Goal: Task Accomplishment & Management: Manage account settings

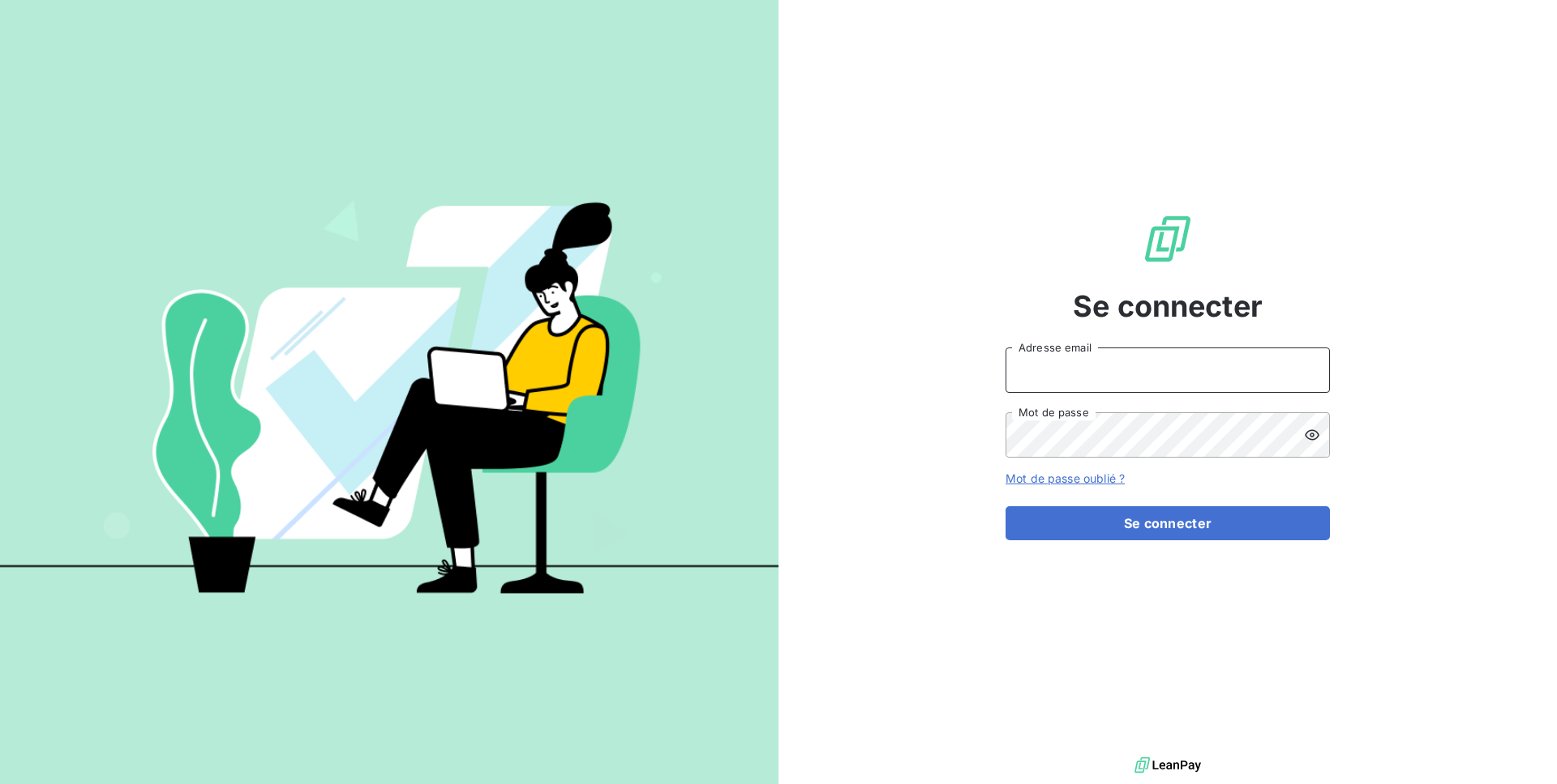
click at [1052, 359] on input "Adresse email" at bounding box center [1167, 371] width 324 height 46
type input "admin@demo"
click at [1006, 506] on button "Se connecter" at bounding box center [1167, 523] width 324 height 34
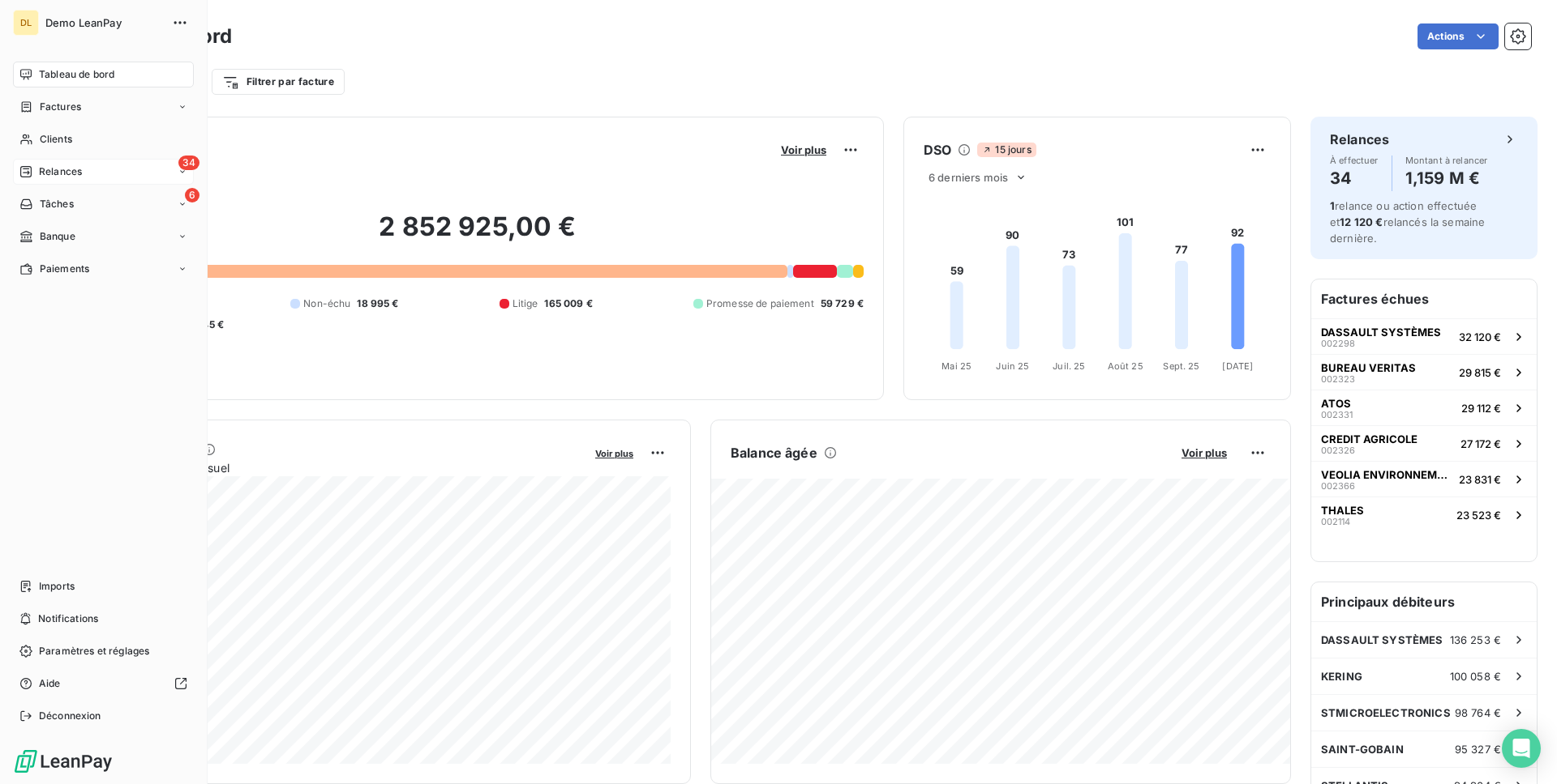
click at [95, 175] on div "34 Relances" at bounding box center [103, 171] width 180 height 26
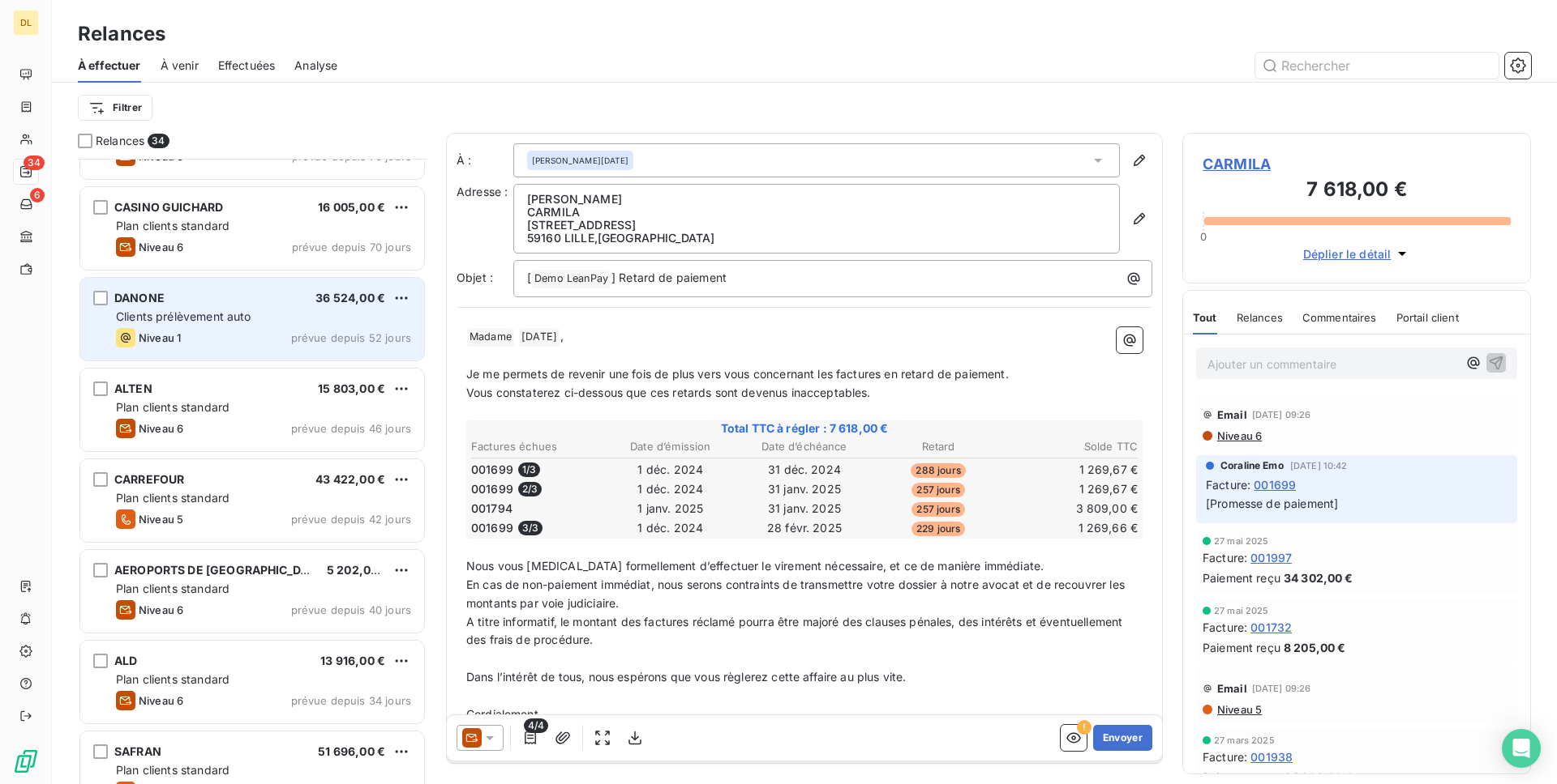
scroll to position [367, 0]
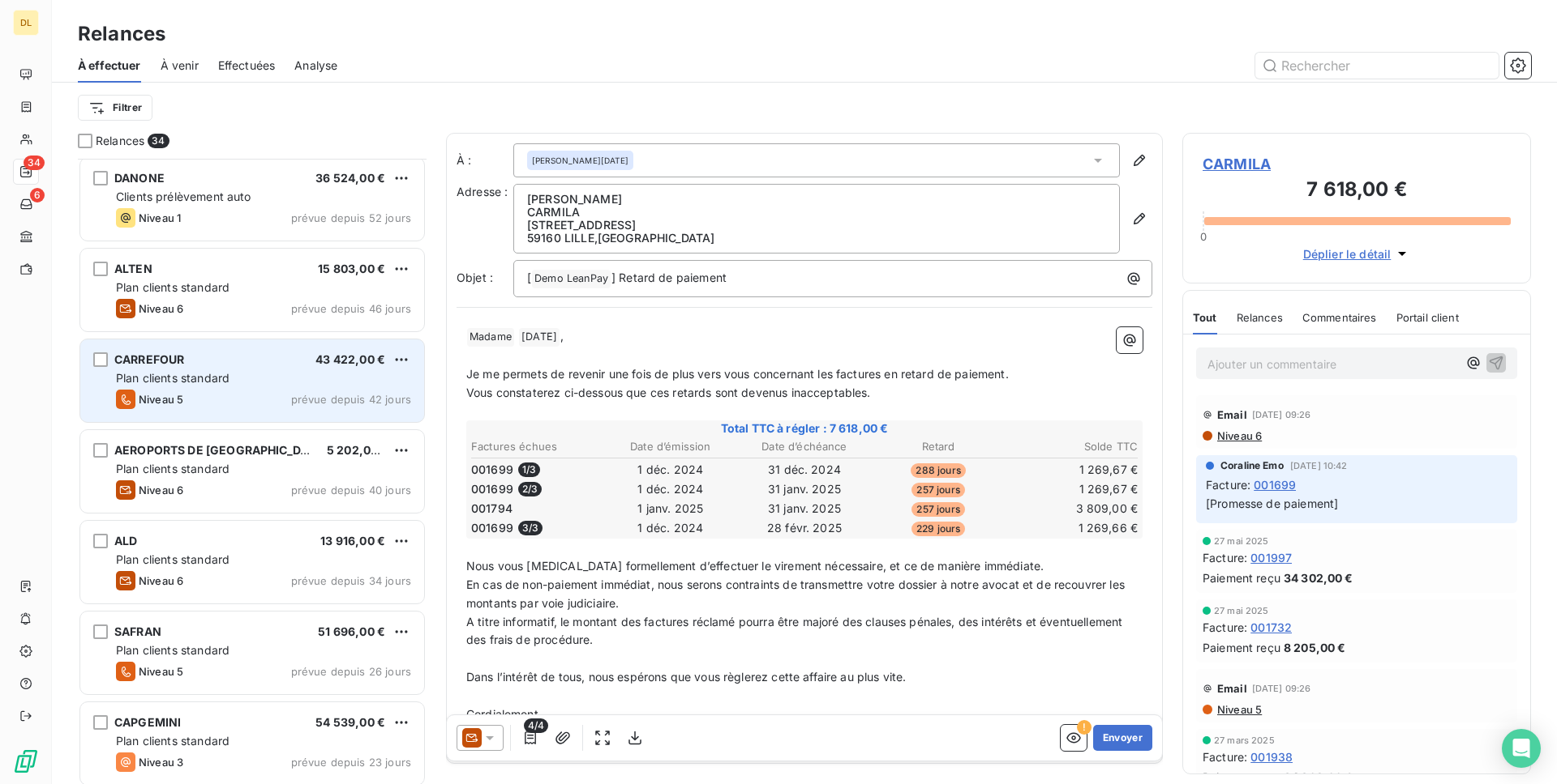
click at [212, 385] on div "Plan clients standard" at bounding box center [264, 379] width 296 height 16
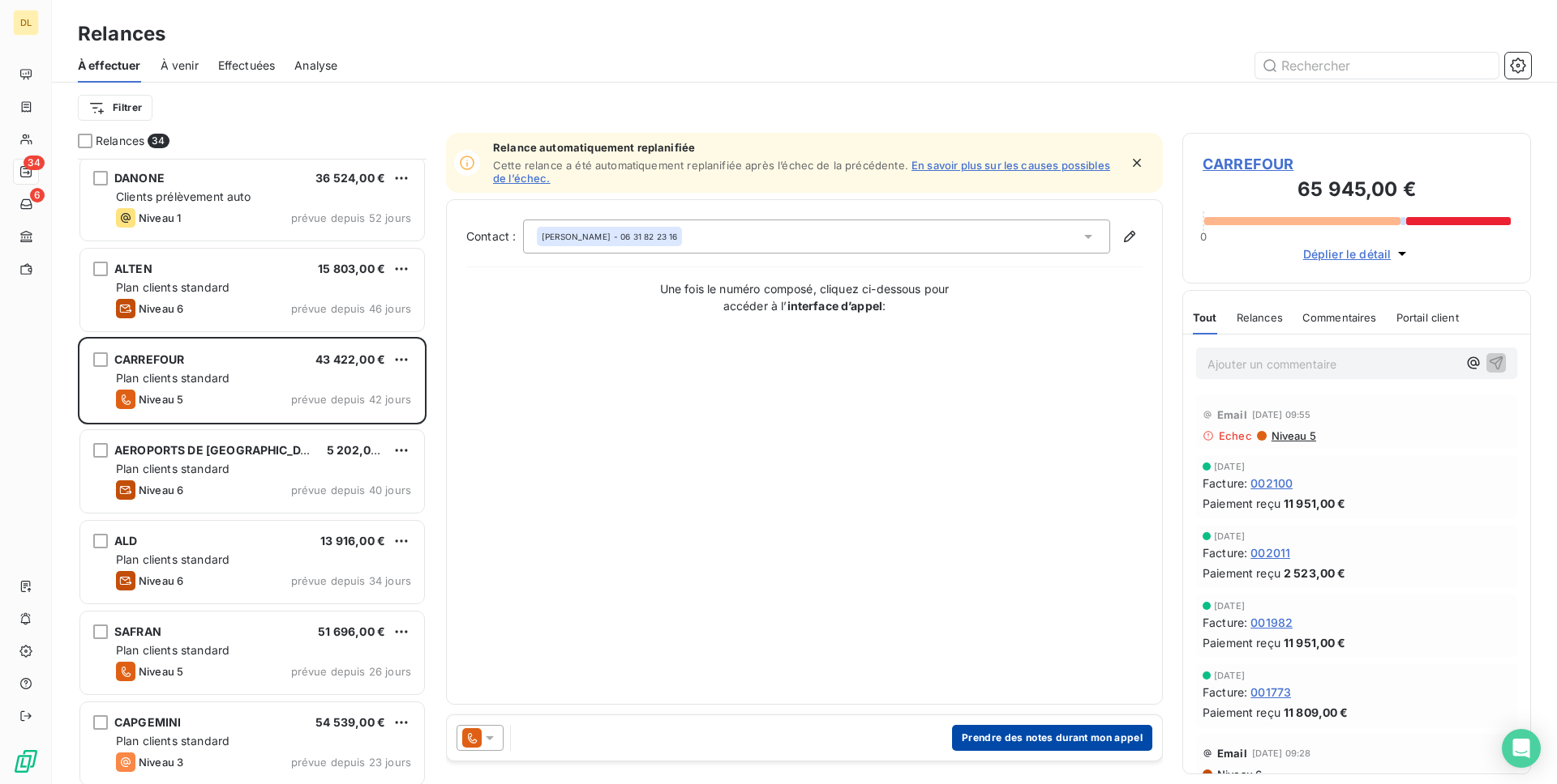
click at [993, 732] on button "Prendre des notes durant mon appel" at bounding box center [1052, 738] width 200 height 26
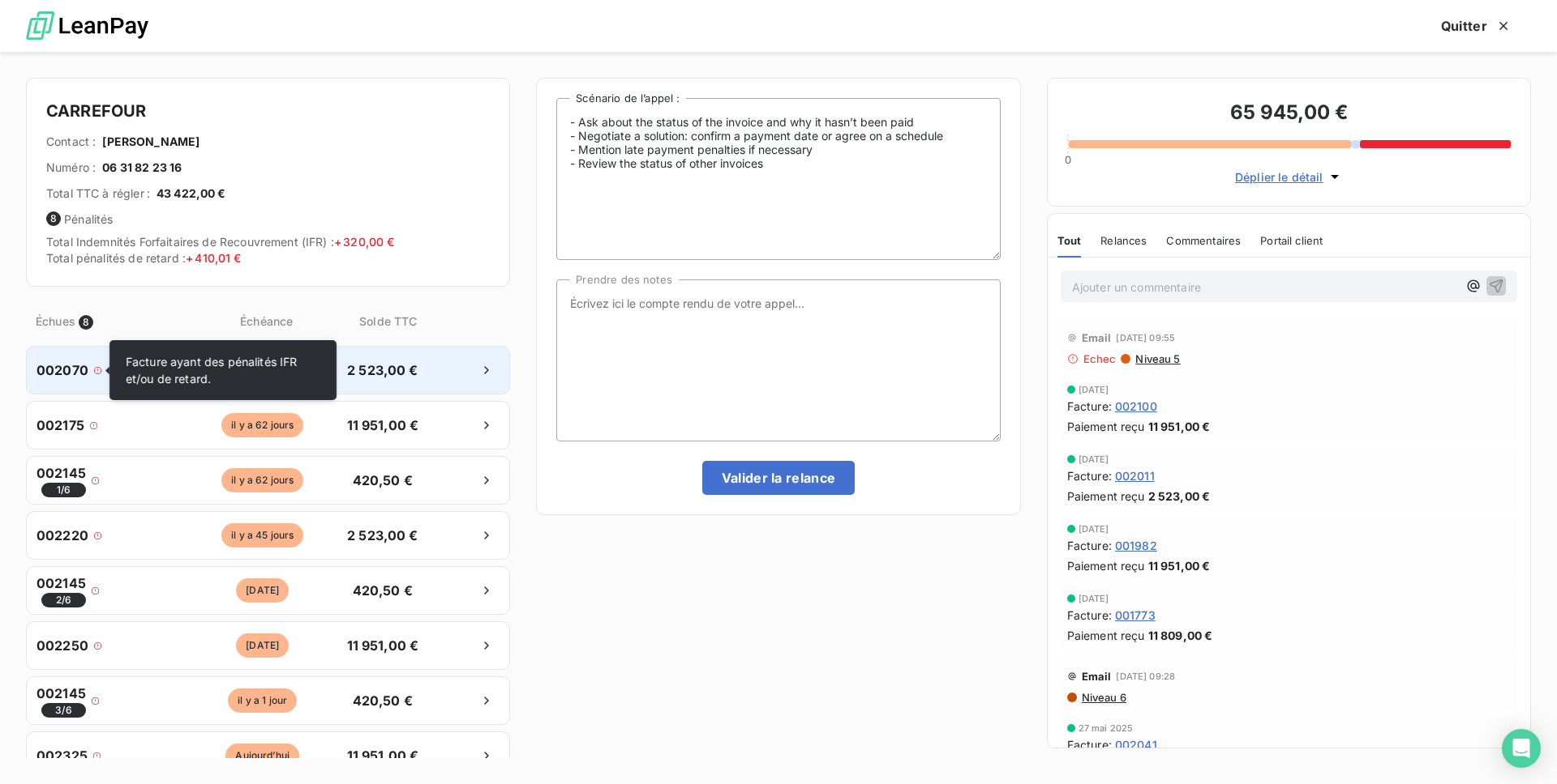
click at [100, 372] on icon at bounding box center [97, 371] width 9 height 9
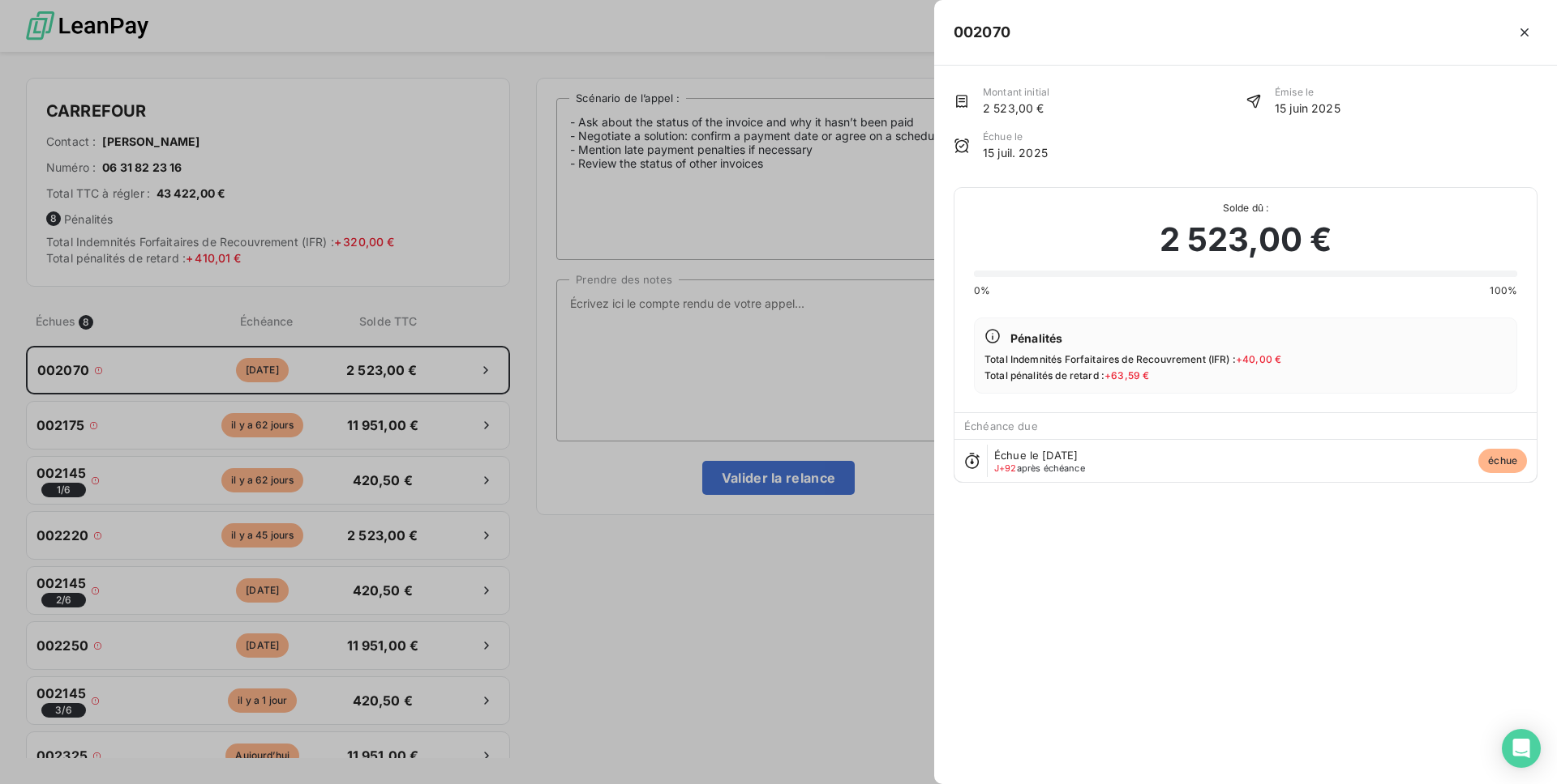
click at [620, 388] on div at bounding box center [778, 392] width 1557 height 784
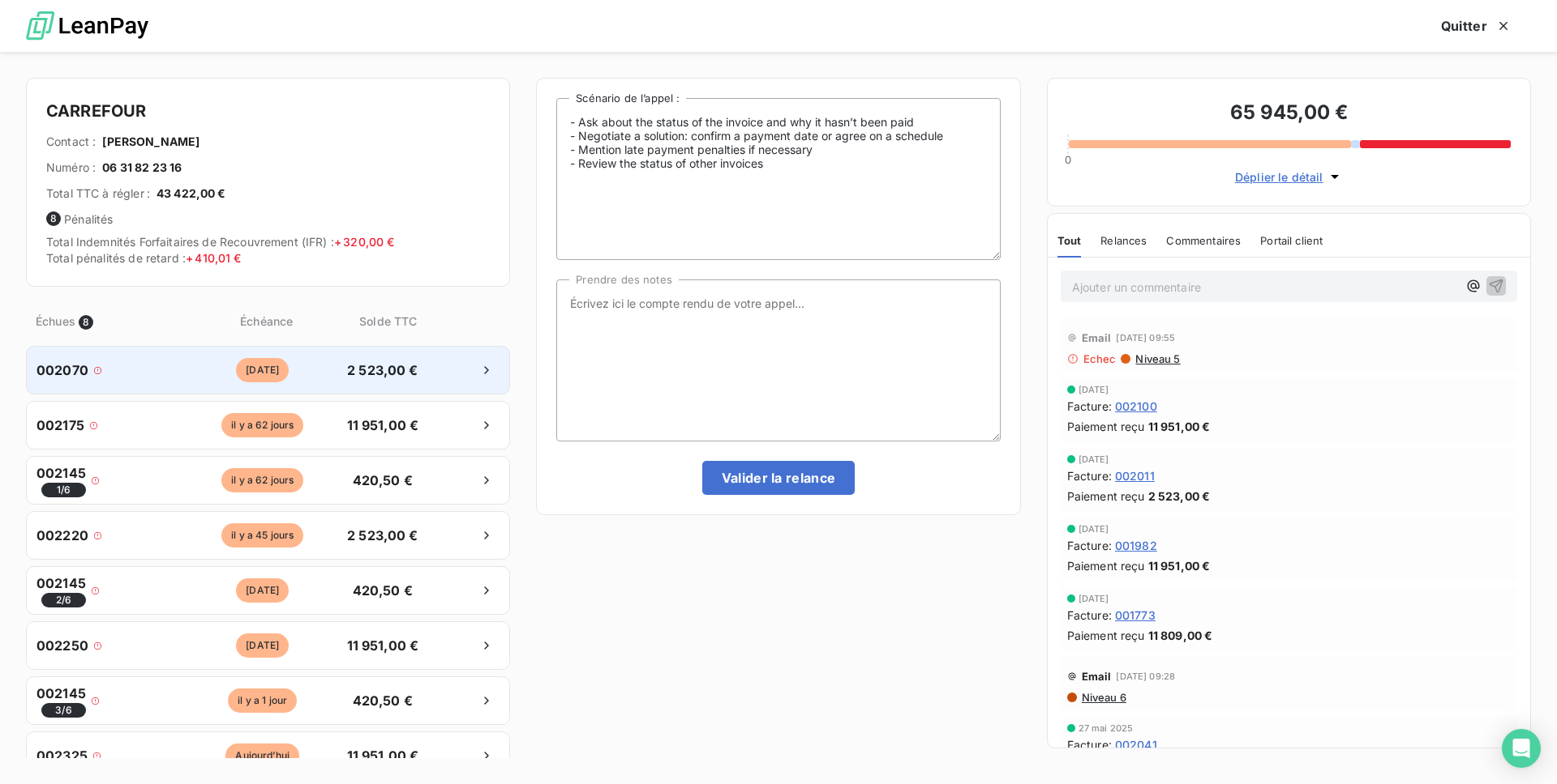
click at [325, 376] on div "[DATE]" at bounding box center [263, 370] width 149 height 25
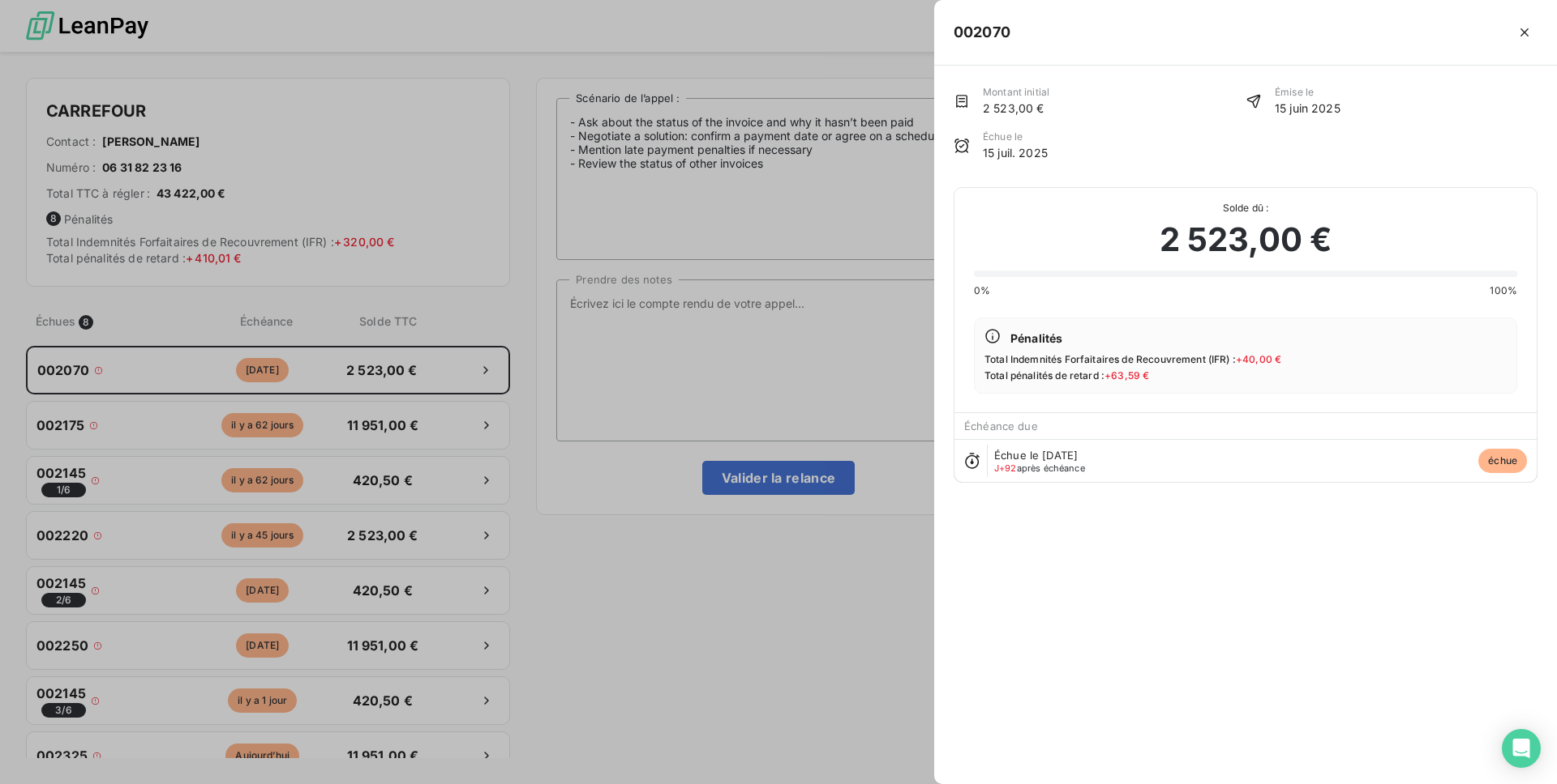
click at [361, 570] on div at bounding box center [778, 392] width 1557 height 784
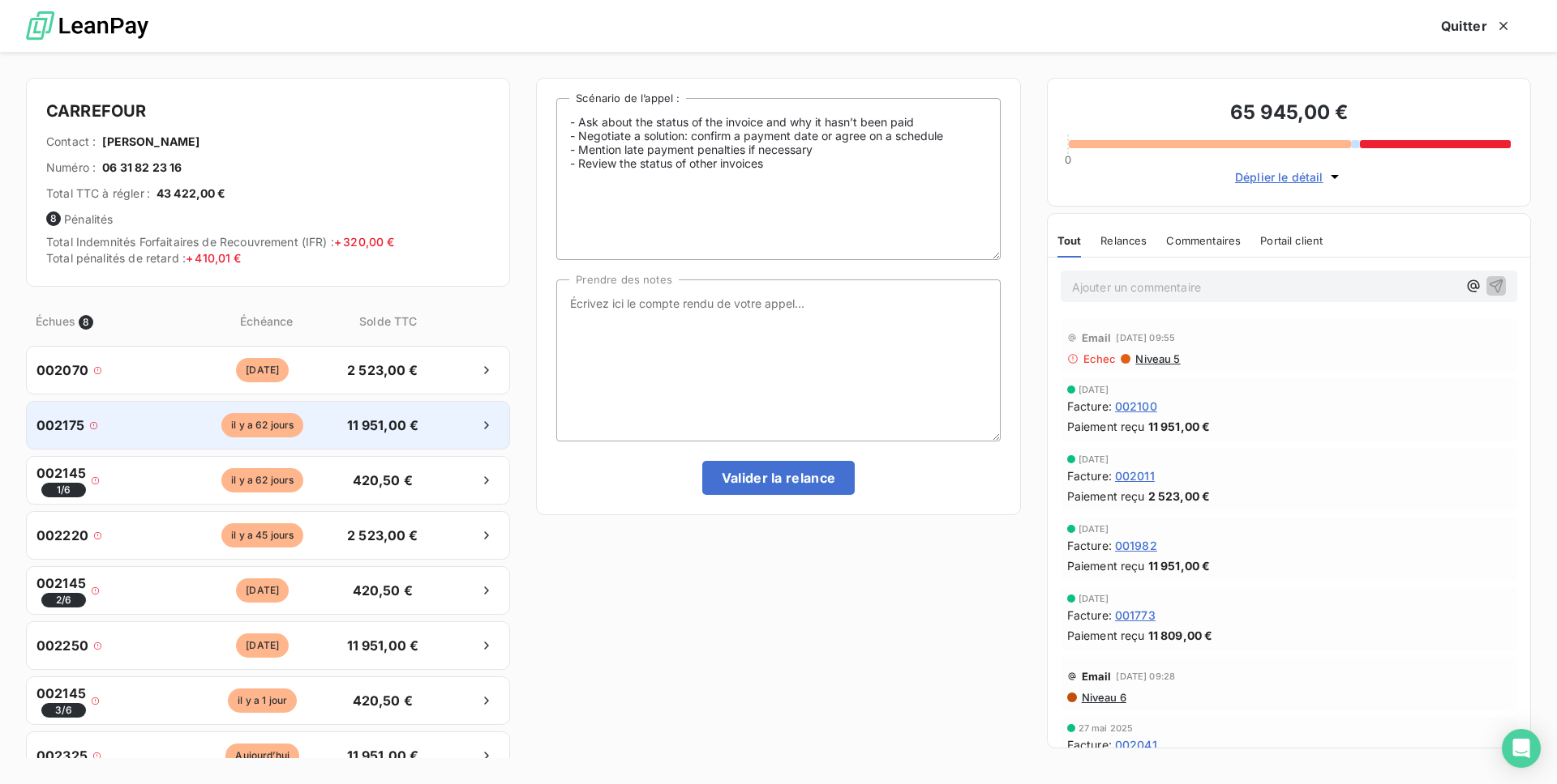
click at [354, 421] on span "11 951,00 €" at bounding box center [383, 425] width 85 height 20
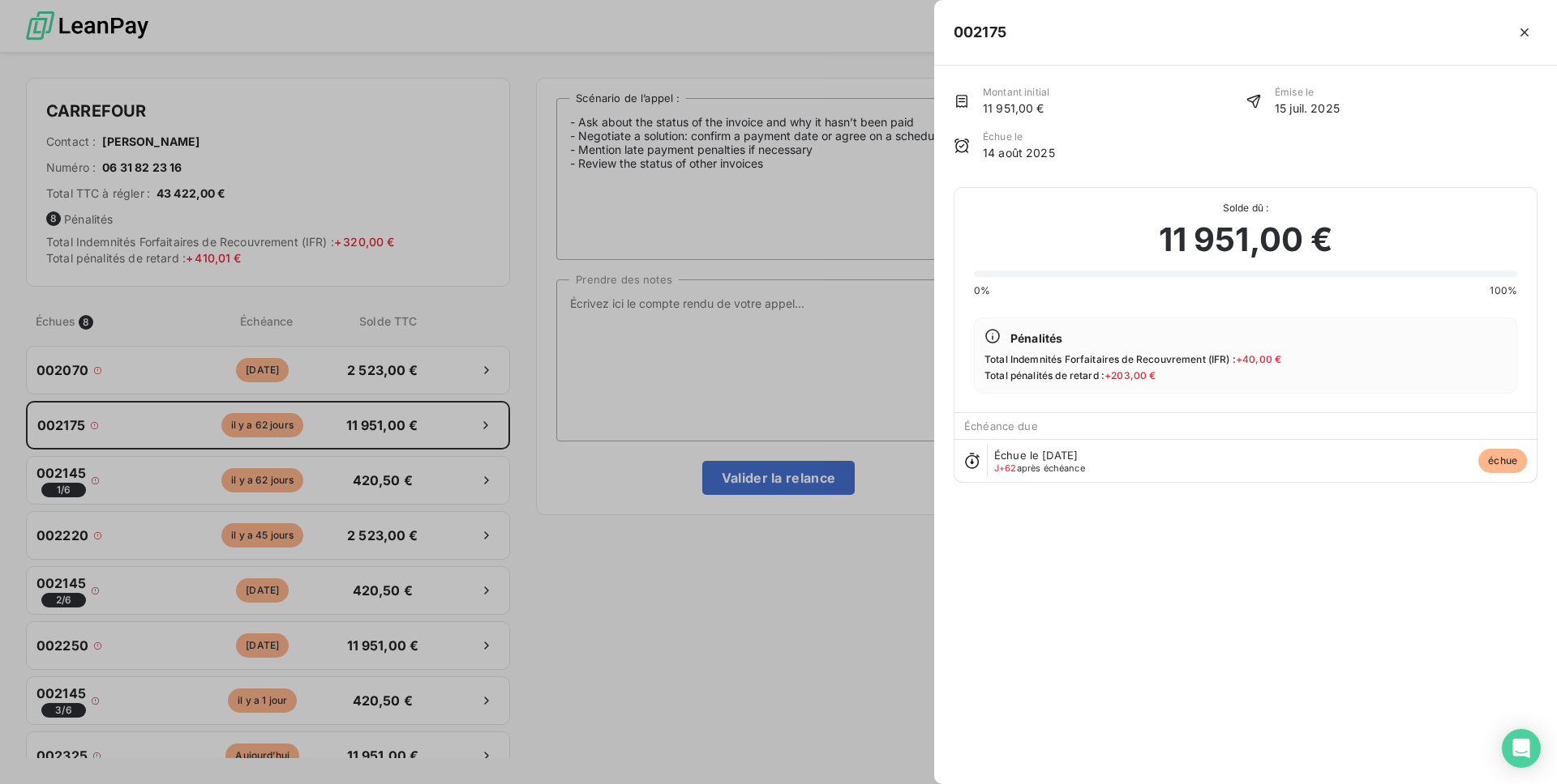
click at [412, 394] on div at bounding box center [778, 392] width 1557 height 784
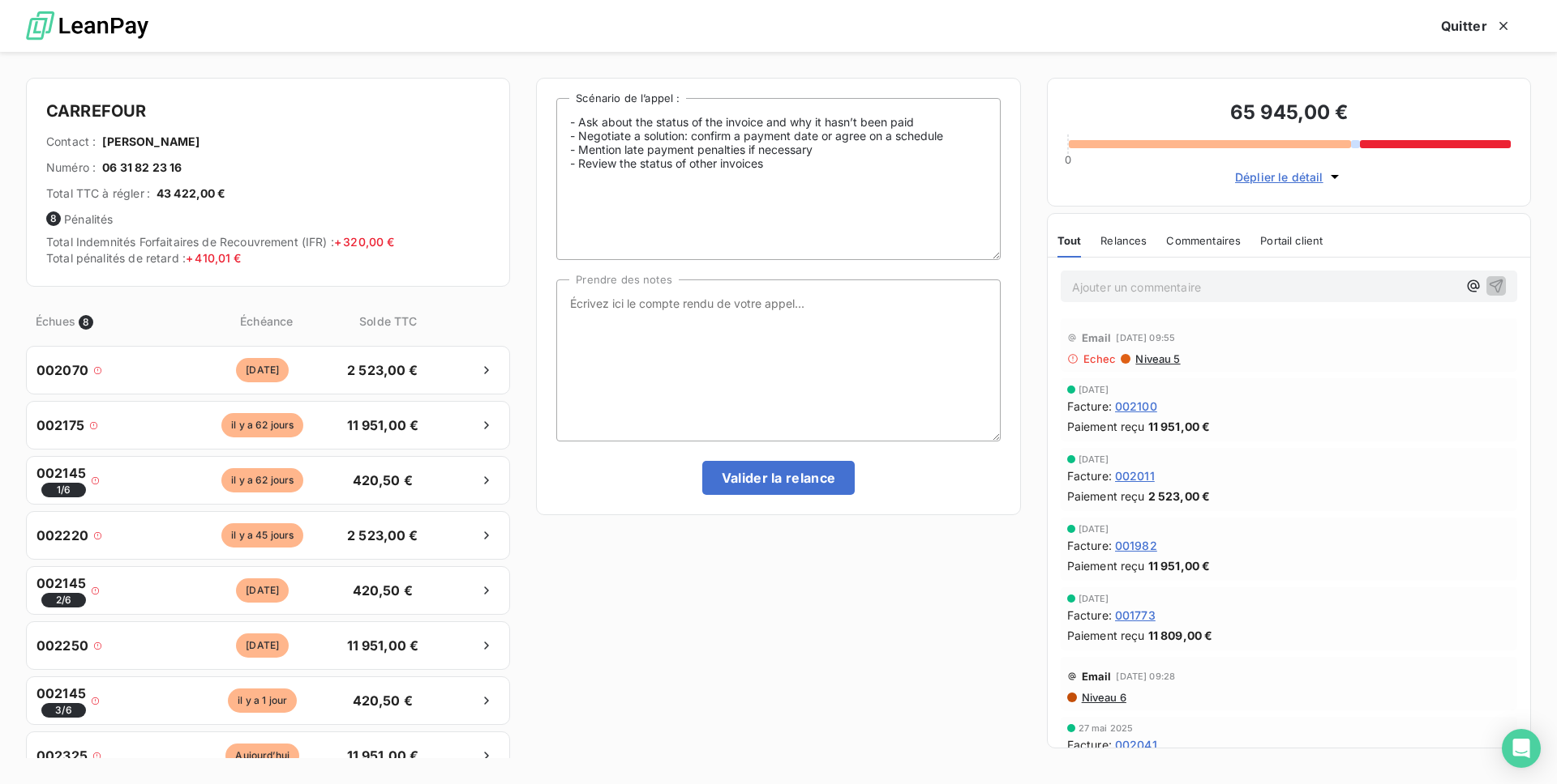
click at [394, 472] on span "420,50 €" at bounding box center [383, 481] width 85 height 20
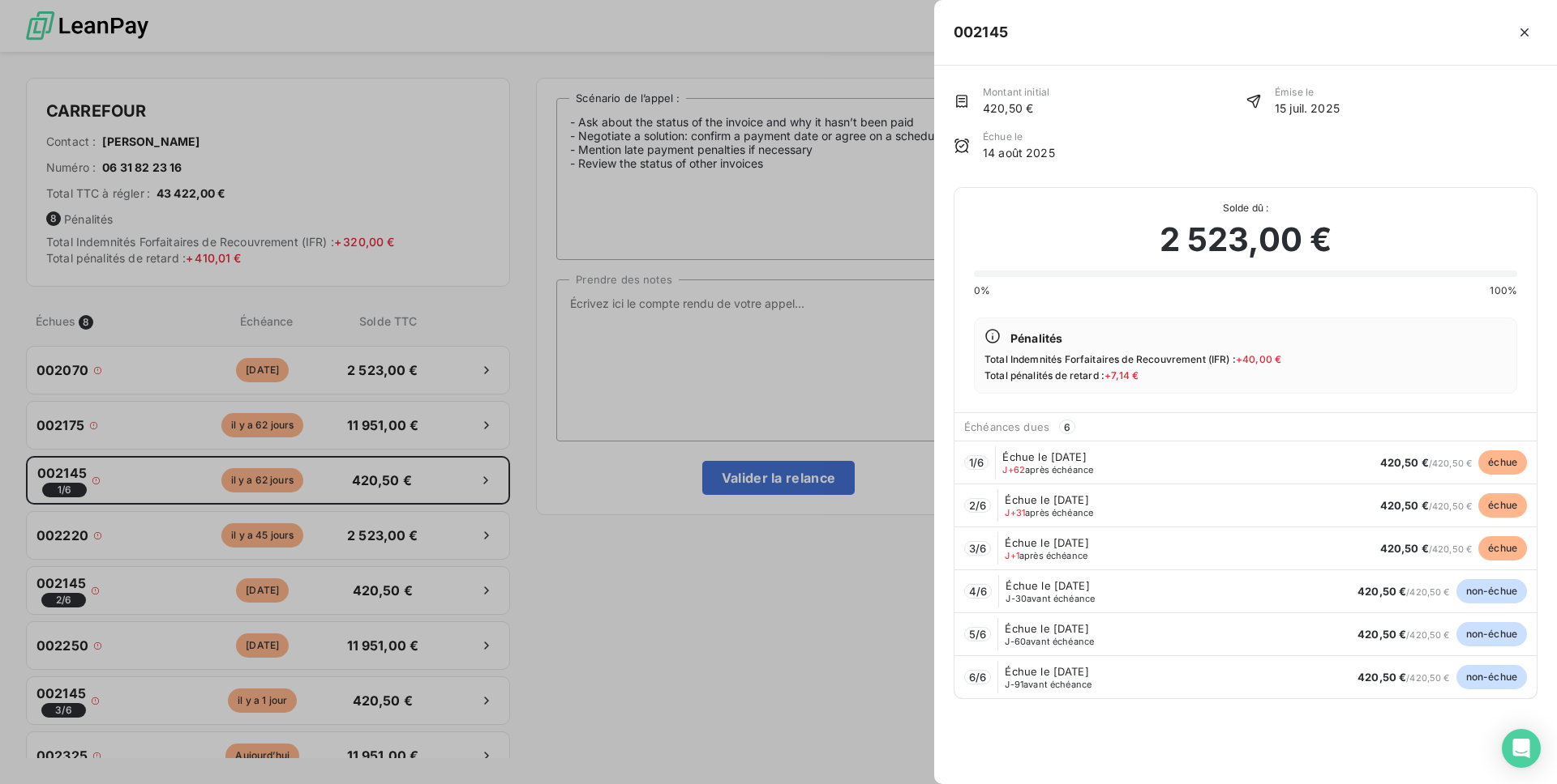
click at [1141, 332] on div "Pénalités Total Indemnités Forfaitaires de Recouvrement (IFR) : + 40,00 € Total…" at bounding box center [1246, 356] width 543 height 76
click at [478, 558] on div at bounding box center [778, 392] width 1557 height 784
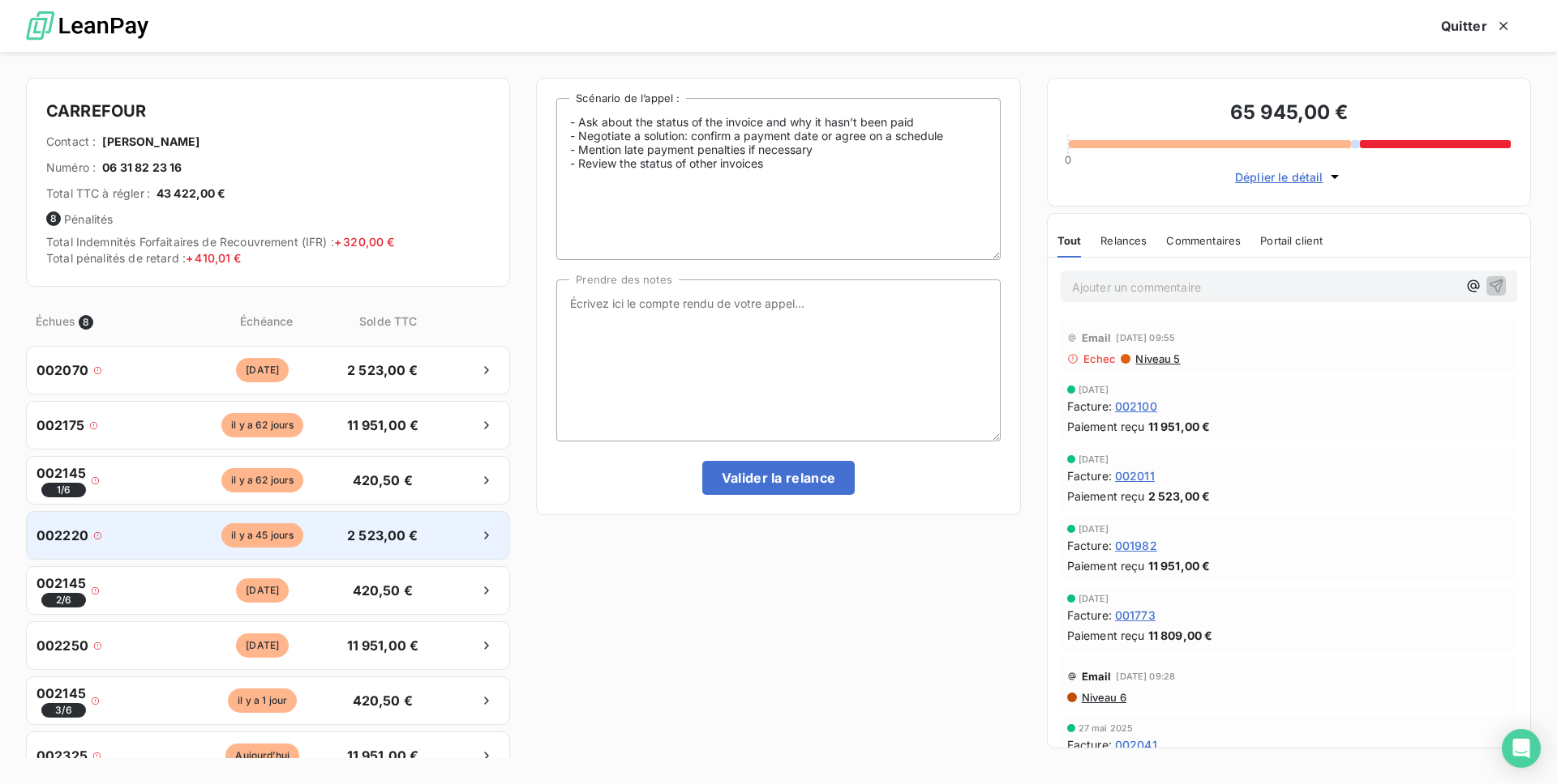
click at [422, 540] on span "2 523,00 €" at bounding box center [383, 536] width 85 height 20
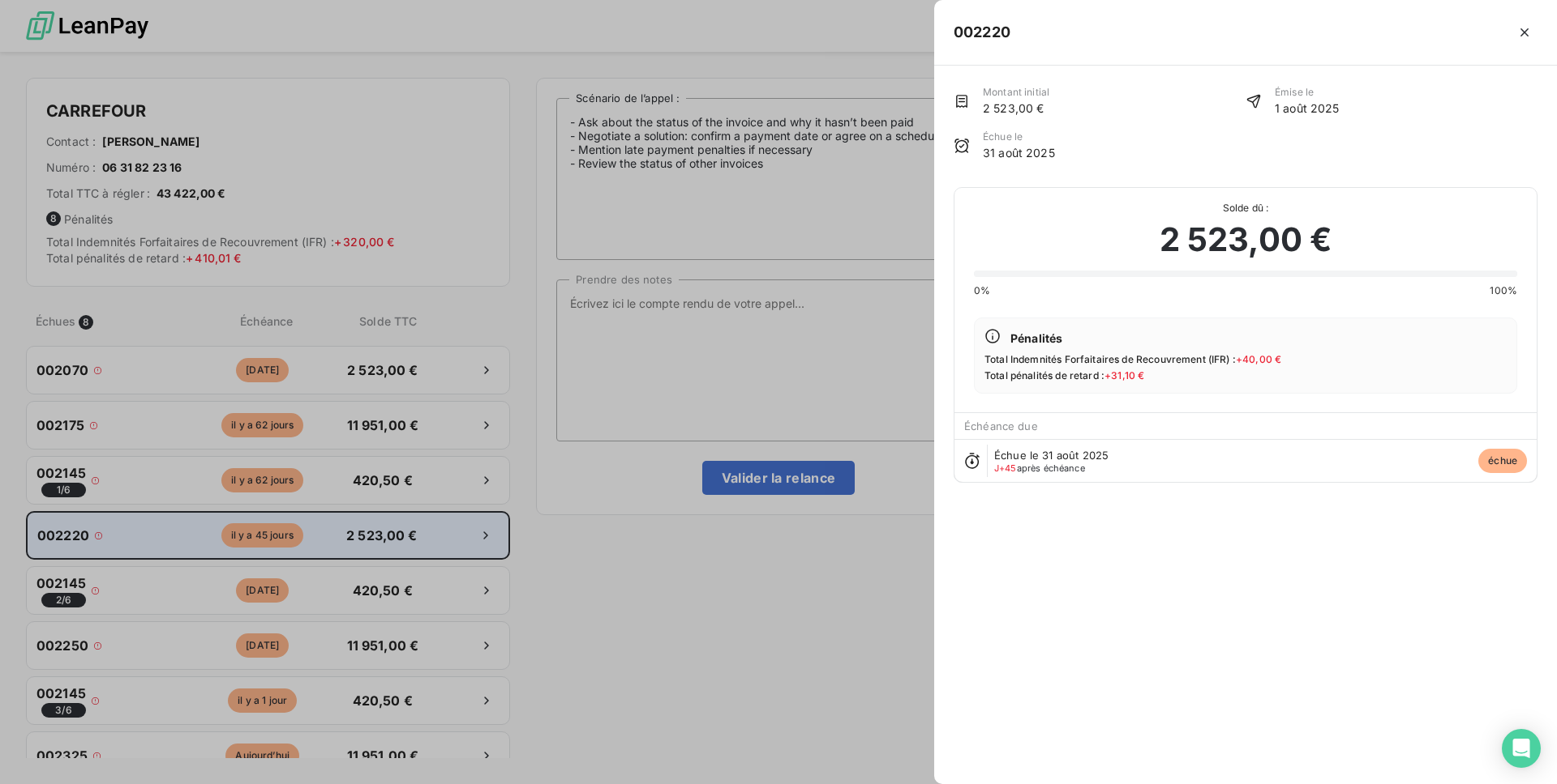
click at [422, 540] on div at bounding box center [778, 392] width 1557 height 784
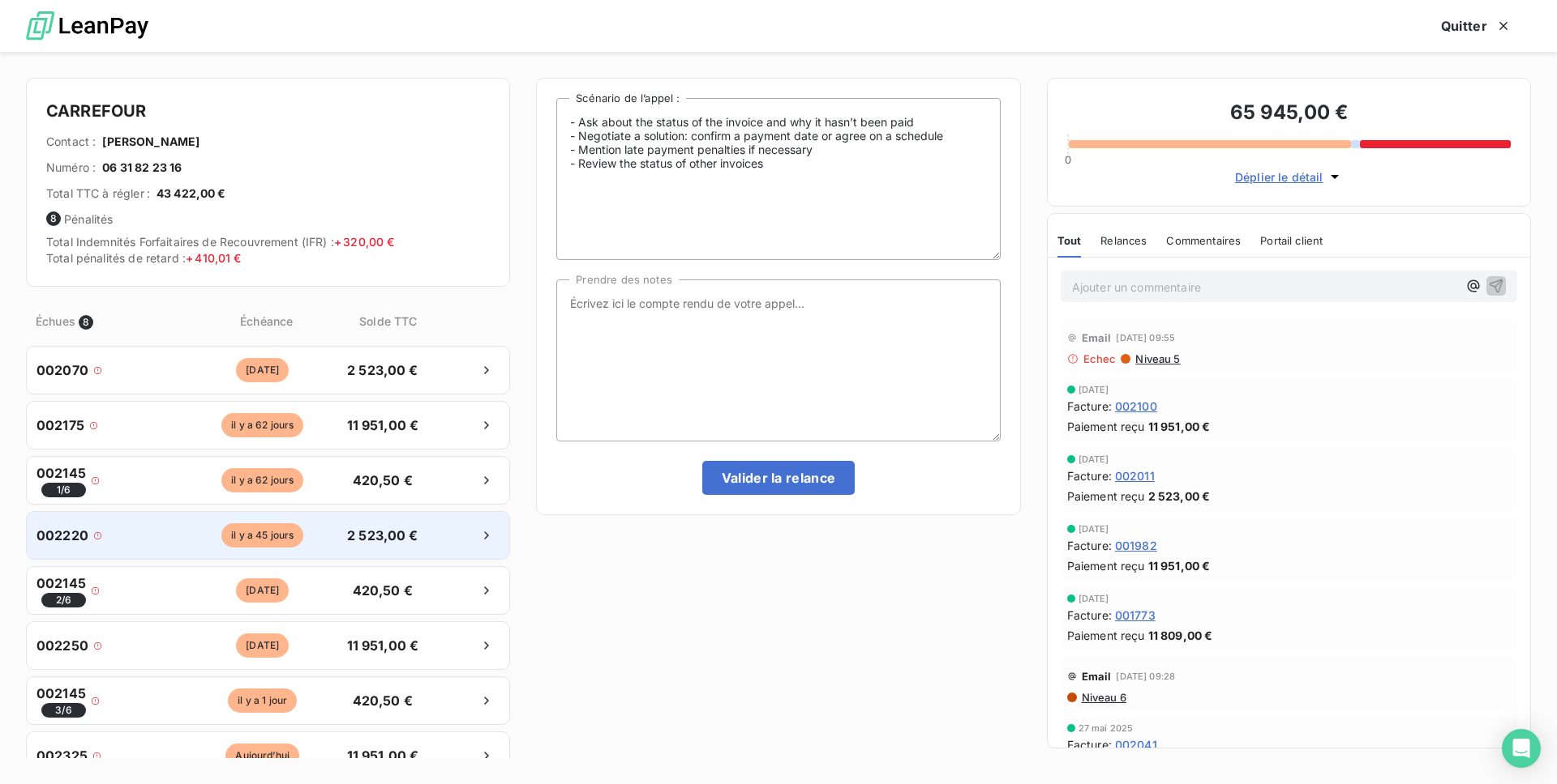
scroll to position [230, 0]
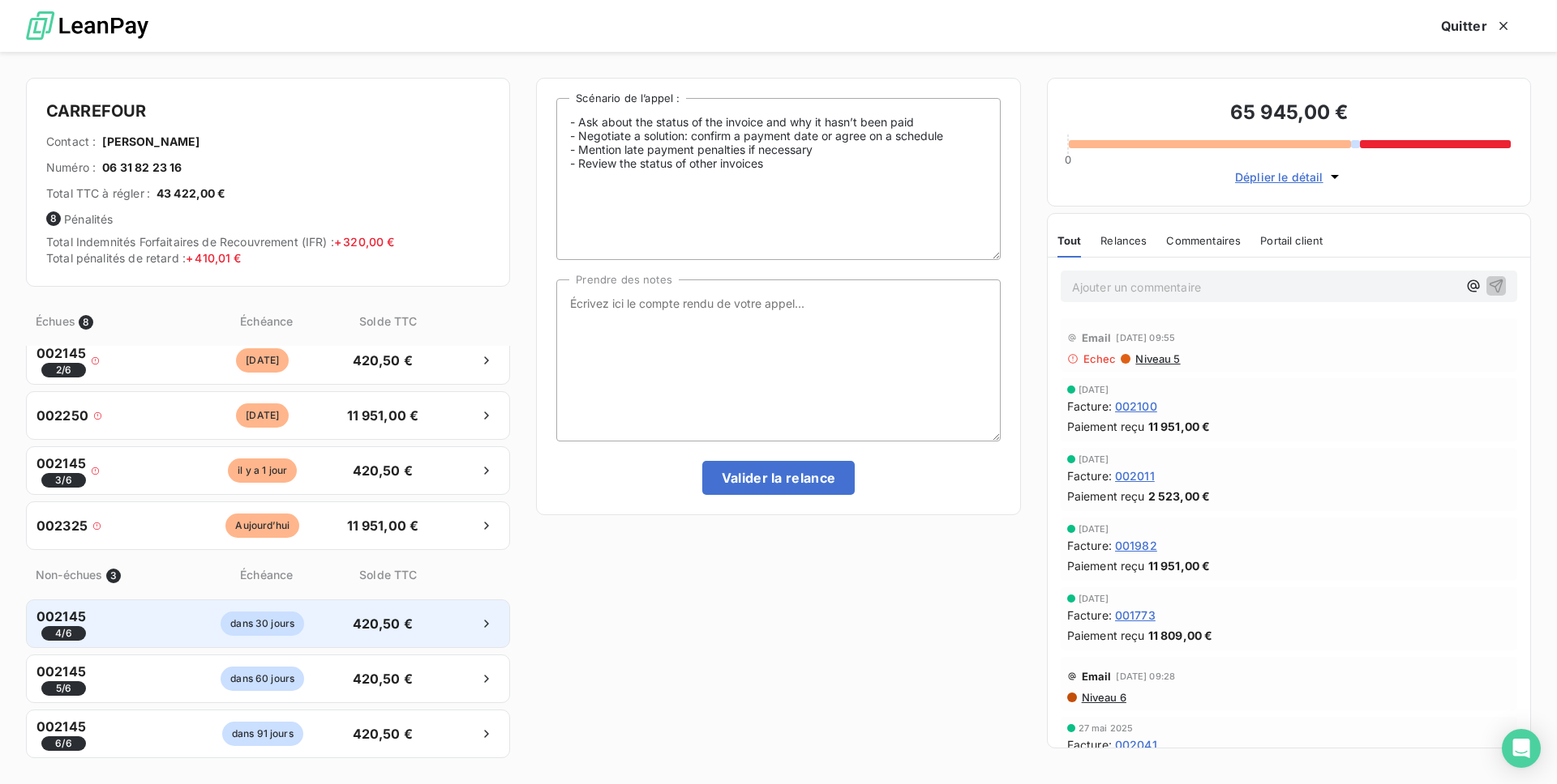
click at [397, 625] on span "420,50 €" at bounding box center [383, 624] width 85 height 20
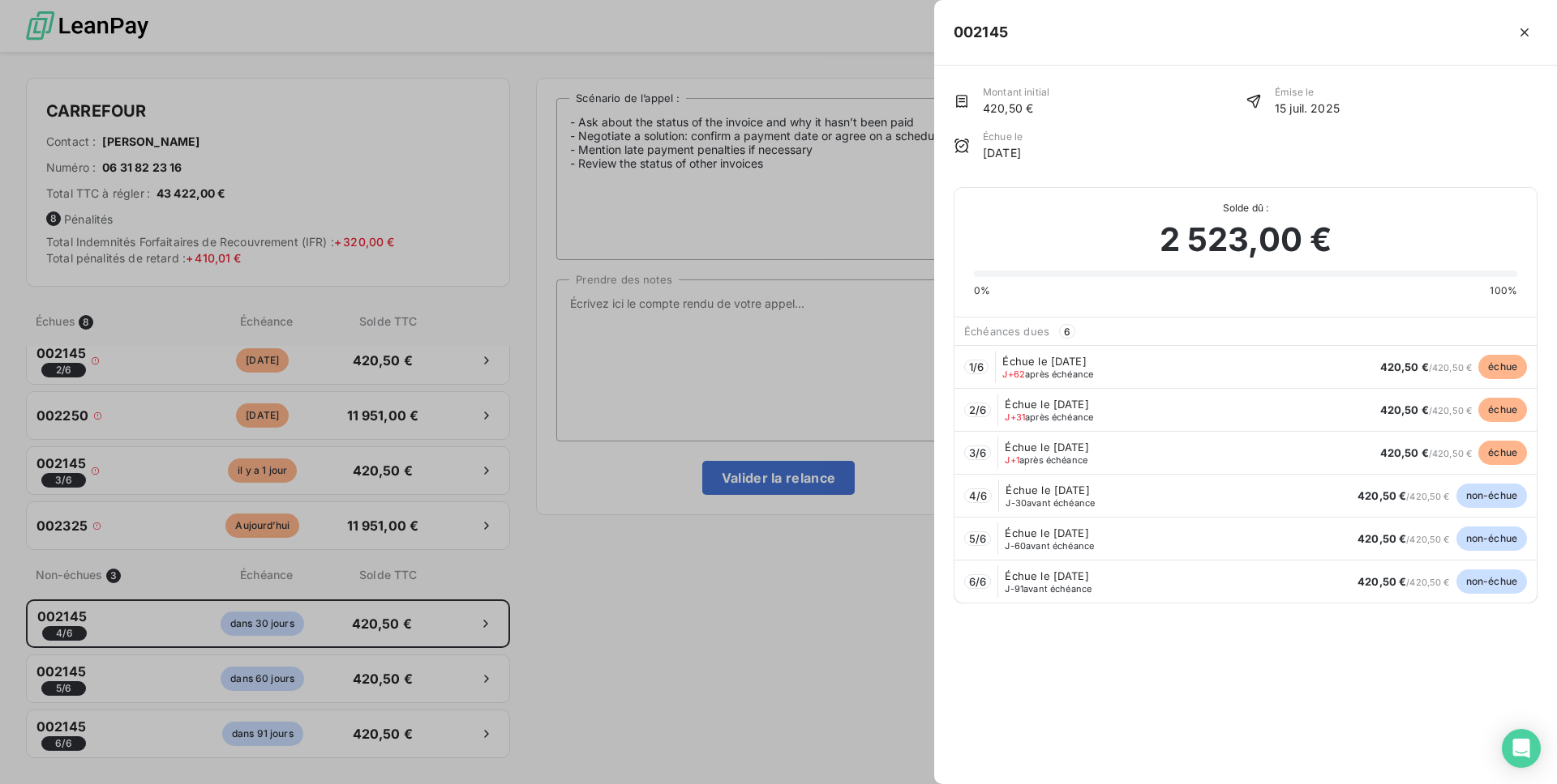
click at [708, 469] on div at bounding box center [778, 392] width 1557 height 784
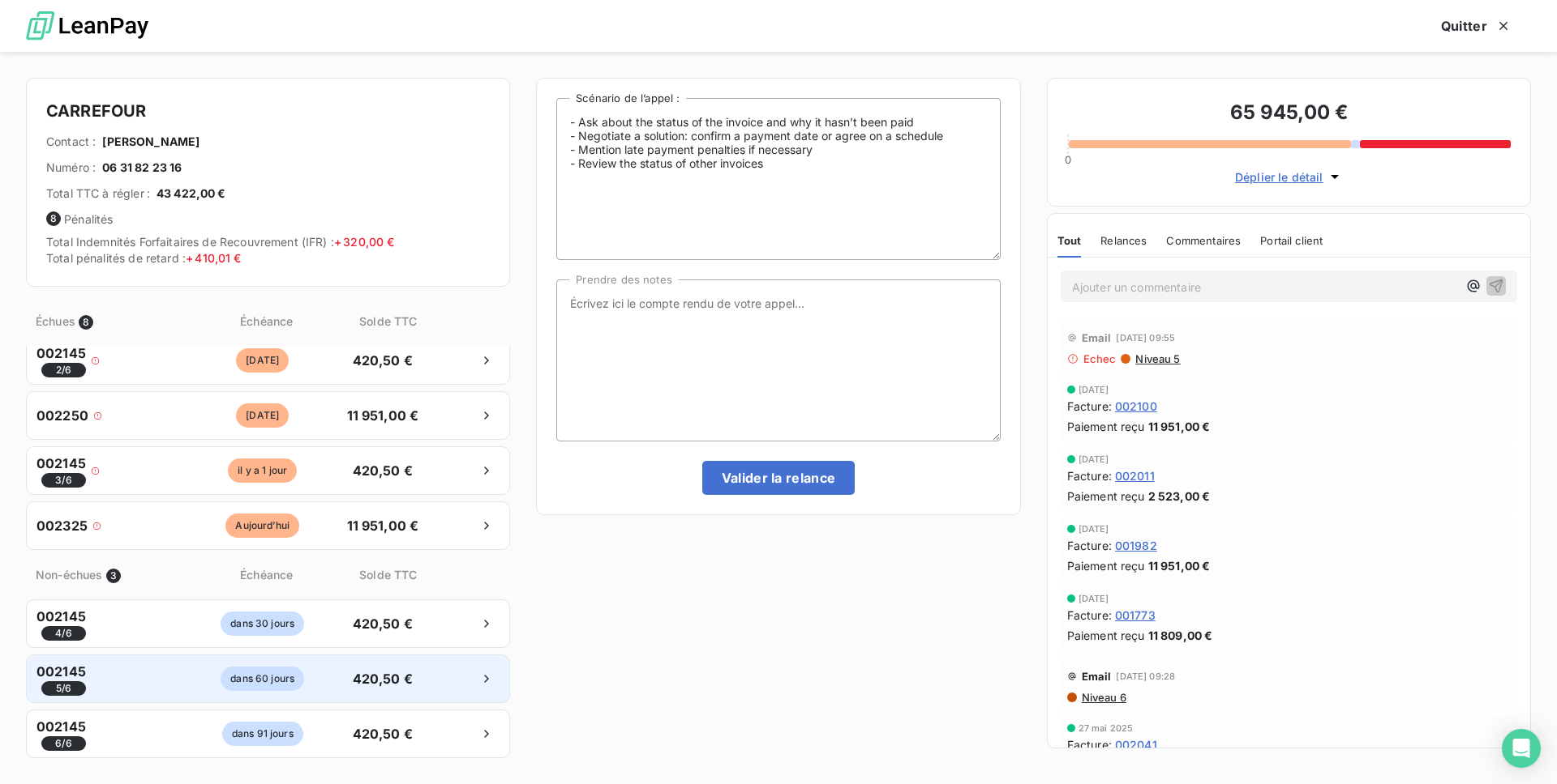
click at [349, 680] on span "420,50 €" at bounding box center [383, 679] width 85 height 20
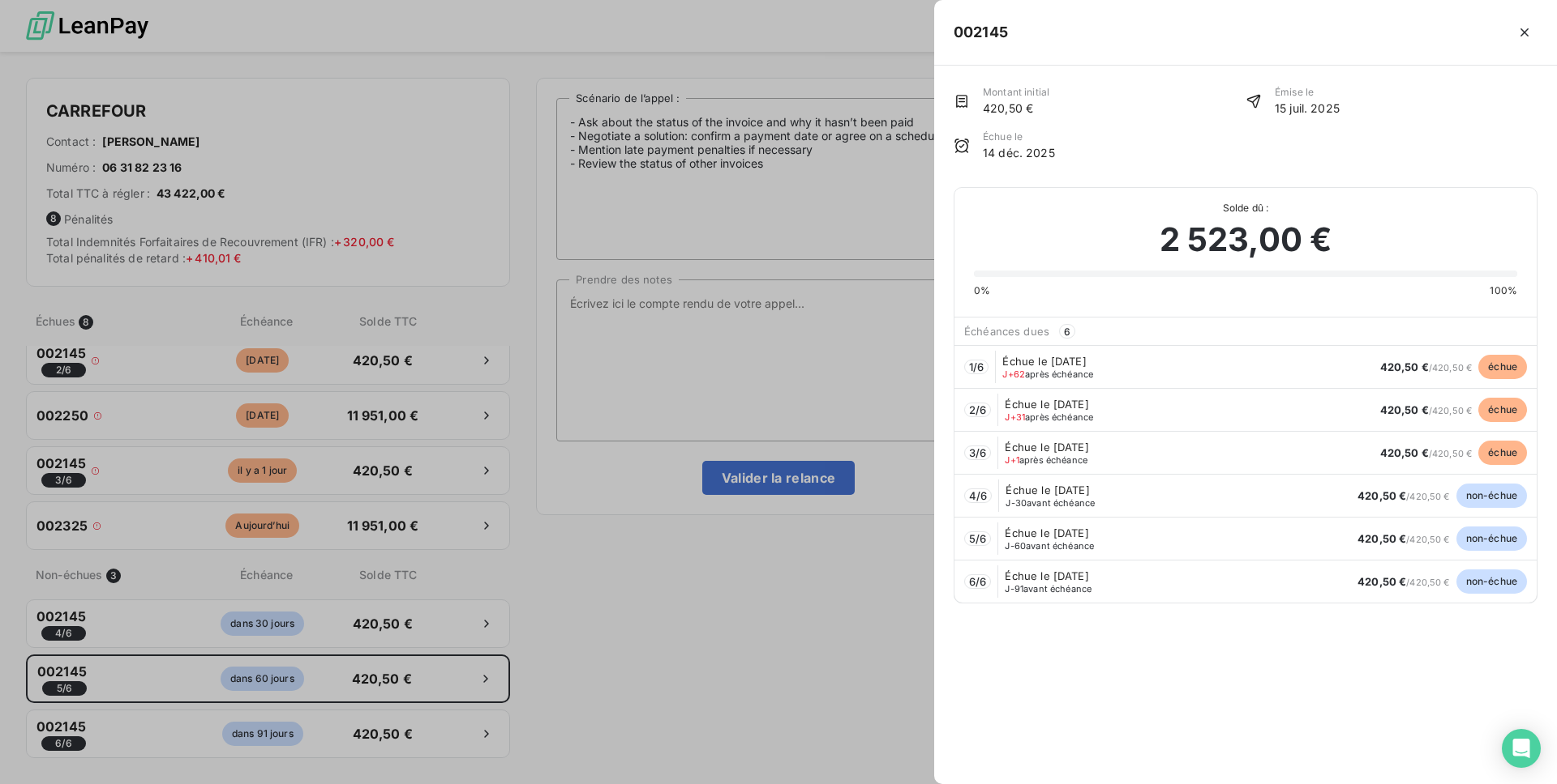
click at [583, 339] on div at bounding box center [778, 392] width 1557 height 784
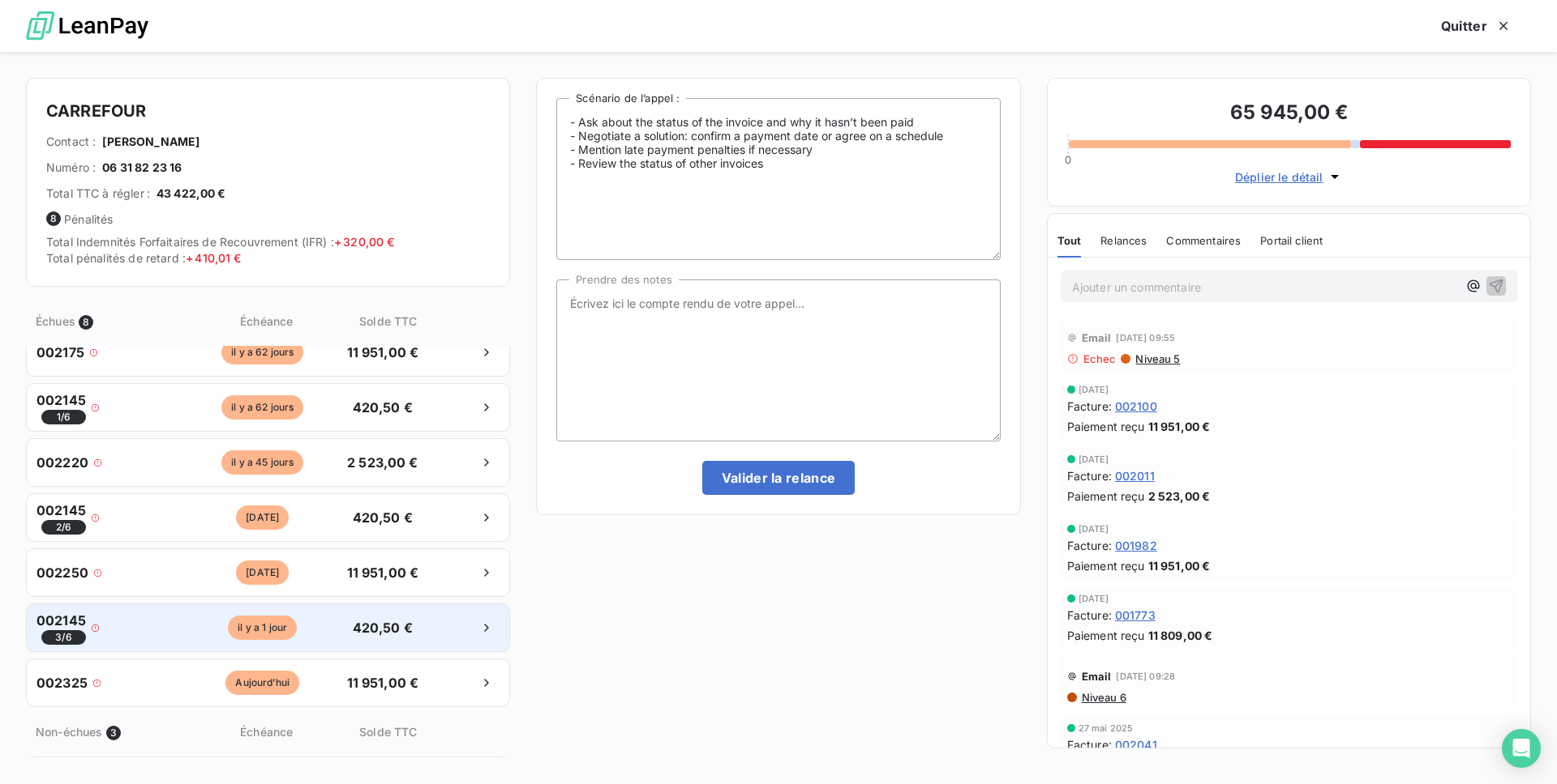
scroll to position [0, 0]
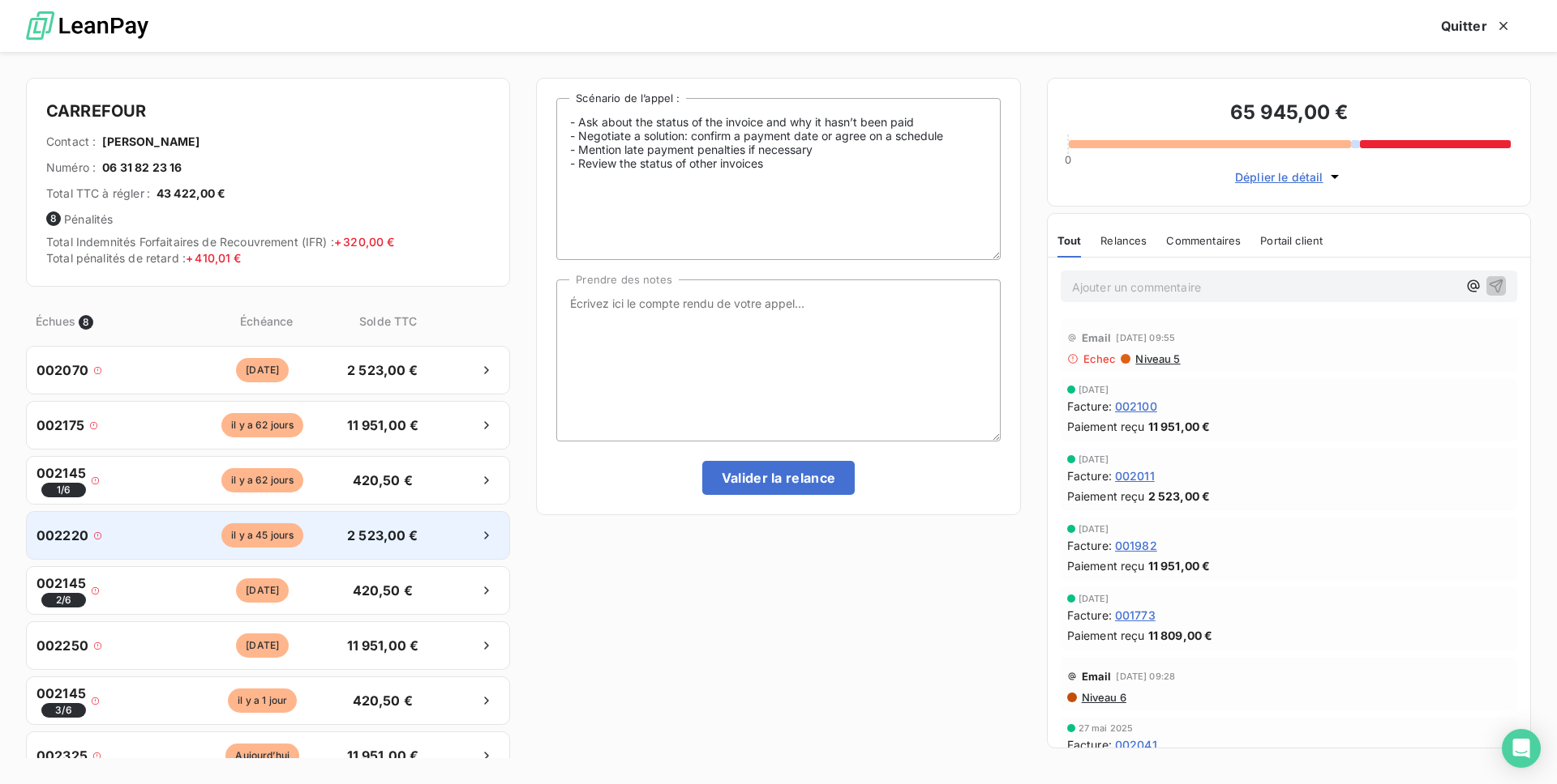
click at [327, 540] on div "il y a 45 jours" at bounding box center [263, 535] width 149 height 25
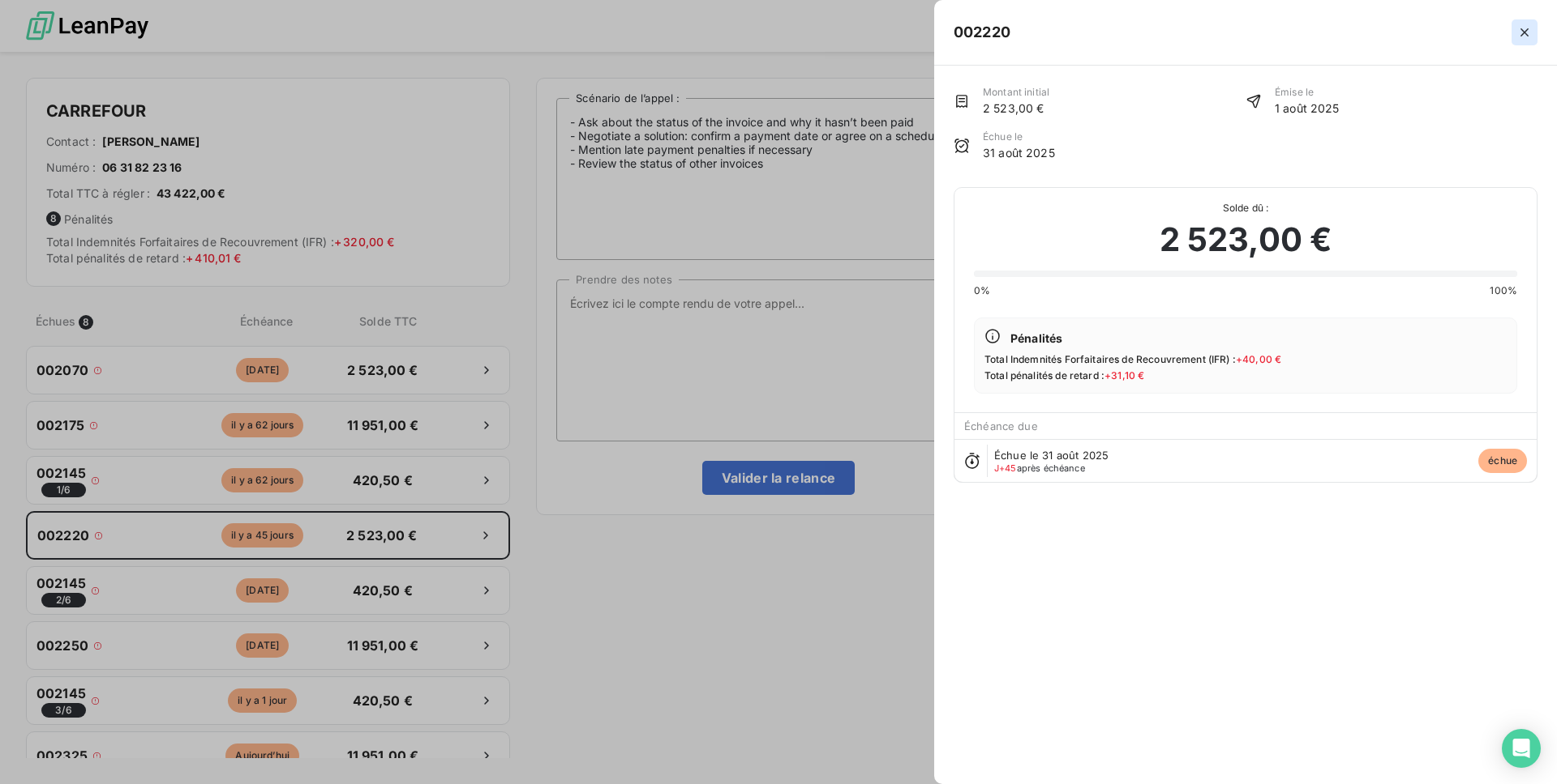
click at [1517, 41] on button "button" at bounding box center [1524, 33] width 26 height 26
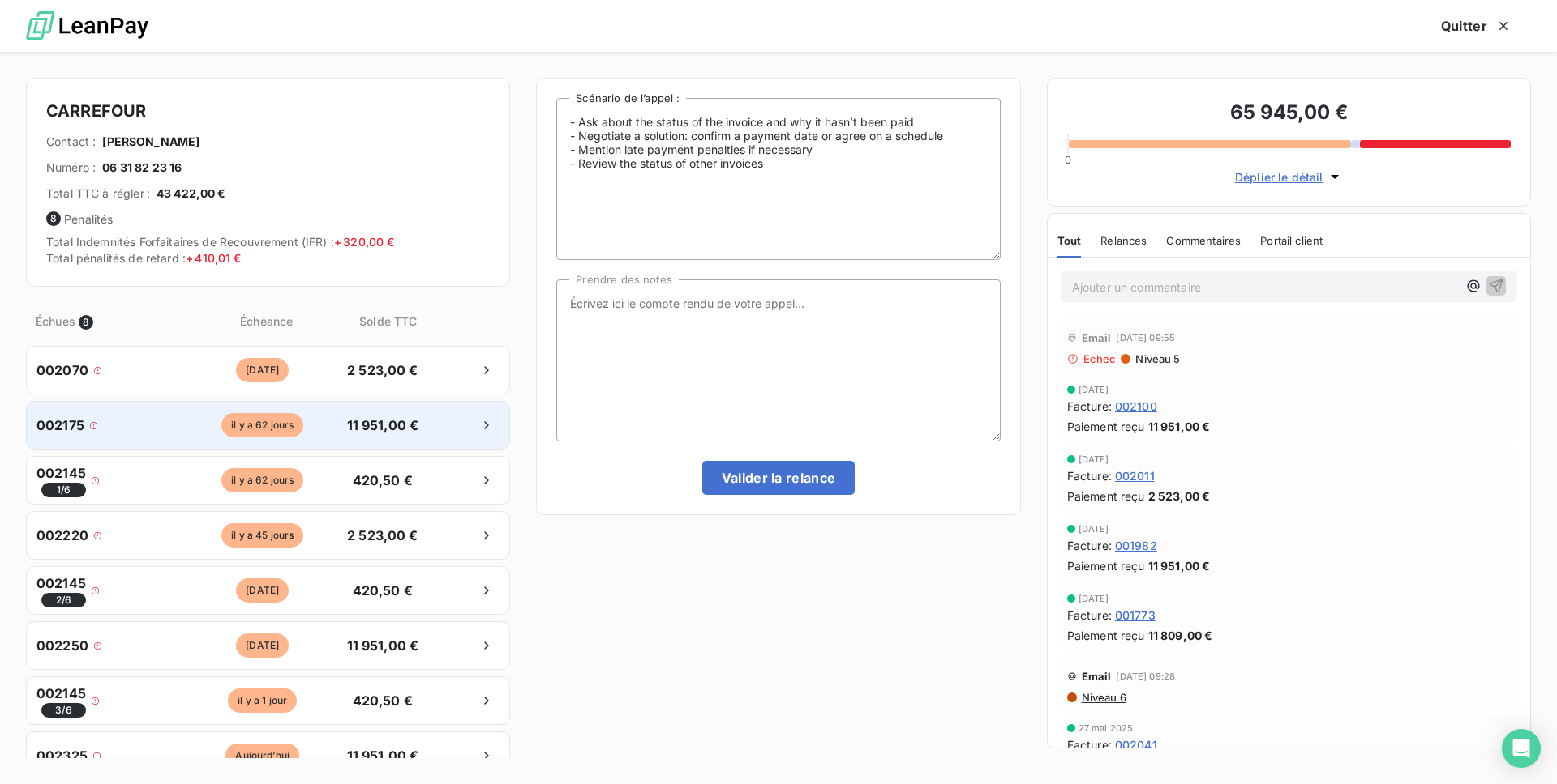
click at [206, 430] on div "il y a 62 jours" at bounding box center [263, 425] width 149 height 25
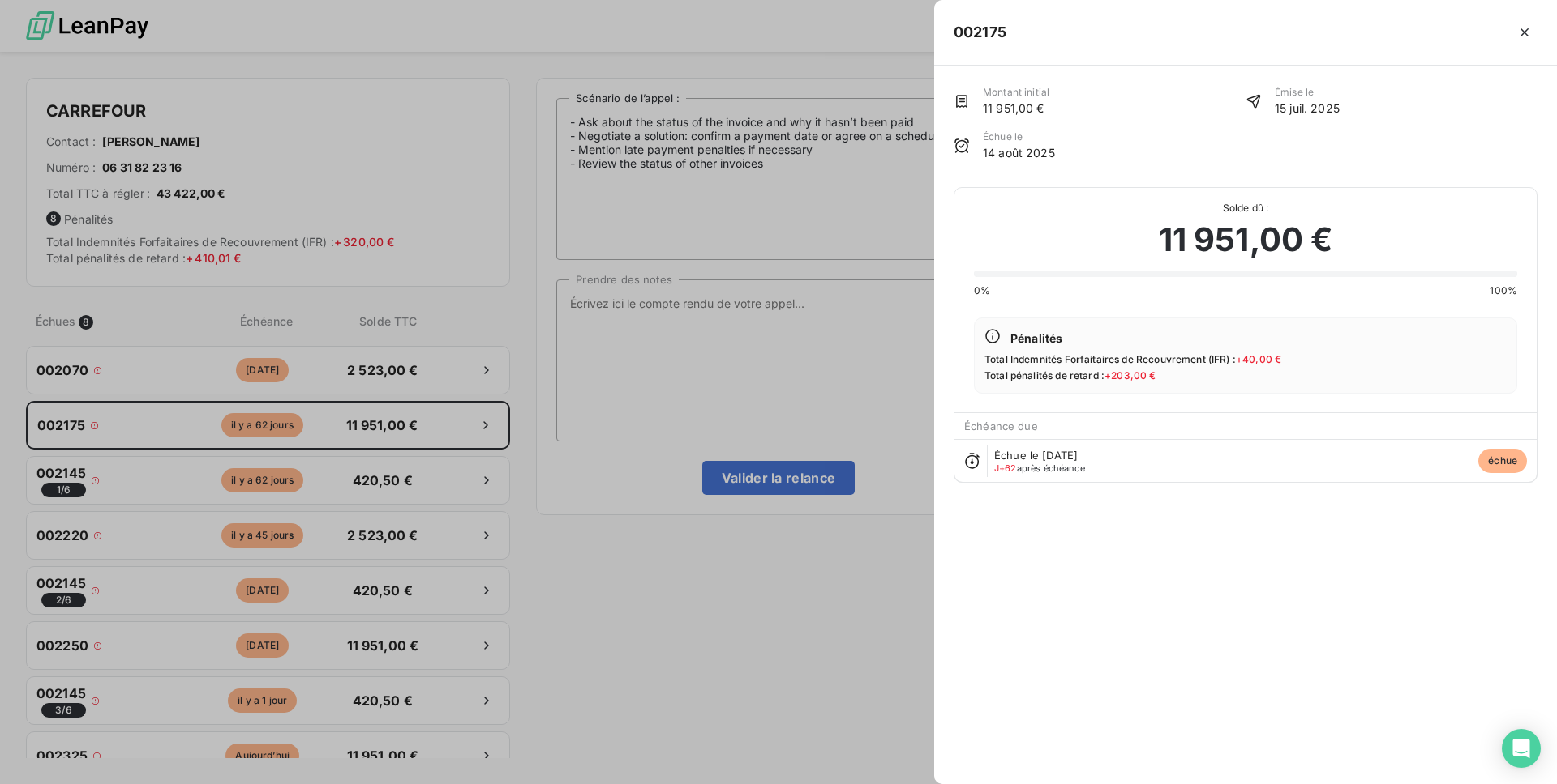
click at [481, 685] on div at bounding box center [778, 392] width 1557 height 784
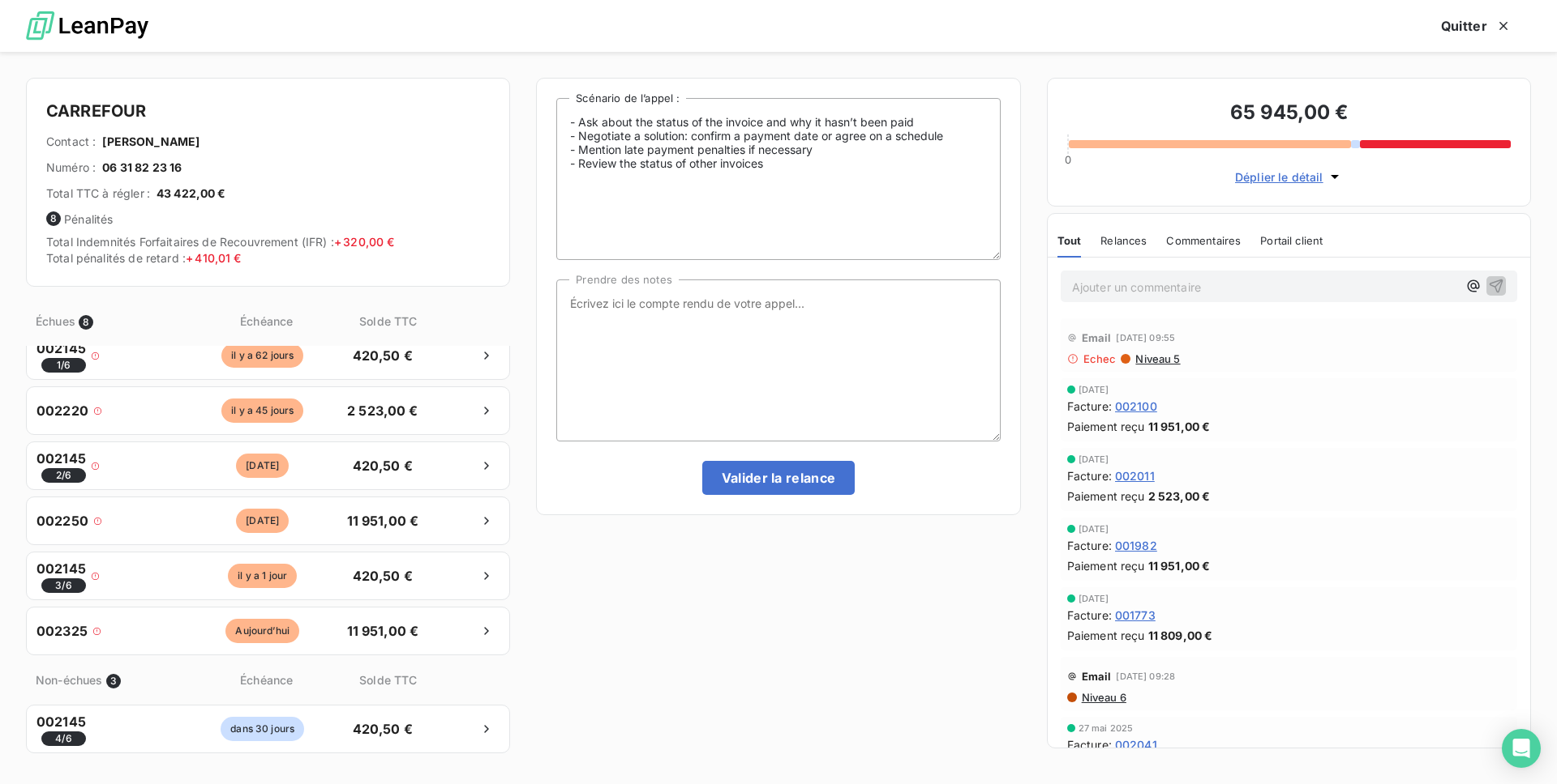
scroll to position [177, 0]
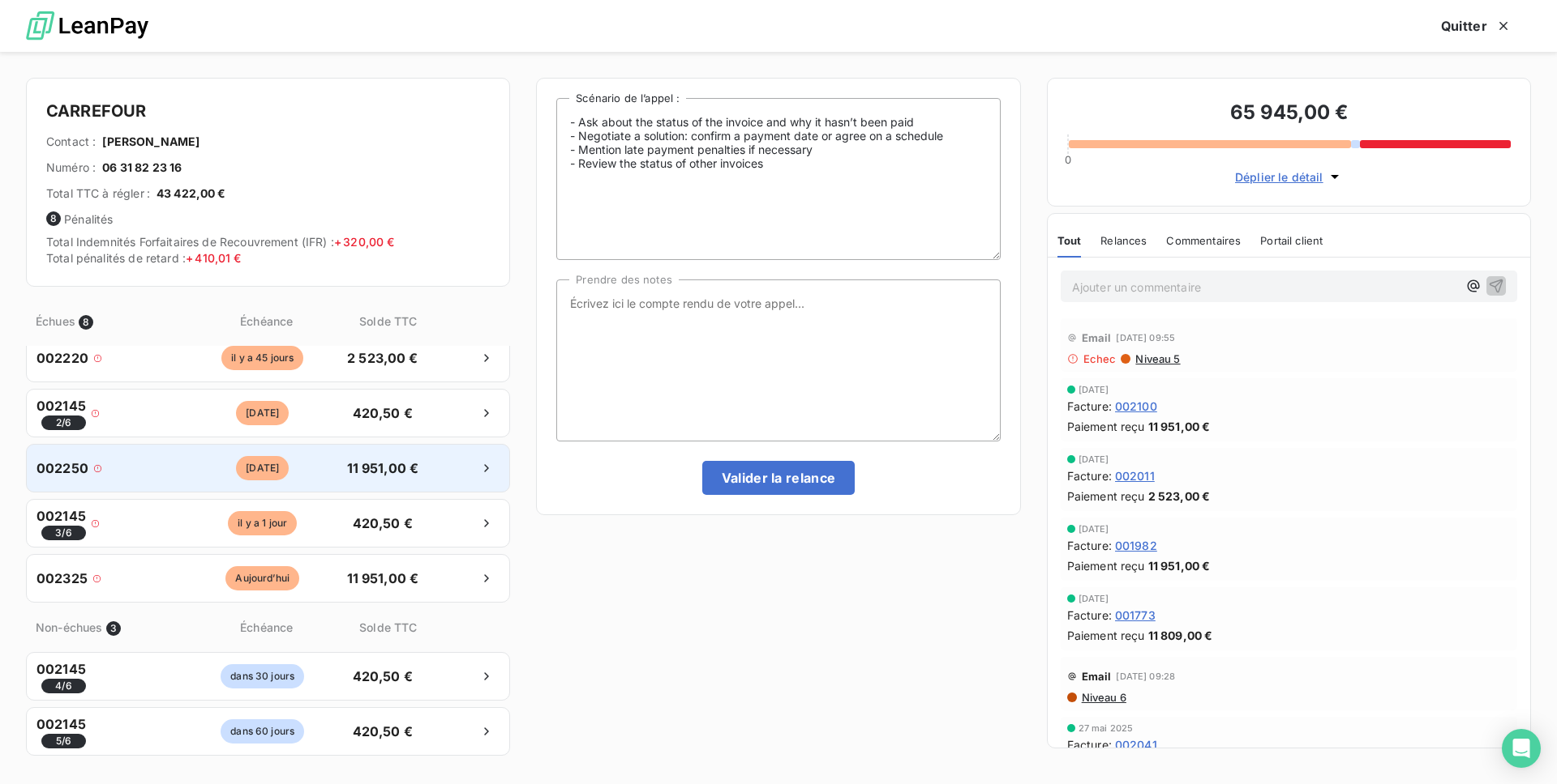
click at [433, 471] on div at bounding box center [464, 469] width 71 height 26
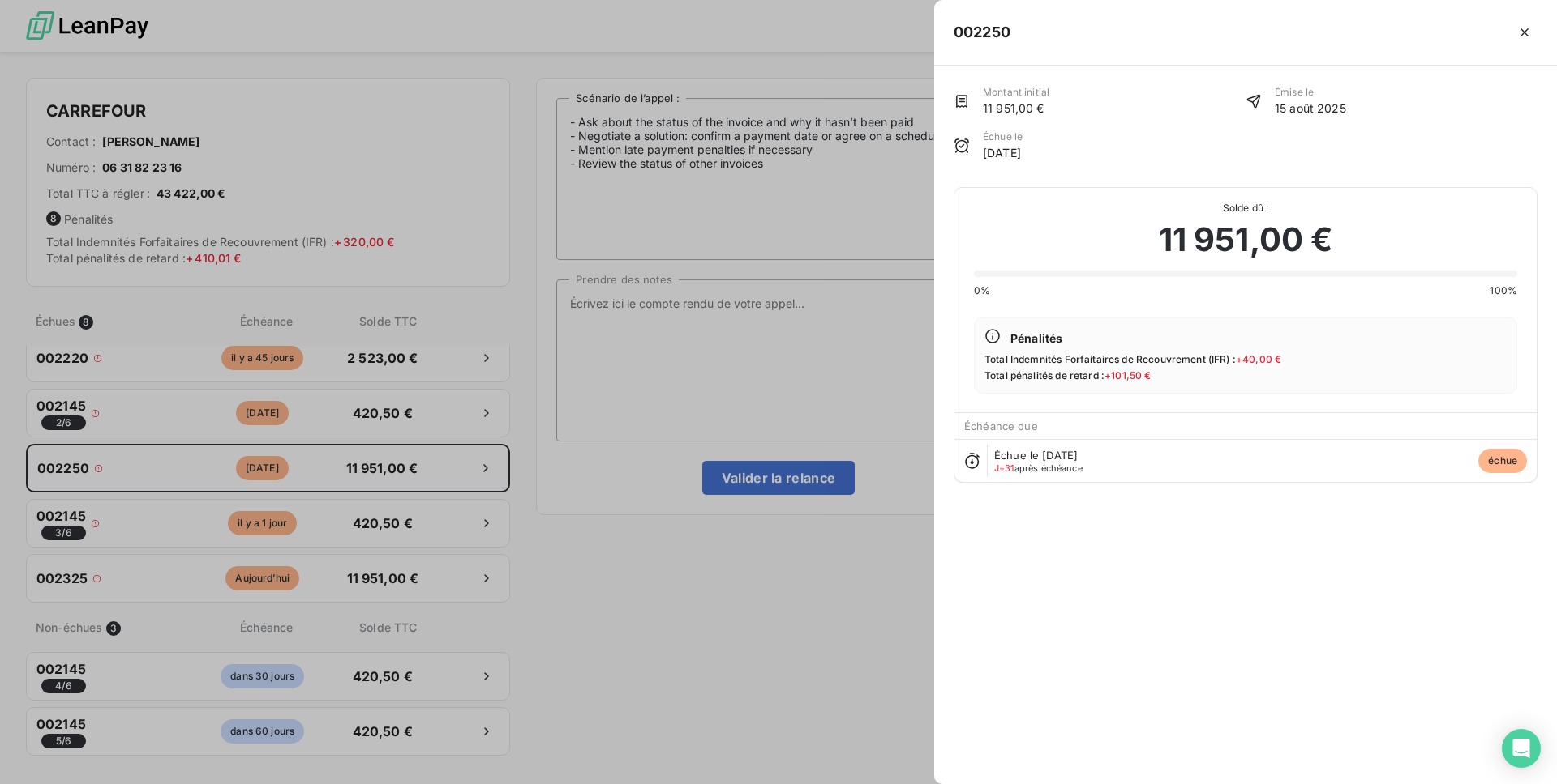
click at [841, 397] on div at bounding box center [778, 392] width 1557 height 784
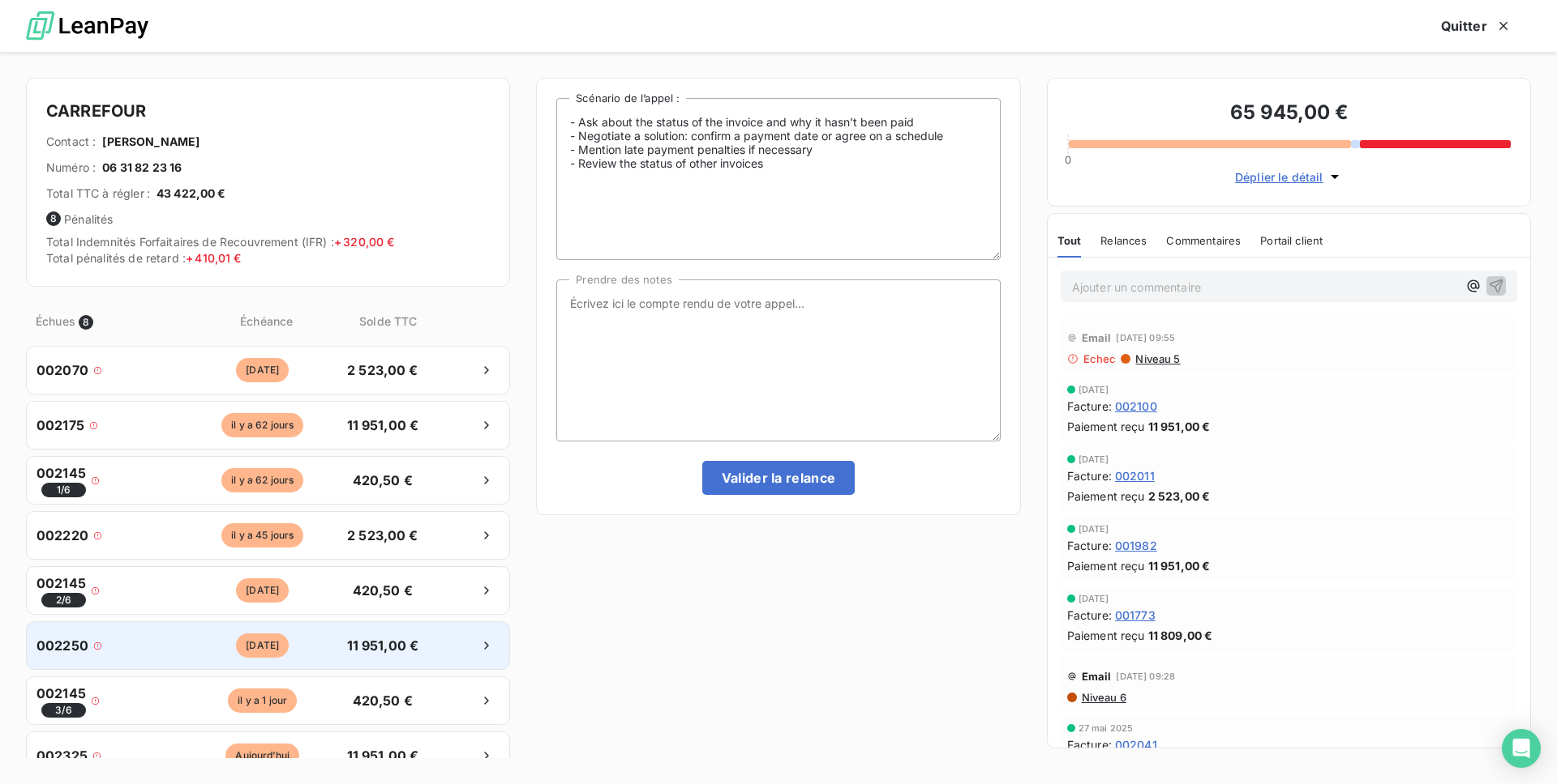
scroll to position [22, 0]
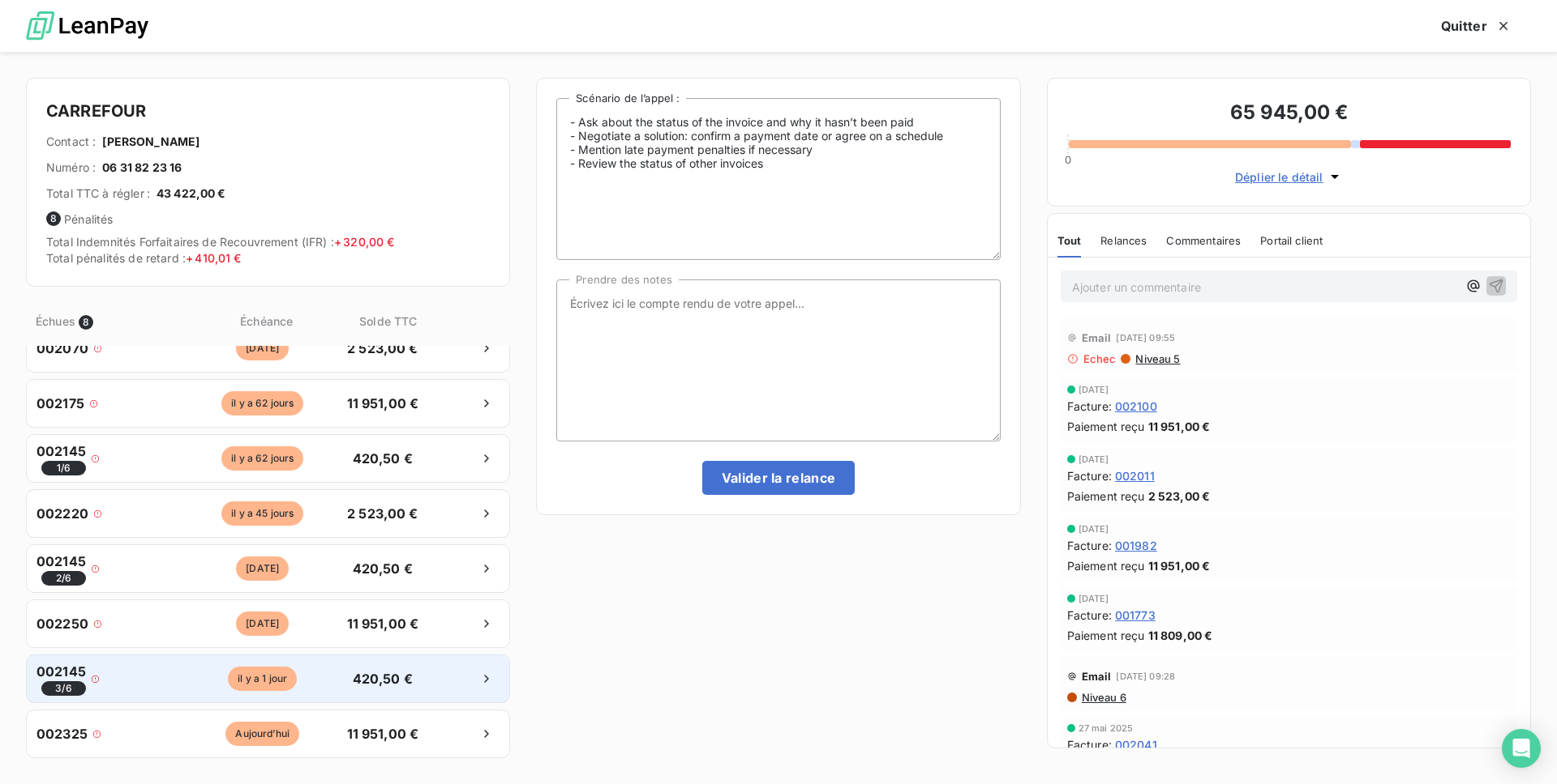
click at [145, 687] on div "002145 3 / 6" at bounding box center [111, 679] width 149 height 34
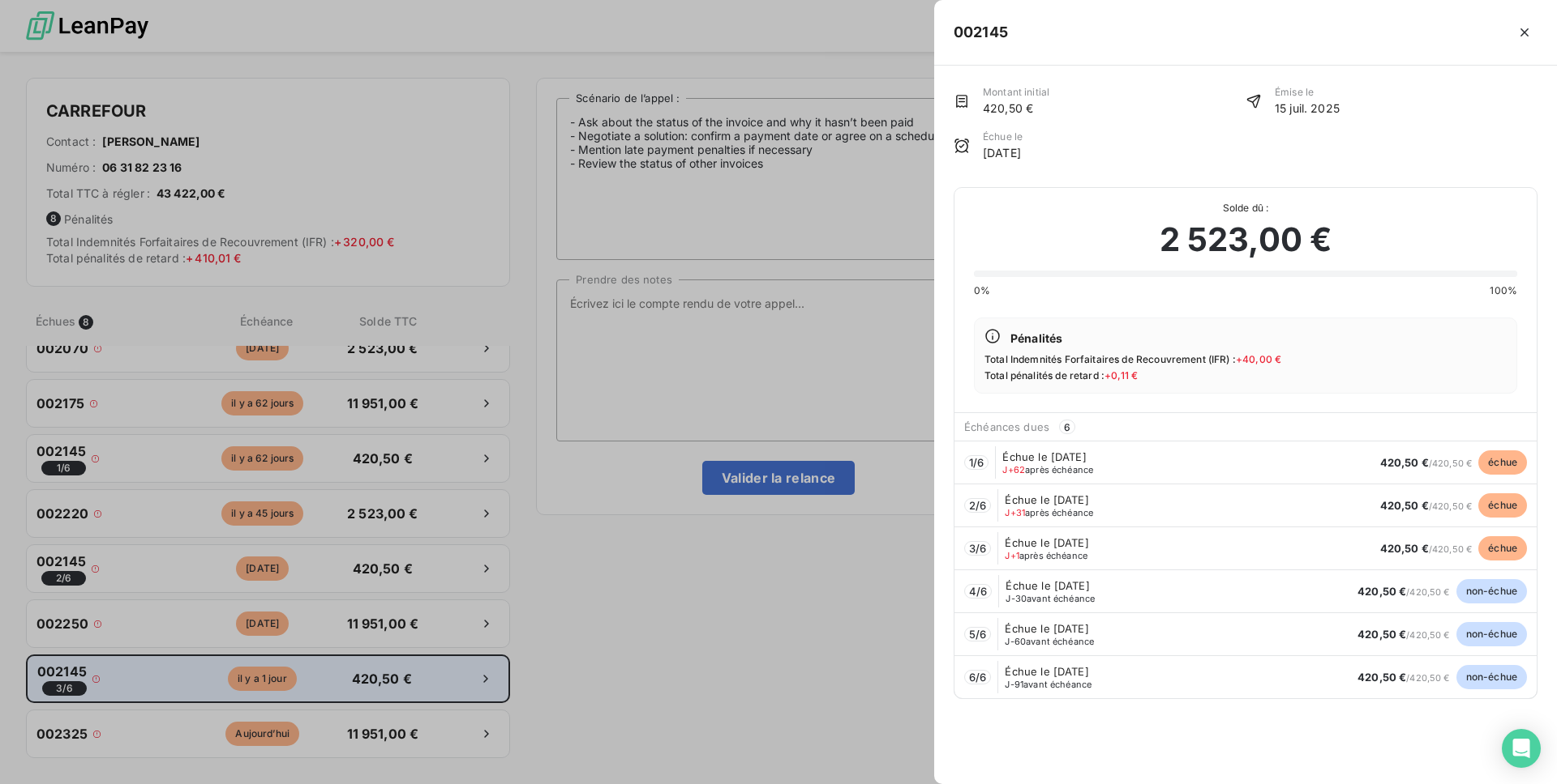
click at [145, 687] on div at bounding box center [778, 392] width 1557 height 784
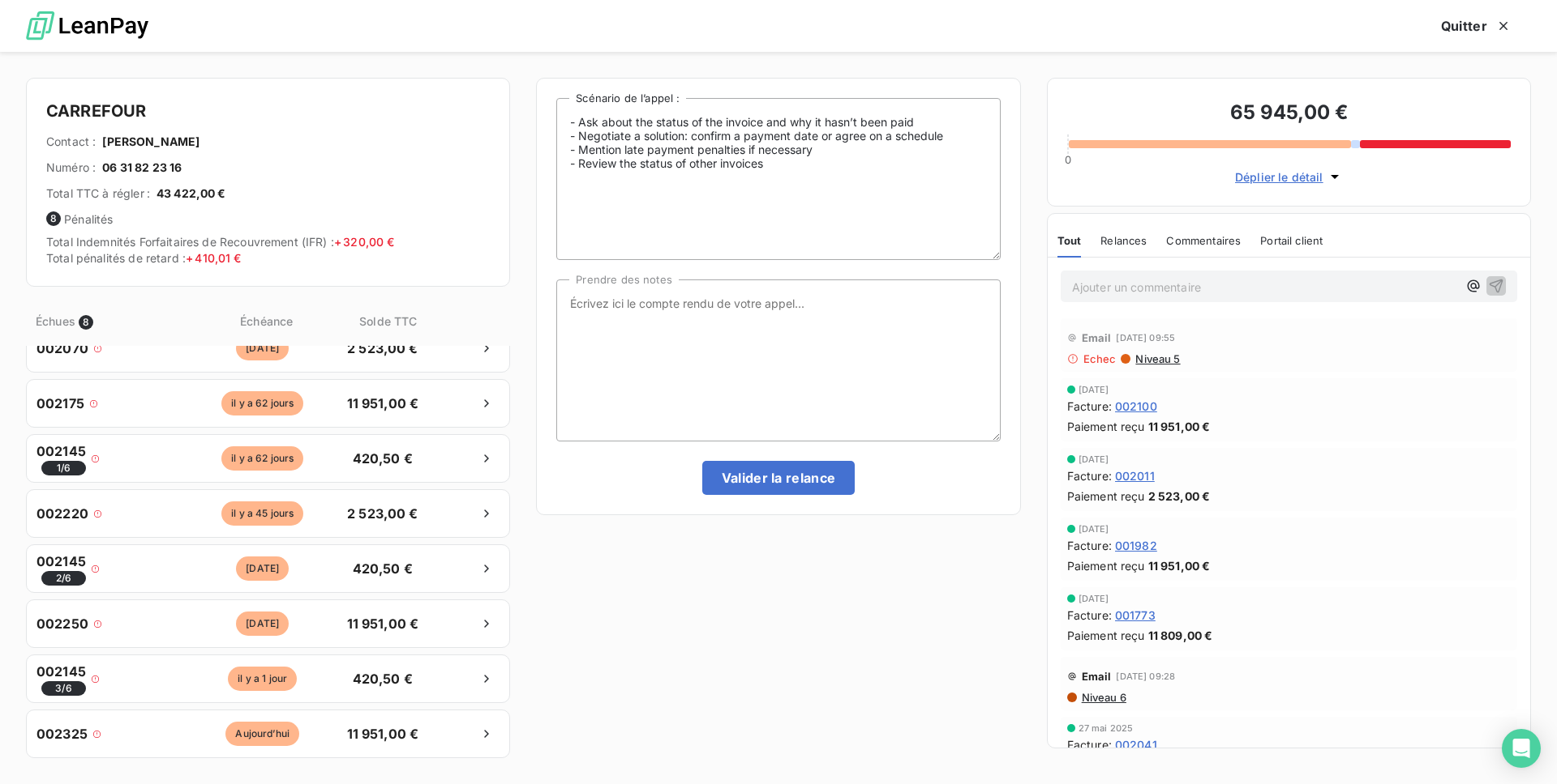
click at [154, 639] on div "002250 [DATE] 11 951,00 €" at bounding box center [268, 623] width 484 height 49
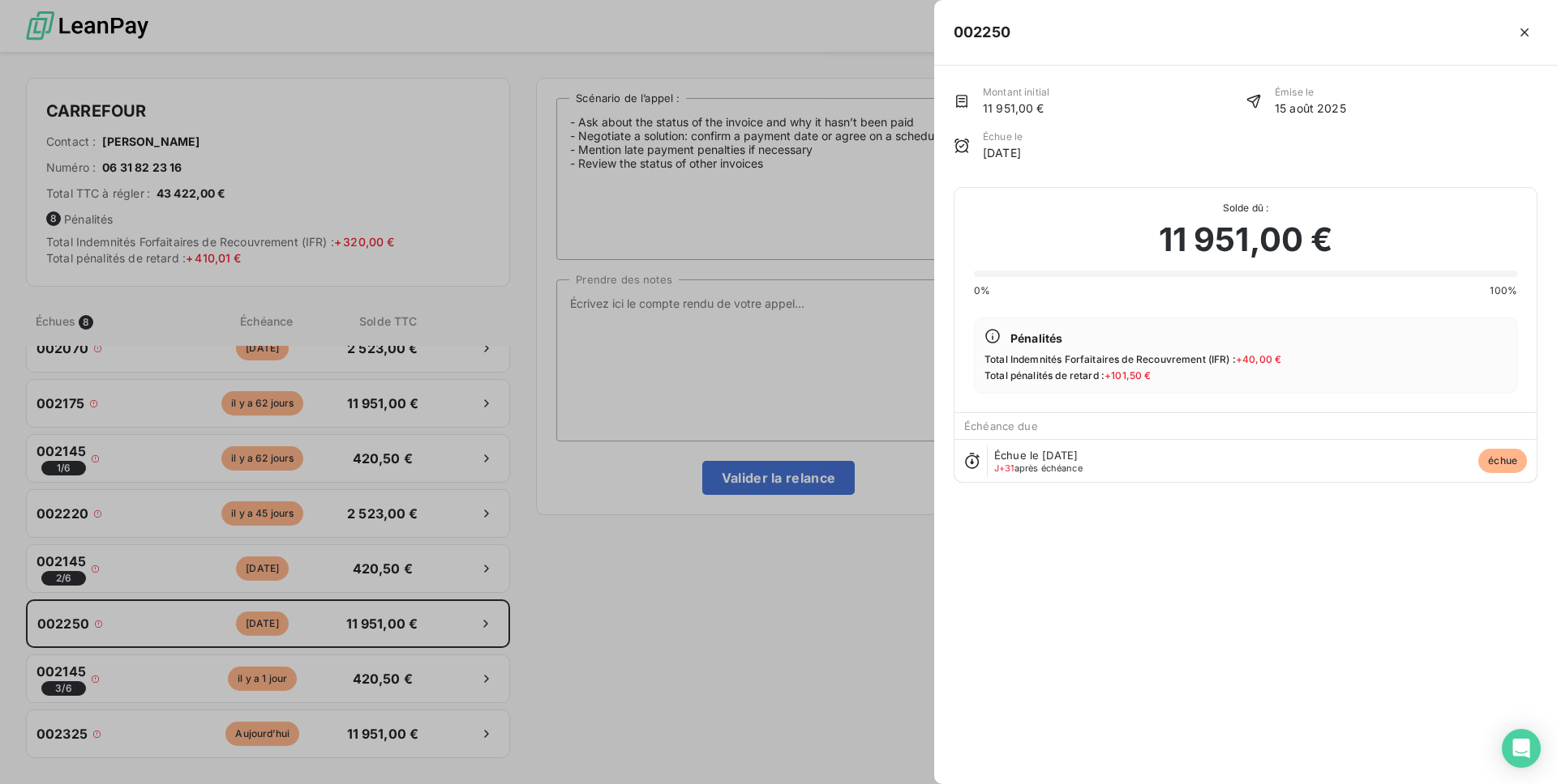
click at [673, 467] on div at bounding box center [778, 392] width 1557 height 784
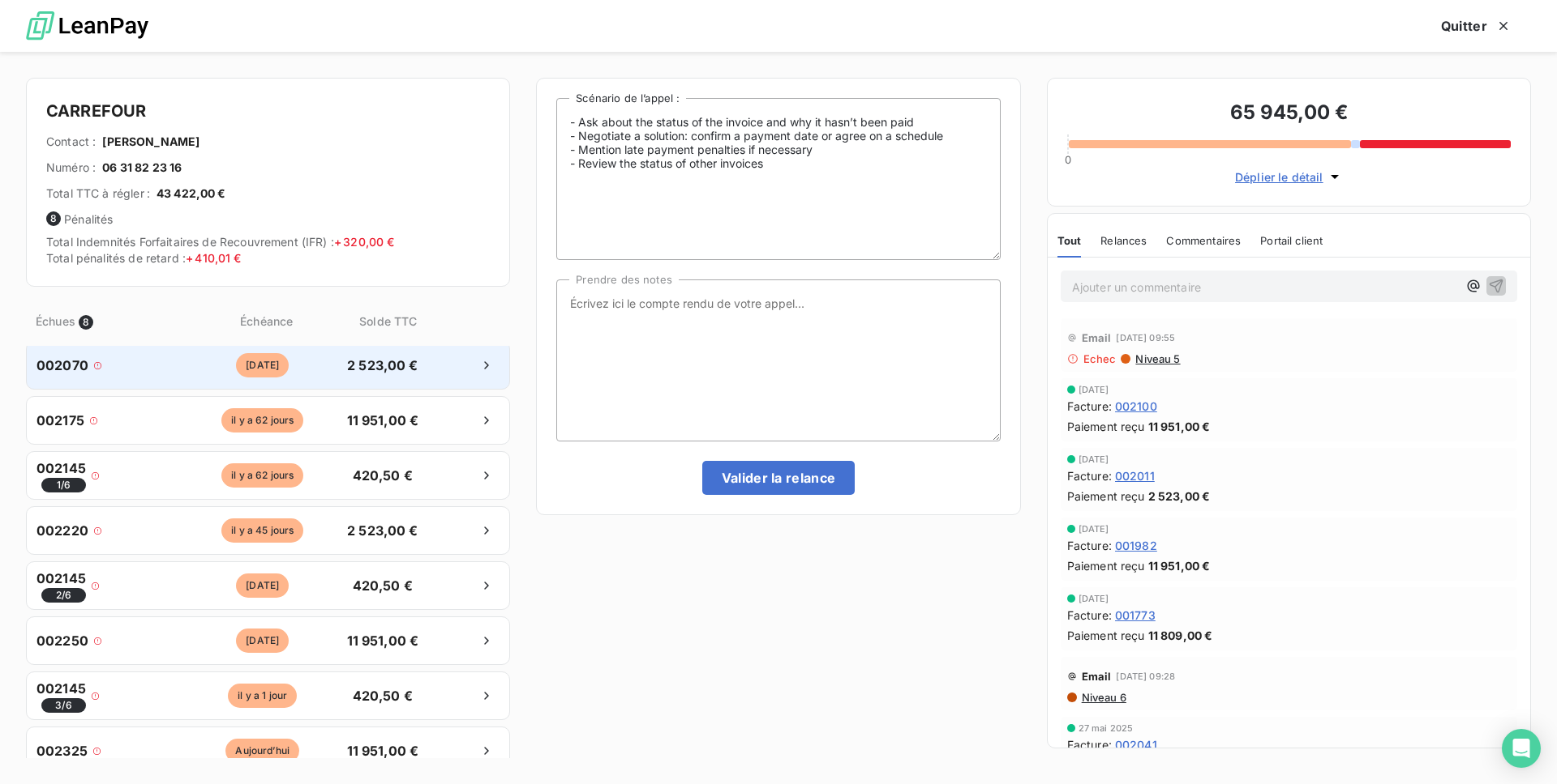
scroll to position [0, 0]
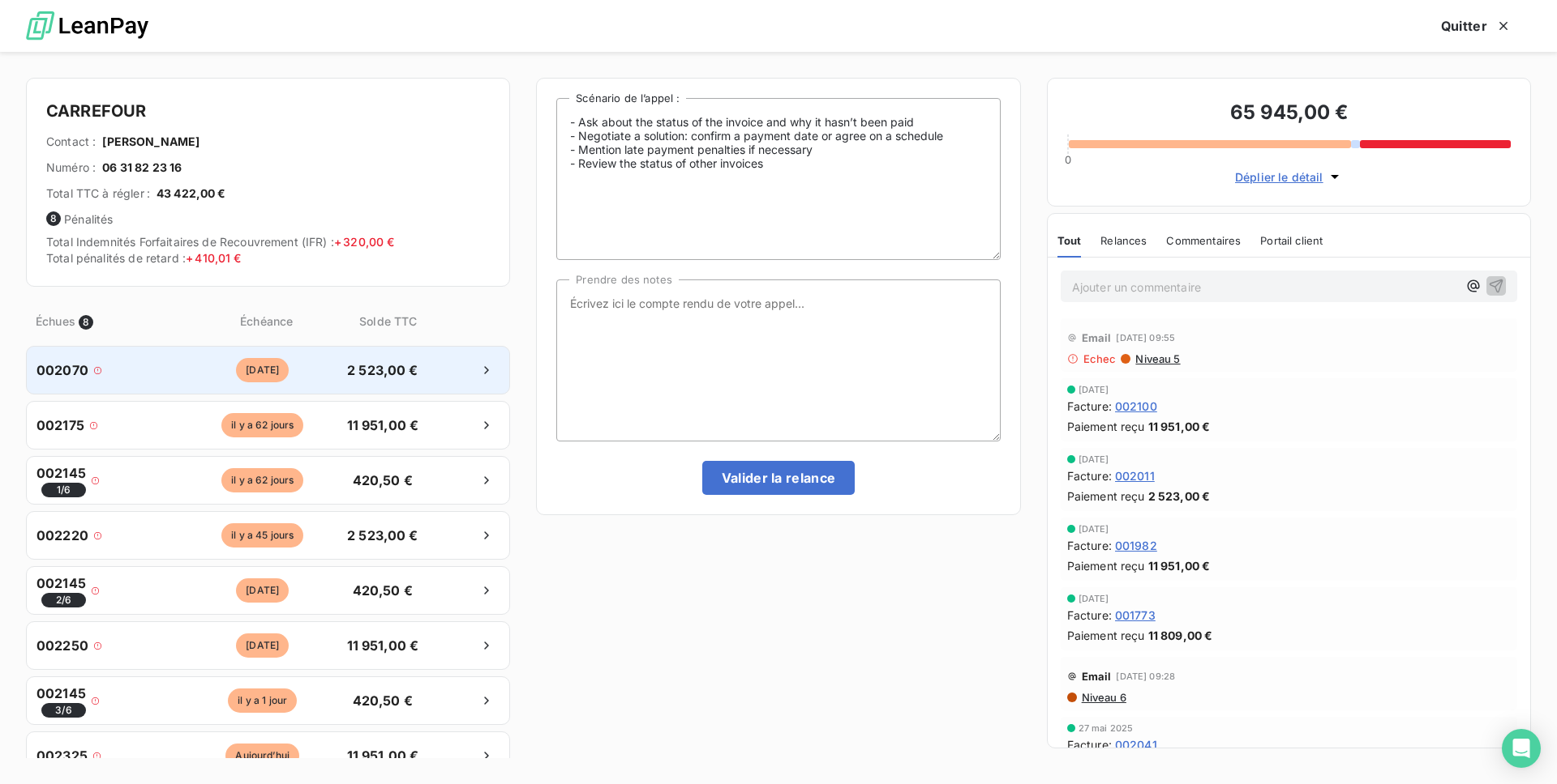
click at [172, 389] on div "002070 [DATE] 2 523,00 €" at bounding box center [268, 370] width 484 height 49
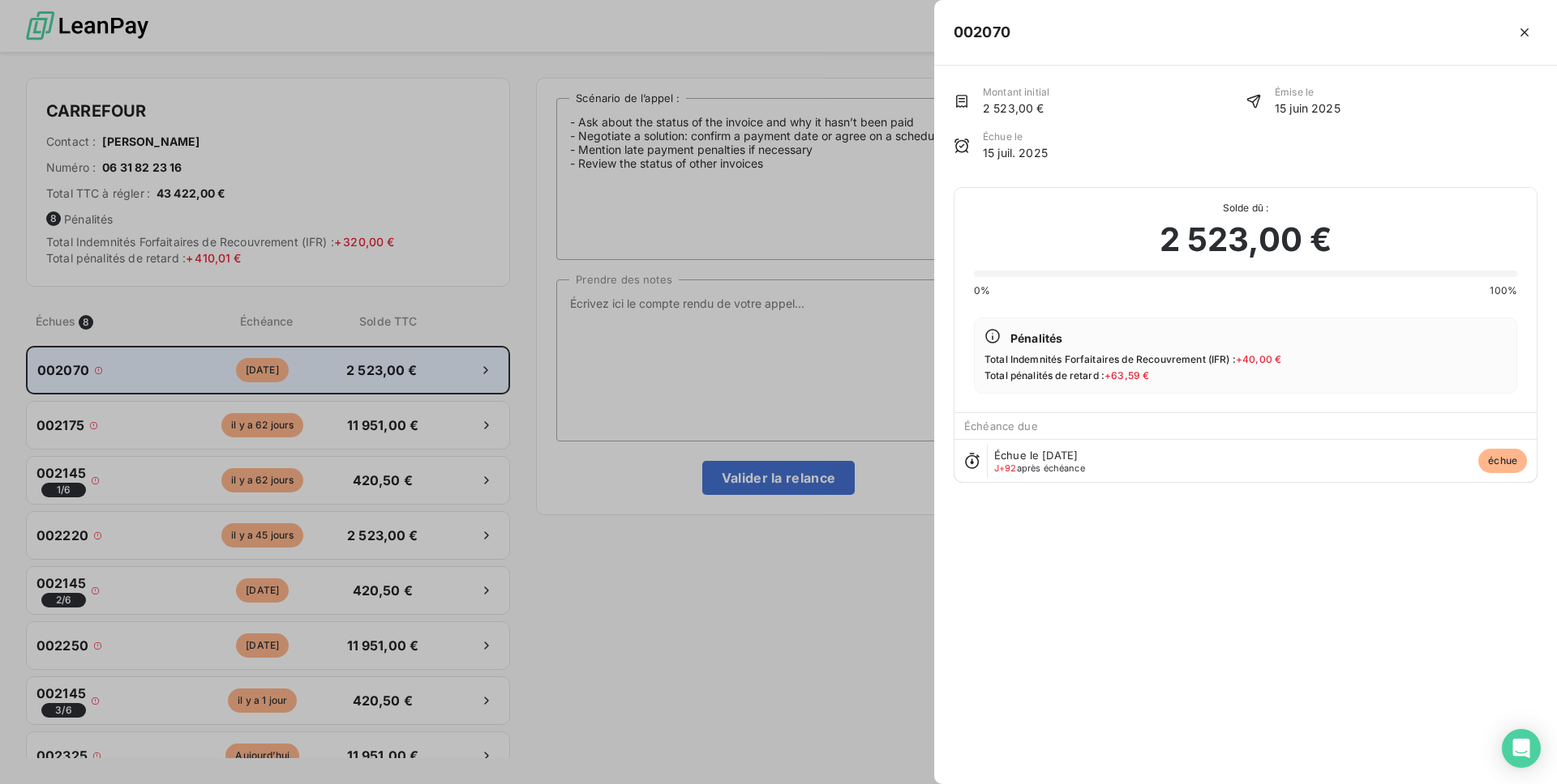
click at [172, 389] on div at bounding box center [778, 392] width 1557 height 784
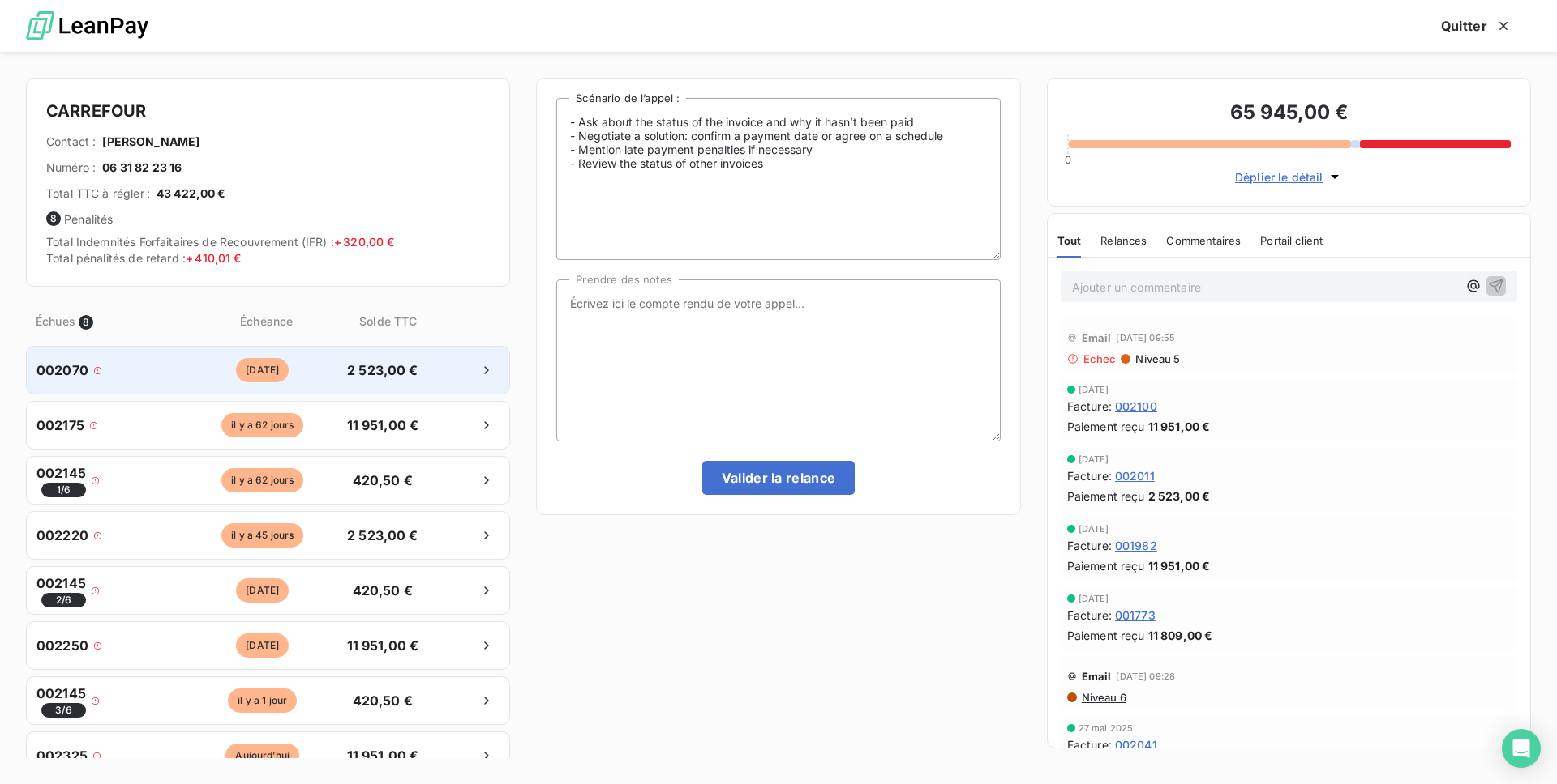
click at [344, 365] on span "2 523,00 €" at bounding box center [383, 371] width 85 height 20
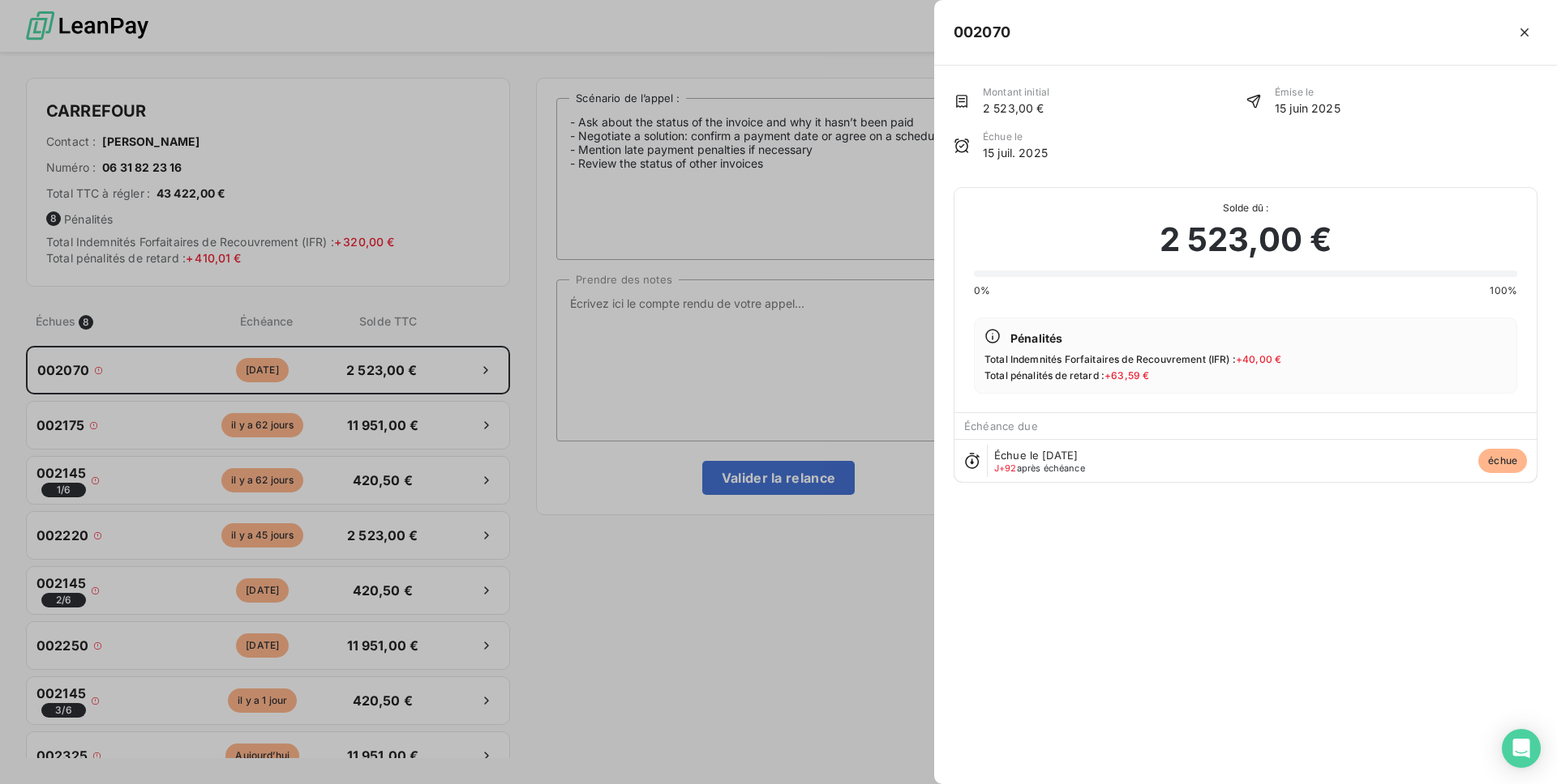
click at [679, 473] on div at bounding box center [778, 392] width 1557 height 784
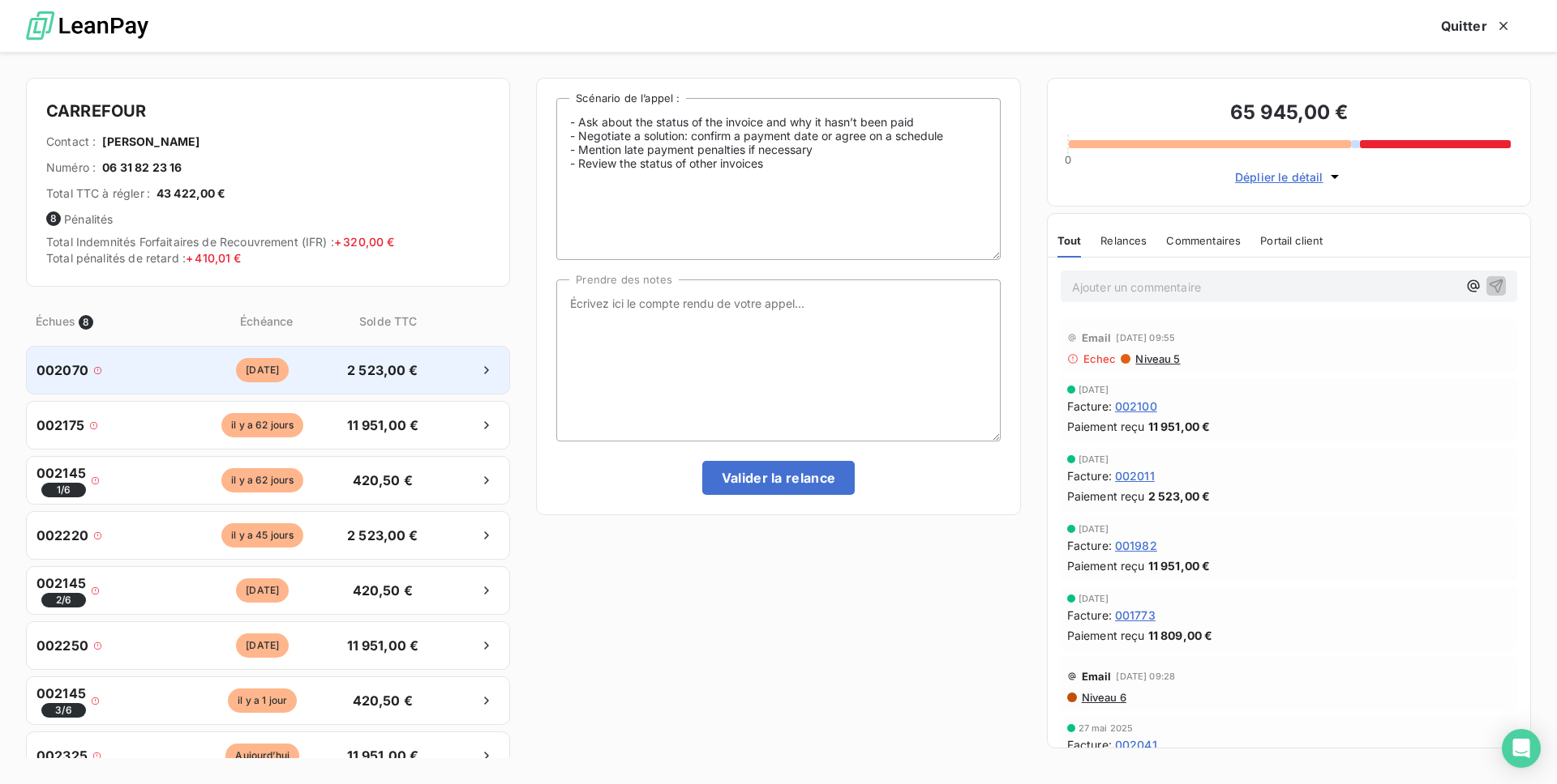
click at [371, 392] on div "002070 [DATE] 2 523,00 €" at bounding box center [268, 370] width 484 height 49
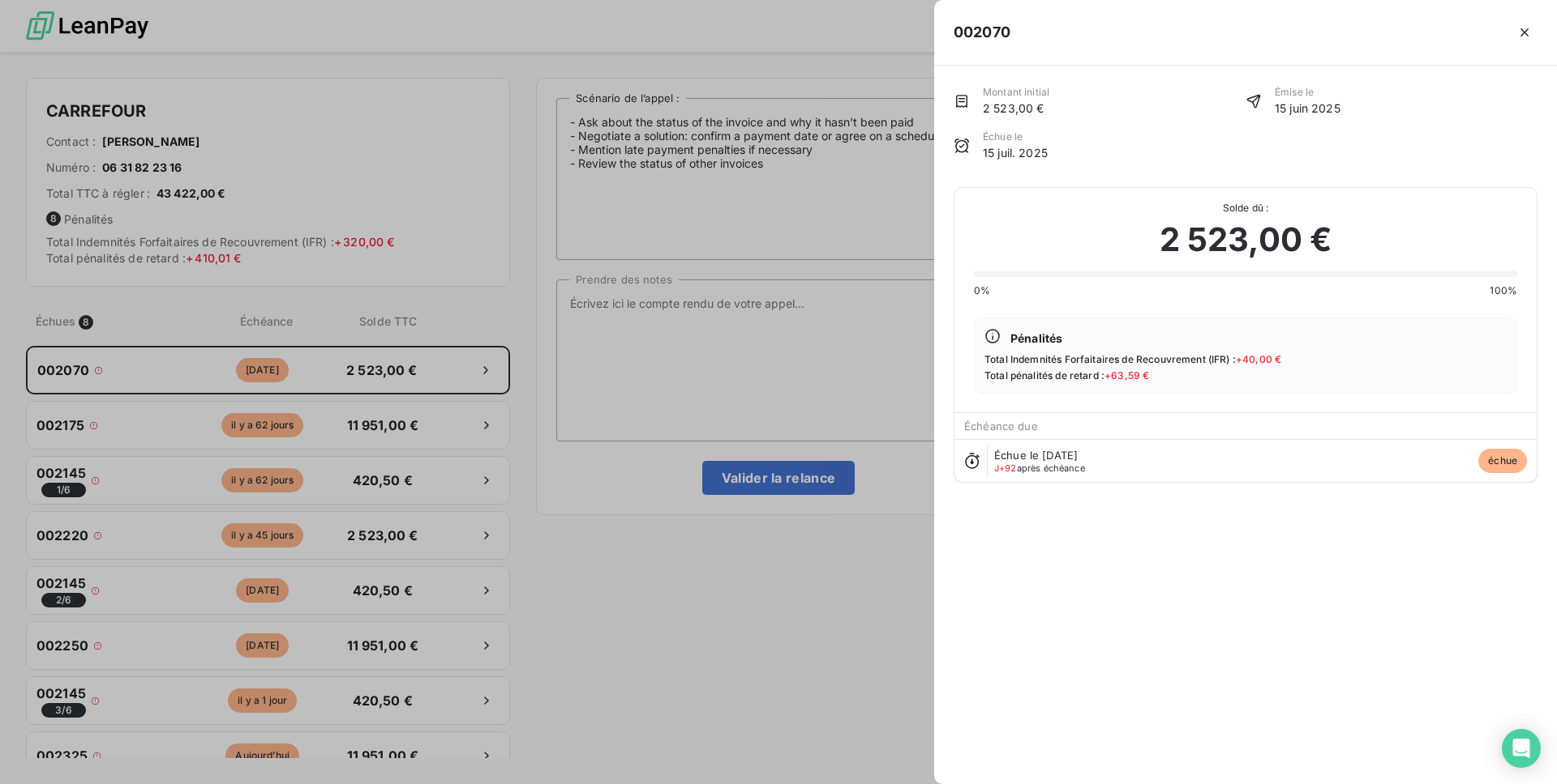
click at [691, 313] on div at bounding box center [778, 392] width 1557 height 784
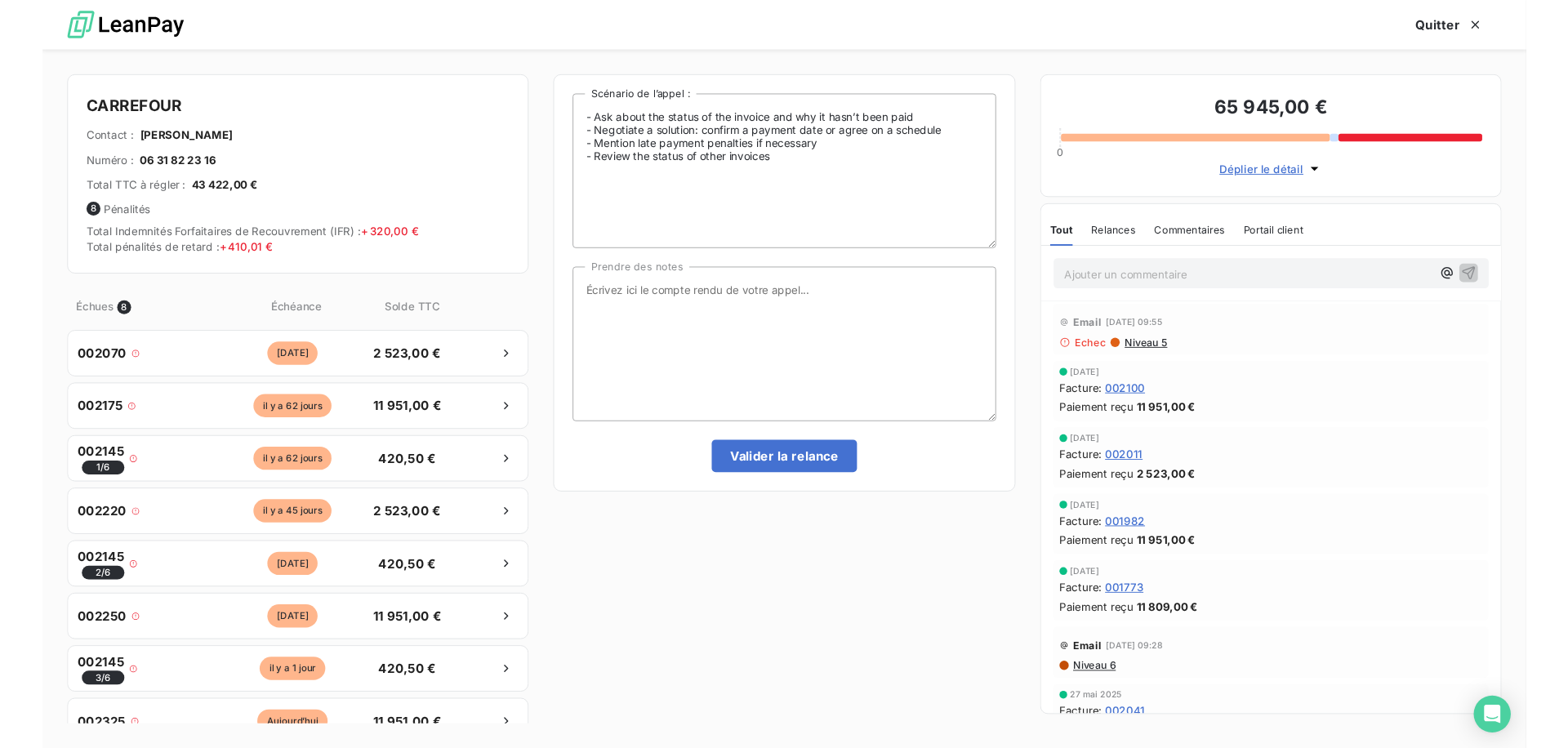
scroll to position [588, 352]
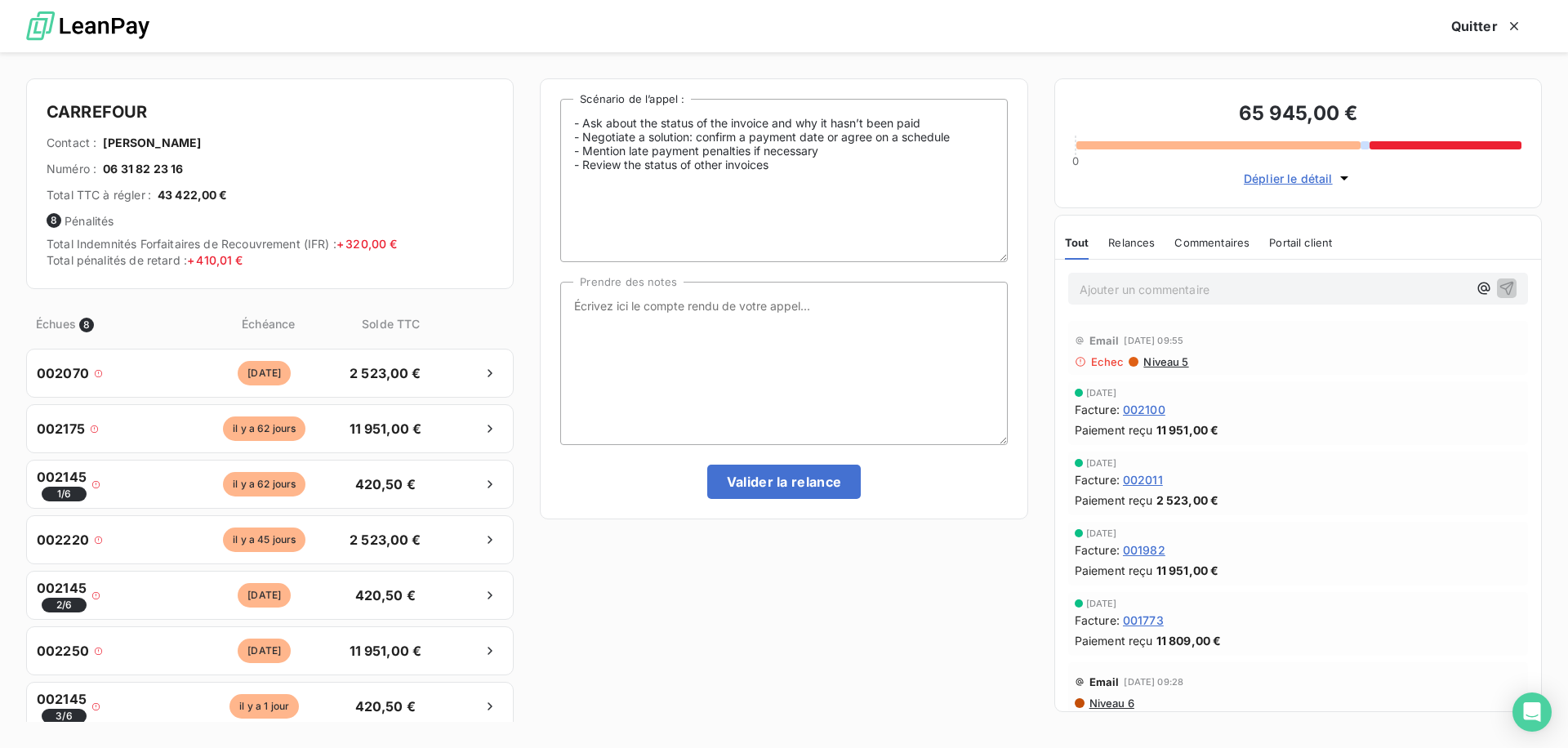
click at [382, 325] on span "Solde TTC" at bounding box center [391, 324] width 86 height 17
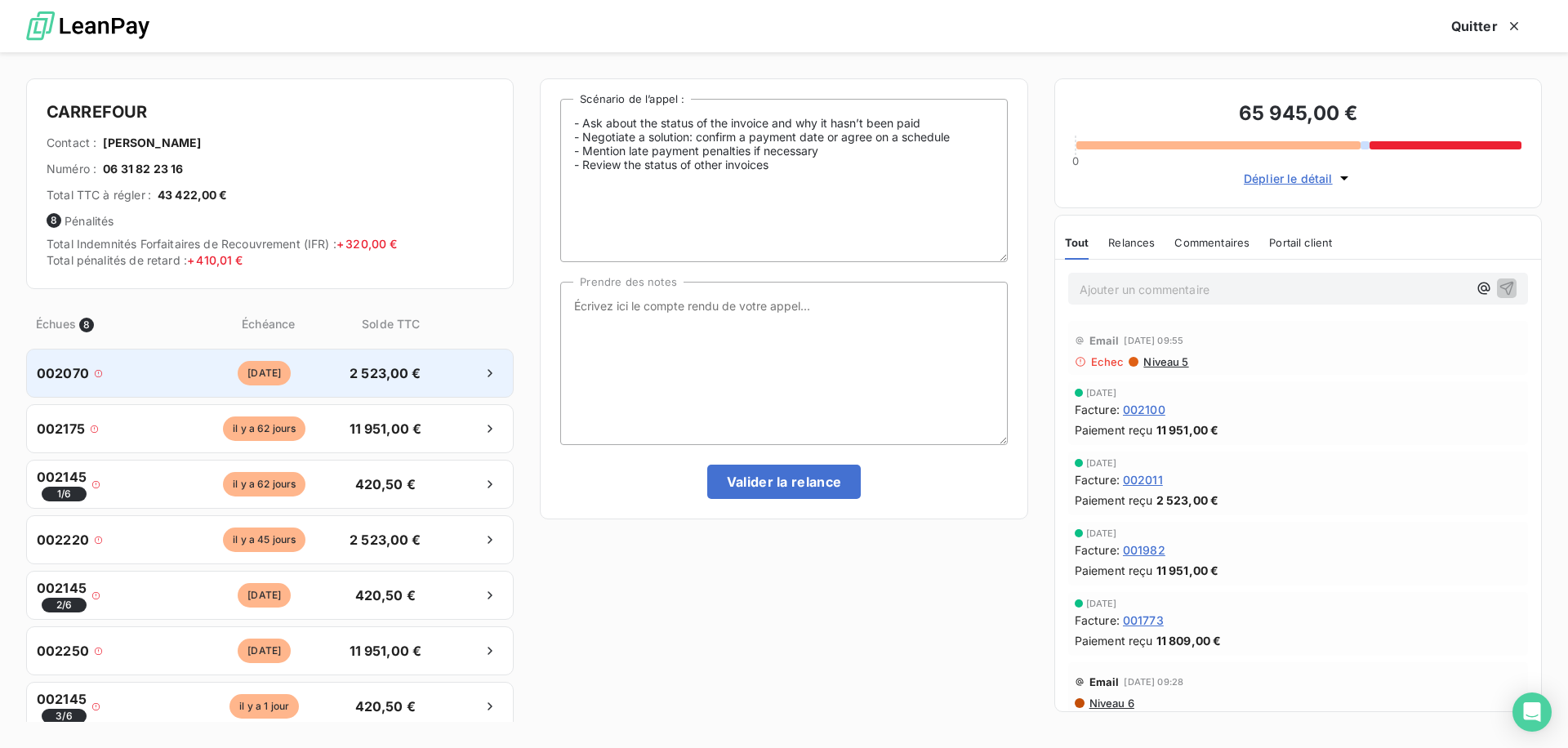
click at [371, 369] on span "2 523,00 €" at bounding box center [386, 374] width 86 height 20
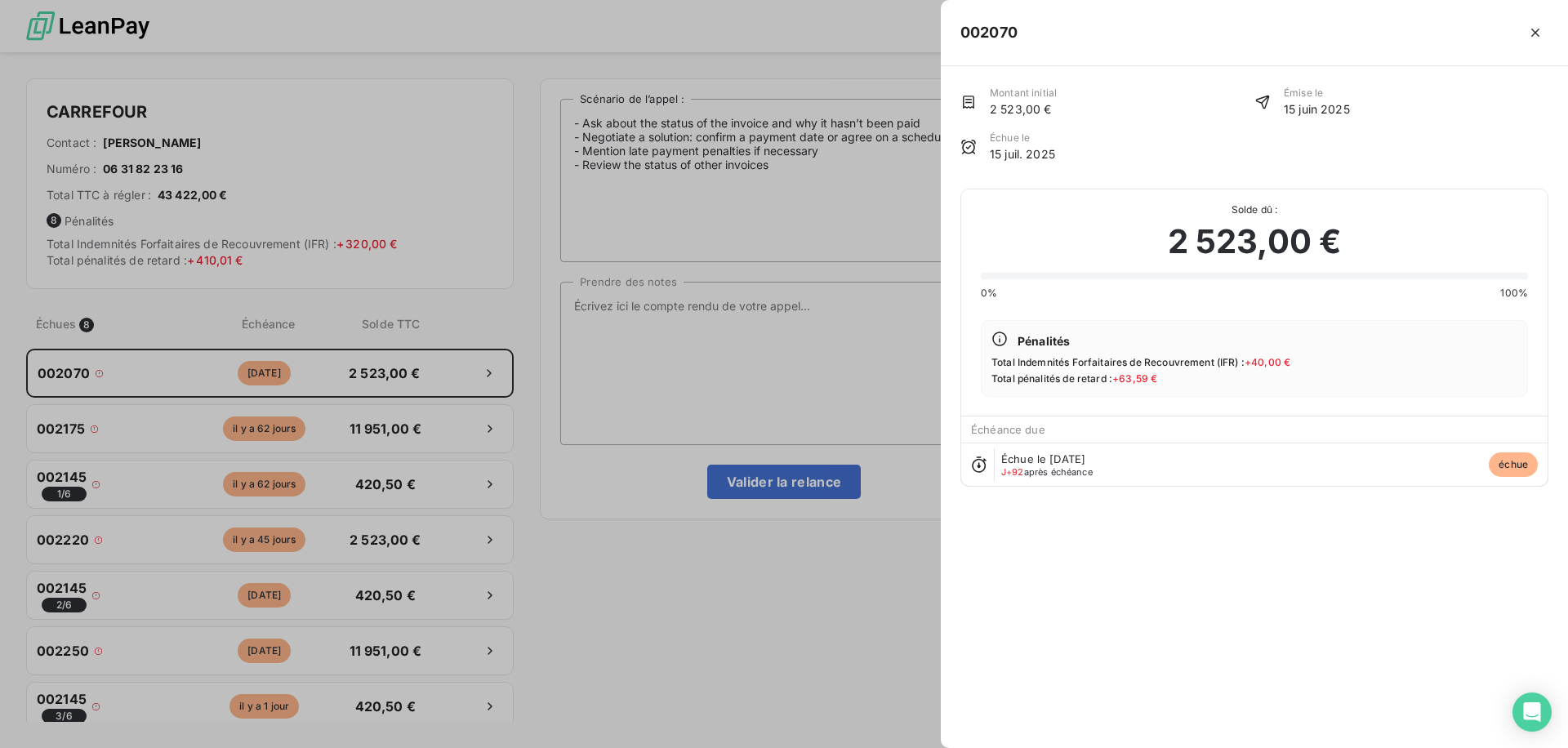
click at [596, 351] on div at bounding box center [784, 374] width 1568 height 748
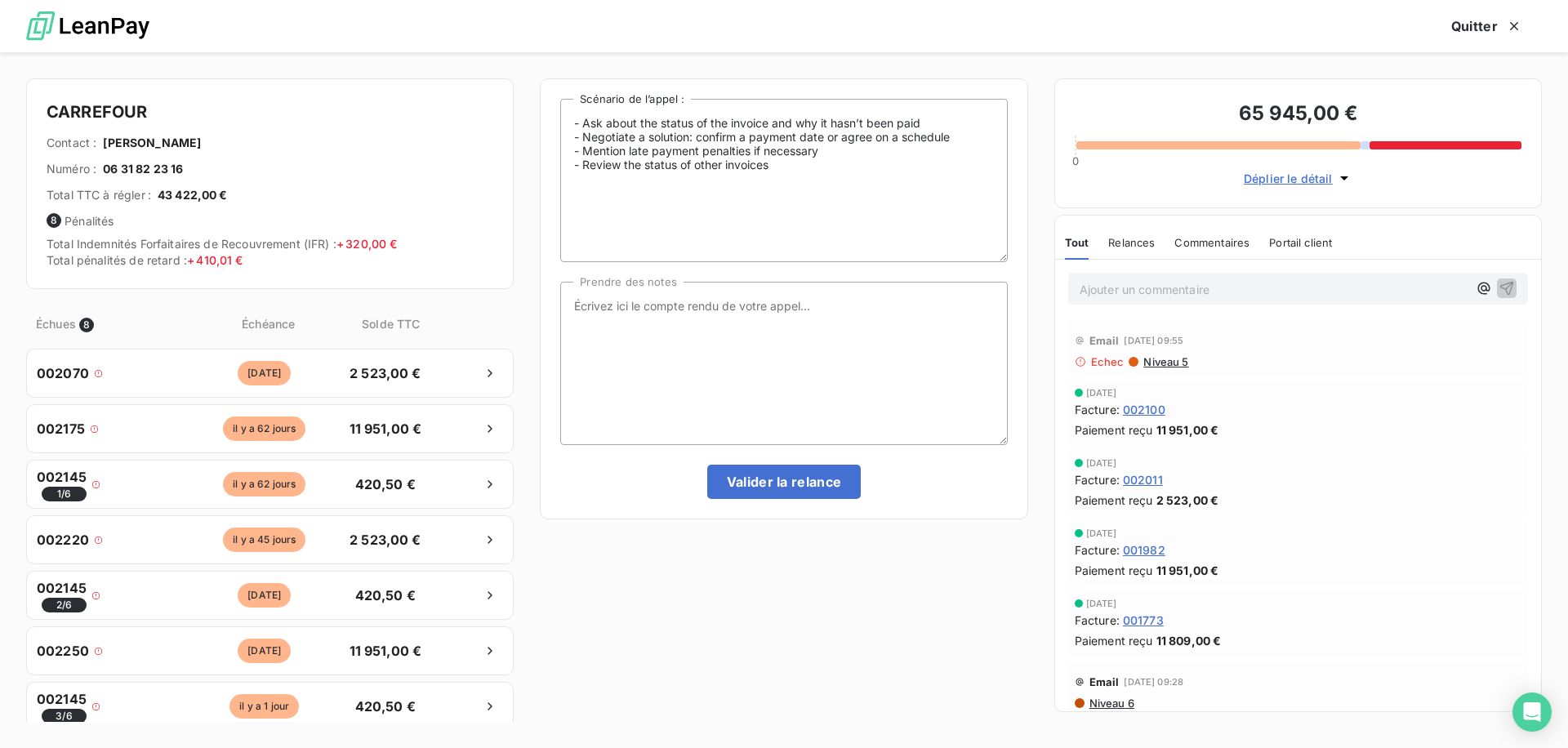
click at [388, 366] on span "2 523,00 €" at bounding box center [386, 374] width 86 height 20
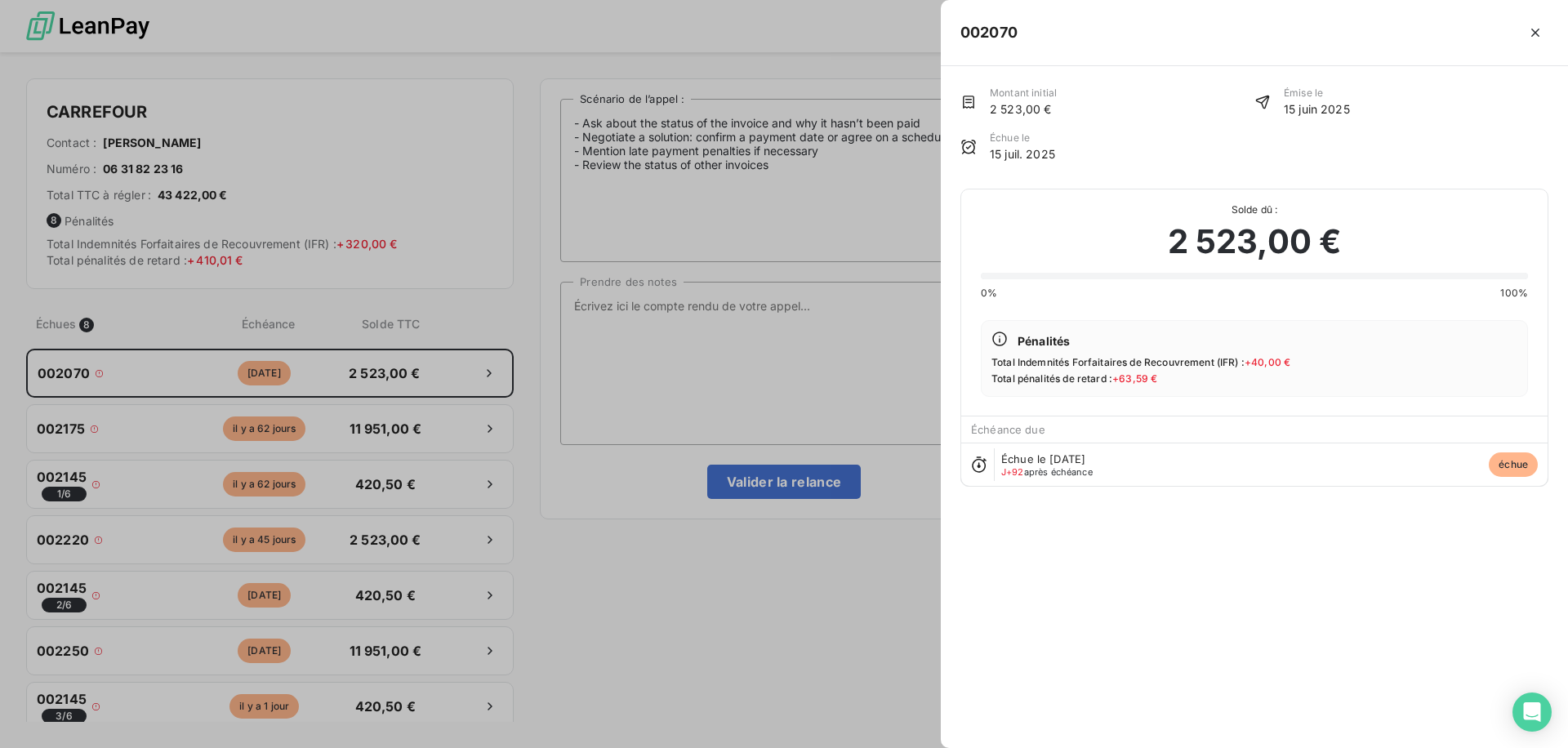
click at [514, 392] on div at bounding box center [784, 374] width 1568 height 748
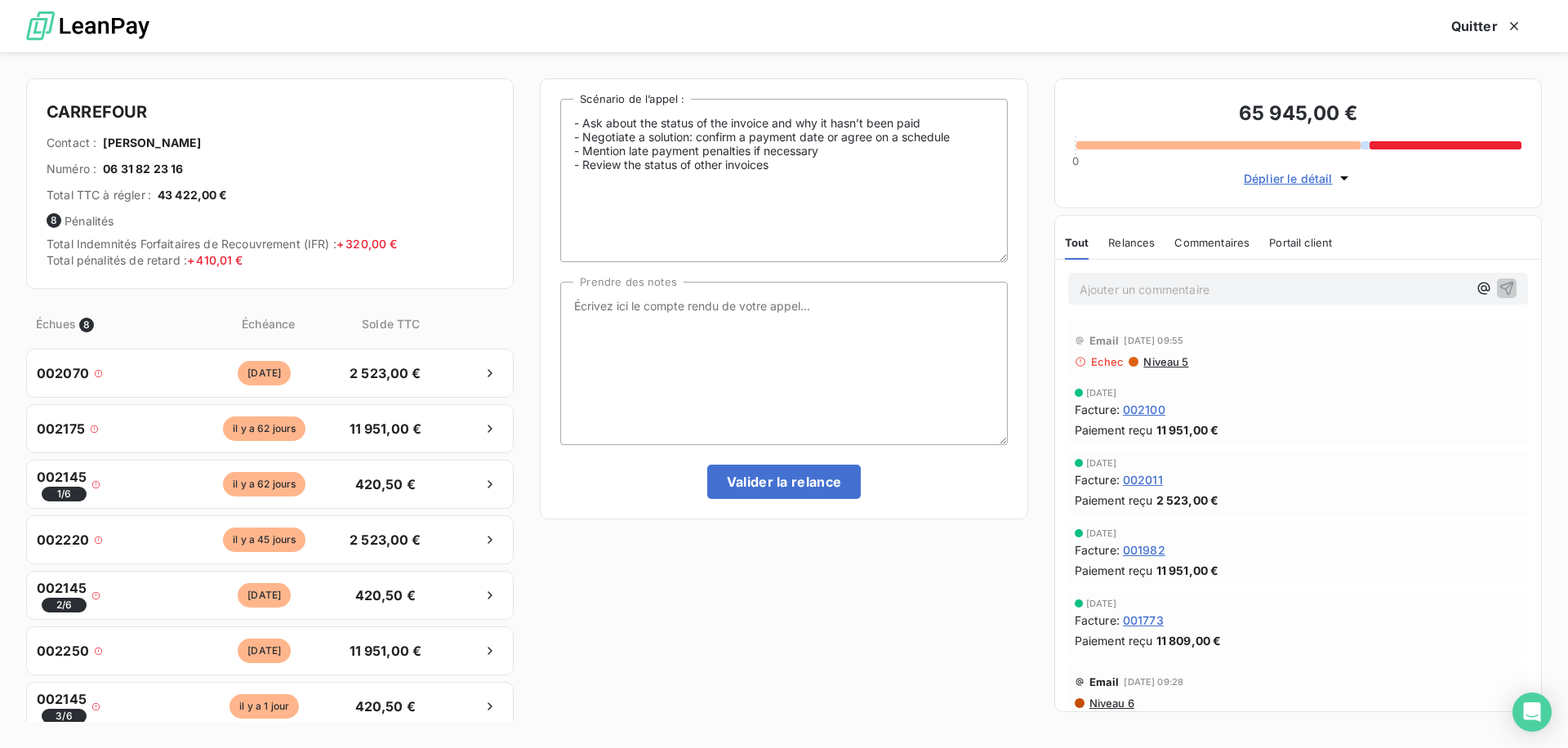
click at [388, 440] on div "002175 [DATE] 11 951,00 €" at bounding box center [270, 428] width 487 height 49
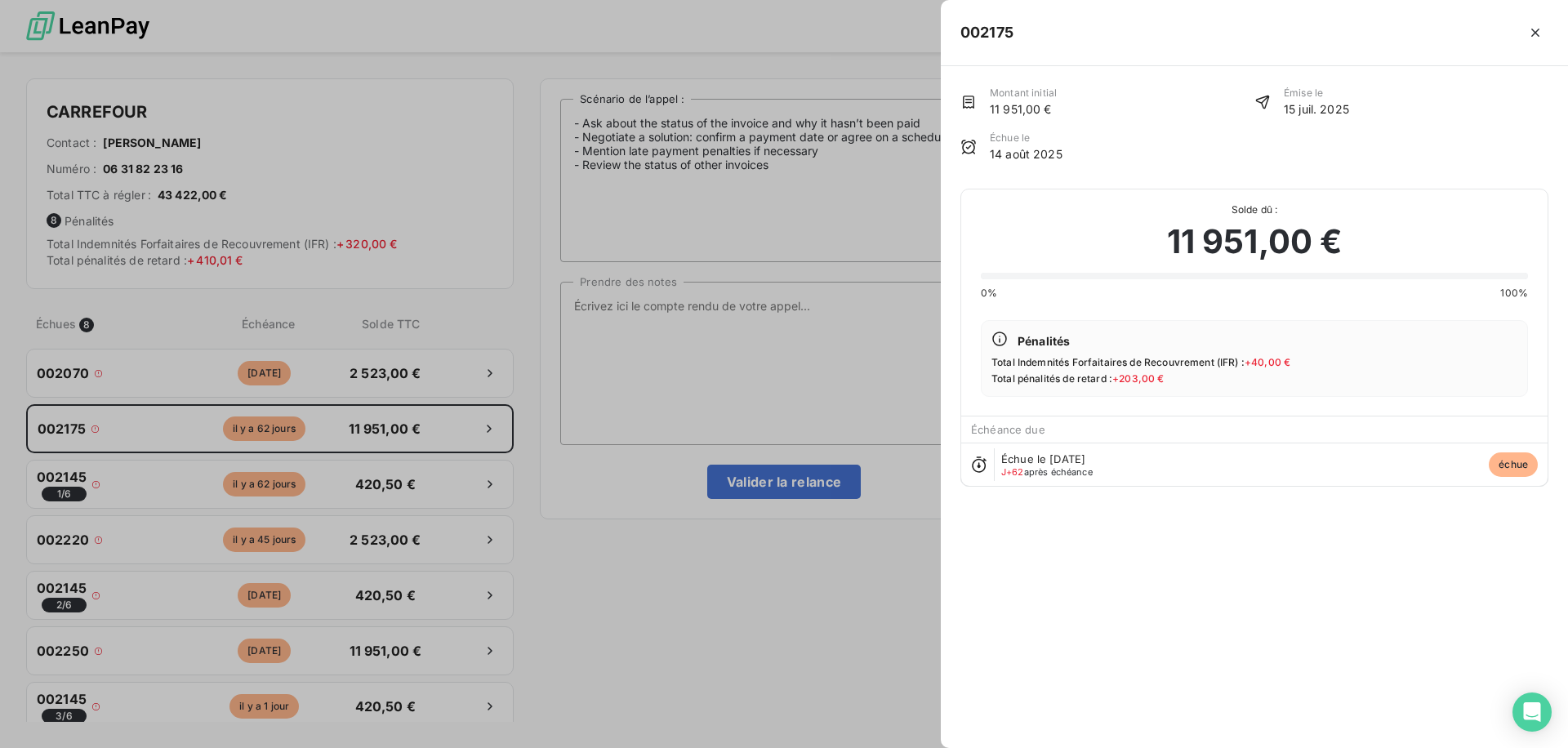
click at [388, 440] on div at bounding box center [784, 374] width 1568 height 748
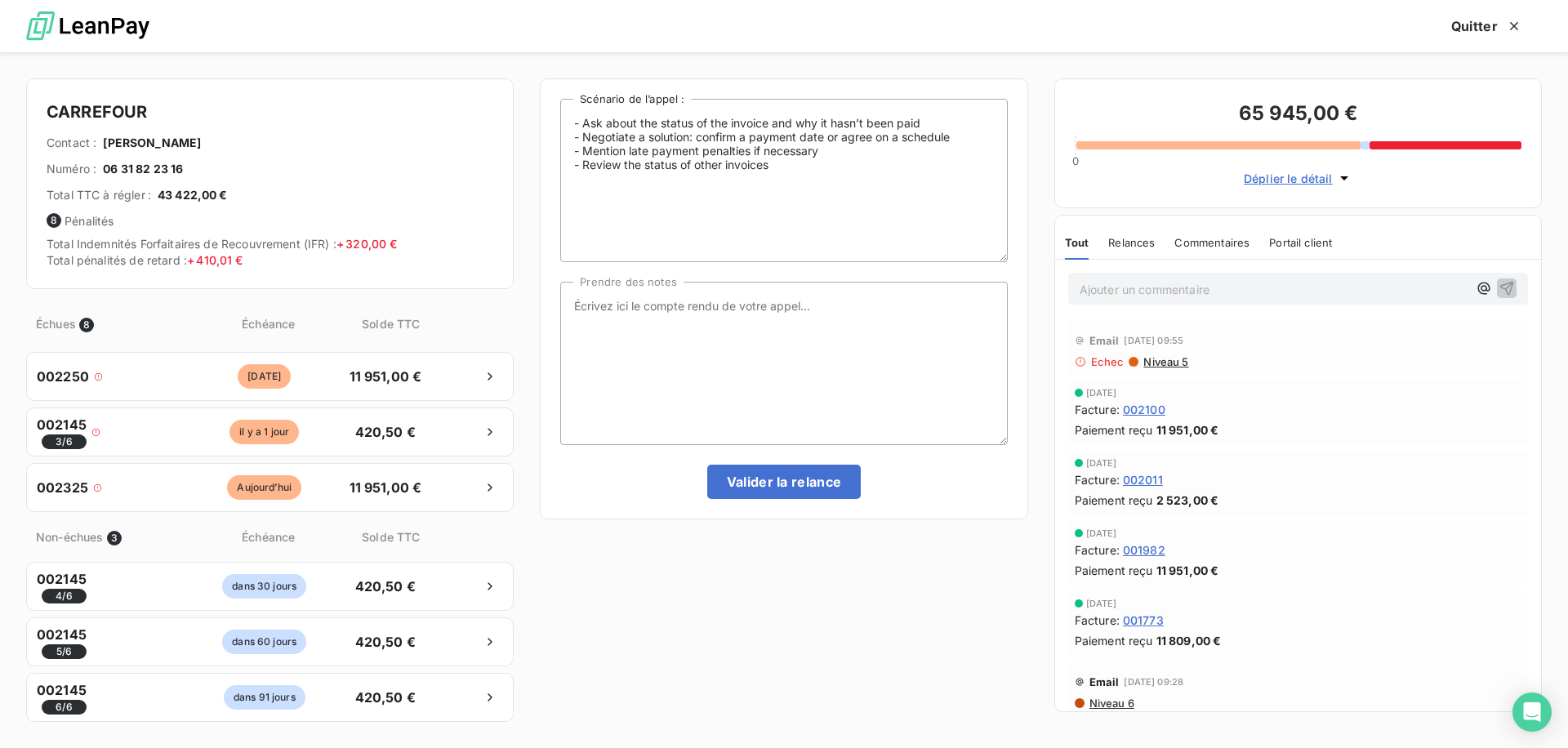
scroll to position [0, 0]
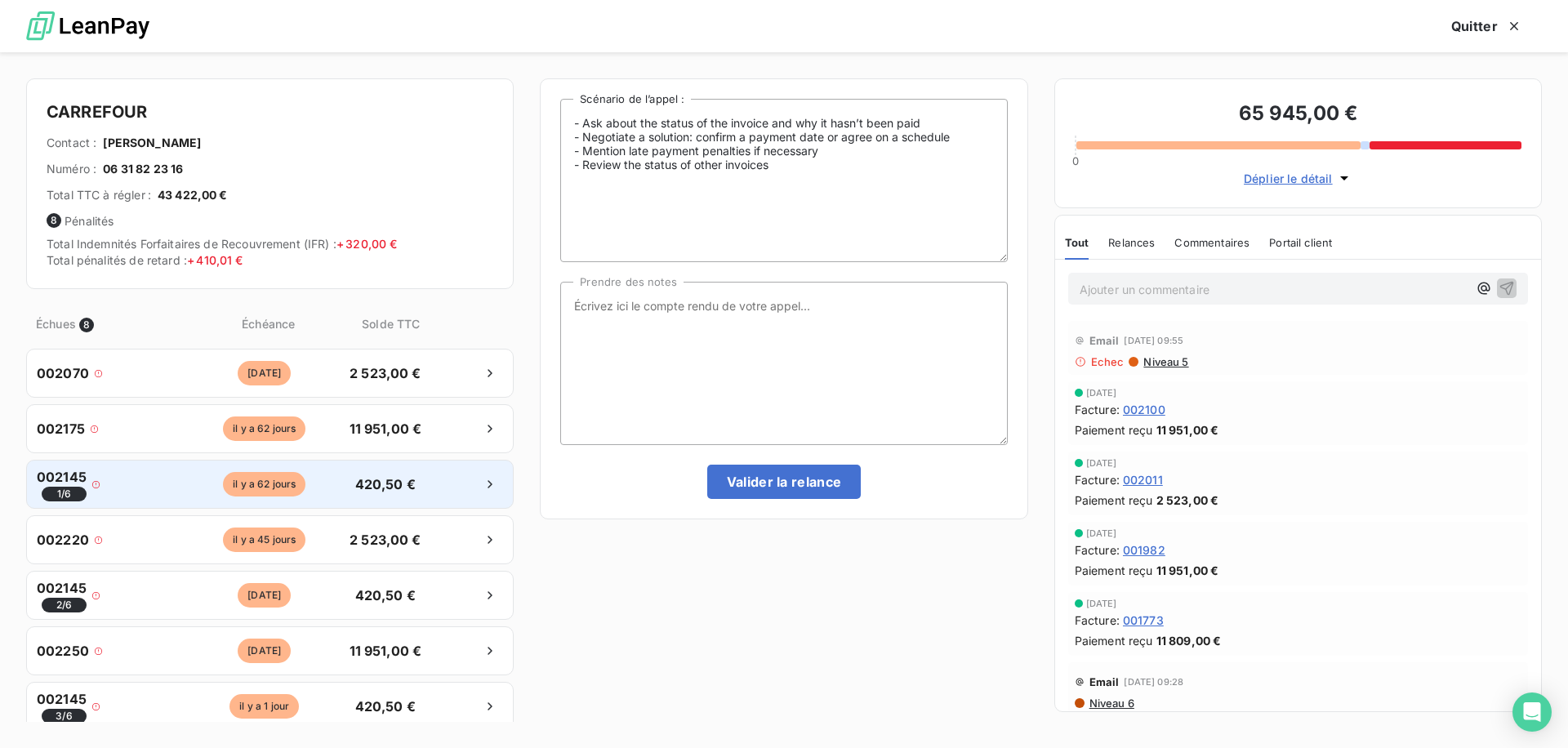
click at [141, 496] on div "002145 1 / 6" at bounding box center [112, 484] width 150 height 34
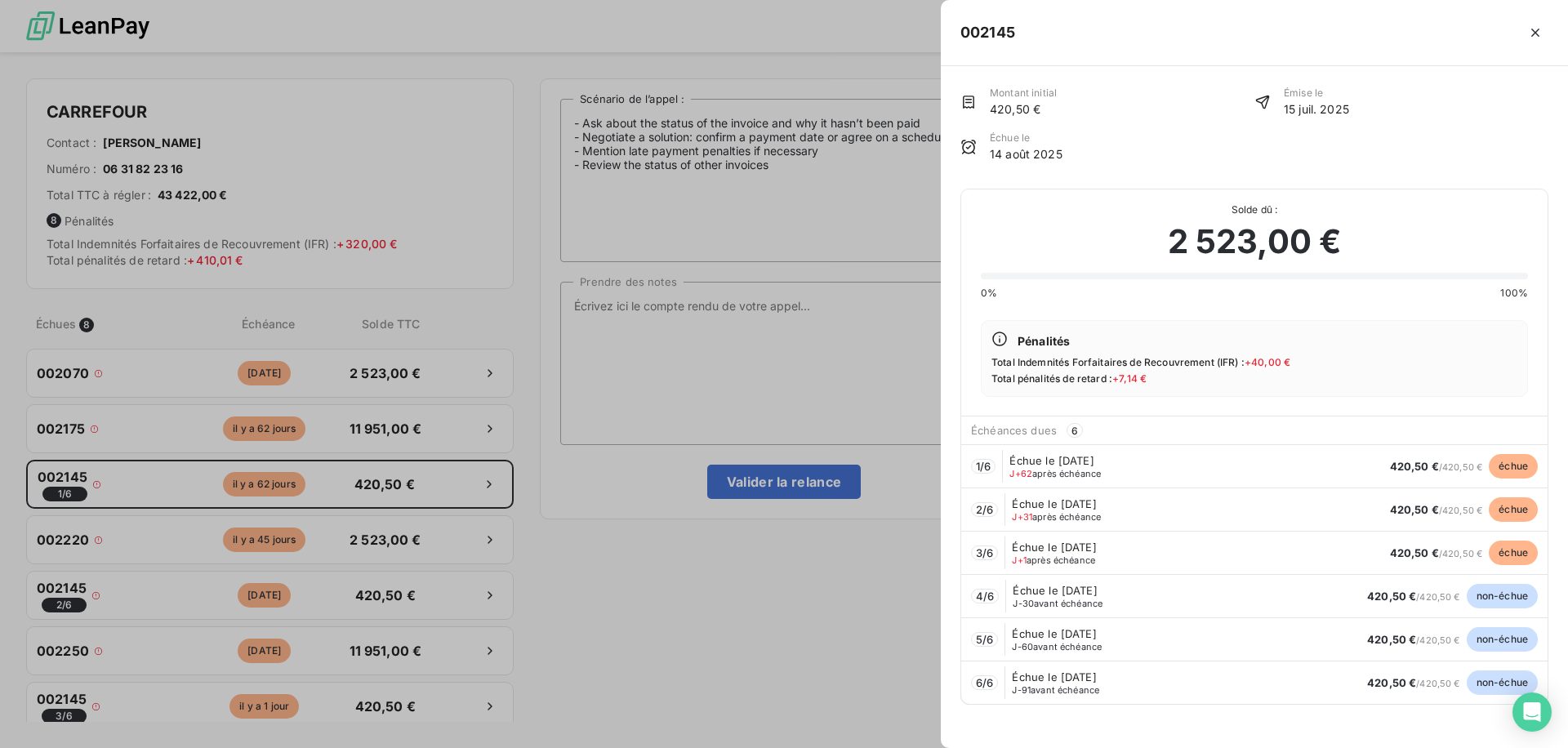
click at [280, 398] on div at bounding box center [784, 374] width 1568 height 748
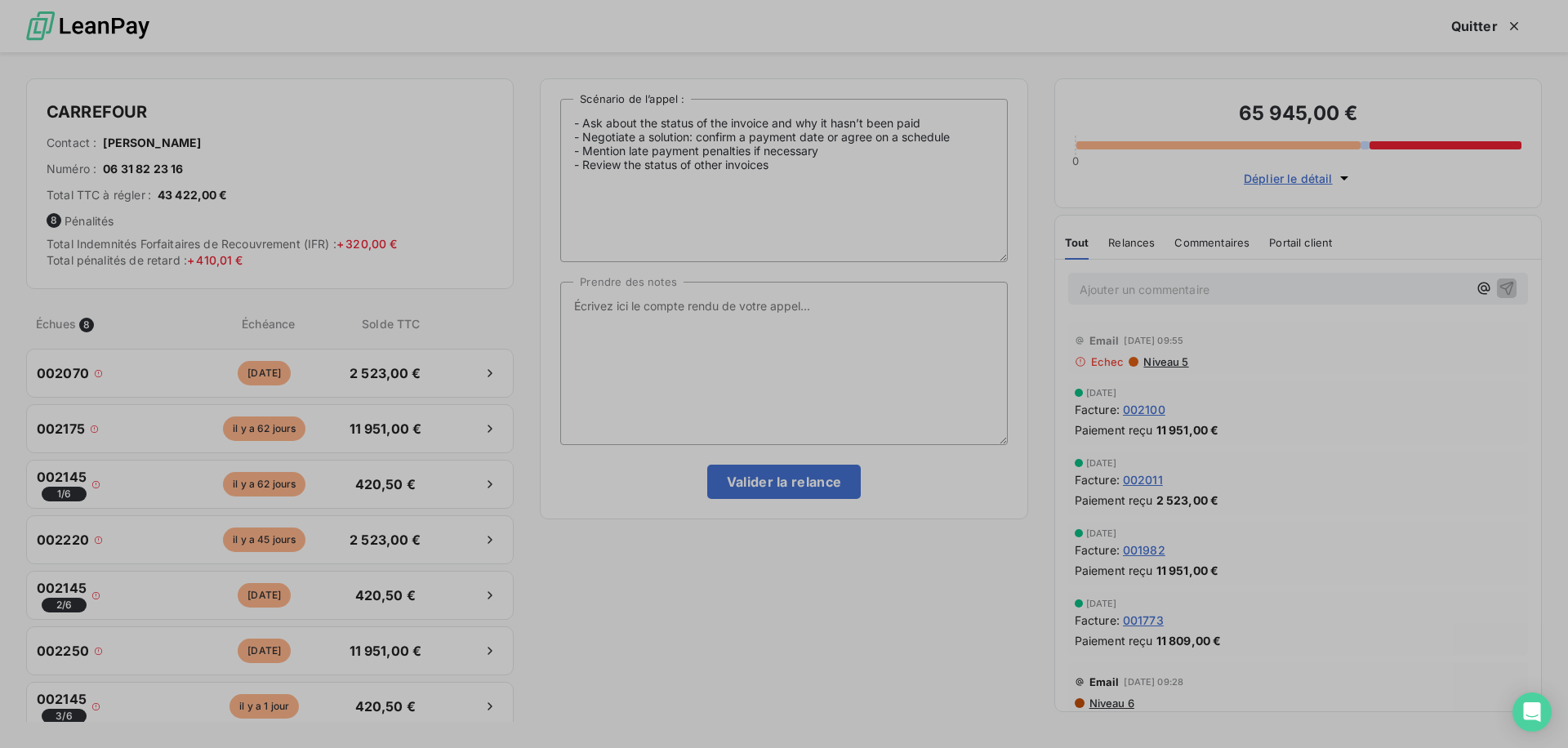
click at [395, 374] on span "2 523,00 €" at bounding box center [386, 374] width 86 height 20
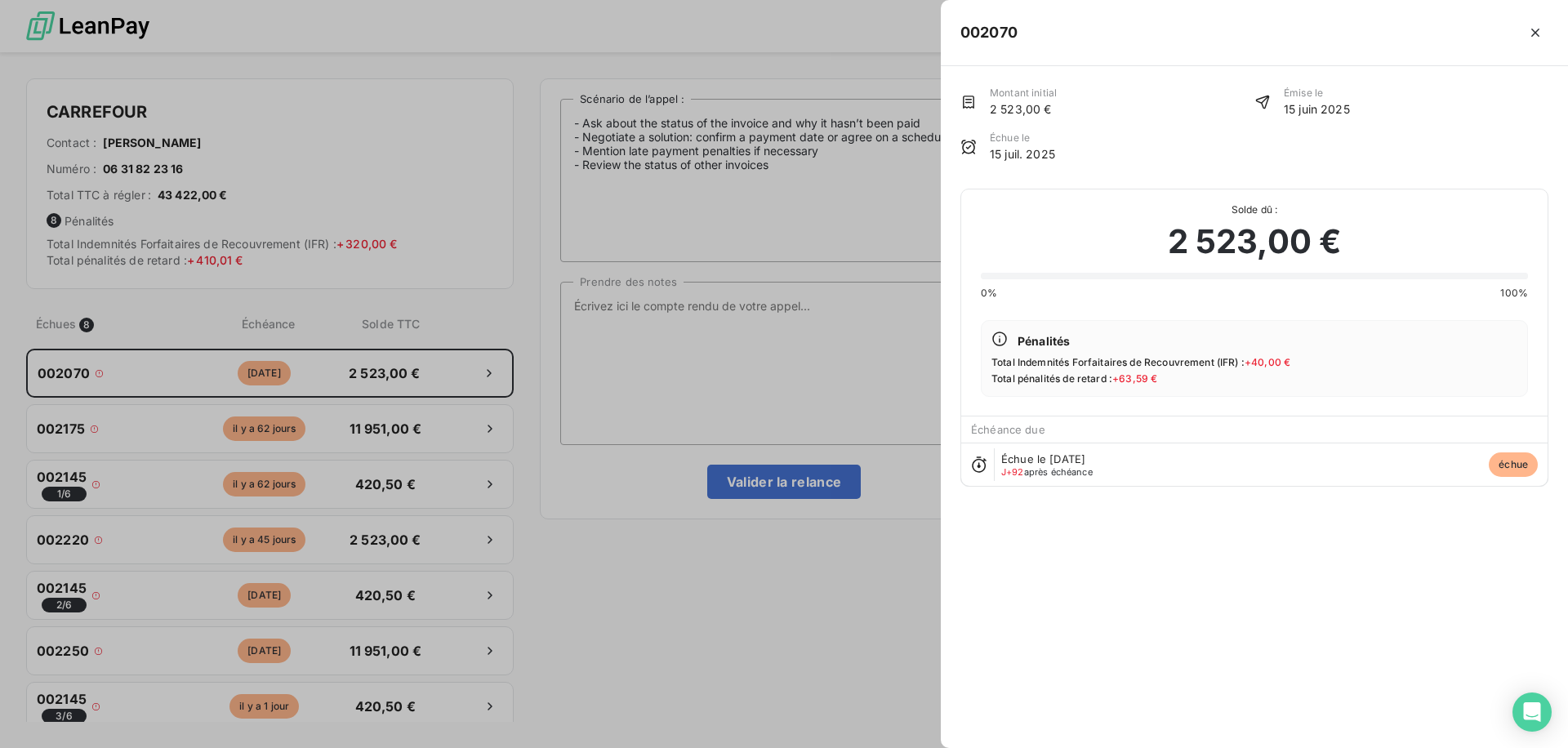
click at [395, 374] on div at bounding box center [784, 374] width 1568 height 748
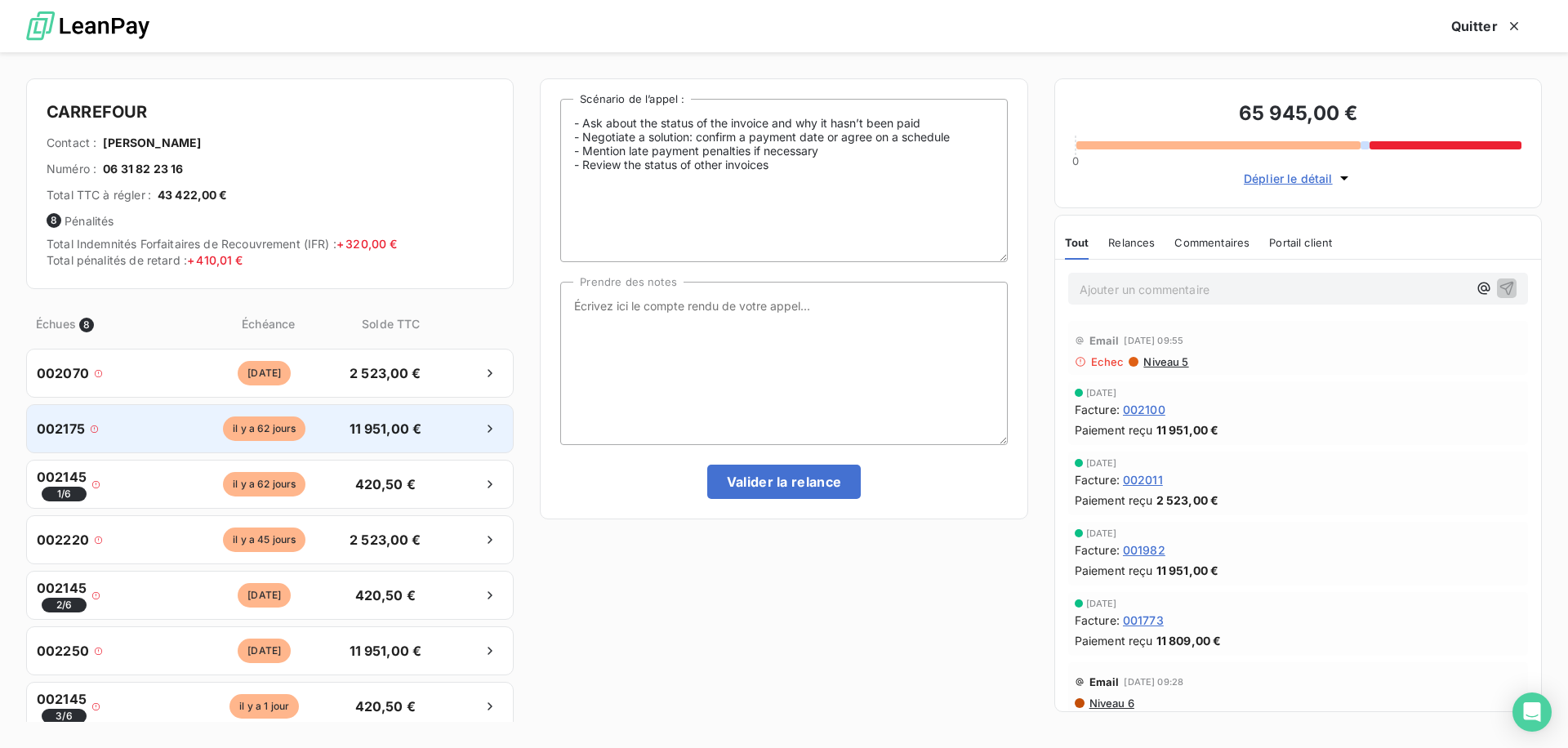
click at [392, 411] on div "002175 [DATE] 11 951,00 €" at bounding box center [270, 428] width 487 height 49
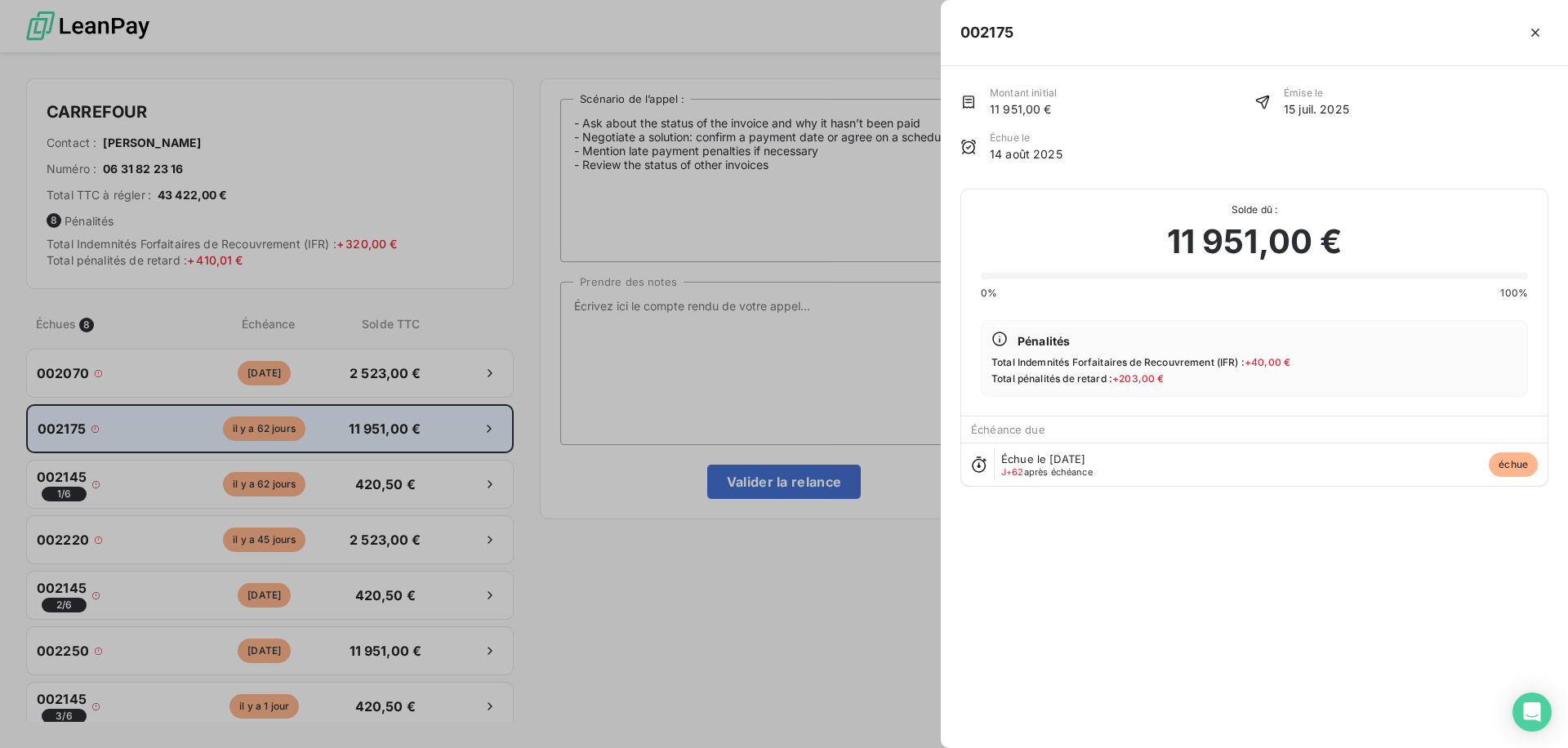
click at [392, 411] on div at bounding box center [784, 374] width 1568 height 748
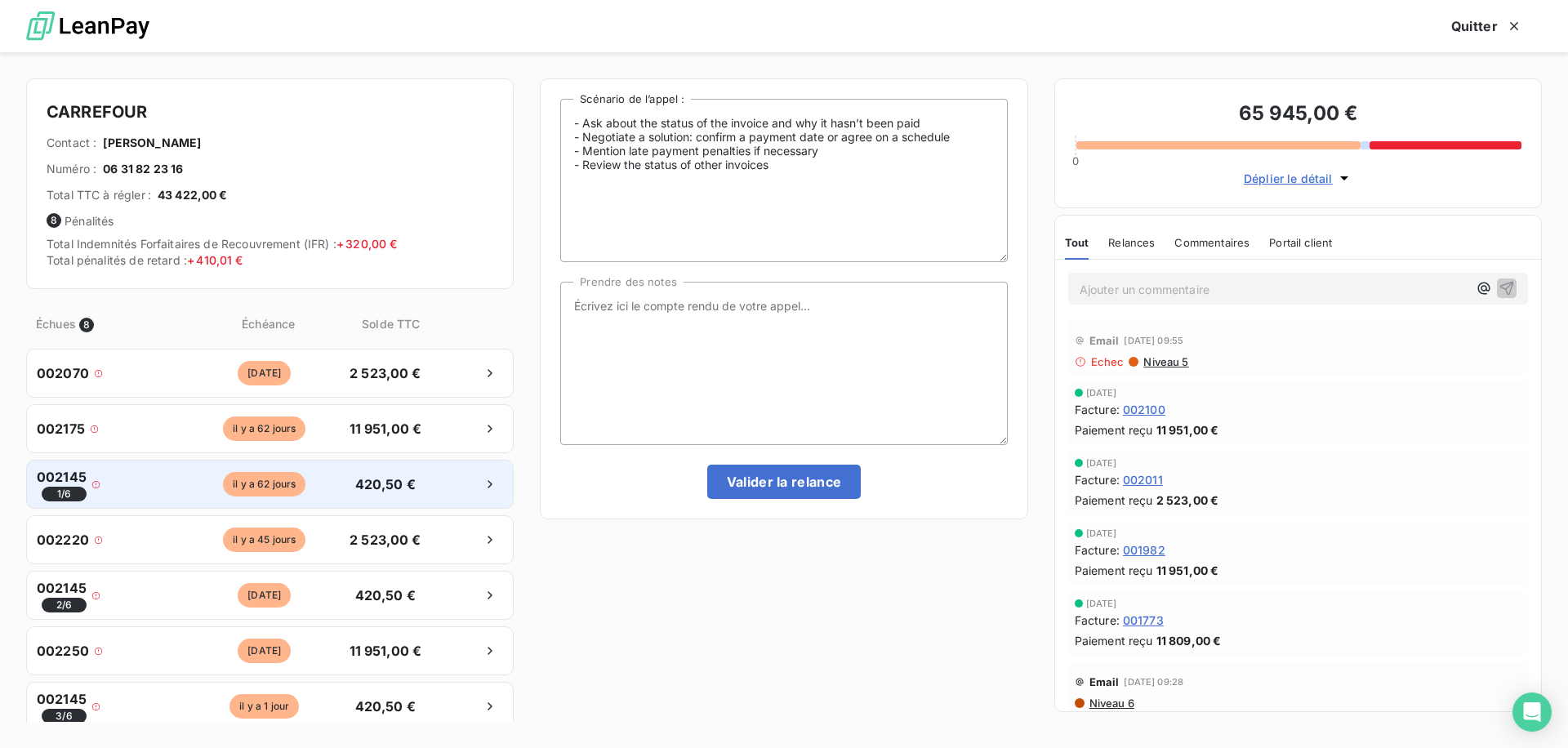
click at [418, 477] on span "420,50 €" at bounding box center [386, 484] width 86 height 20
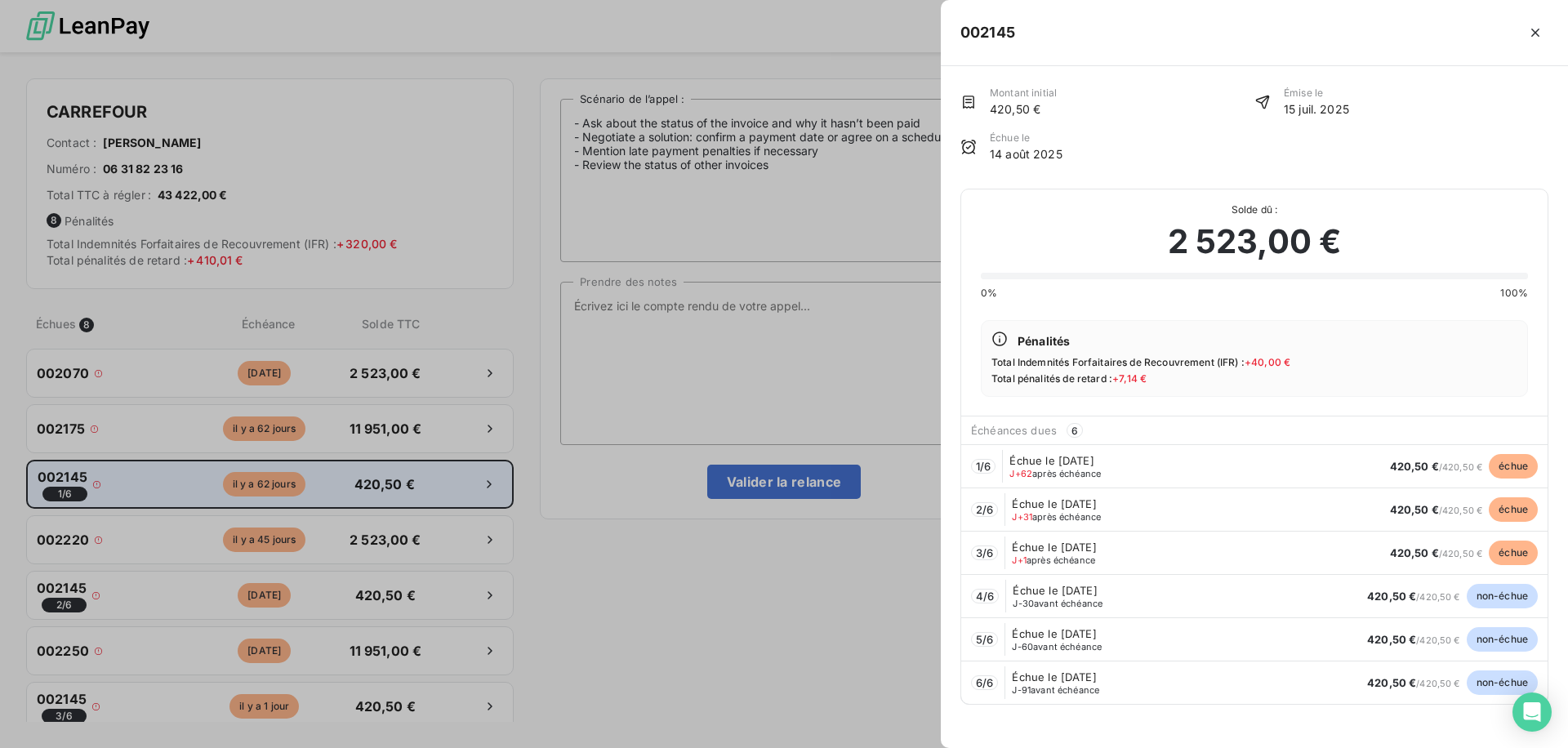
click at [418, 477] on div at bounding box center [784, 374] width 1568 height 748
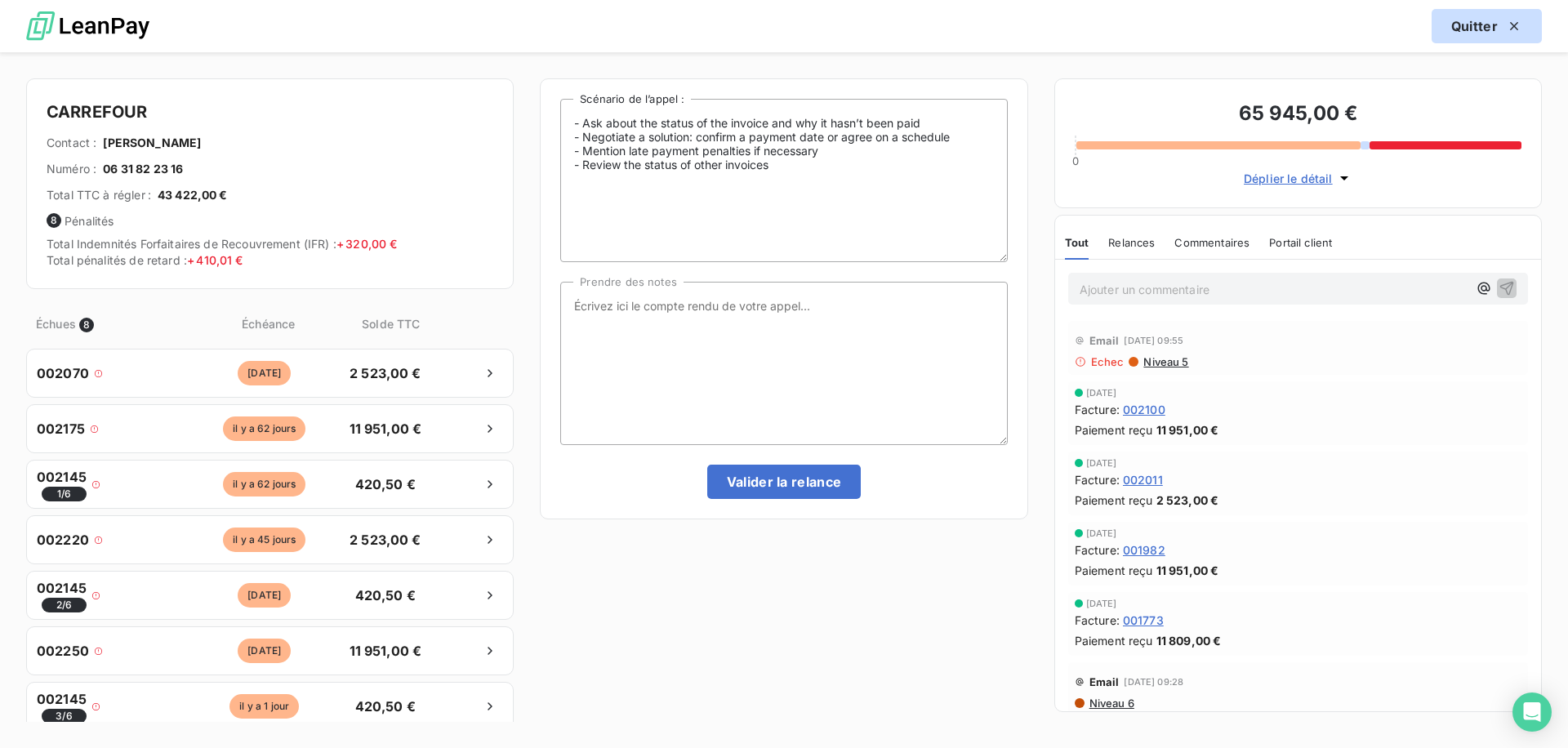
click at [1467, 16] on button "Quitter" at bounding box center [1486, 26] width 110 height 34
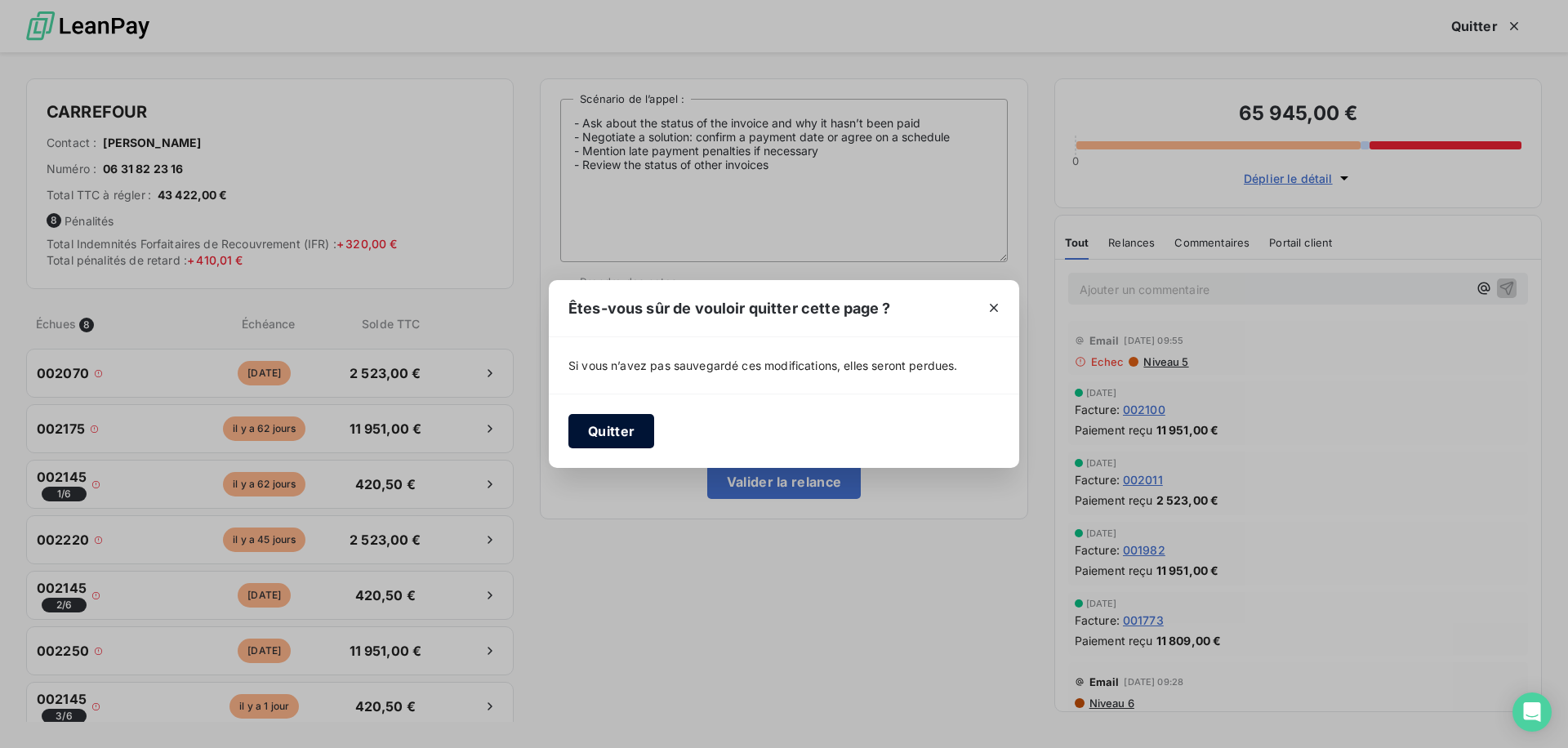
click at [601, 427] on button "Quitter" at bounding box center [611, 431] width 86 height 34
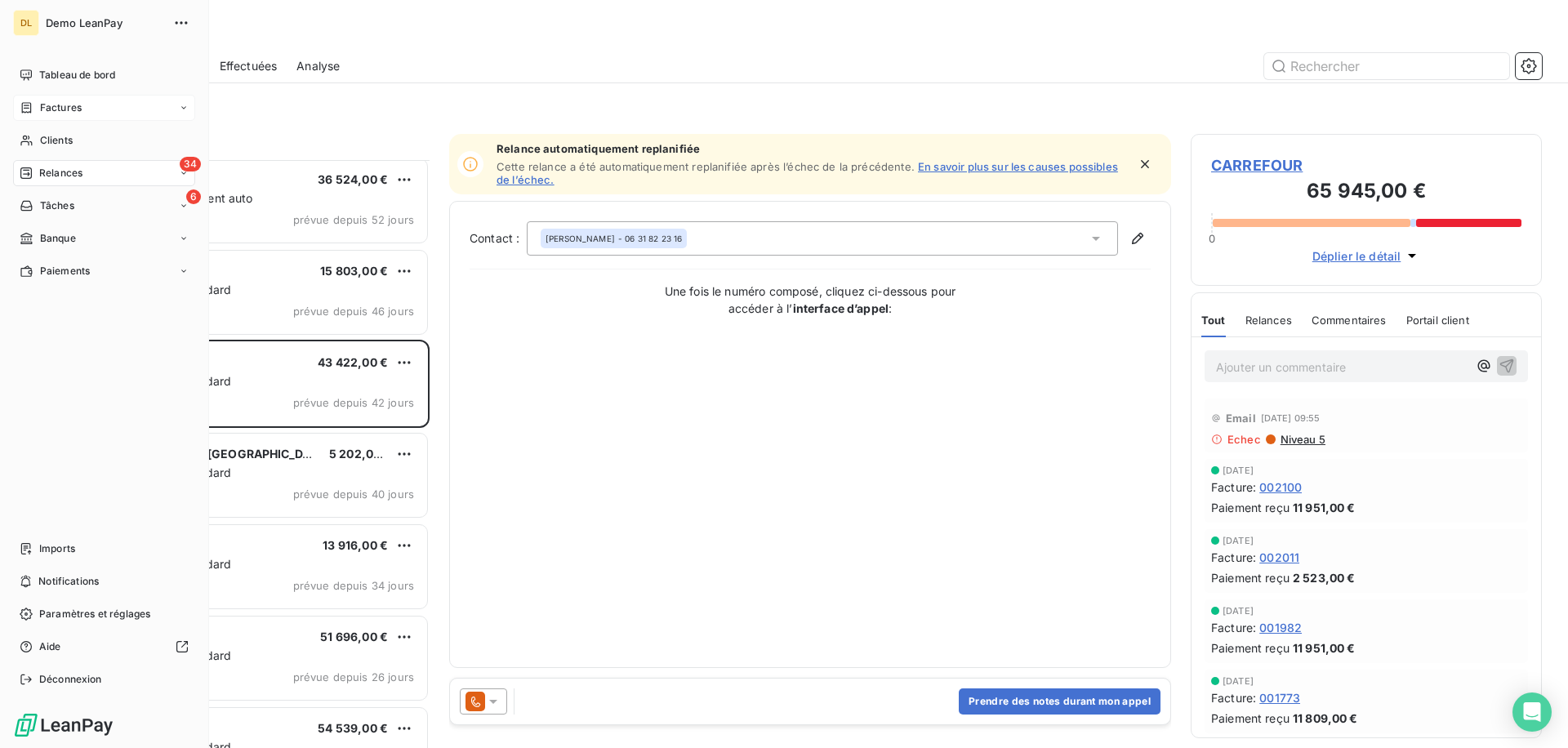
click at [58, 103] on span "Factures" at bounding box center [61, 108] width 42 height 15
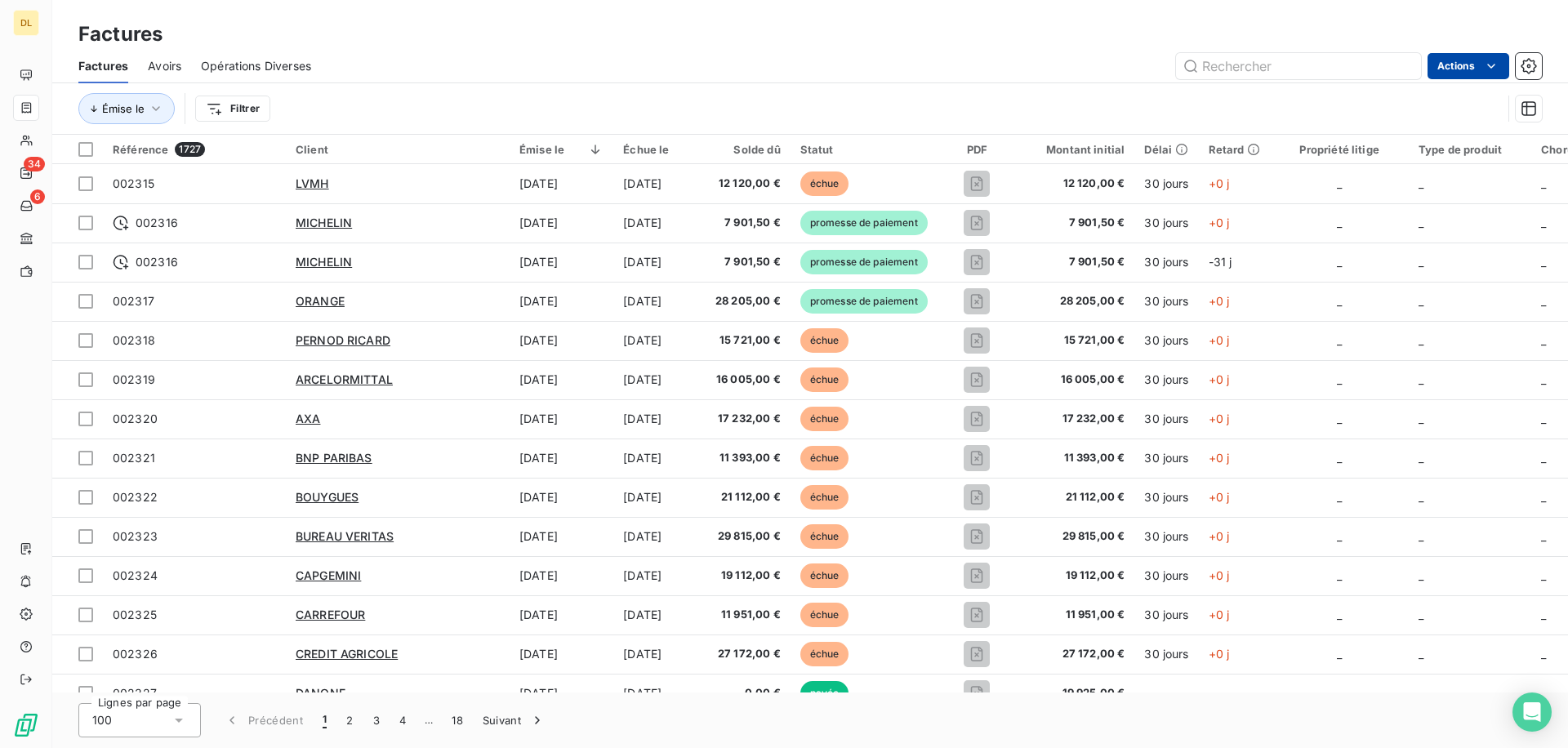
click at [1475, 60] on html "DL 34 6 Factures Factures Avoirs Opérations Diverses Actions Émise le Filtrer R…" at bounding box center [784, 374] width 1568 height 748
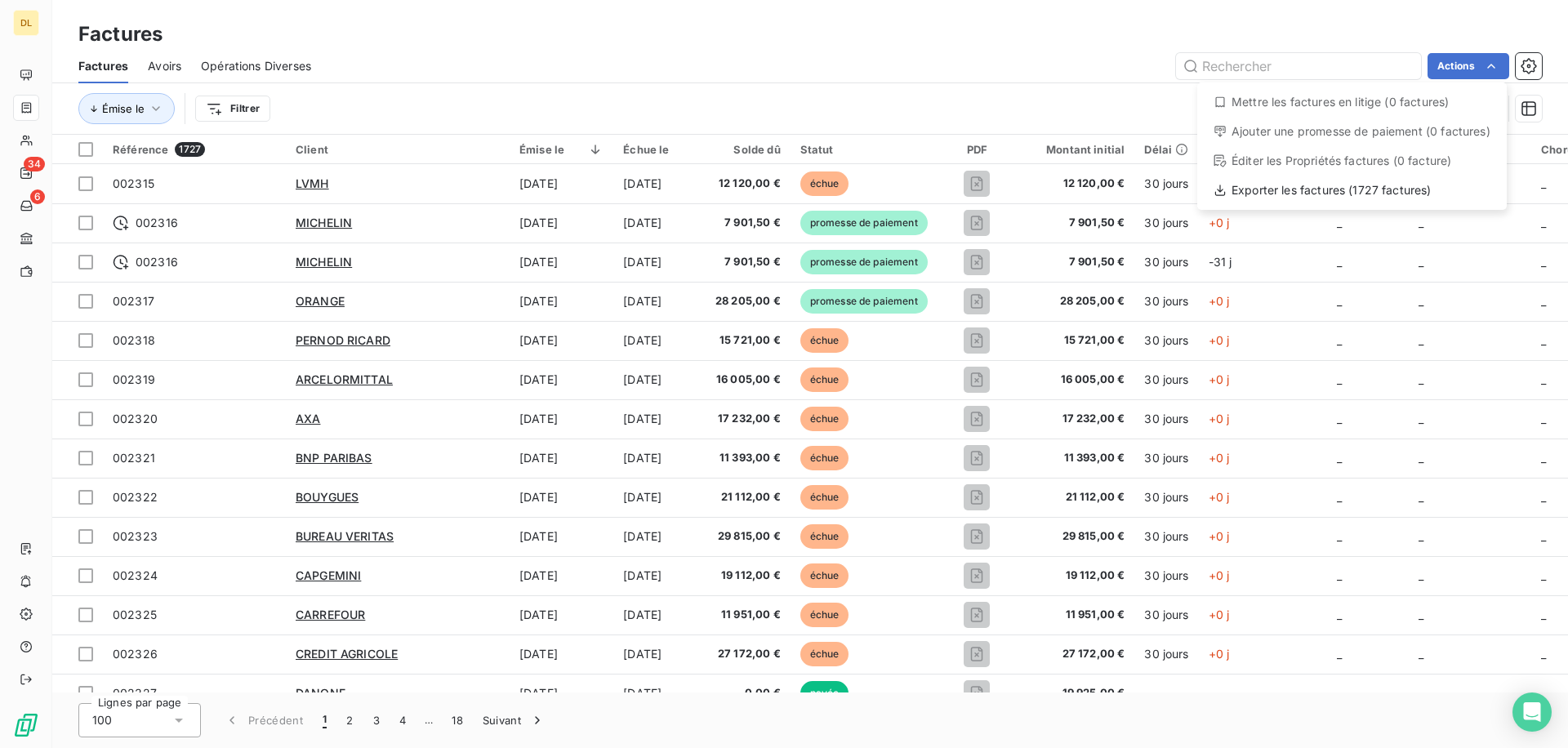
click at [981, 82] on html "DL 34 6 Factures Factures Avoirs Opérations Diverses Actions Mettre les facture…" at bounding box center [784, 374] width 1568 height 748
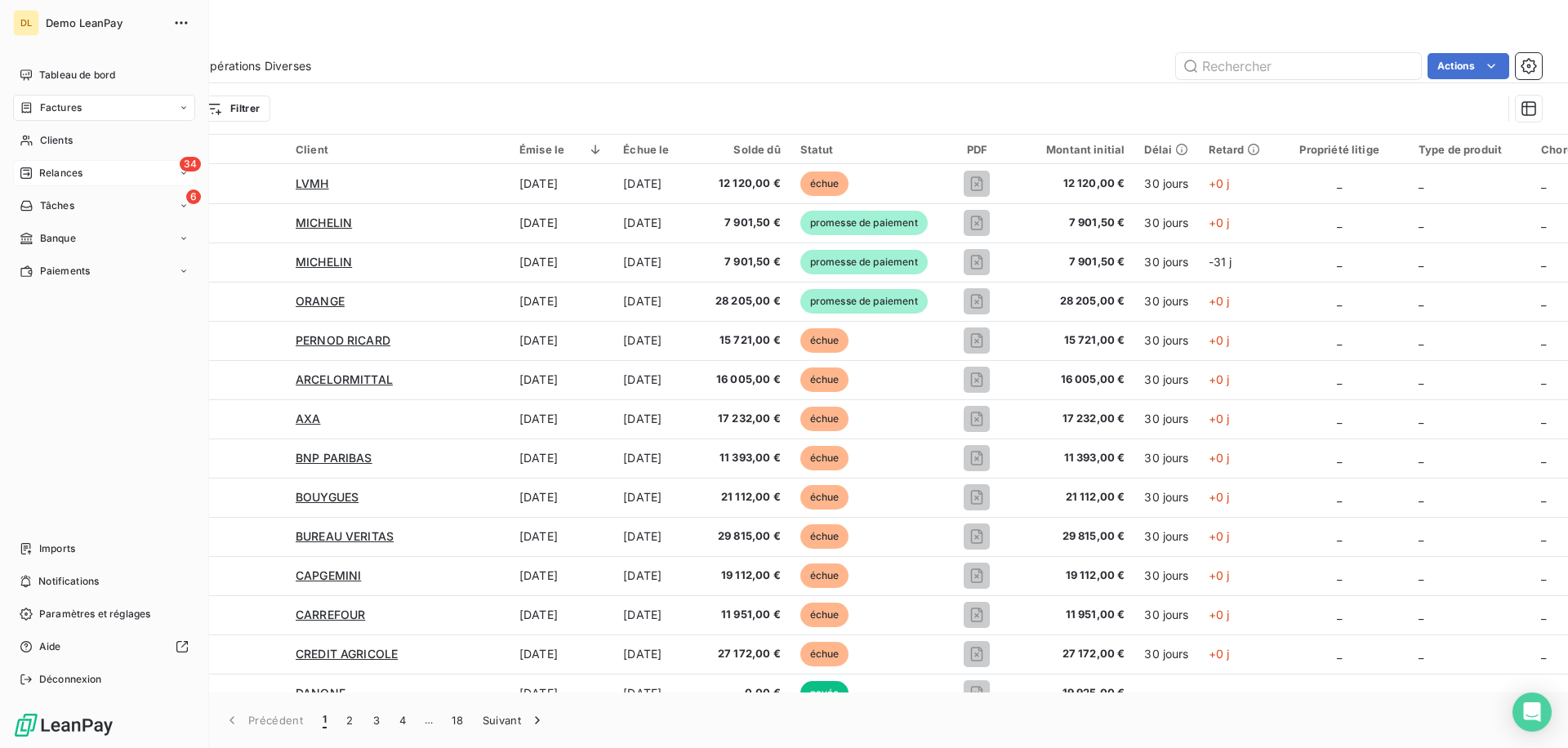
click at [83, 180] on span "Relances" at bounding box center [60, 173] width 43 height 15
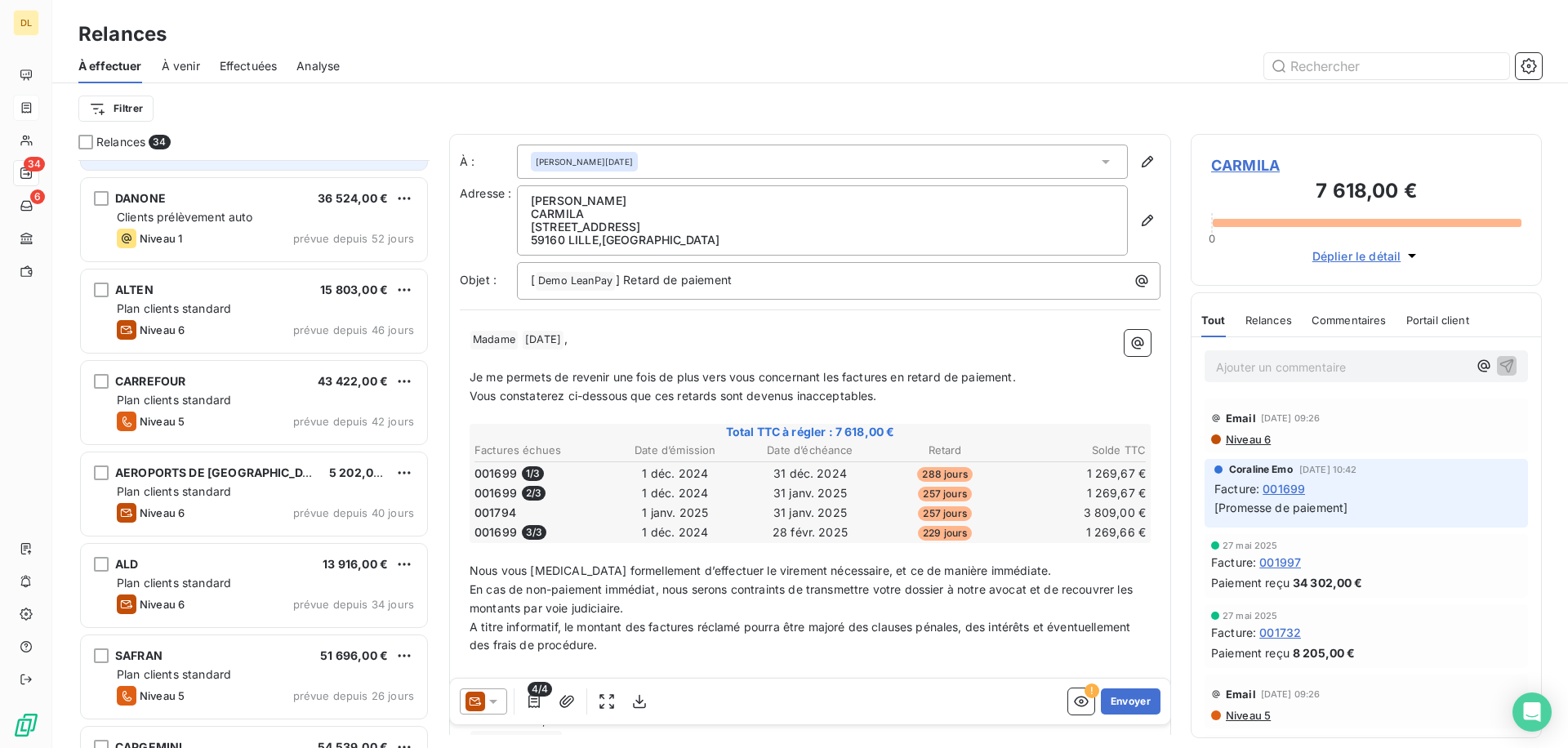
scroll to position [434, 0]
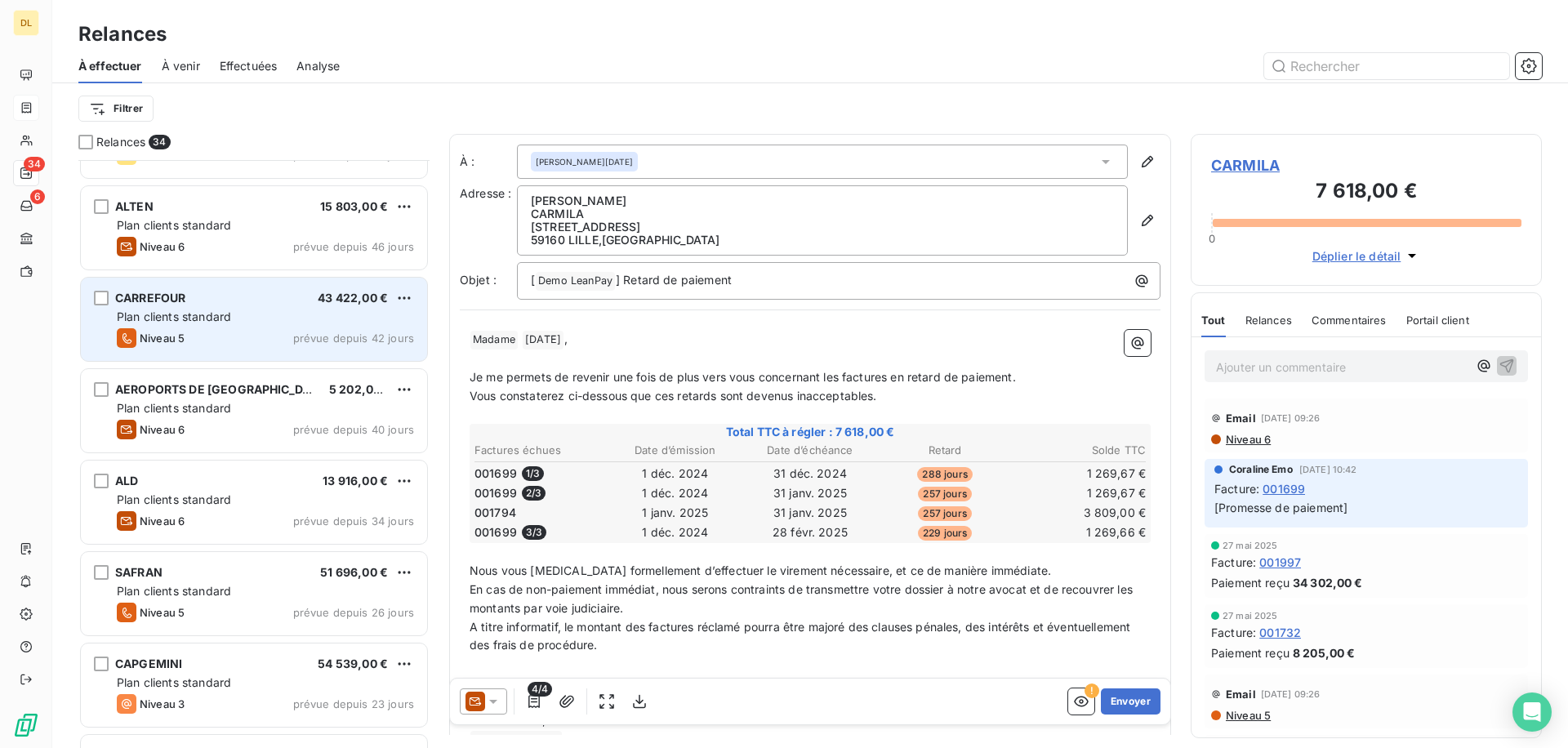
click at [246, 360] on div "CARREFOUR 43 422,00 € Plan clients standard Niveau 5 prévue depuis 42 jours" at bounding box center [254, 319] width 347 height 83
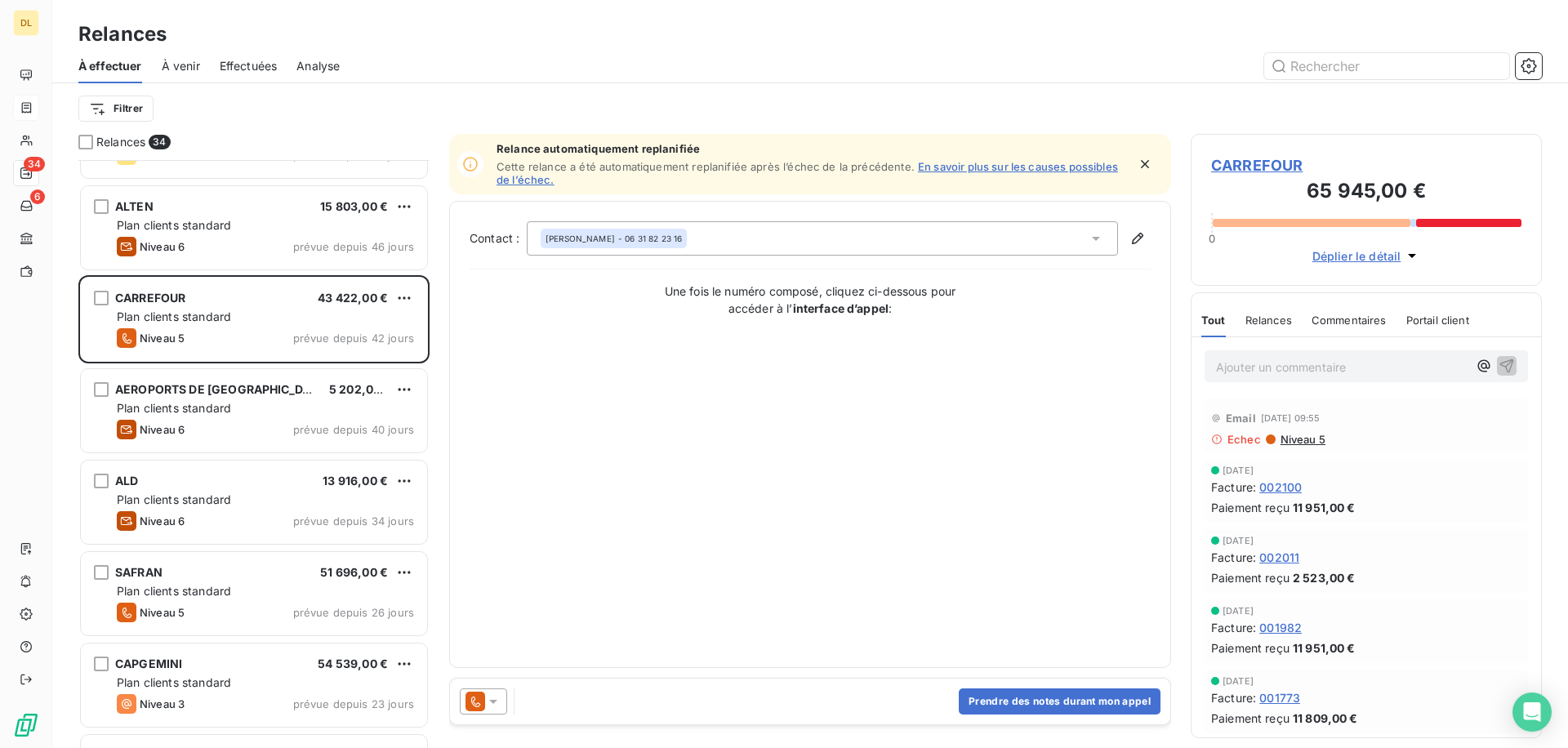
click at [754, 471] on div "Contact : [PERSON_NAME] - 06 31 82 23 16 Une fois le numéro composé, cliquez ci…" at bounding box center [810, 434] width 681 height 426
drag, startPoint x: 575, startPoint y: 365, endPoint x: 1020, endPoint y: 568, distance: 489.1
click at [1020, 568] on div "Contact : [PERSON_NAME] - 06 31 82 23 16 Une fois le numéro composé, cliquez ci…" at bounding box center [810, 434] width 681 height 426
click at [767, 526] on div "Contact : [PERSON_NAME] - 06 31 82 23 16 Une fois le numéro composé, cliquez ci…" at bounding box center [810, 434] width 681 height 426
click at [1027, 676] on div "Relance automatiquement replanifiée Cette relance a été automatiquement replani…" at bounding box center [810, 405] width 722 height 544
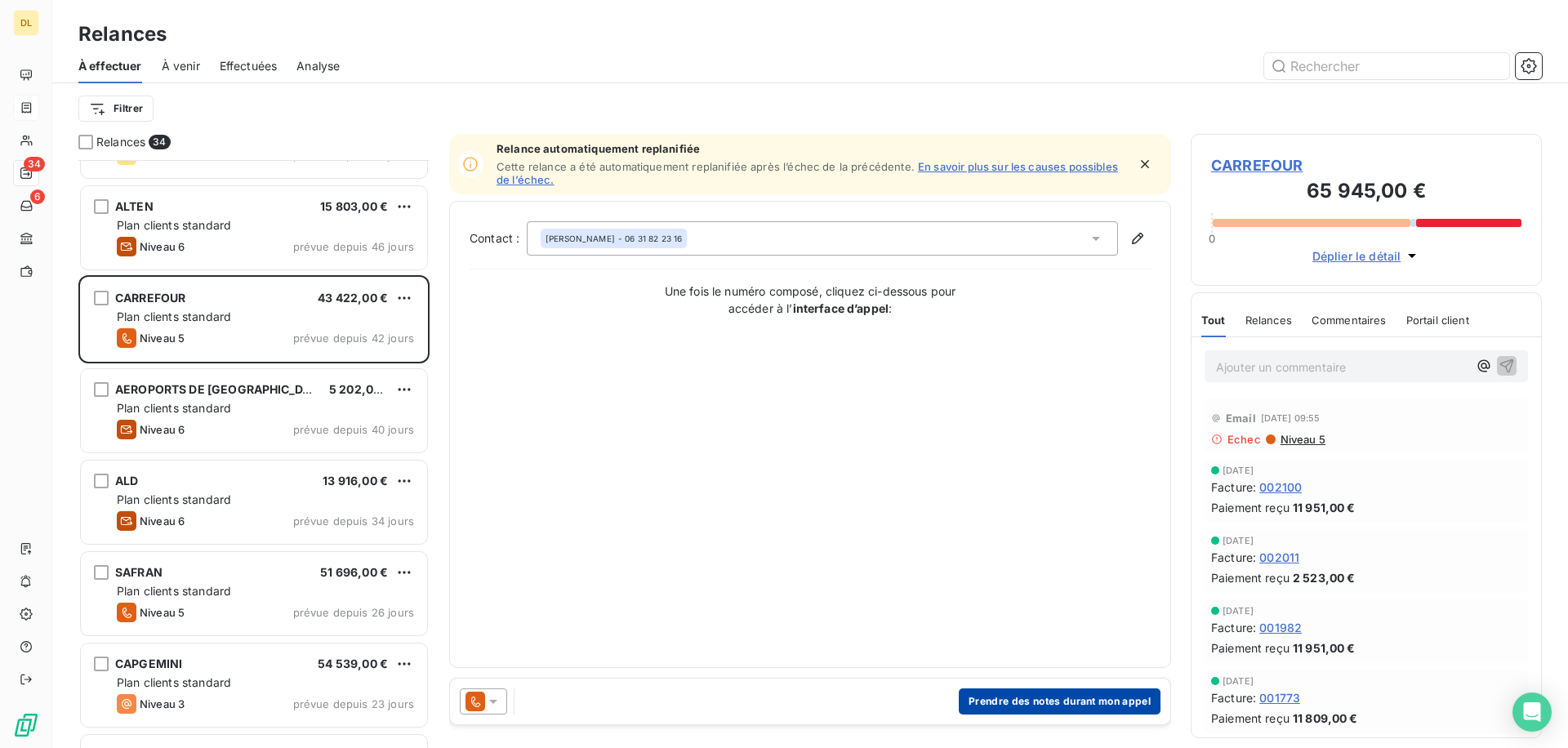
click at [1013, 697] on button "Prendre des notes durant mon appel" at bounding box center [1060, 701] width 202 height 26
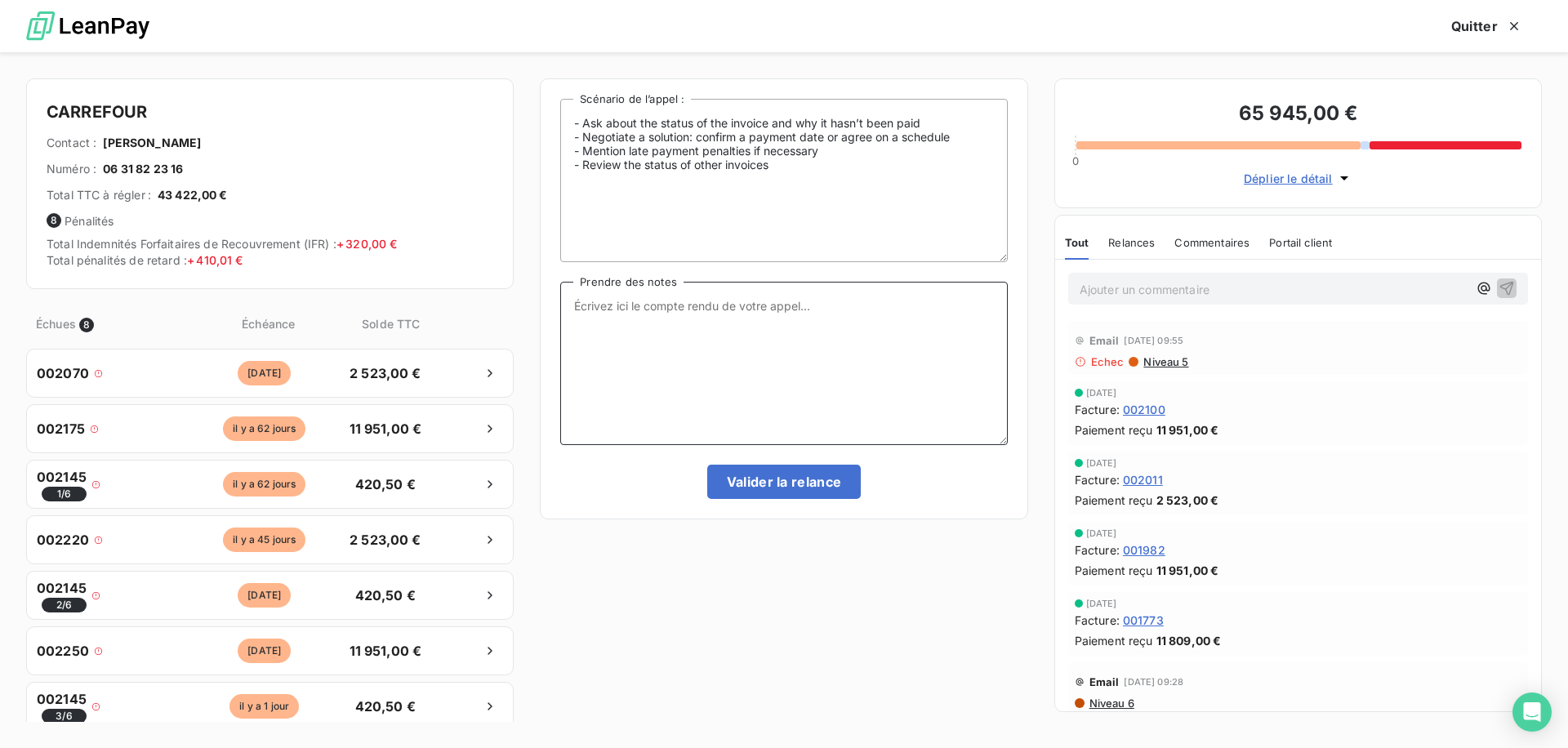
click at [681, 352] on textarea "Prendre des notes" at bounding box center [783, 364] width 446 height 164
click at [635, 561] on div "- Ask about the status of the invoice and why it hasn’t been paid - Negotiate a…" at bounding box center [783, 399] width 487 height 643
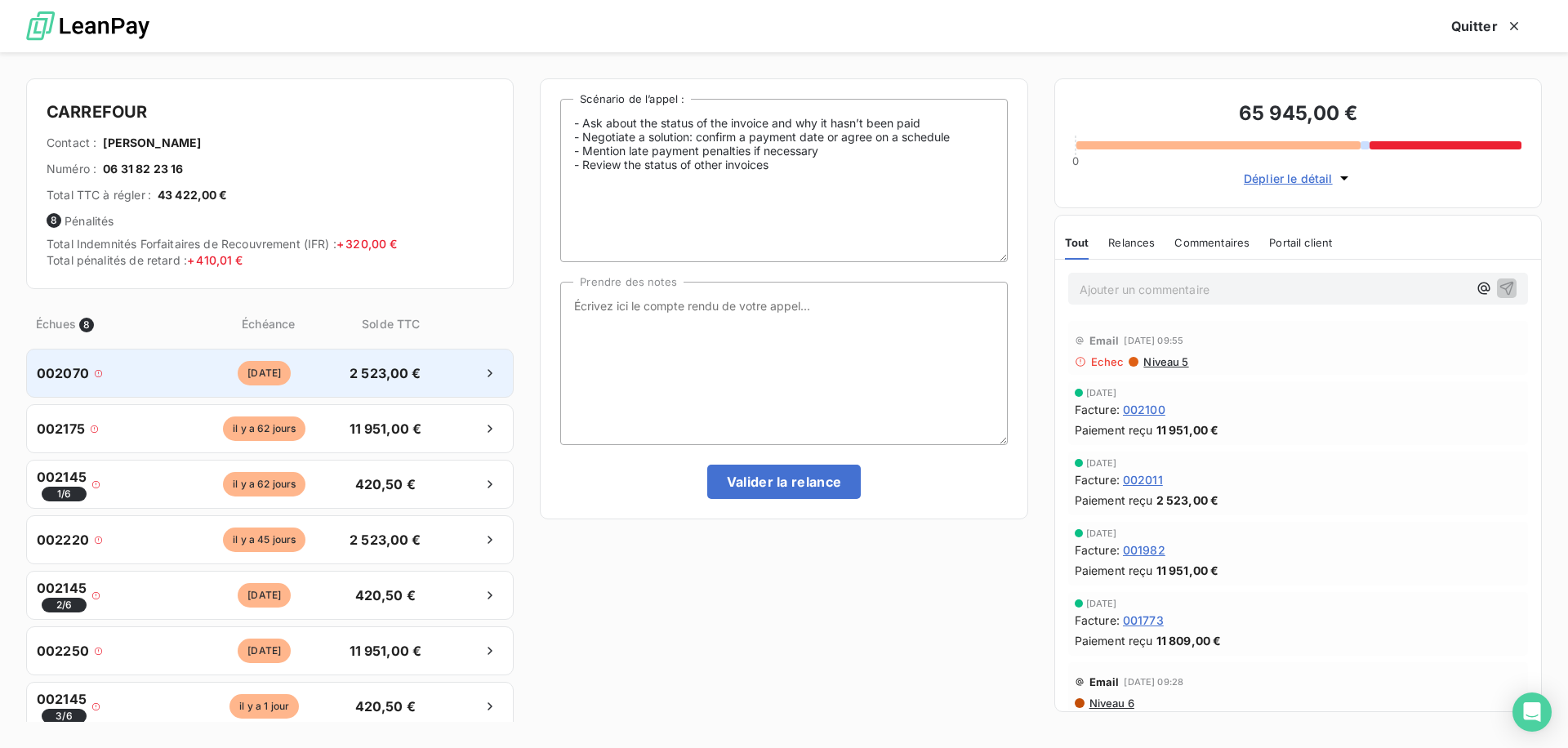
click at [445, 382] on div at bounding box center [467, 374] width 72 height 26
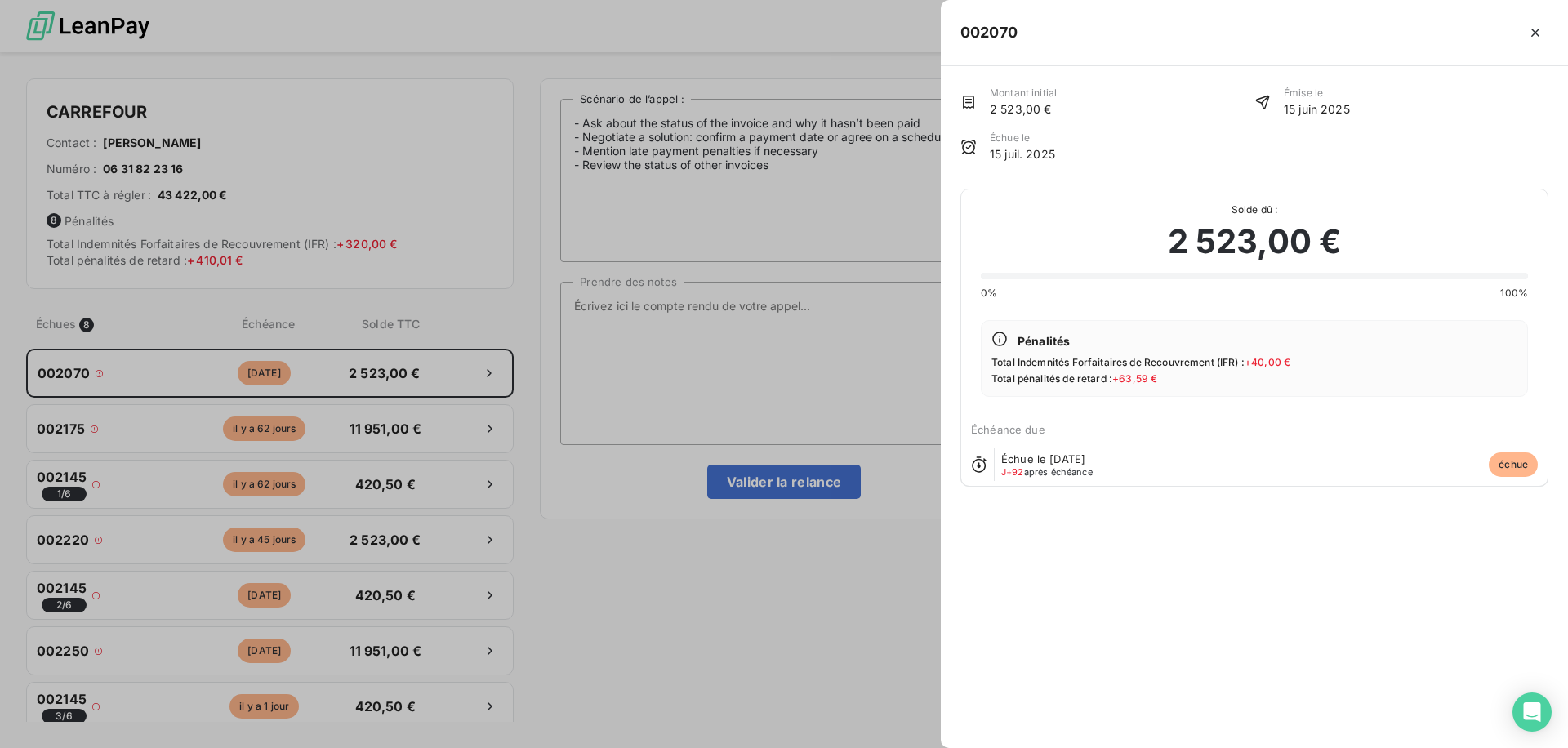
click at [983, 28] on h5 "002070" at bounding box center [989, 32] width 57 height 23
click at [374, 367] on div at bounding box center [784, 374] width 1568 height 748
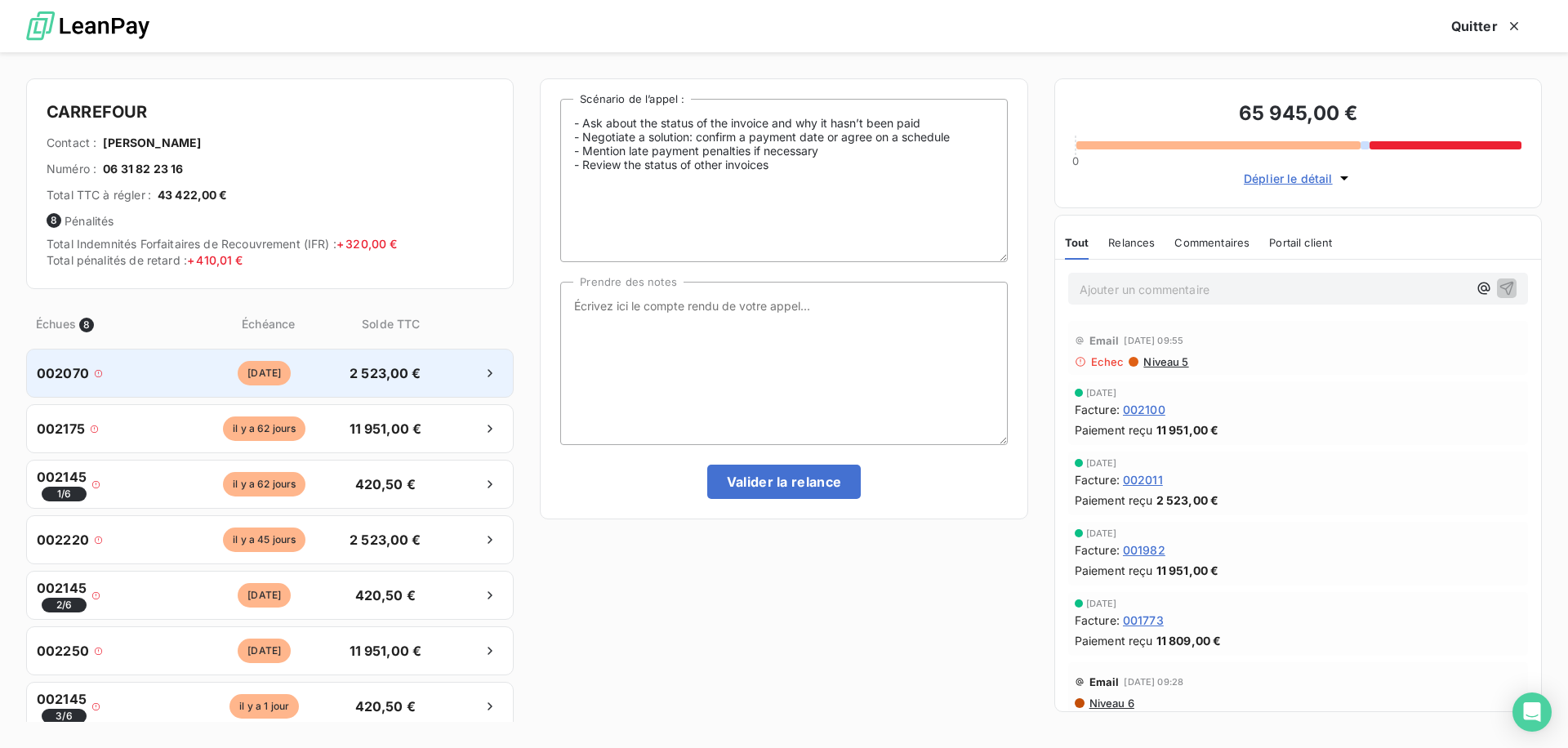
click at [341, 370] on div "002070 [DATE] 2 523,00 €" at bounding box center [270, 373] width 487 height 49
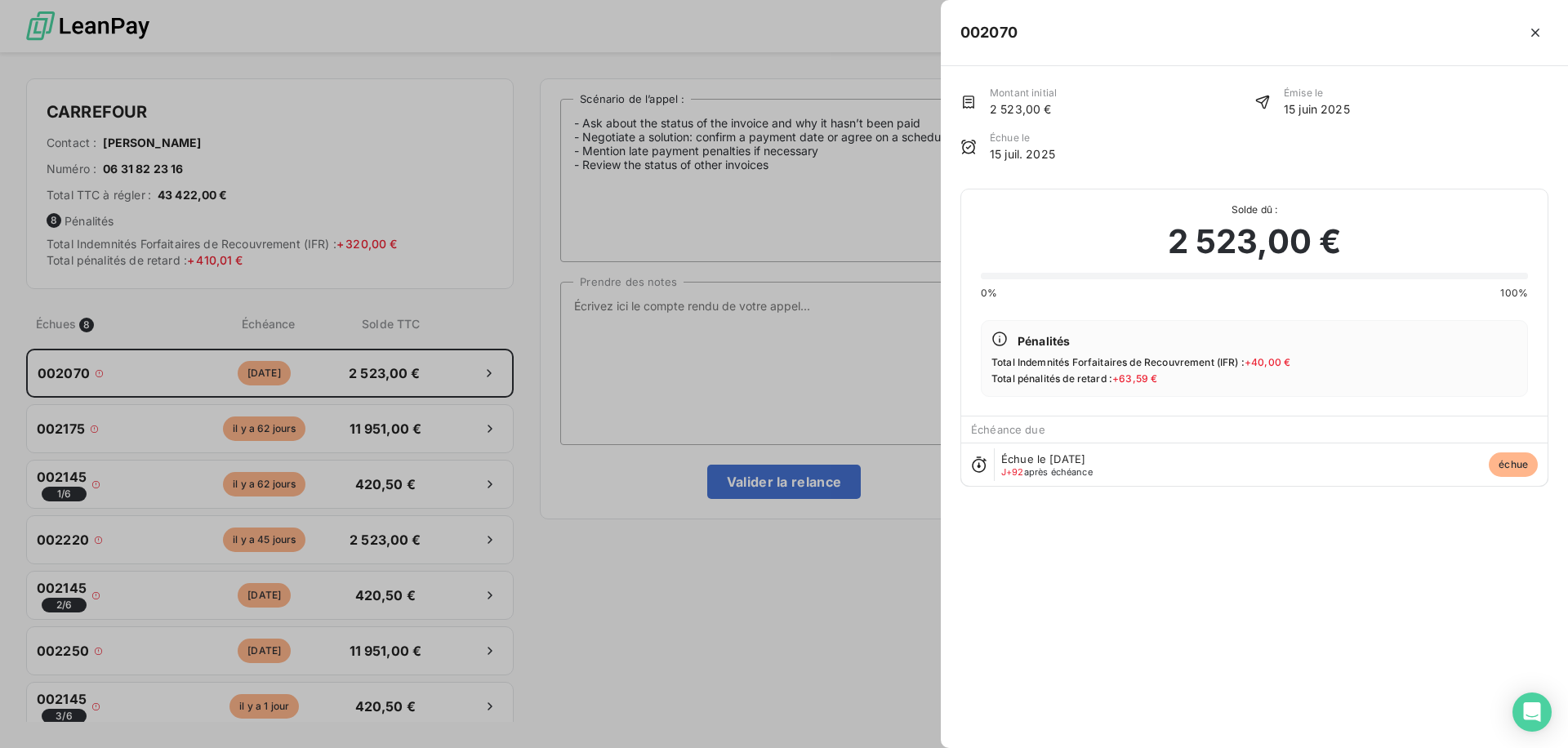
click at [989, 34] on h5 "002070" at bounding box center [989, 32] width 57 height 23
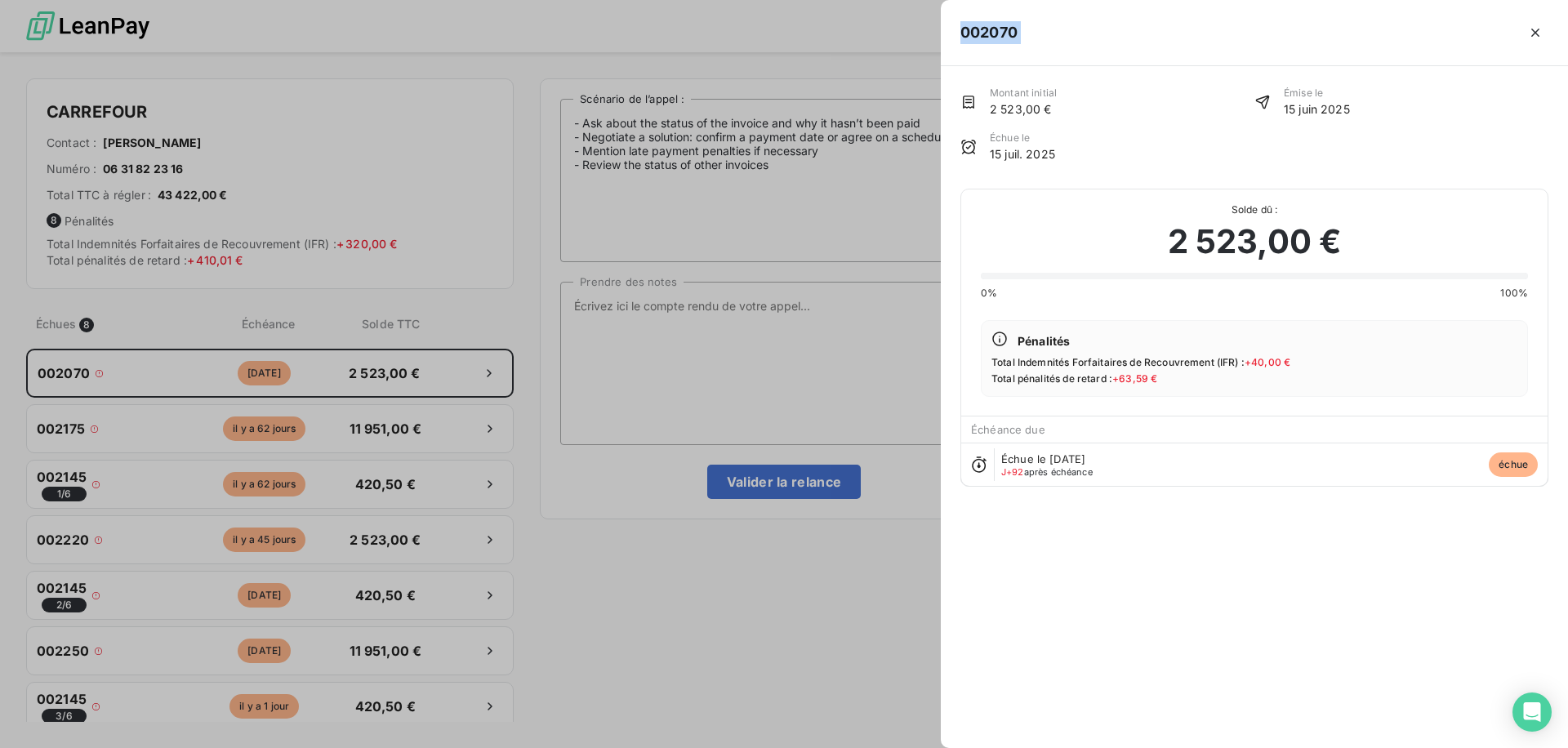
click at [989, 34] on h5 "002070" at bounding box center [989, 32] width 57 height 23
click at [424, 373] on div at bounding box center [784, 374] width 1568 height 748
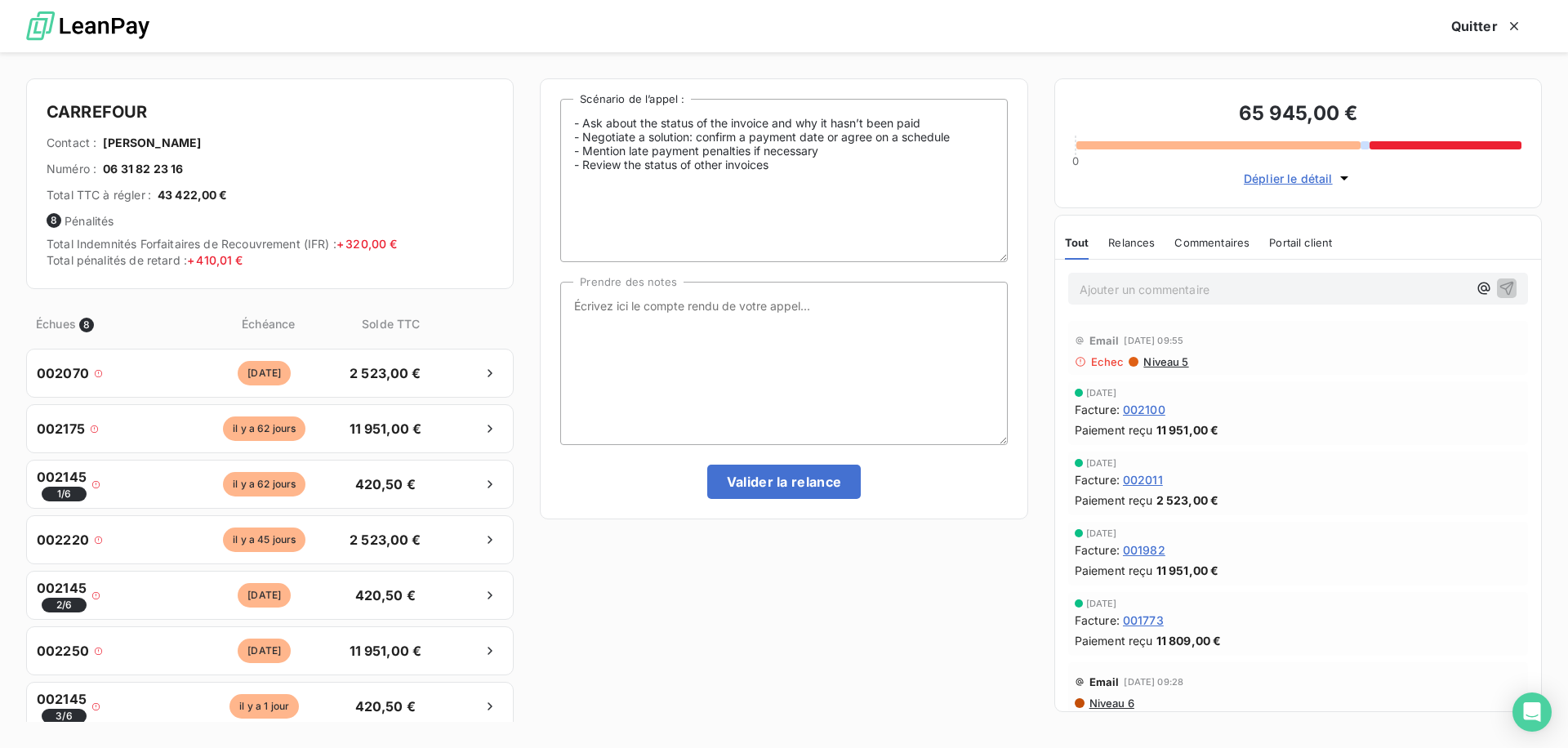
click at [326, 378] on div "[DATE]" at bounding box center [265, 373] width 150 height 25
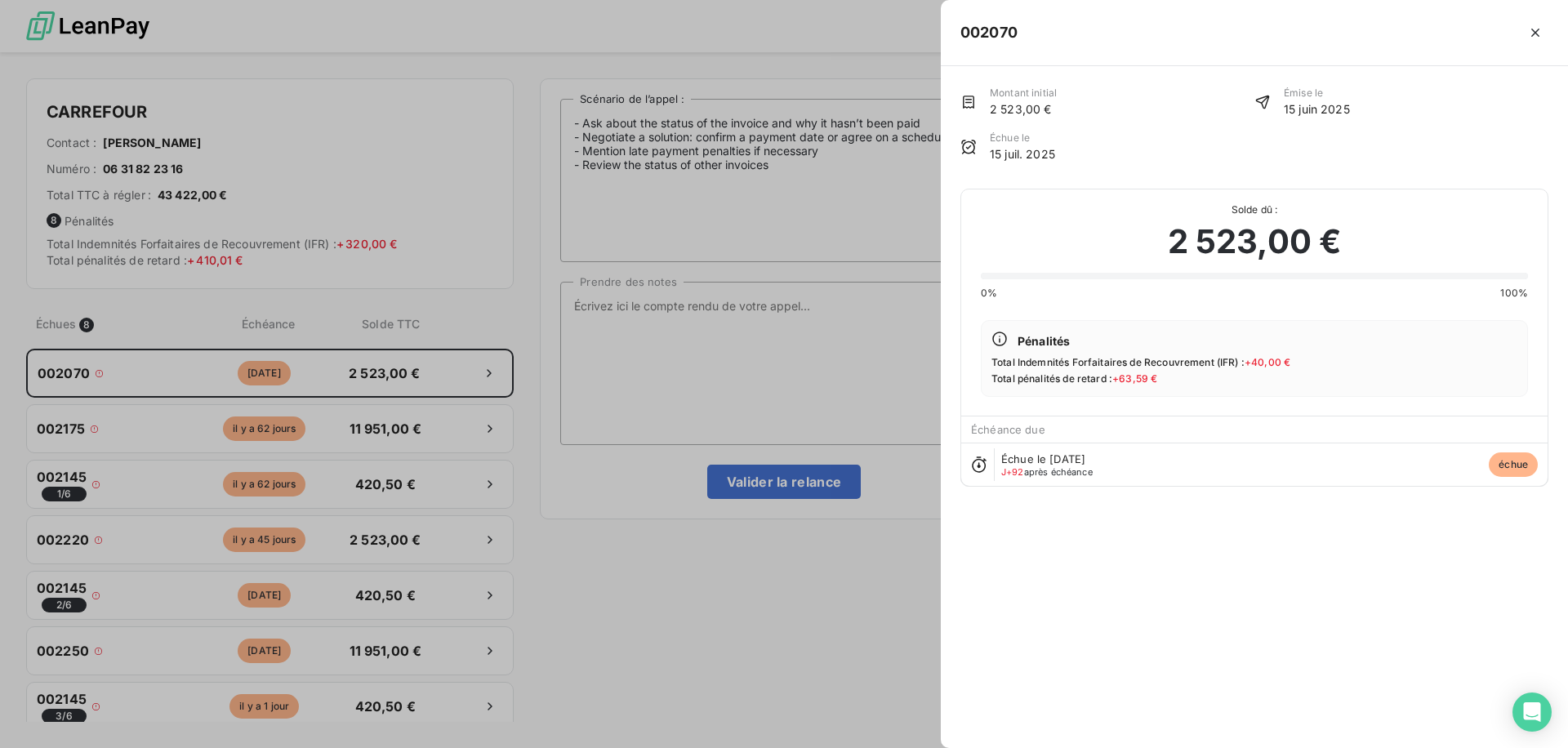
click at [128, 403] on div at bounding box center [784, 374] width 1568 height 748
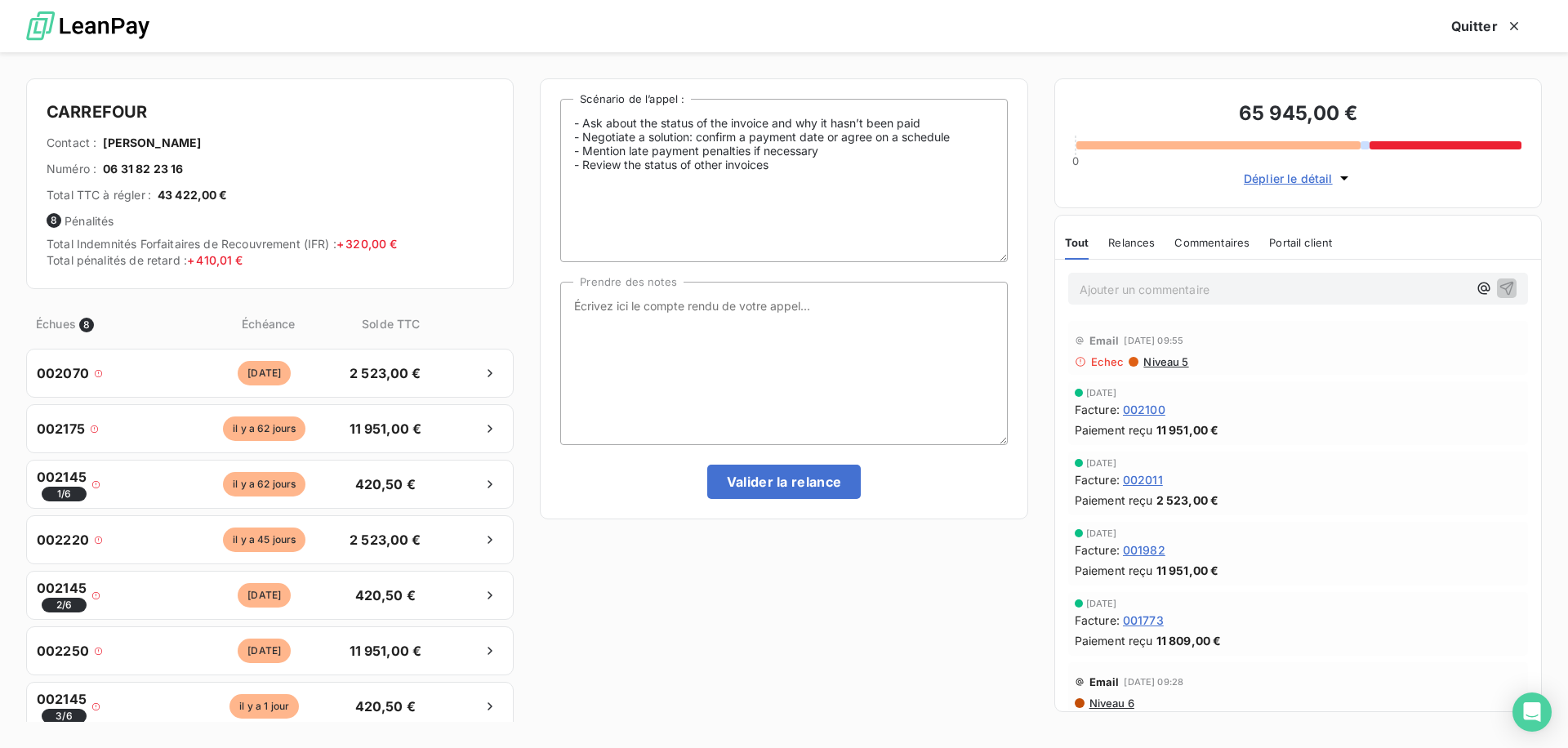
click at [7, 366] on div "CARREFOUR Contact : [PERSON_NAME] Numéro : 06 31 82 23 16 Total TTC à régler : …" at bounding box center [784, 399] width 1568 height 696
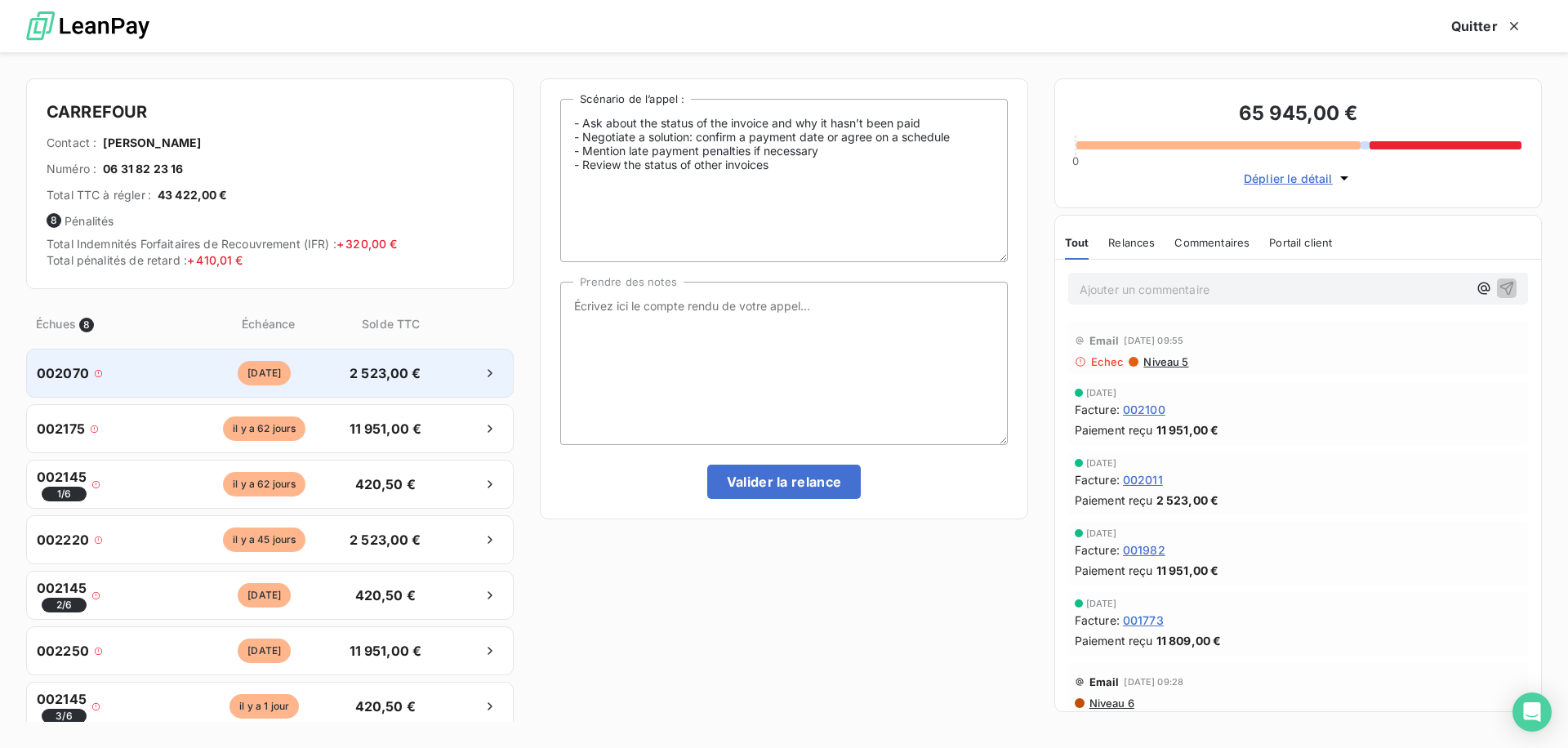
click at [66, 374] on span "002070" at bounding box center [63, 374] width 52 height 20
click at [66, 374] on div at bounding box center [784, 374] width 1568 height 748
click at [66, 374] on span "002070" at bounding box center [63, 374] width 52 height 20
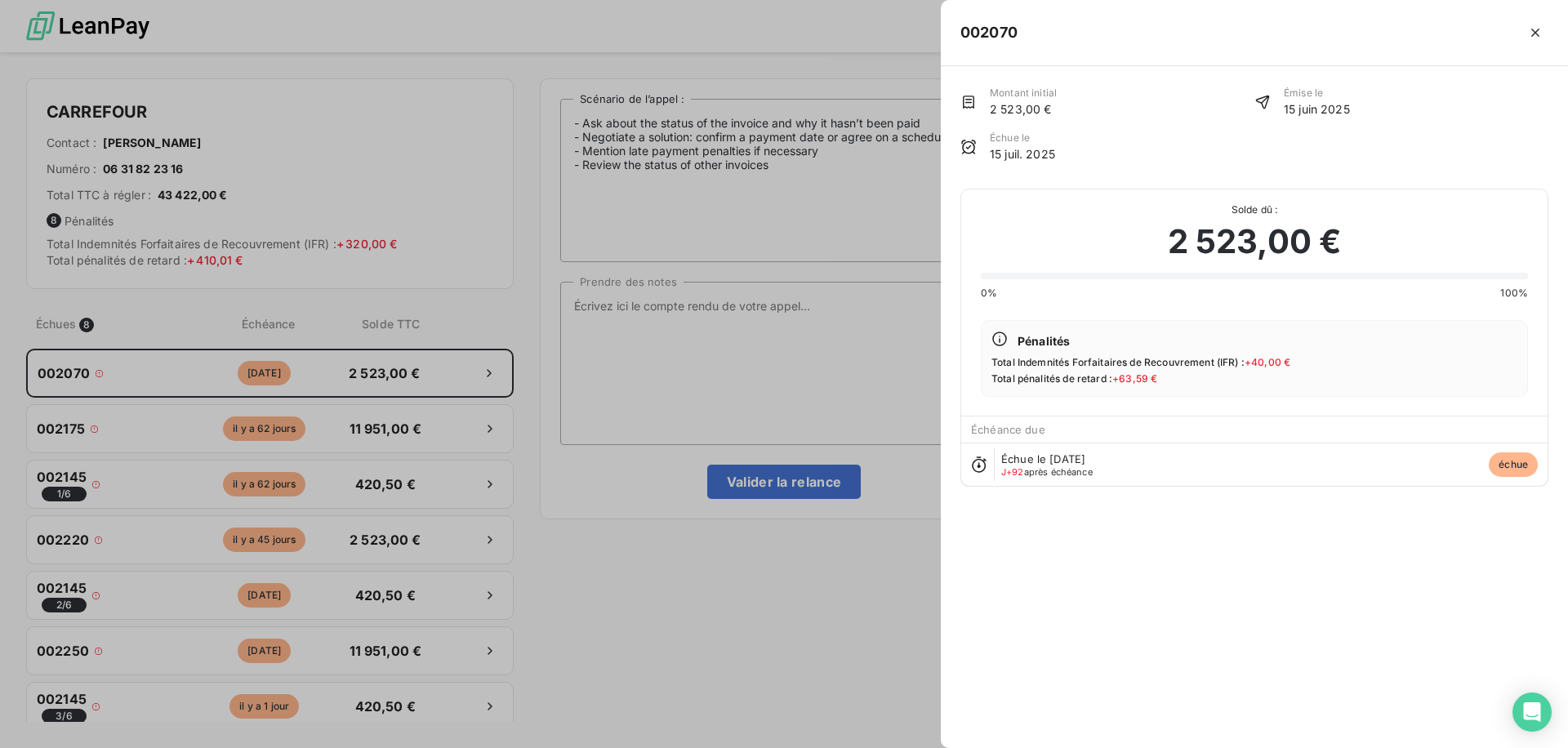
click at [997, 37] on h5 "002070" at bounding box center [989, 32] width 57 height 23
copy h5 "002070"
click at [70, 168] on div at bounding box center [784, 374] width 1568 height 748
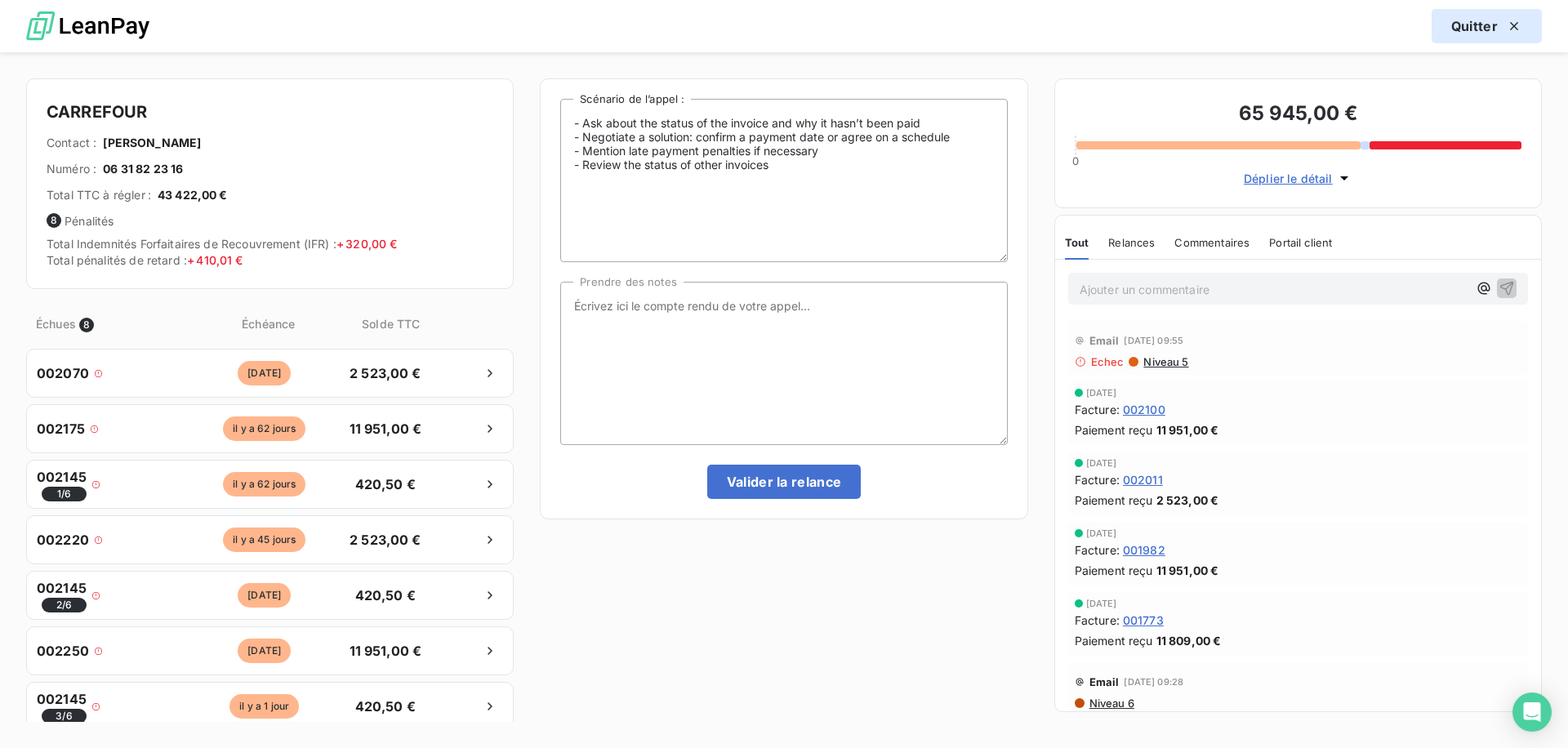
click at [1493, 33] on button "Quitter" at bounding box center [1486, 26] width 110 height 34
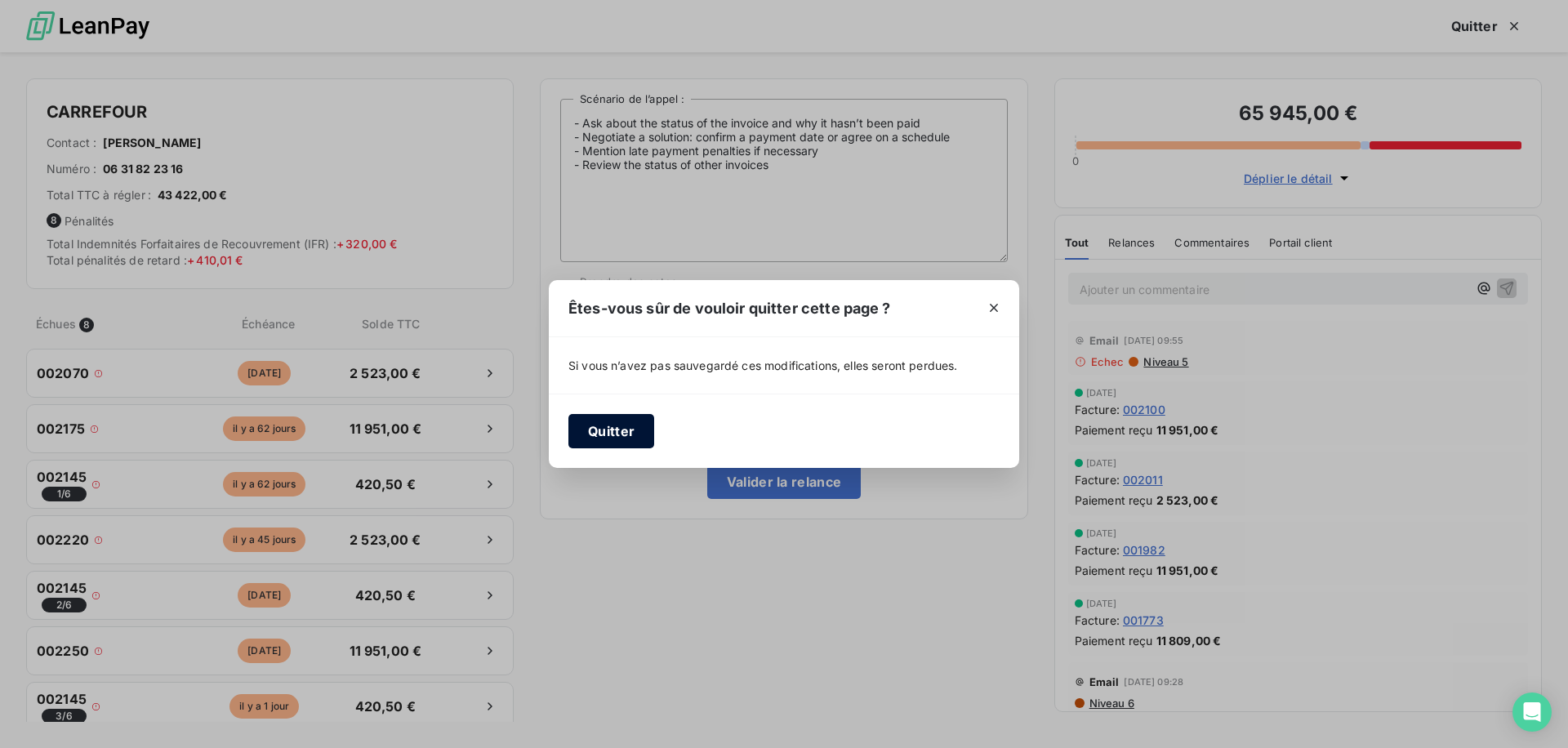
click at [620, 438] on button "Quitter" at bounding box center [611, 431] width 86 height 34
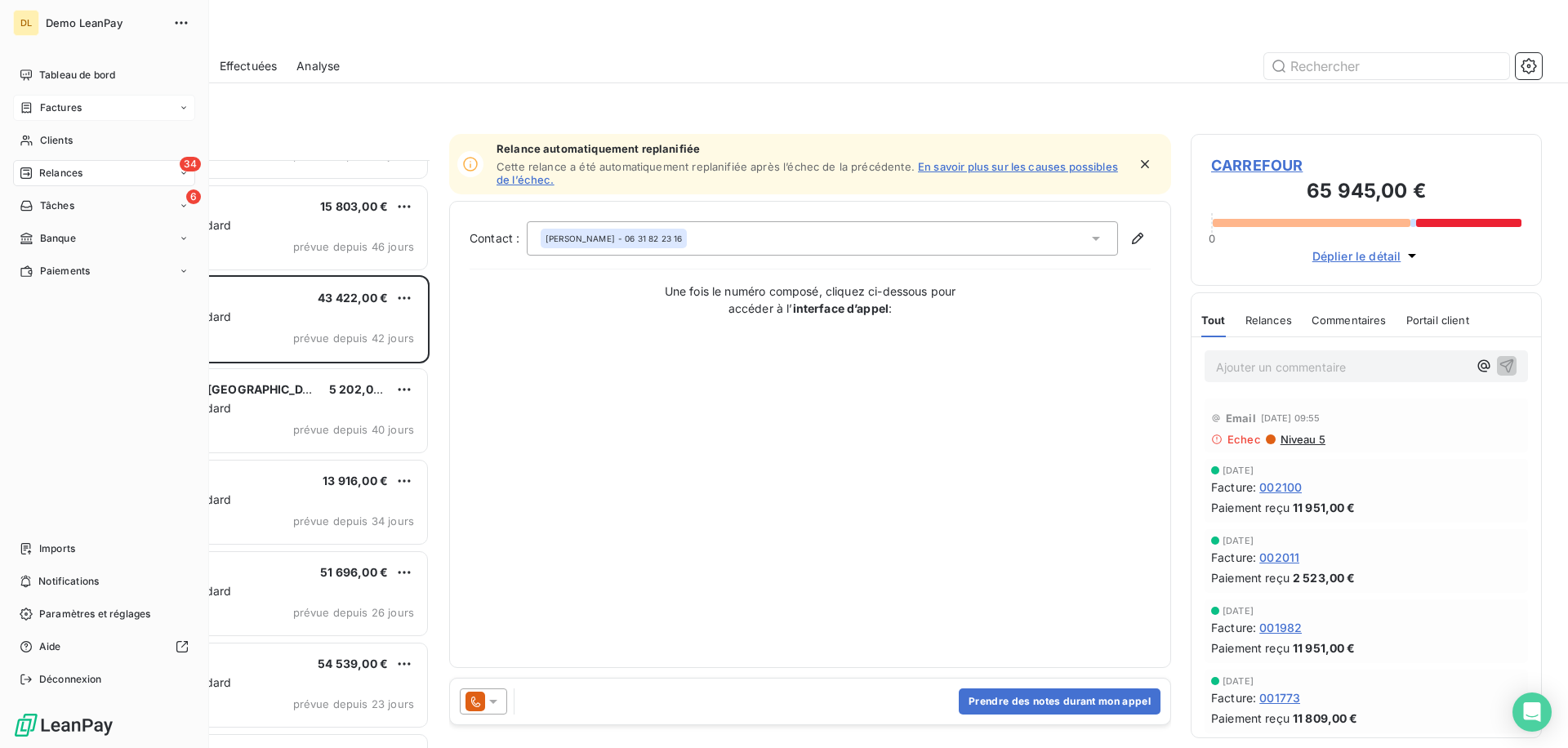
click at [92, 92] on nav "Tableau de bord Factures Clients 34 Relances 6 Tâches Banque Paiements" at bounding box center [104, 173] width 182 height 222
click at [88, 101] on div "Factures" at bounding box center [104, 108] width 182 height 26
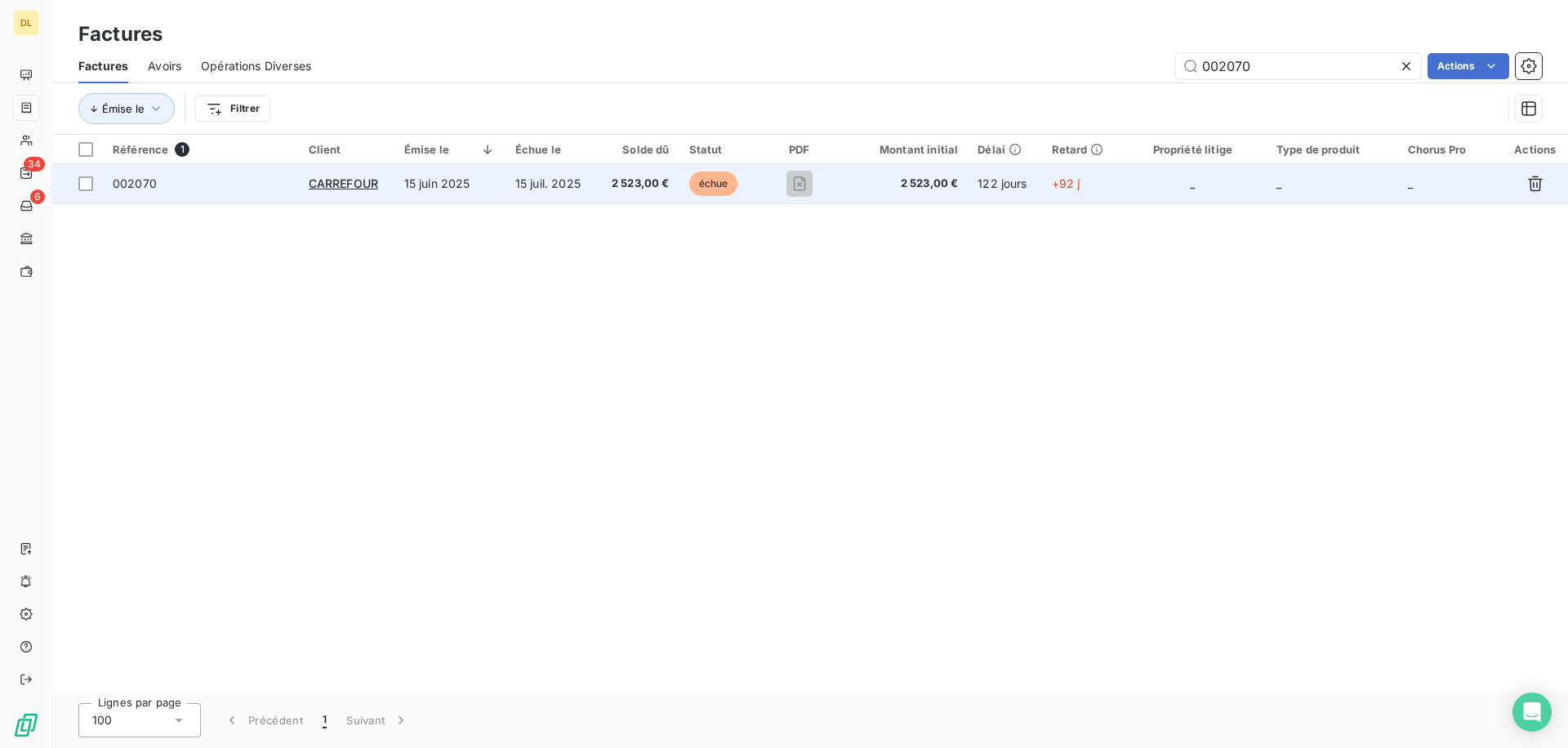
type input "002070"
click at [237, 187] on span "002070" at bounding box center [201, 184] width 177 height 16
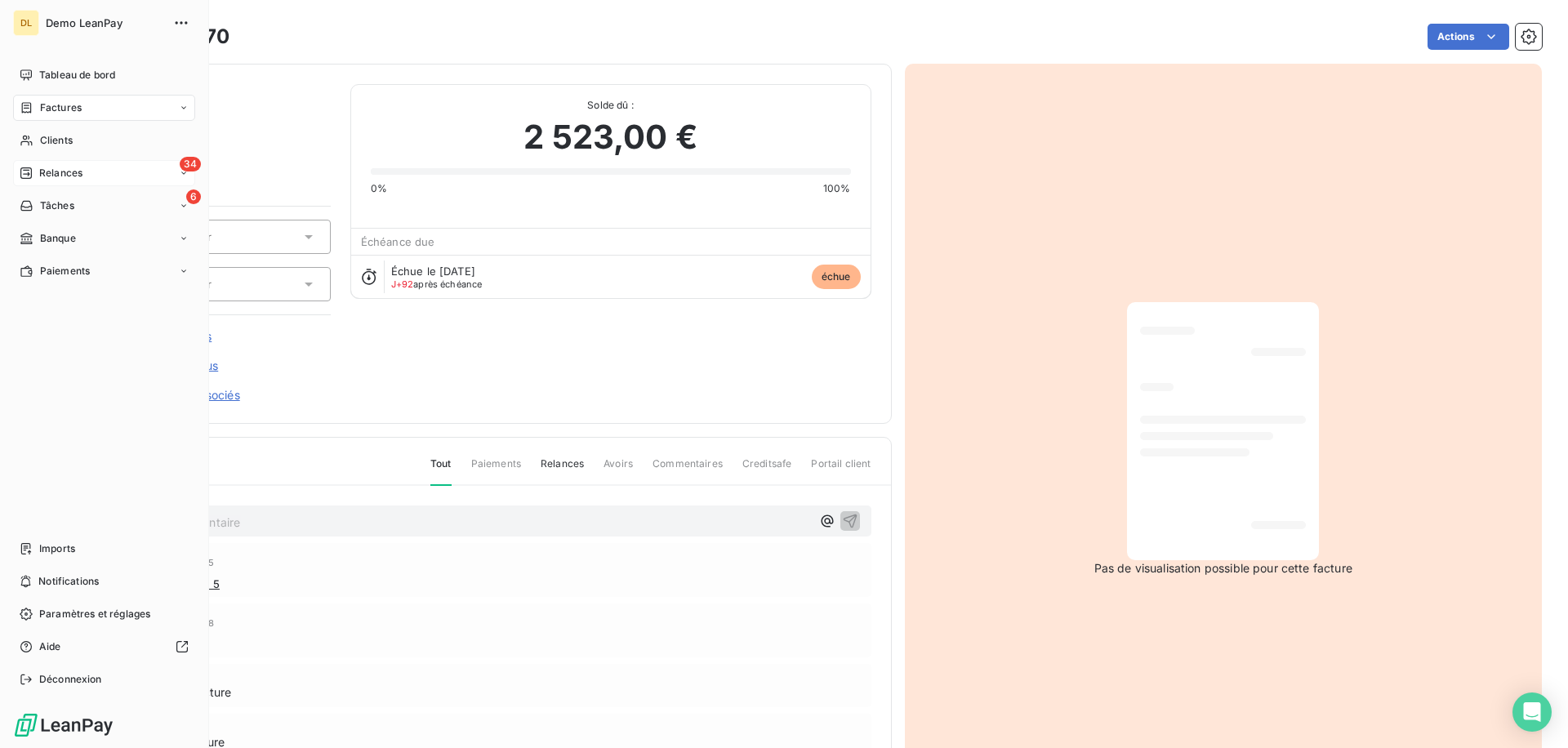
click at [97, 180] on div "34 Relances" at bounding box center [104, 173] width 182 height 26
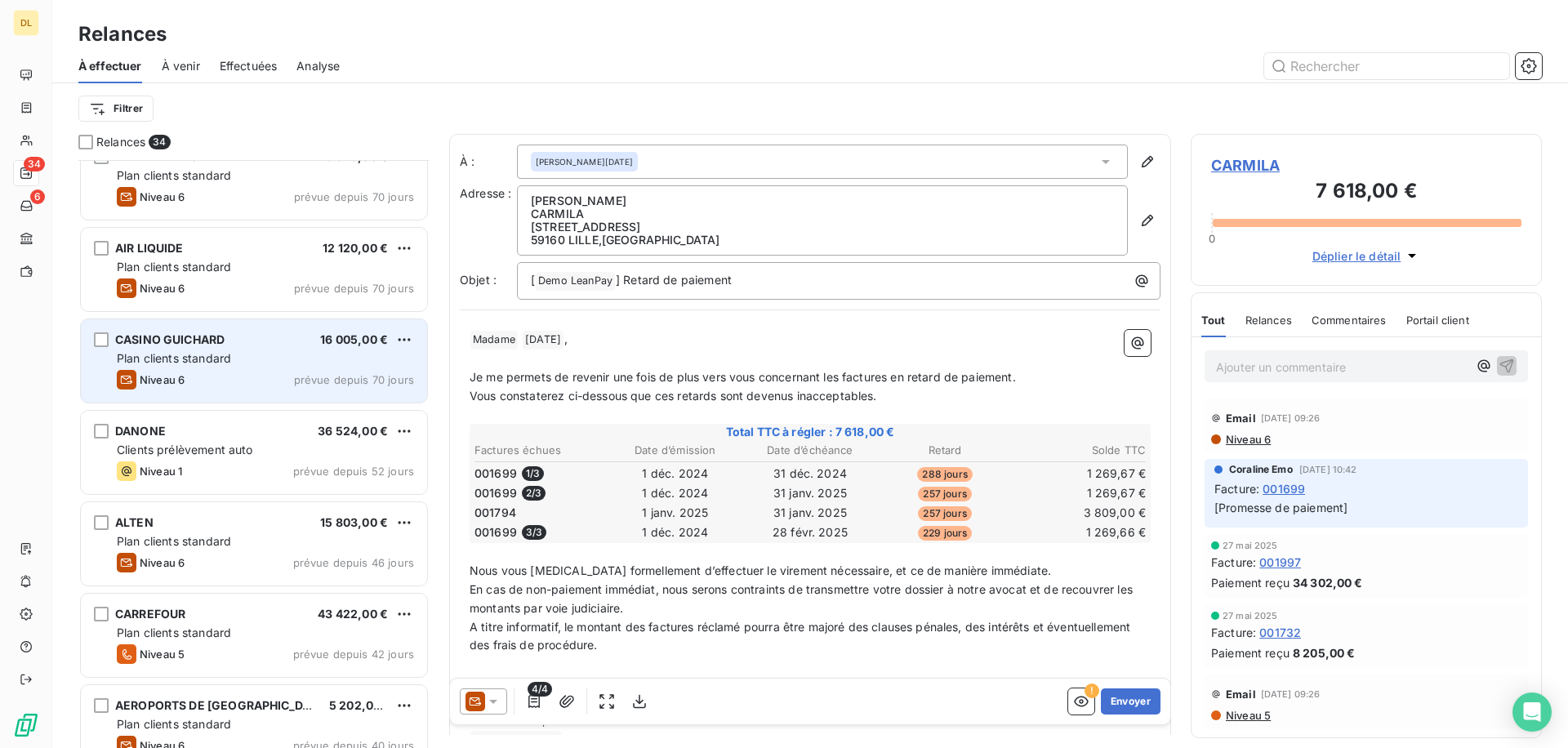
scroll to position [120, 0]
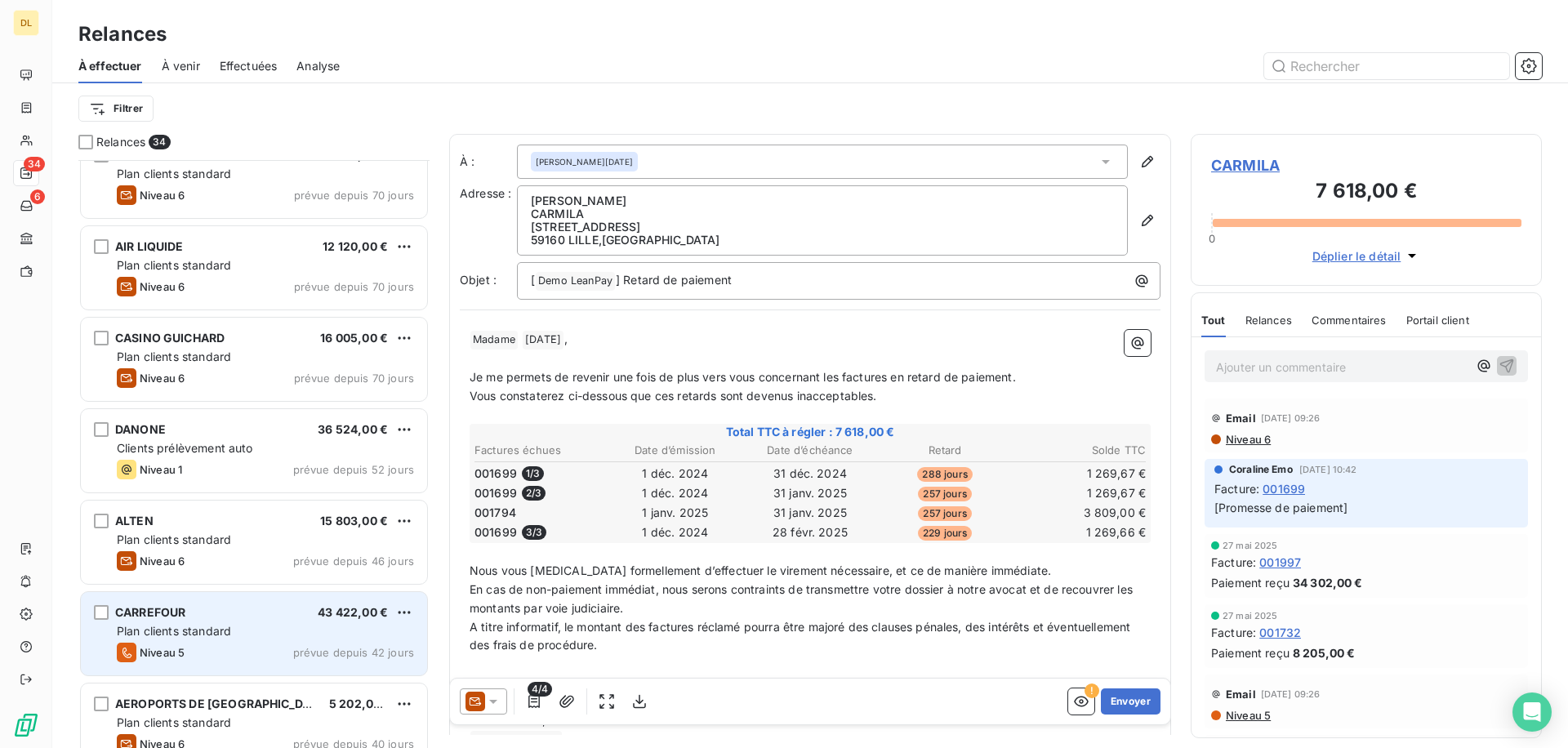
click at [214, 651] on div "Niveau 5 prévue depuis 42 jours" at bounding box center [266, 652] width 298 height 20
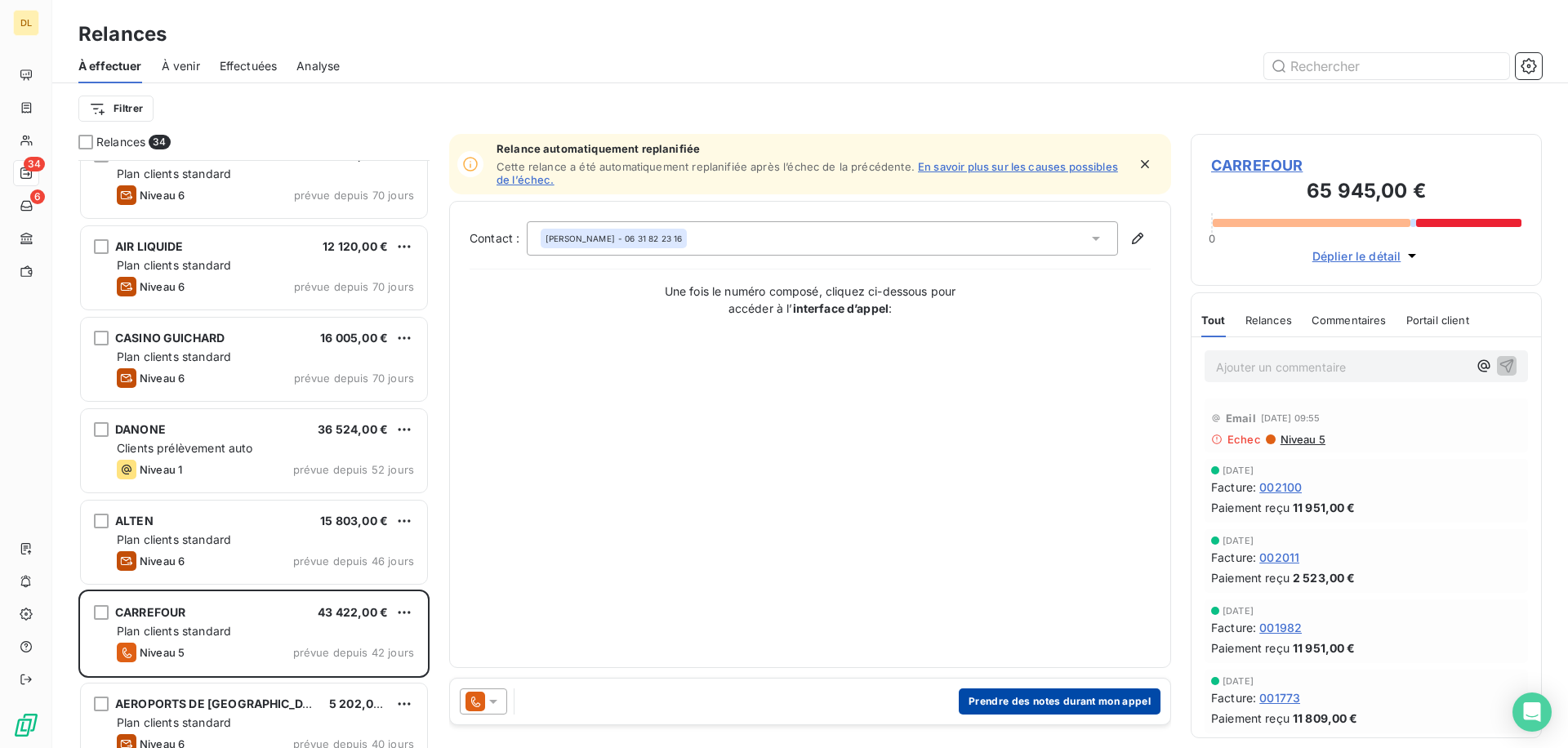
click at [1014, 699] on button "Prendre des notes durant mon appel" at bounding box center [1060, 701] width 202 height 26
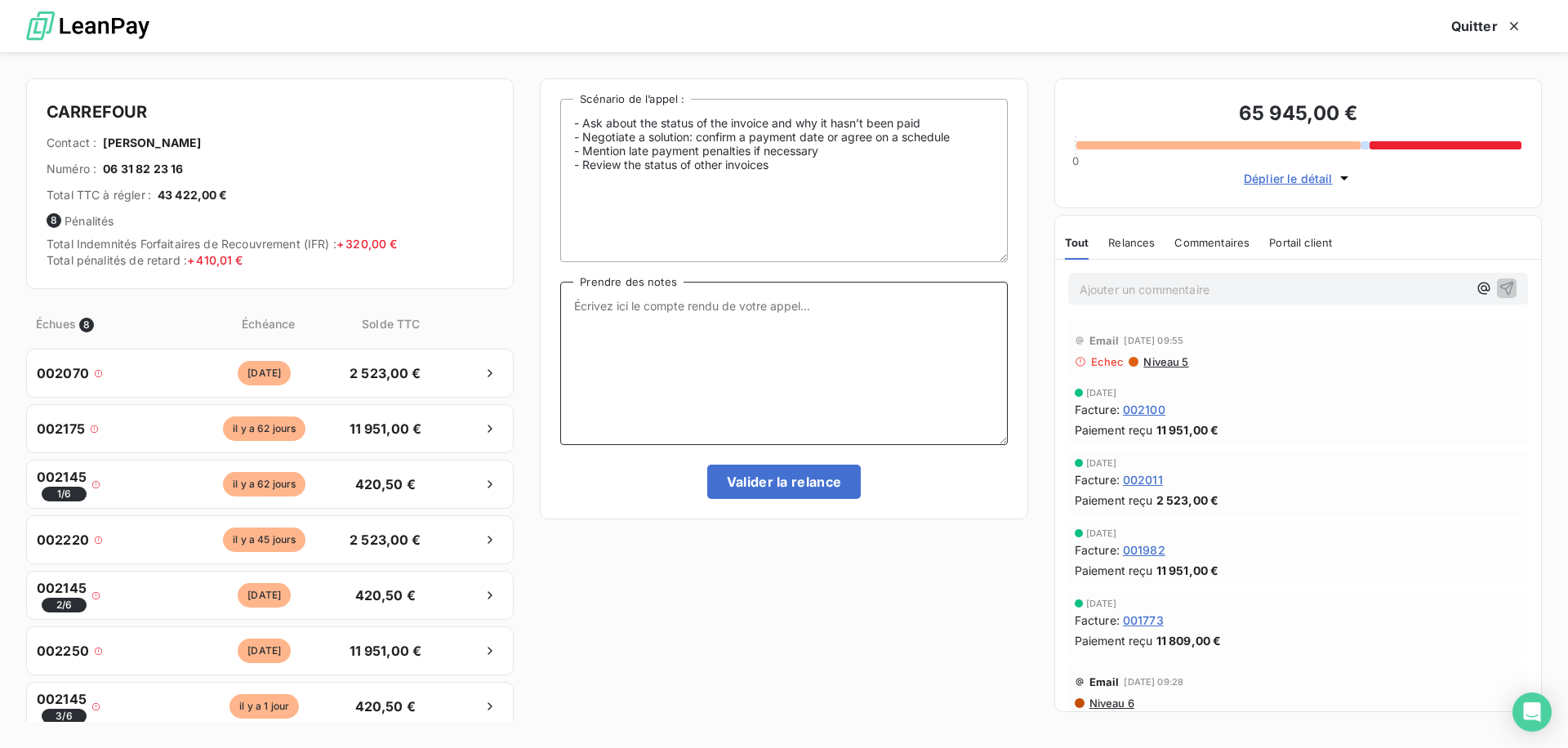
click at [763, 319] on textarea "Prendre des notes" at bounding box center [783, 364] width 446 height 164
click at [1150, 409] on span "002100" at bounding box center [1144, 408] width 43 height 17
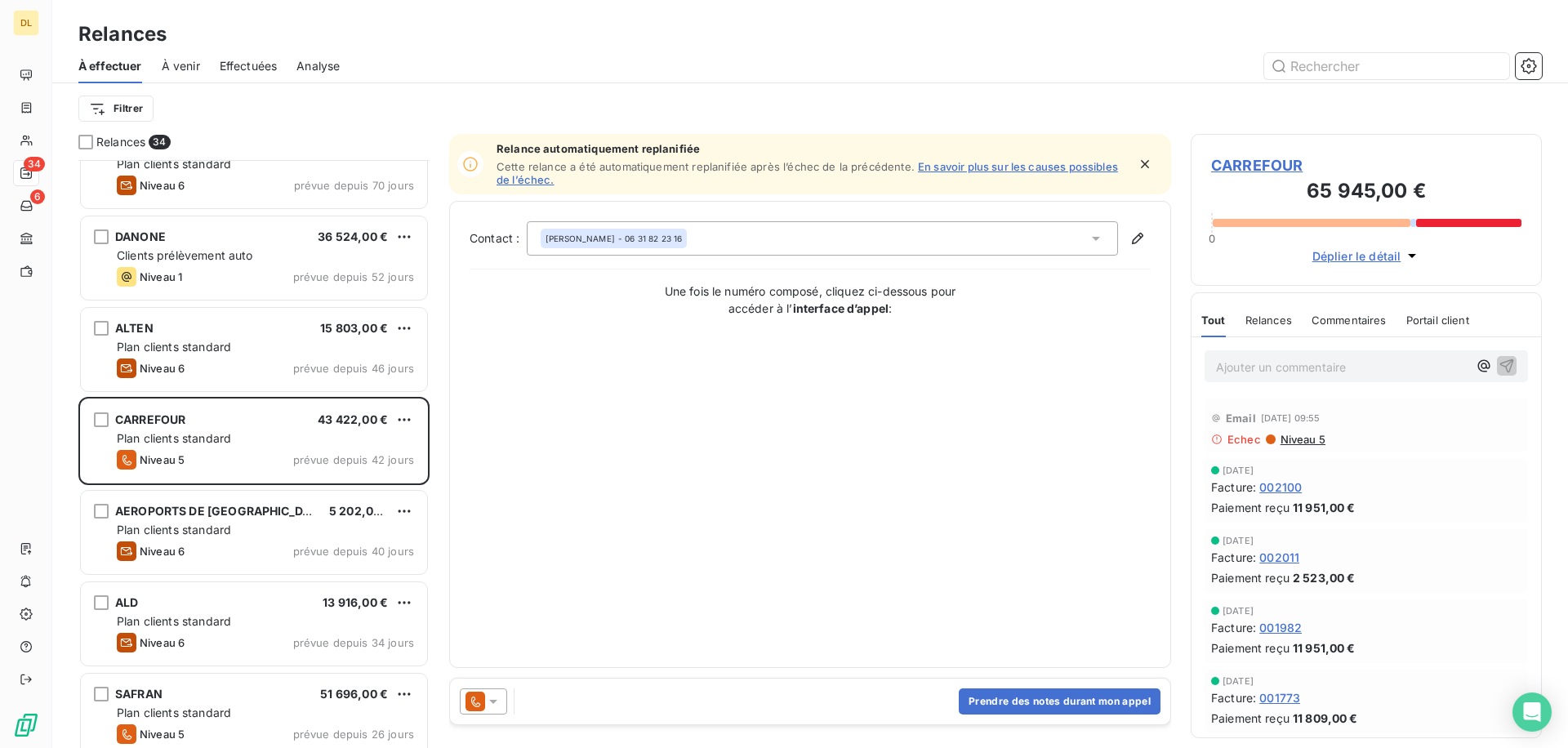
scroll to position [348, 0]
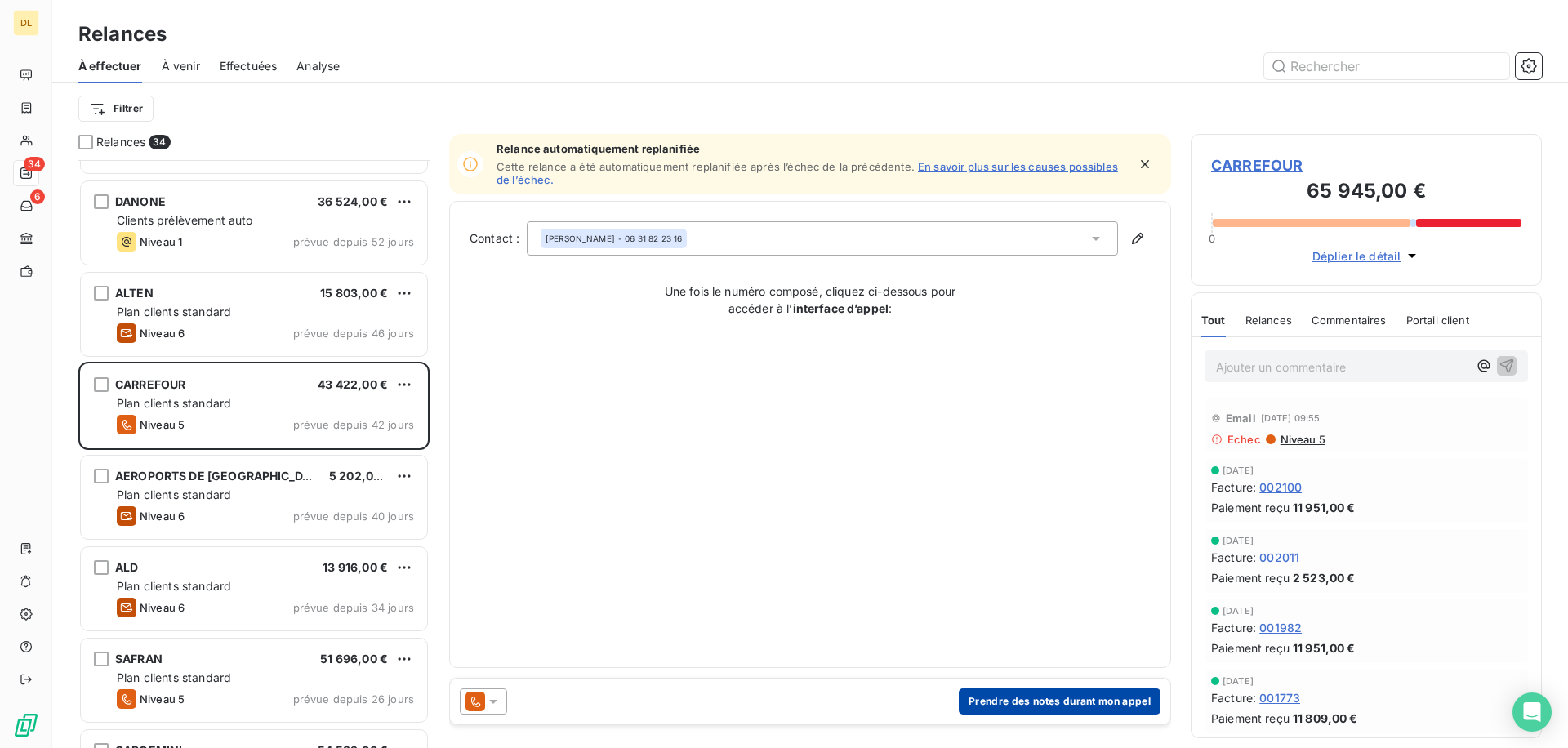
click at [1070, 712] on button "Prendre des notes durant mon appel" at bounding box center [1060, 701] width 202 height 26
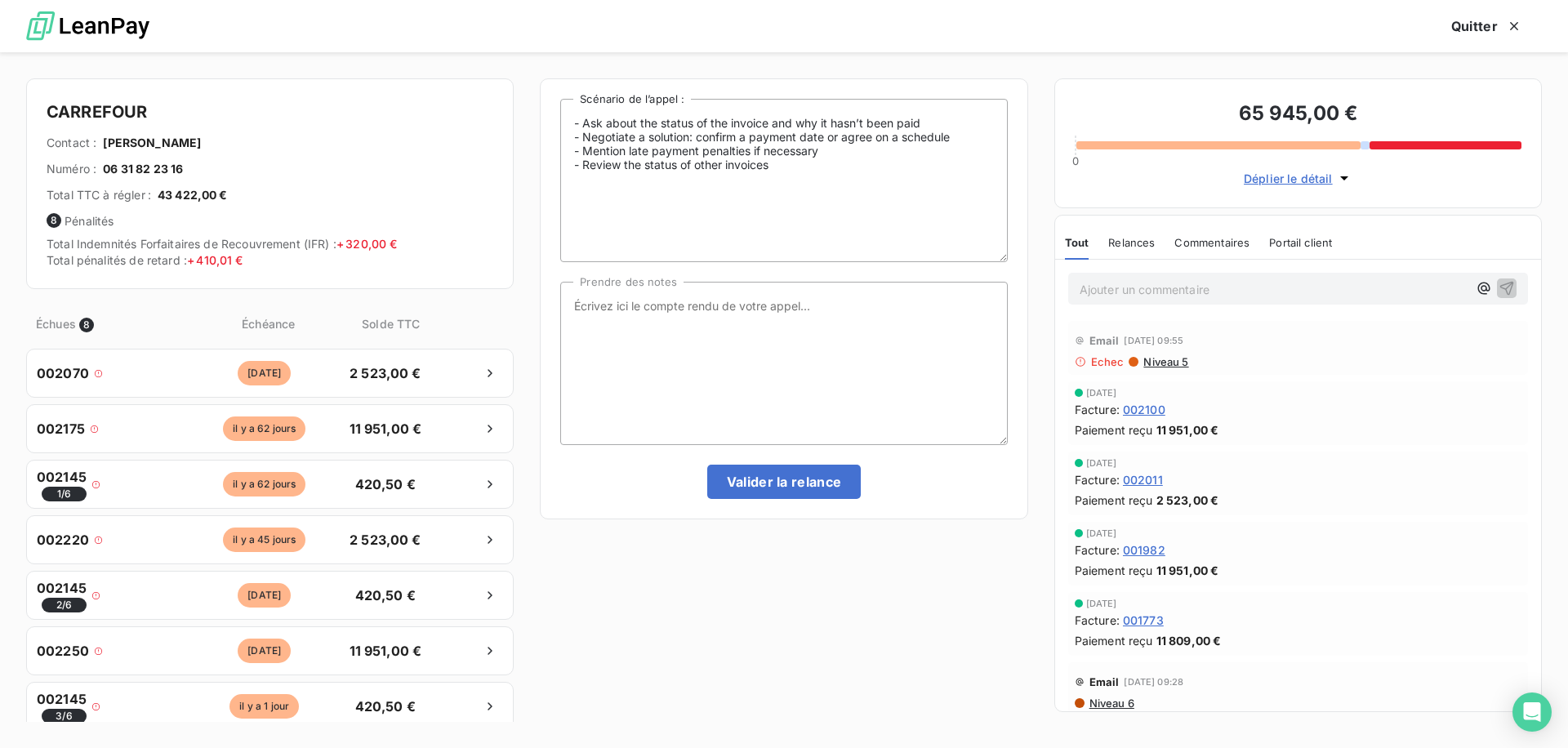
click at [795, 346] on textarea "Prendre des notes" at bounding box center [783, 364] width 446 height 164
type textarea "Test"
click at [1142, 410] on span "002100" at bounding box center [1144, 408] width 43 height 17
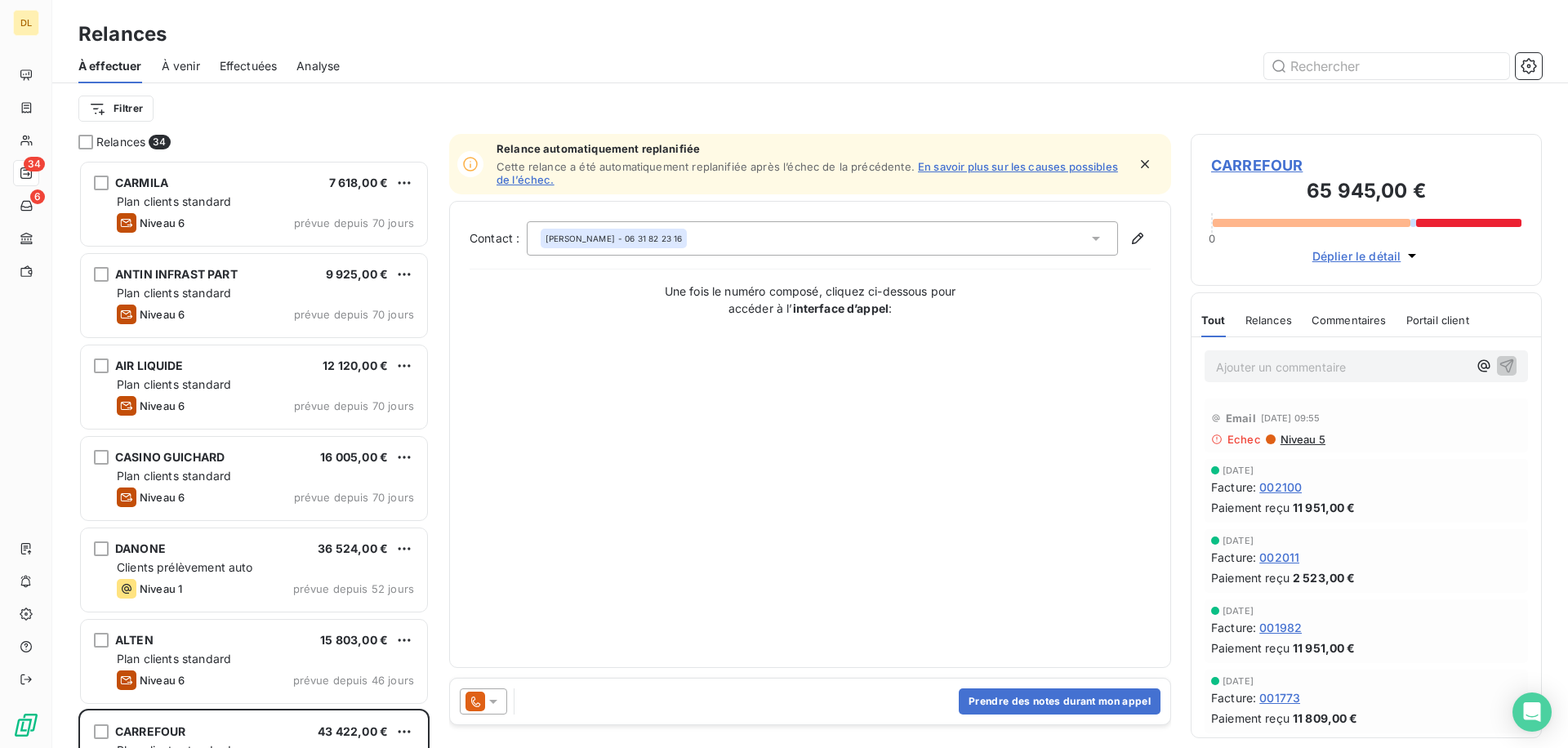
scroll to position [588, 352]
click at [1039, 710] on button "Prendre des notes durant mon appel" at bounding box center [1060, 701] width 202 height 26
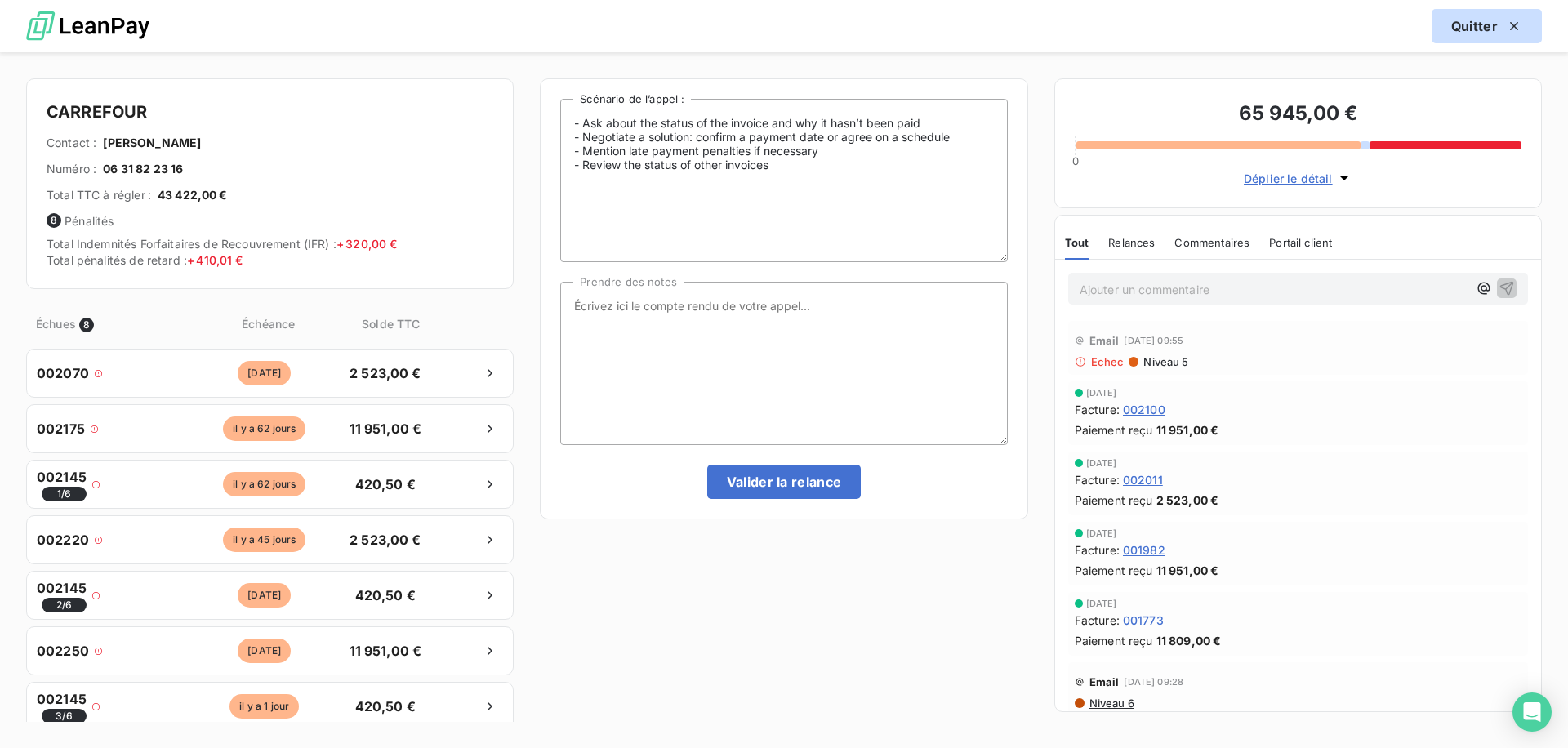
click at [1456, 40] on button "Quitter" at bounding box center [1486, 26] width 110 height 34
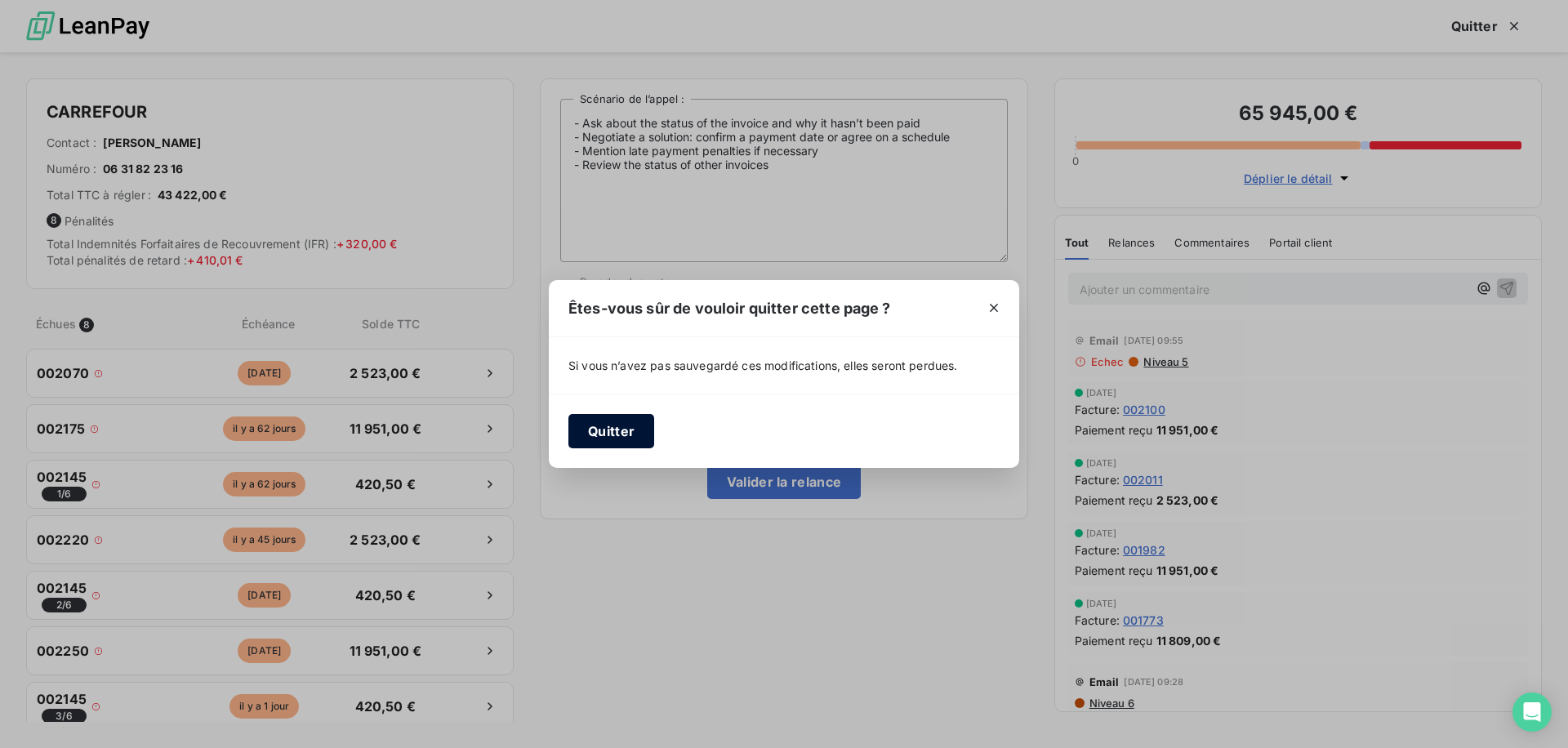
click at [602, 428] on button "Quitter" at bounding box center [611, 431] width 86 height 34
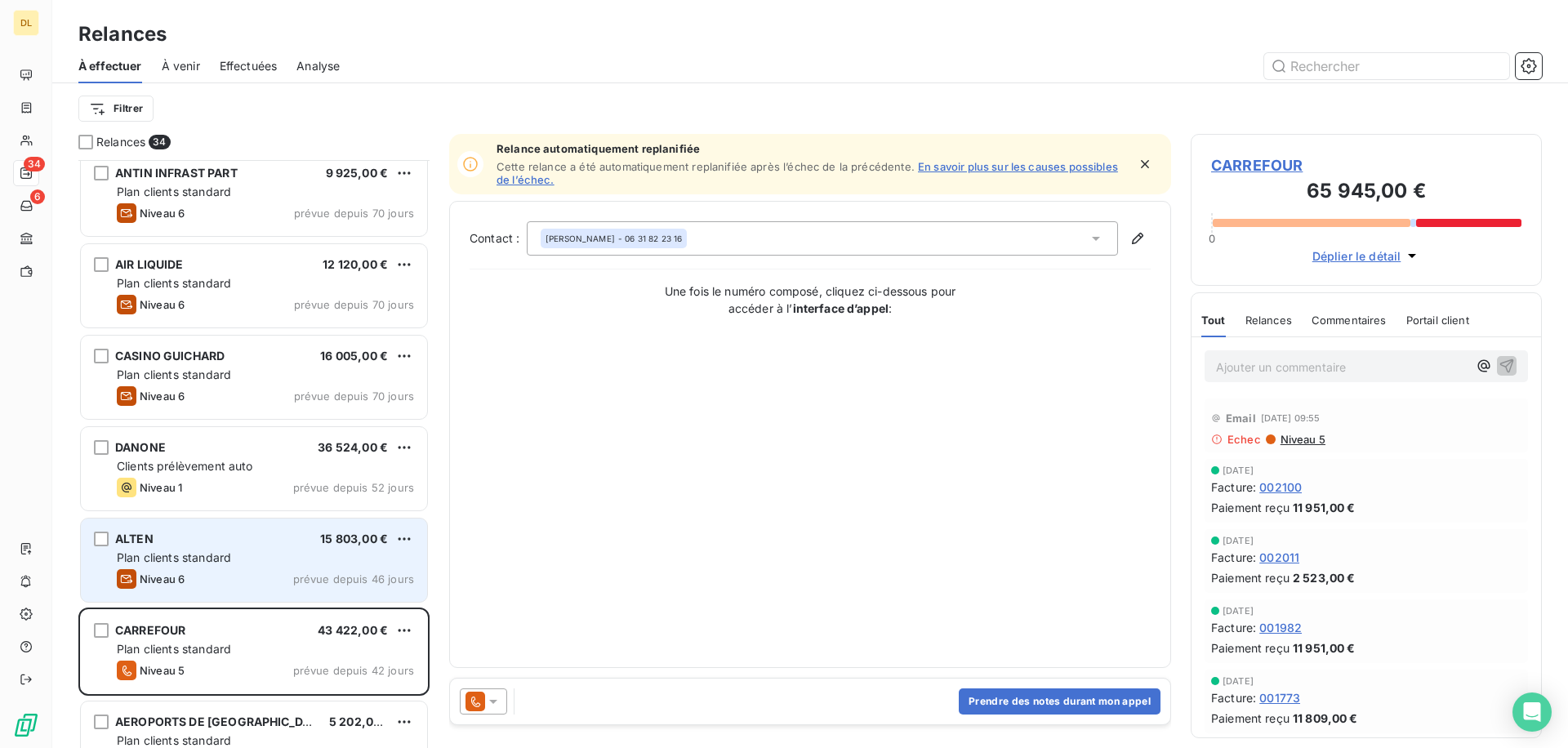
scroll to position [105, 0]
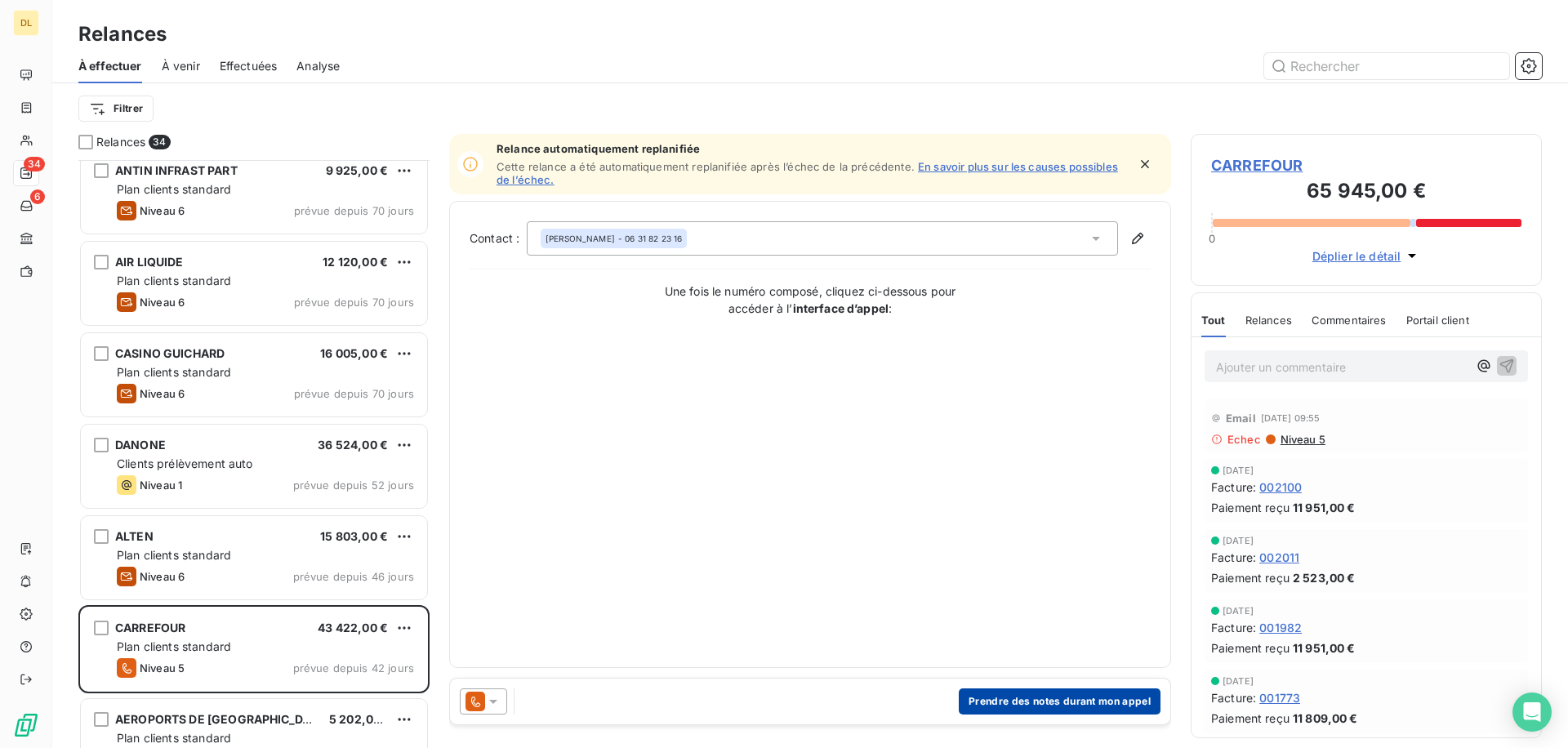
click at [1106, 704] on button "Prendre des notes durant mon appel" at bounding box center [1060, 701] width 202 height 26
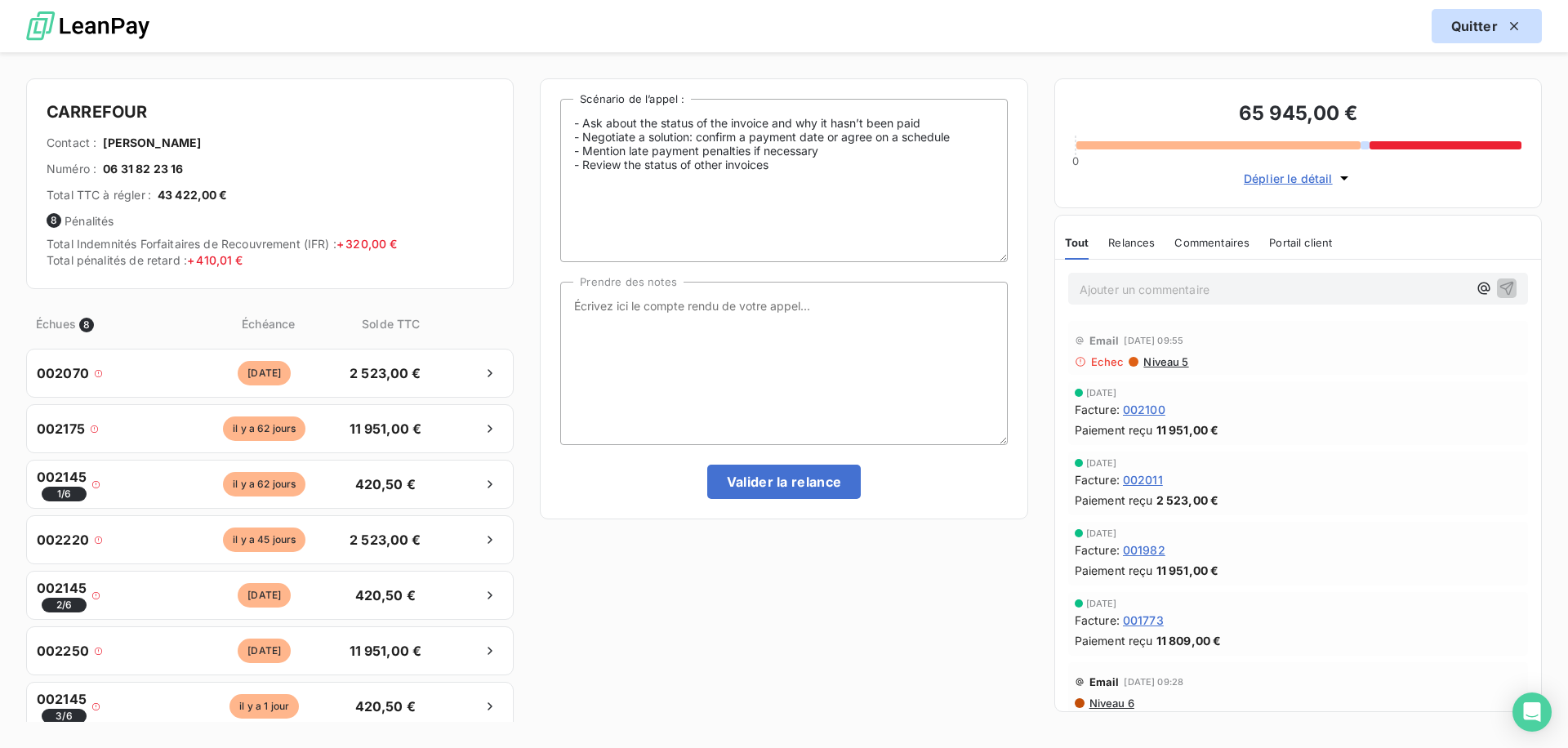
click at [1480, 23] on button "Quitter" at bounding box center [1486, 26] width 110 height 34
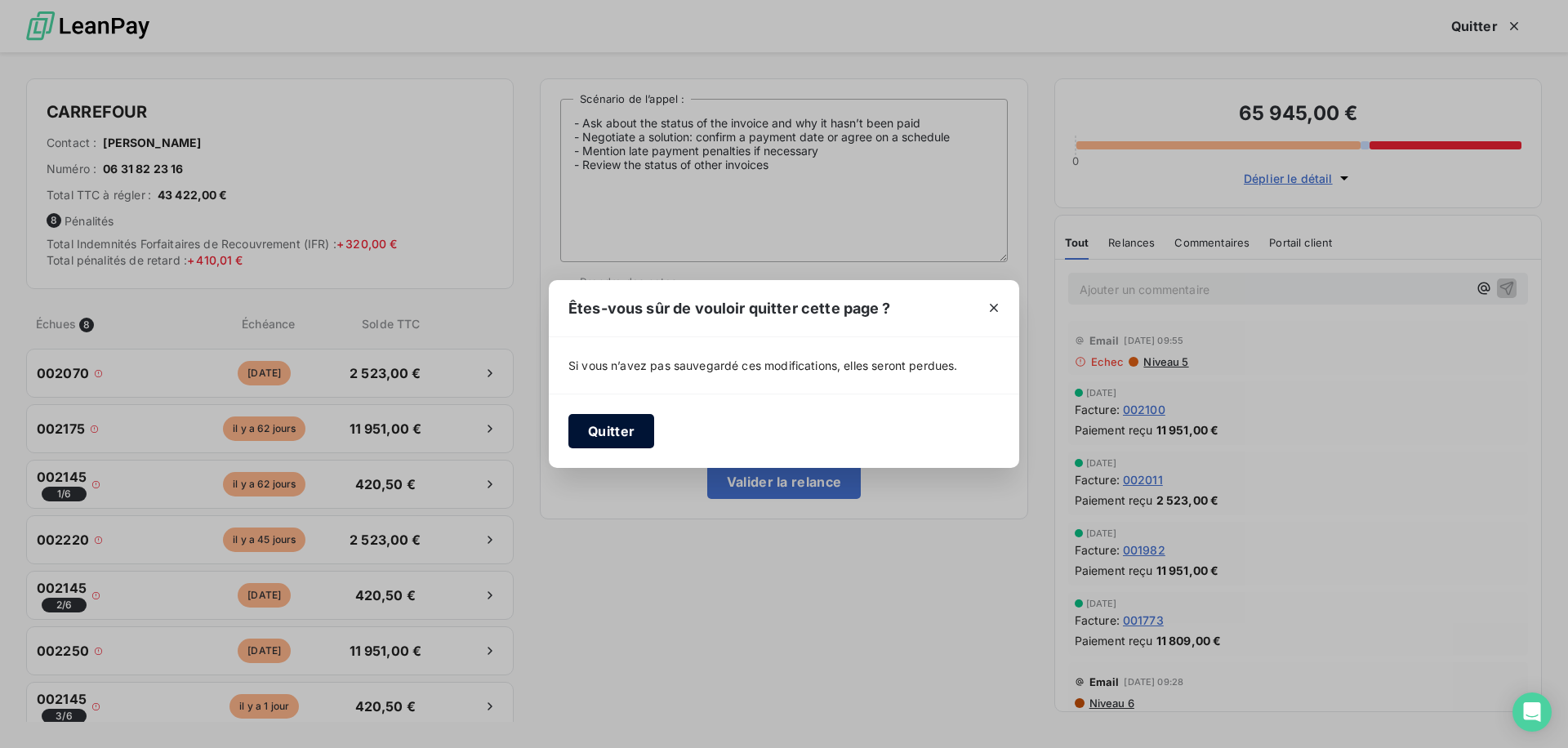
click at [619, 425] on button "Quitter" at bounding box center [611, 431] width 86 height 34
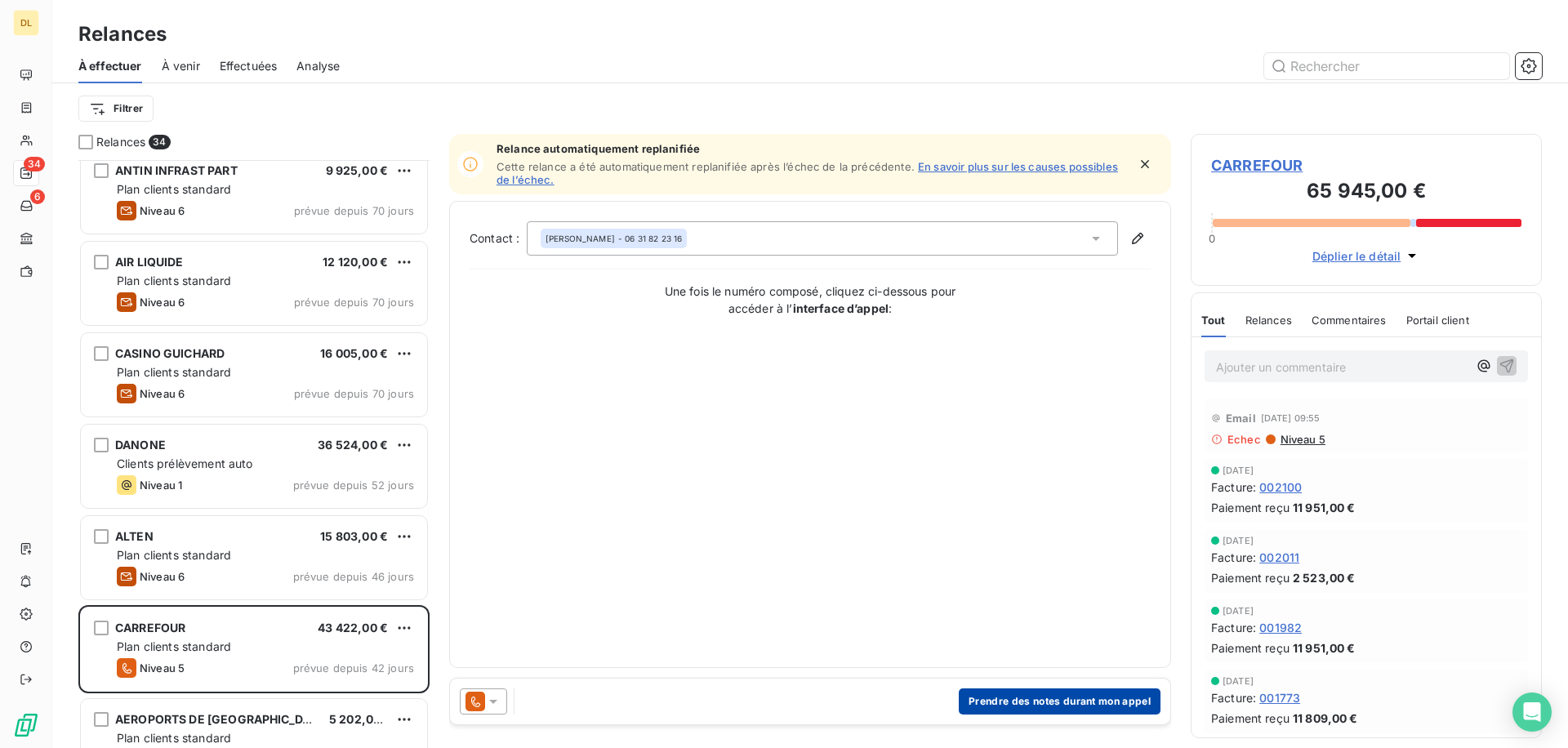
click at [992, 700] on button "Prendre des notes durant mon appel" at bounding box center [1060, 701] width 202 height 26
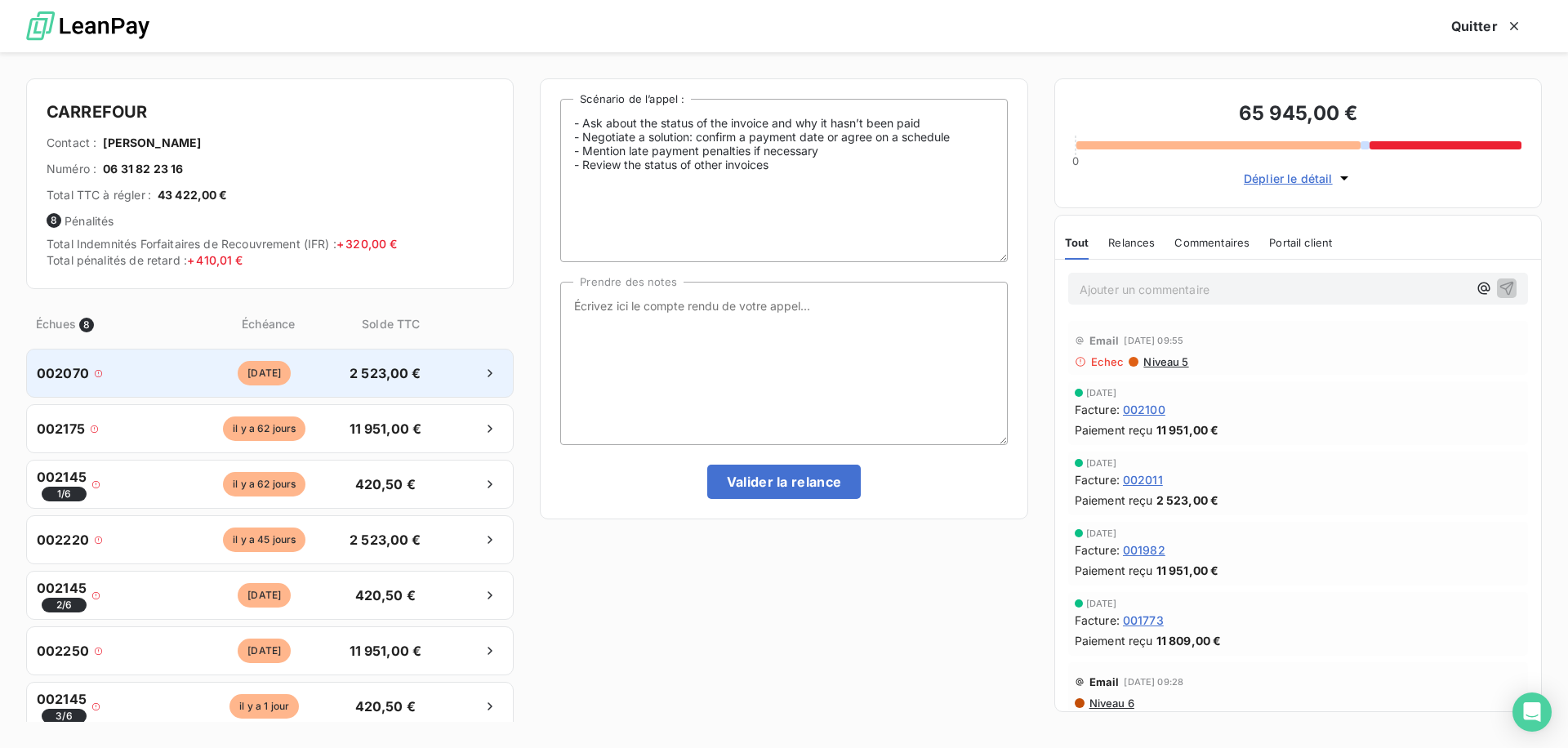
click at [409, 378] on span "2 523,00 €" at bounding box center [386, 374] width 86 height 20
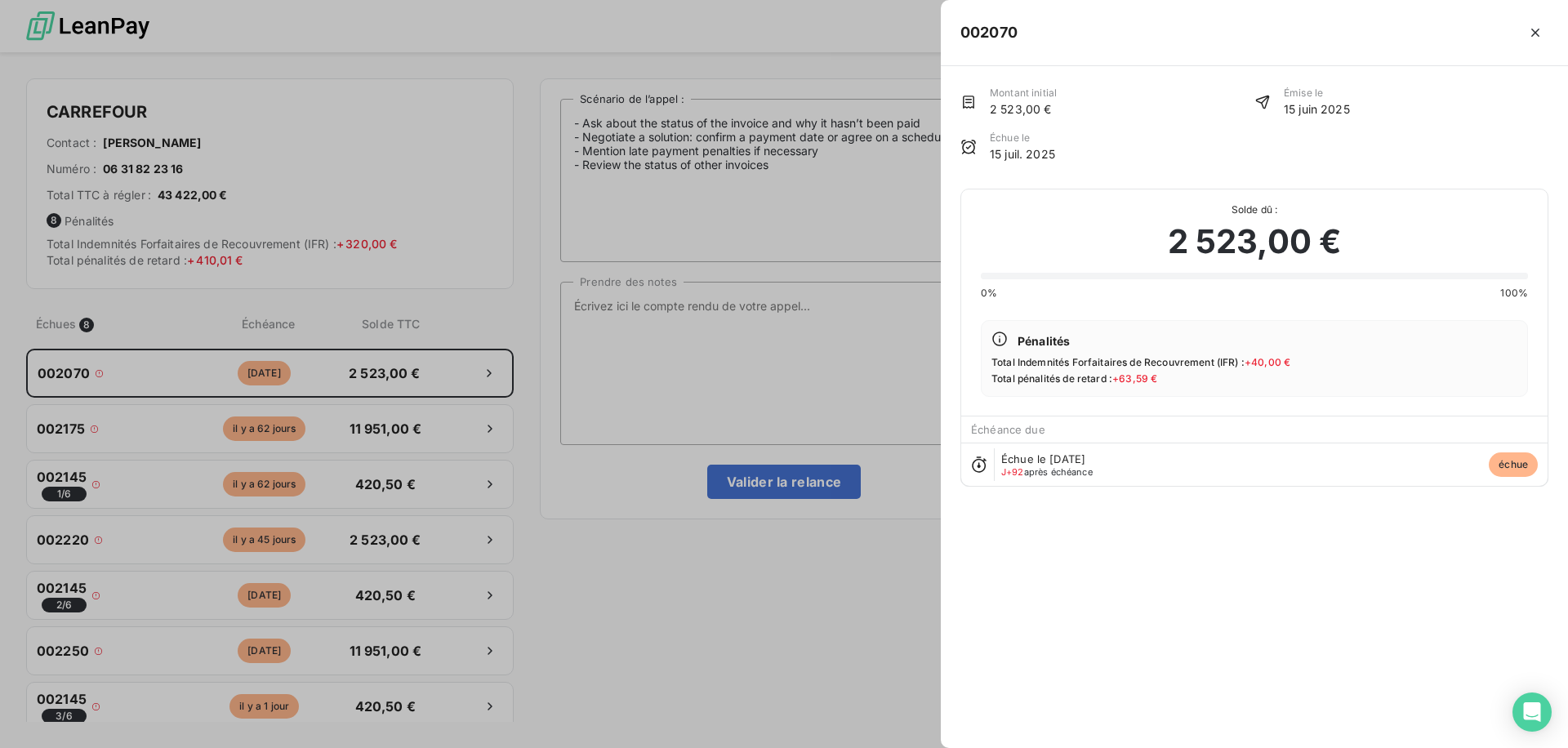
click at [767, 141] on div at bounding box center [784, 374] width 1568 height 748
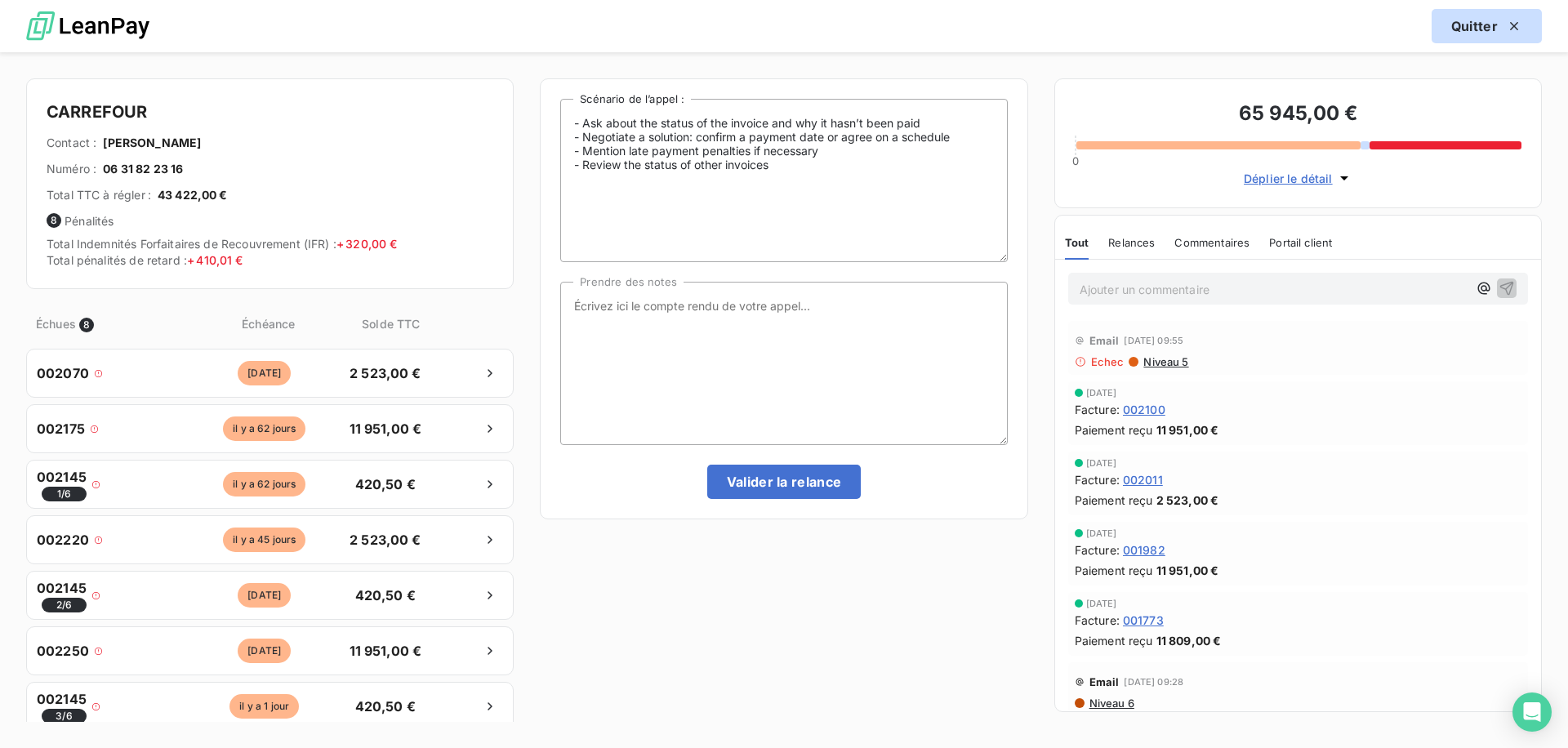
click at [1512, 16] on button "Quitter" at bounding box center [1486, 26] width 110 height 34
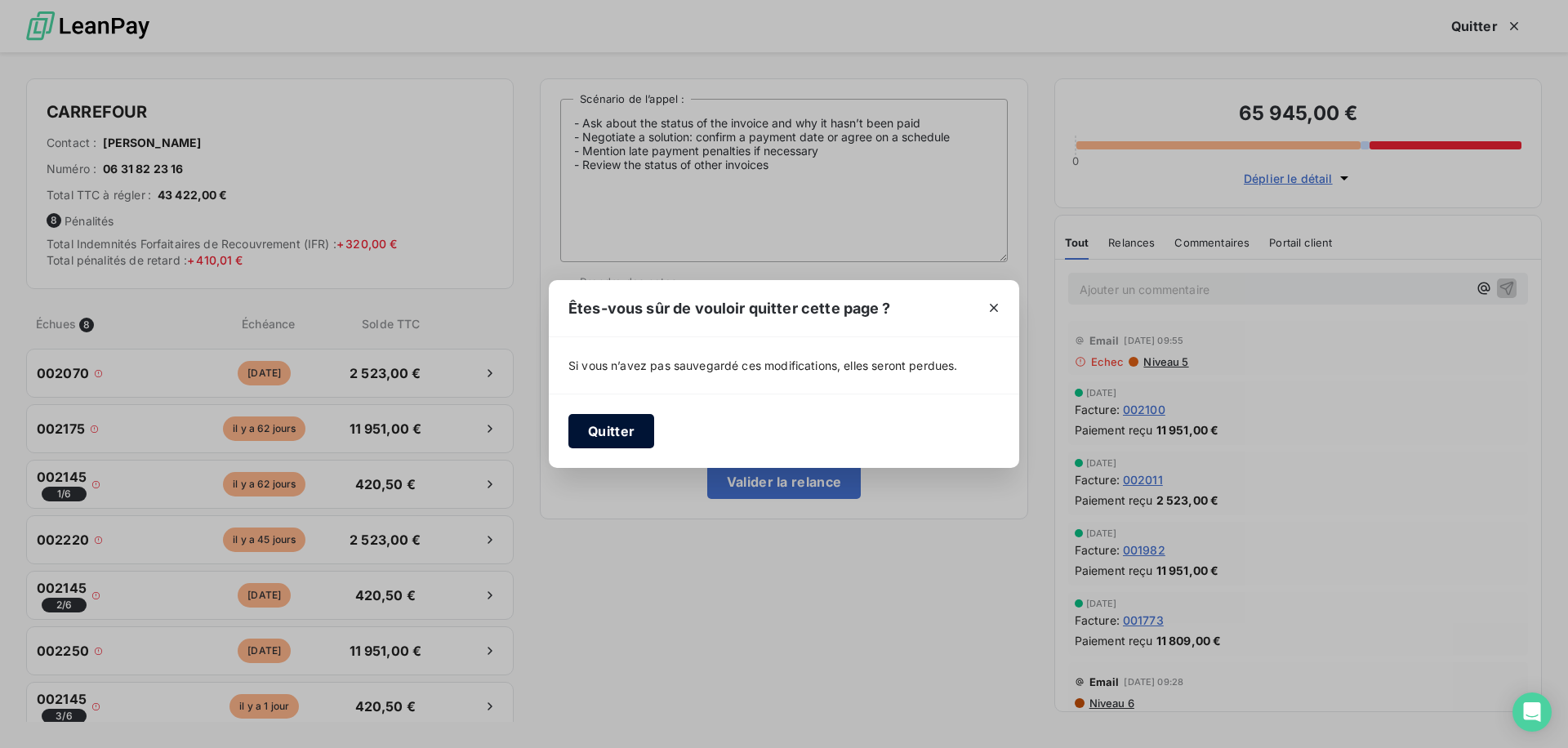
click at [634, 428] on button "Quitter" at bounding box center [611, 431] width 86 height 34
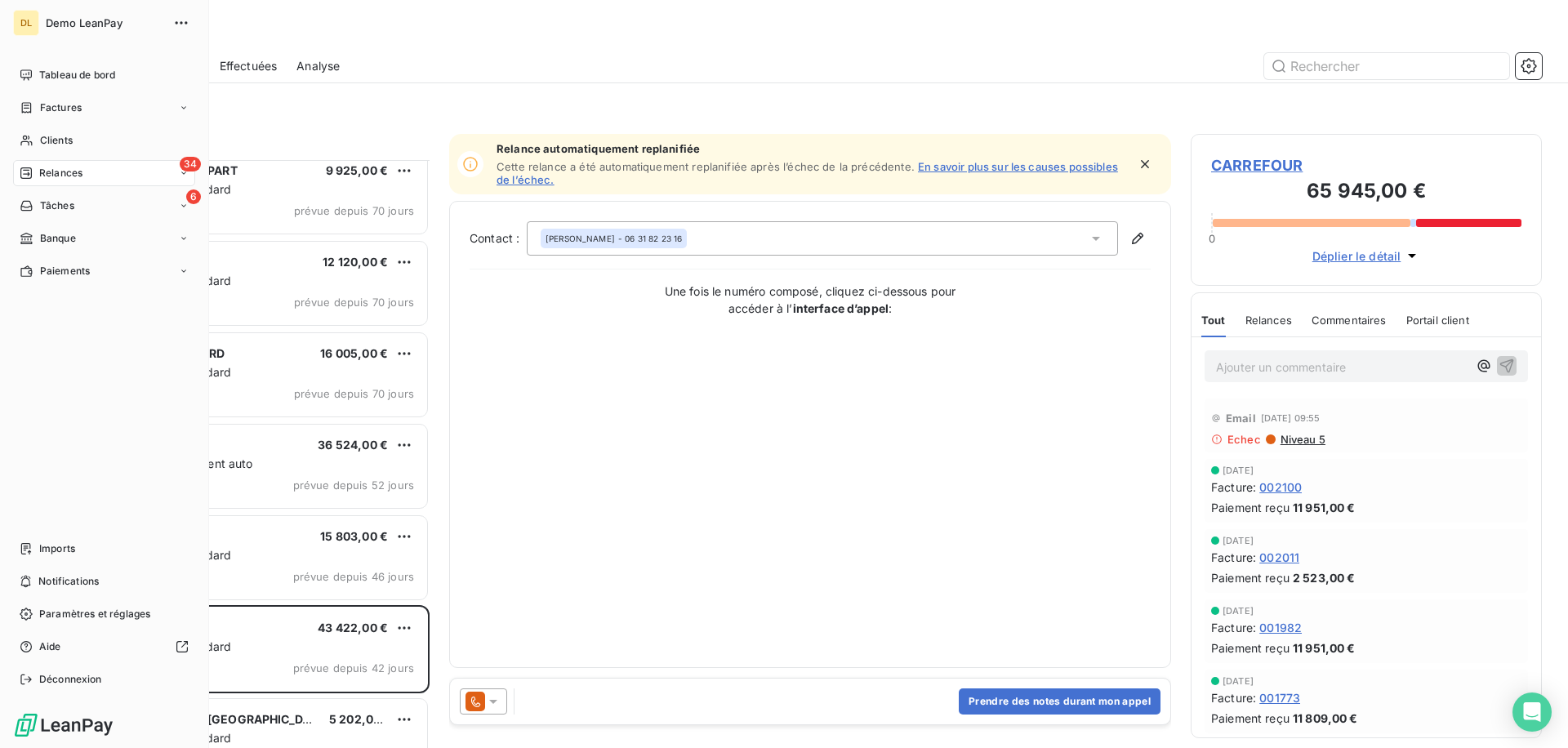
click at [38, 102] on div "Factures" at bounding box center [51, 108] width 62 height 15
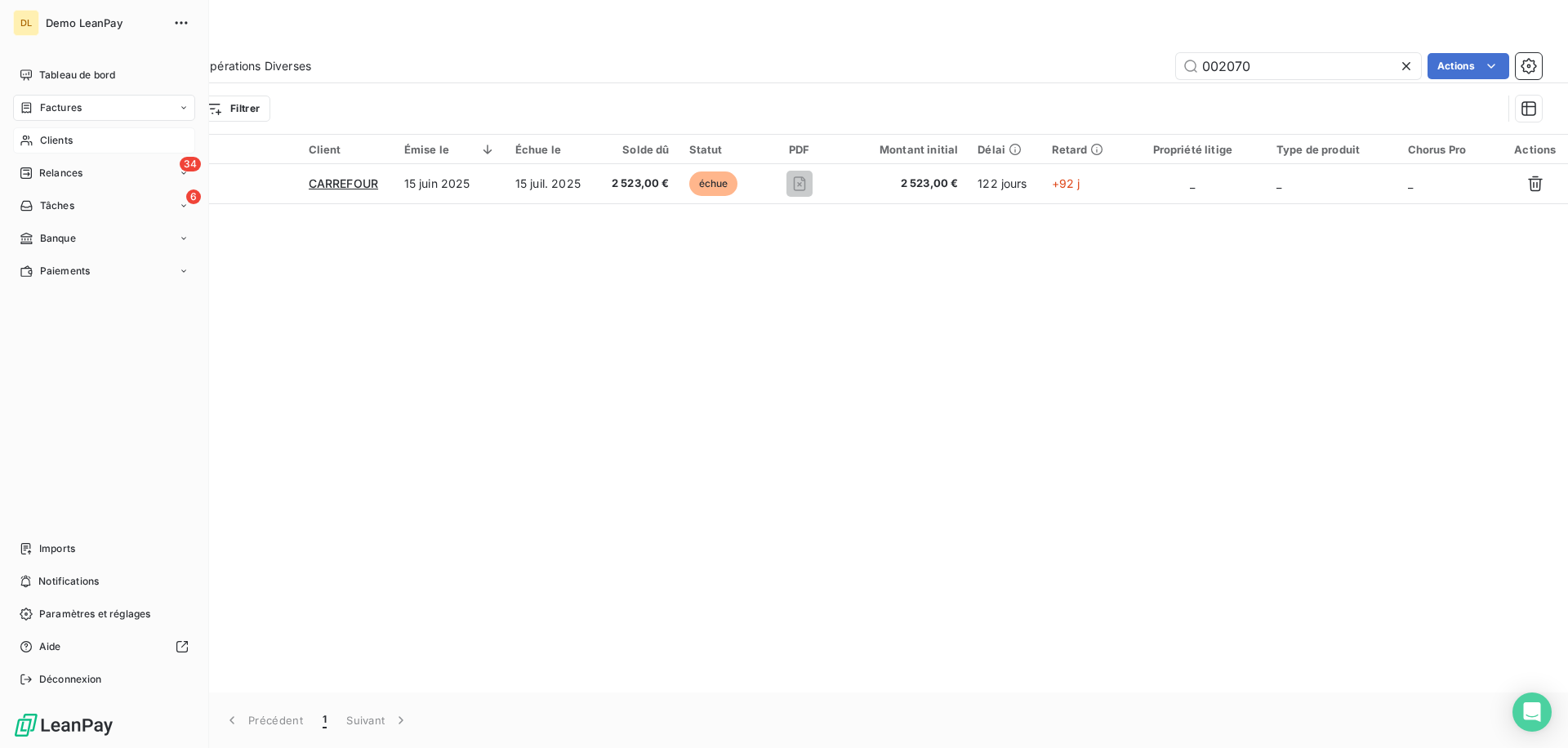
click at [109, 143] on div "Clients" at bounding box center [104, 141] width 182 height 26
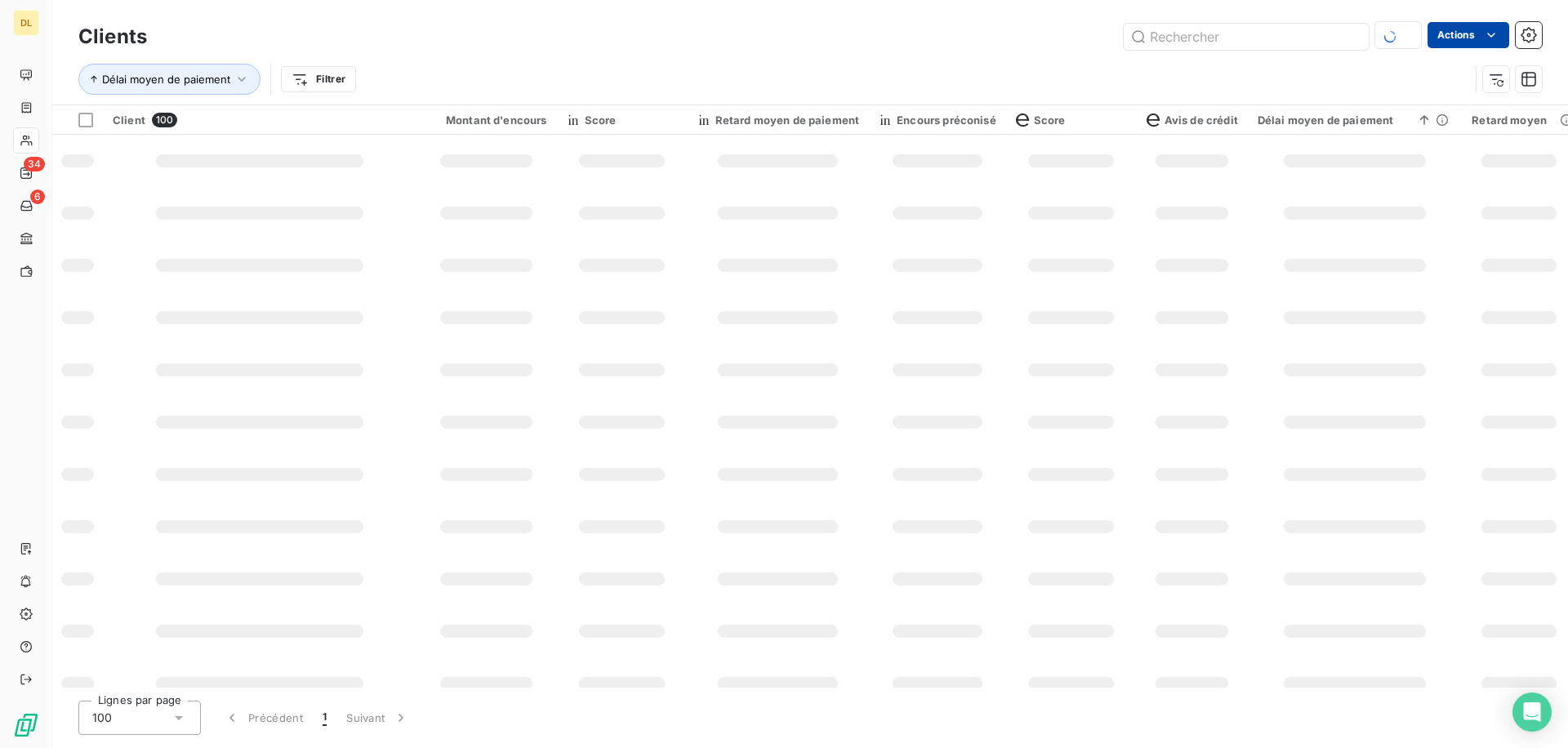
click at [1460, 31] on html "DL 34 6 Clients Actions Délai moyen de paiement Filtrer Client 100 Montant d'en…" at bounding box center [784, 374] width 1568 height 748
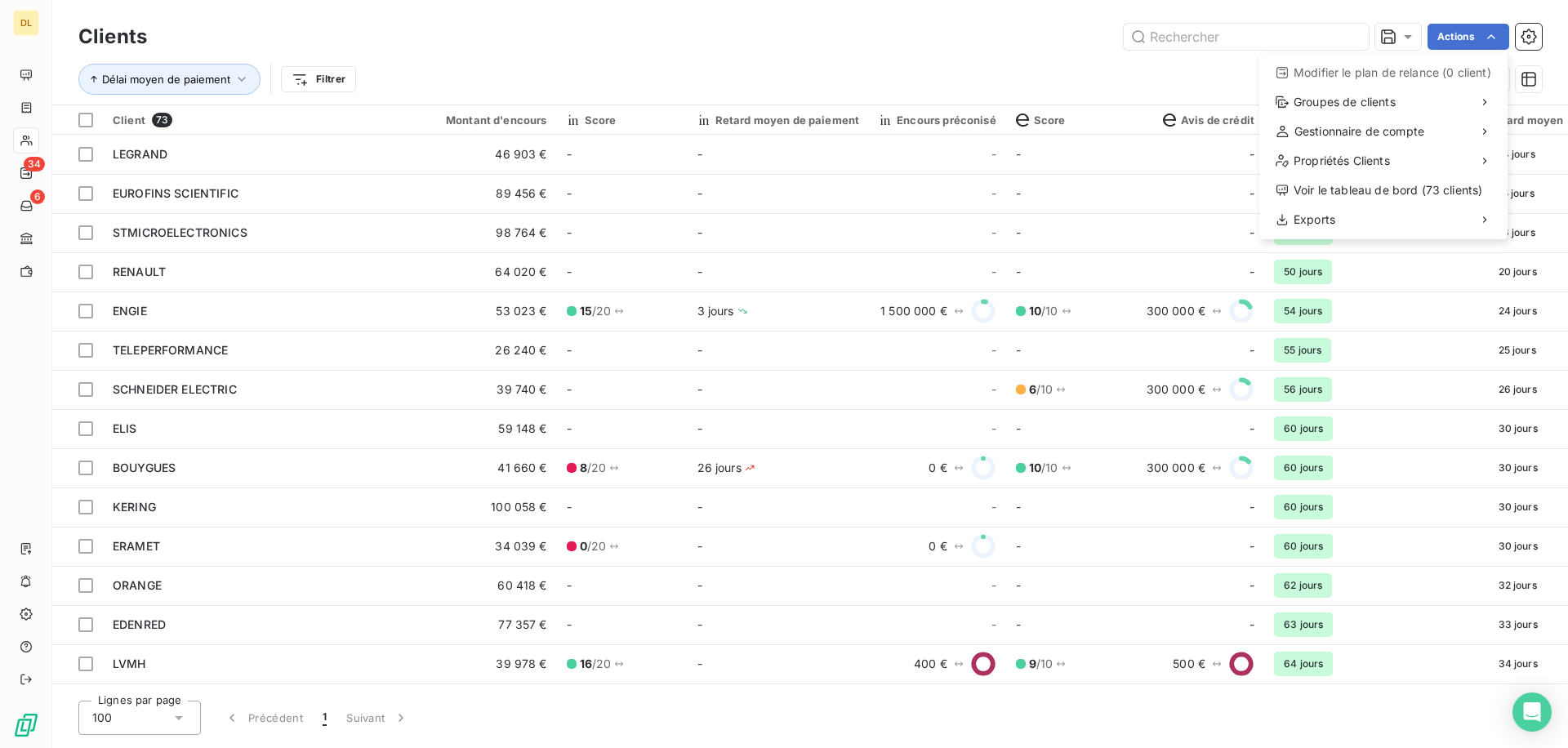
click at [451, 306] on html "DL 34 6 Clients Actions Modifier le plan de relance (0 client) Groupes de clien…" at bounding box center [784, 374] width 1568 height 748
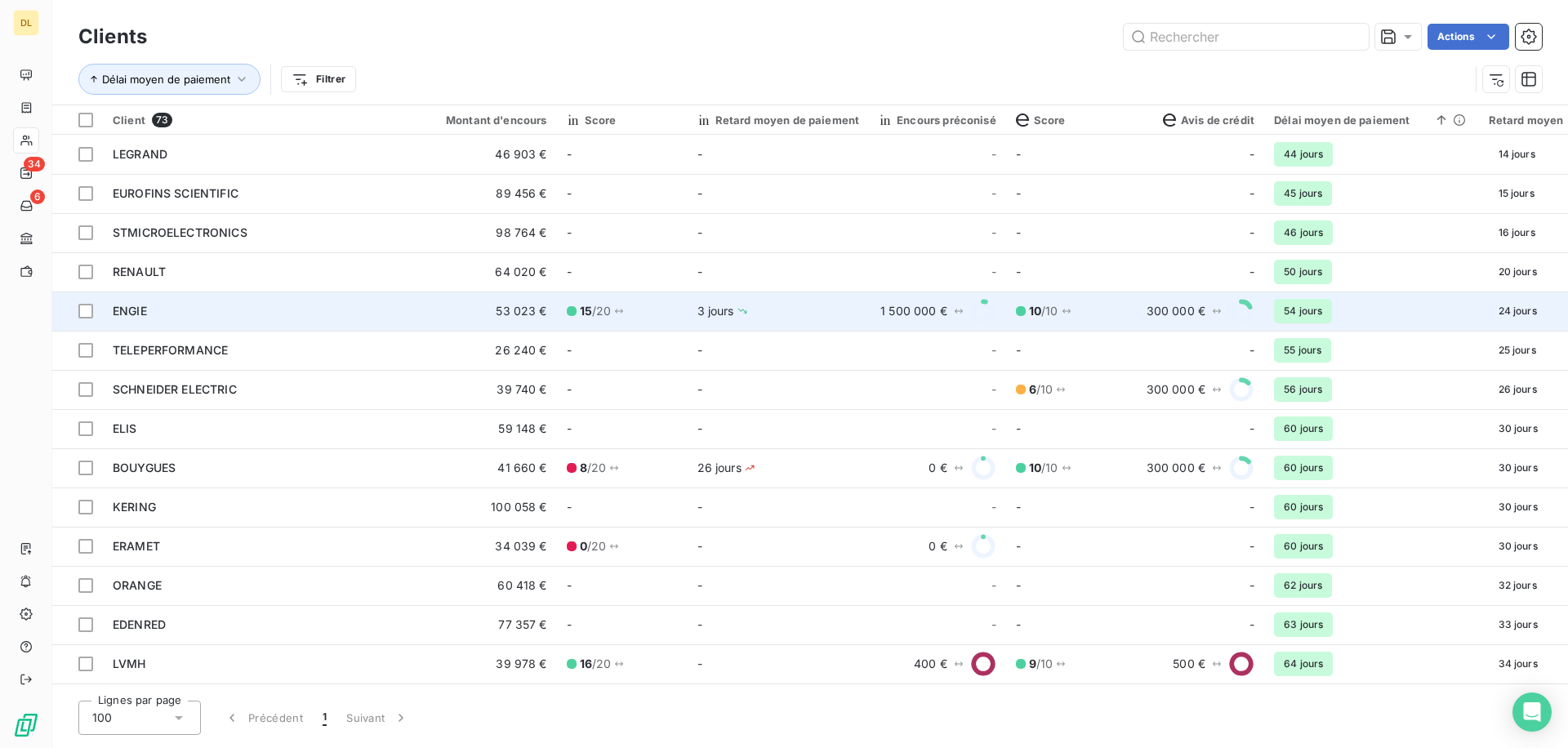
click at [454, 307] on td "53 023 €" at bounding box center [486, 311] width 141 height 39
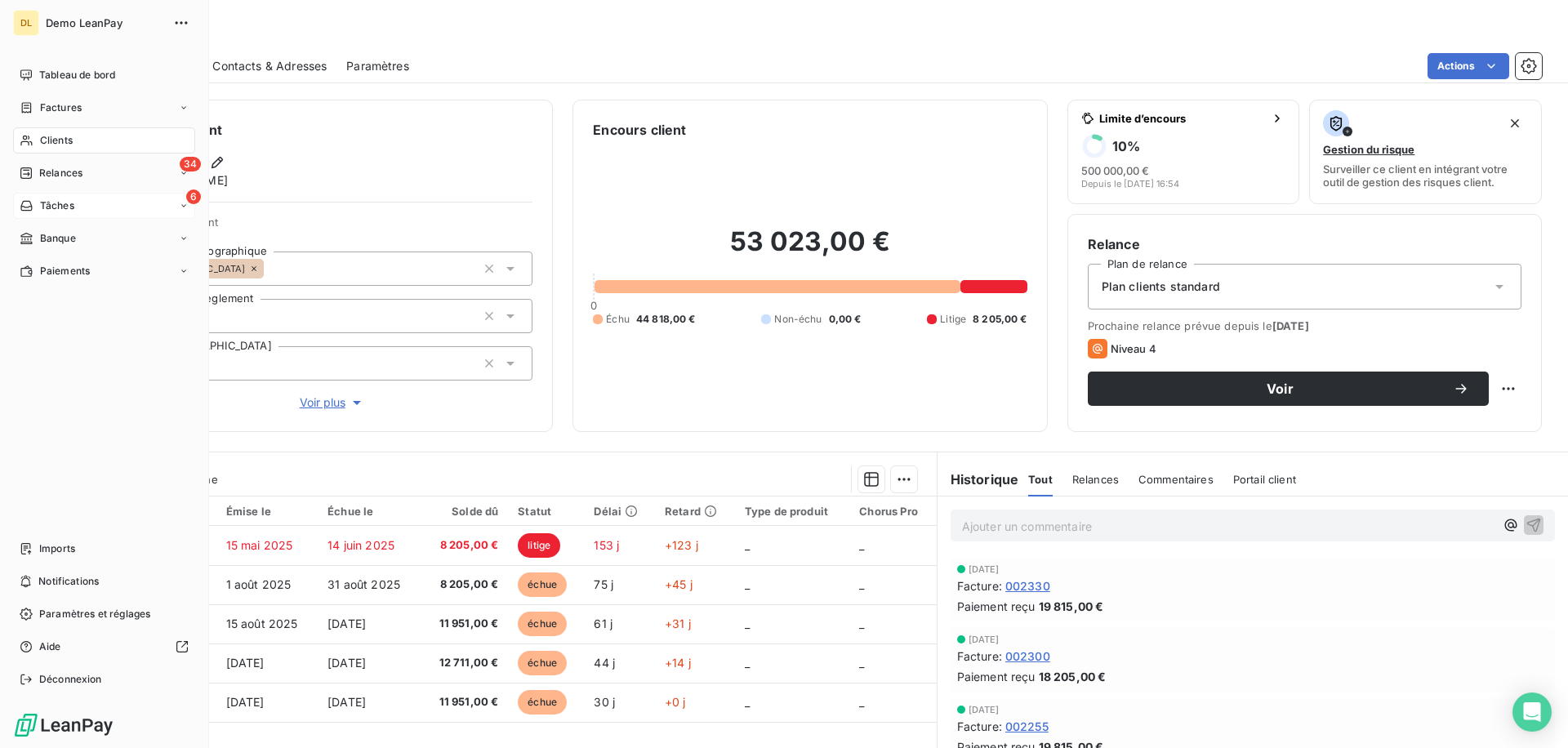
click at [47, 204] on span "Tâches" at bounding box center [57, 206] width 34 height 15
click at [66, 173] on span "Relances" at bounding box center [60, 173] width 43 height 15
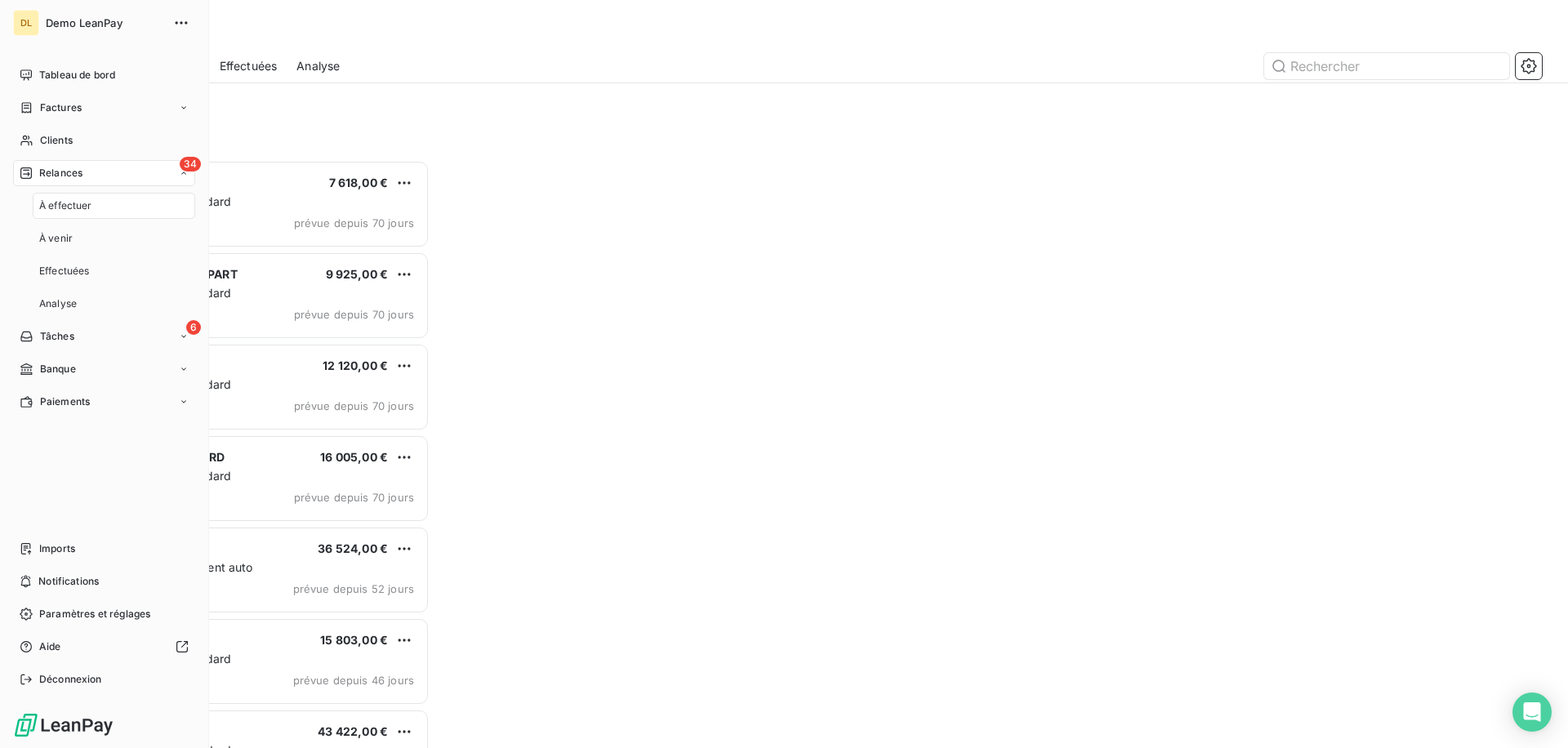
scroll to position [588, 352]
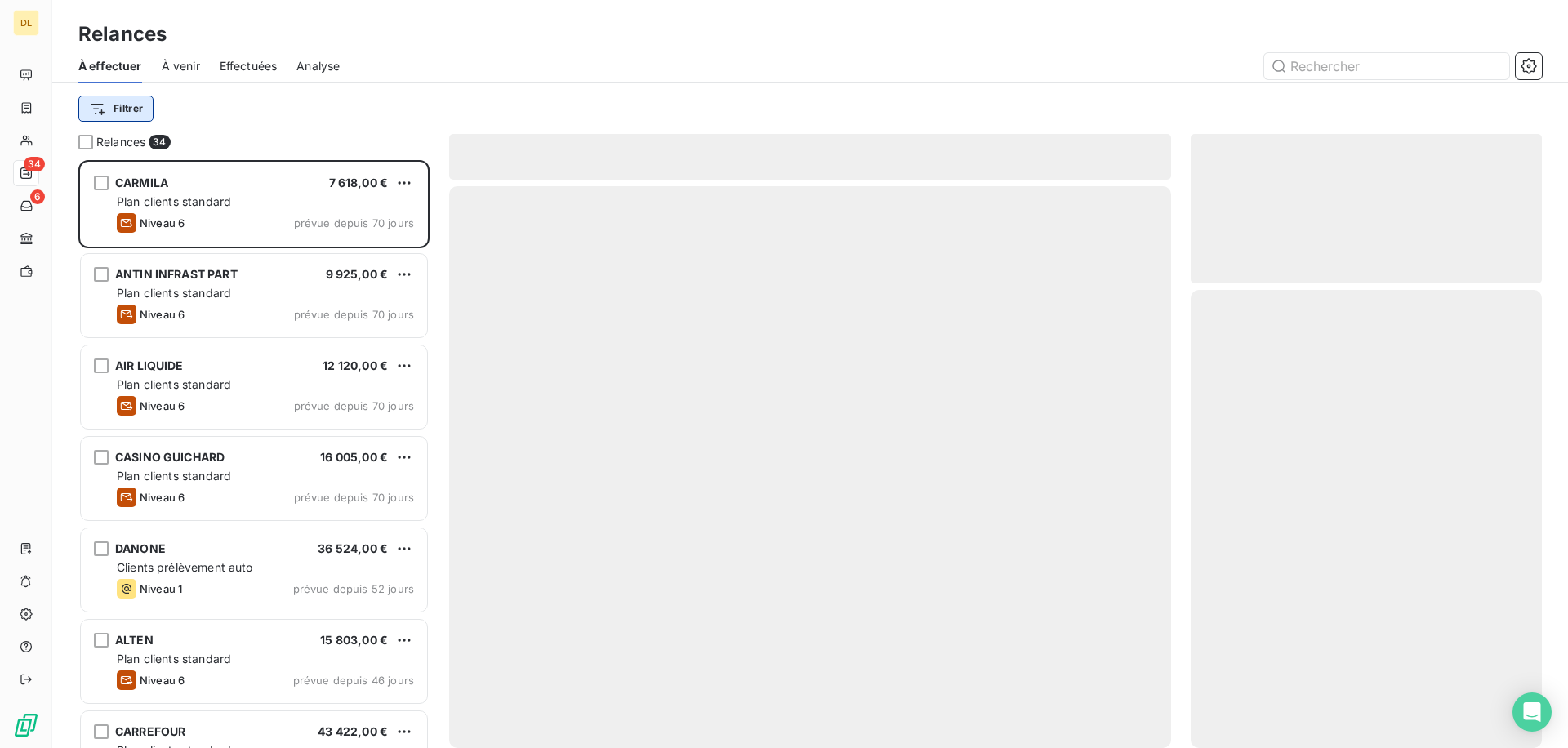
click at [126, 107] on html "DL 34 6 Relances À effectuer À venir Effectuées Analyse Filtrer Relances 34 CAR…" at bounding box center [784, 374] width 1568 height 748
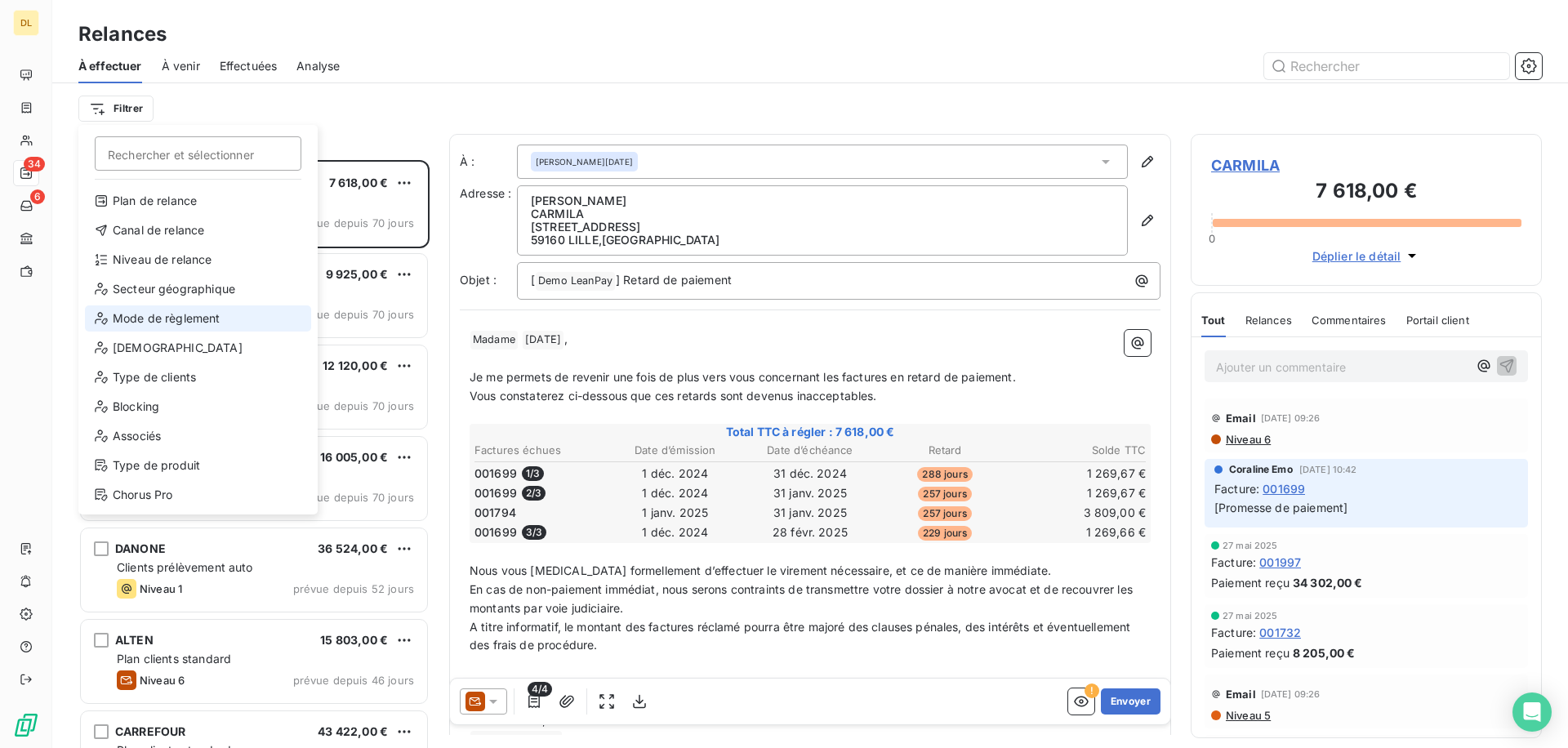
scroll to position [0, 0]
click at [324, 144] on html "DL 34 6 Relances À effectuer À venir Effectuées Analyse Filtrer Rechercher et s…" at bounding box center [784, 374] width 1568 height 748
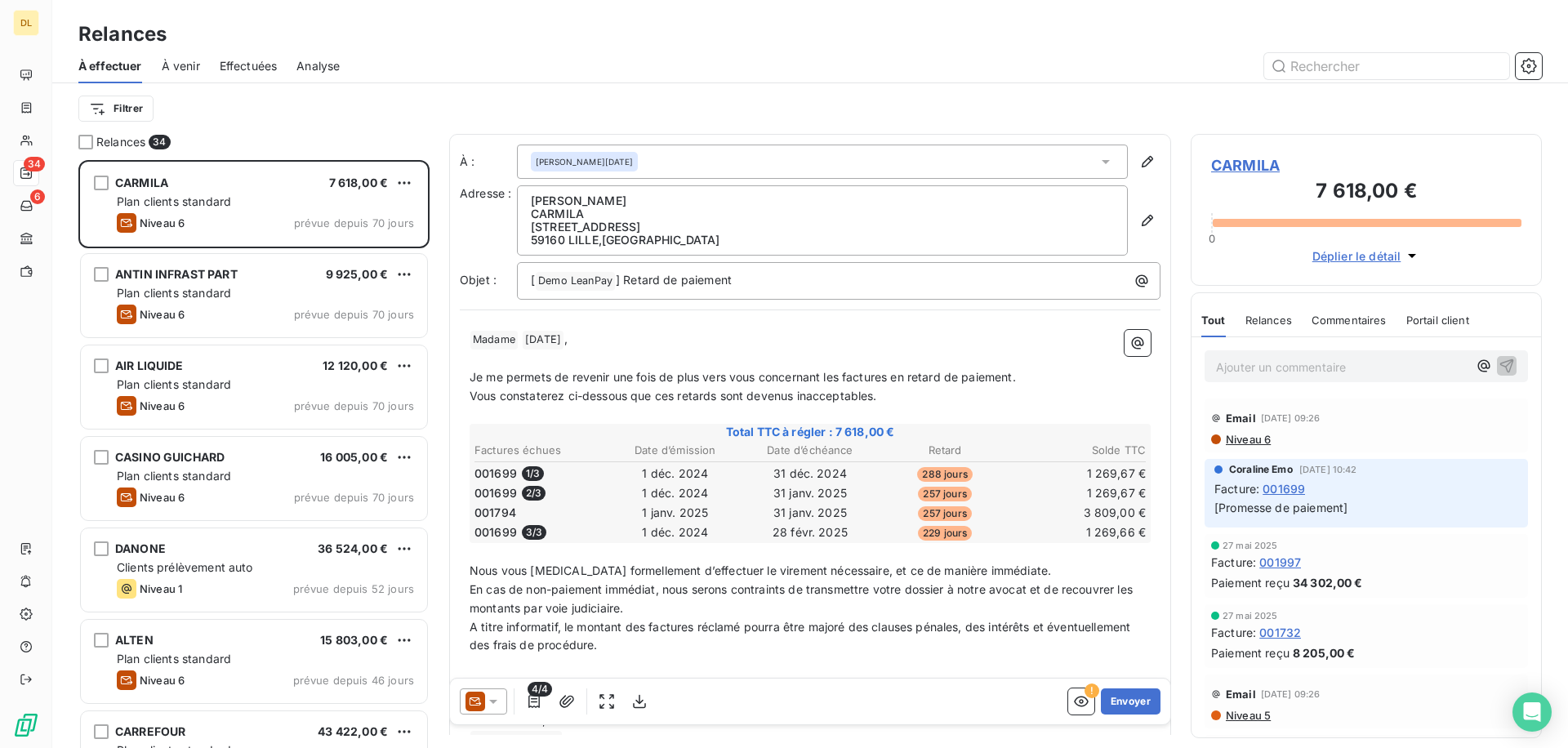
click at [105, 86] on div "Filtrer" at bounding box center [809, 108] width 1463 height 51
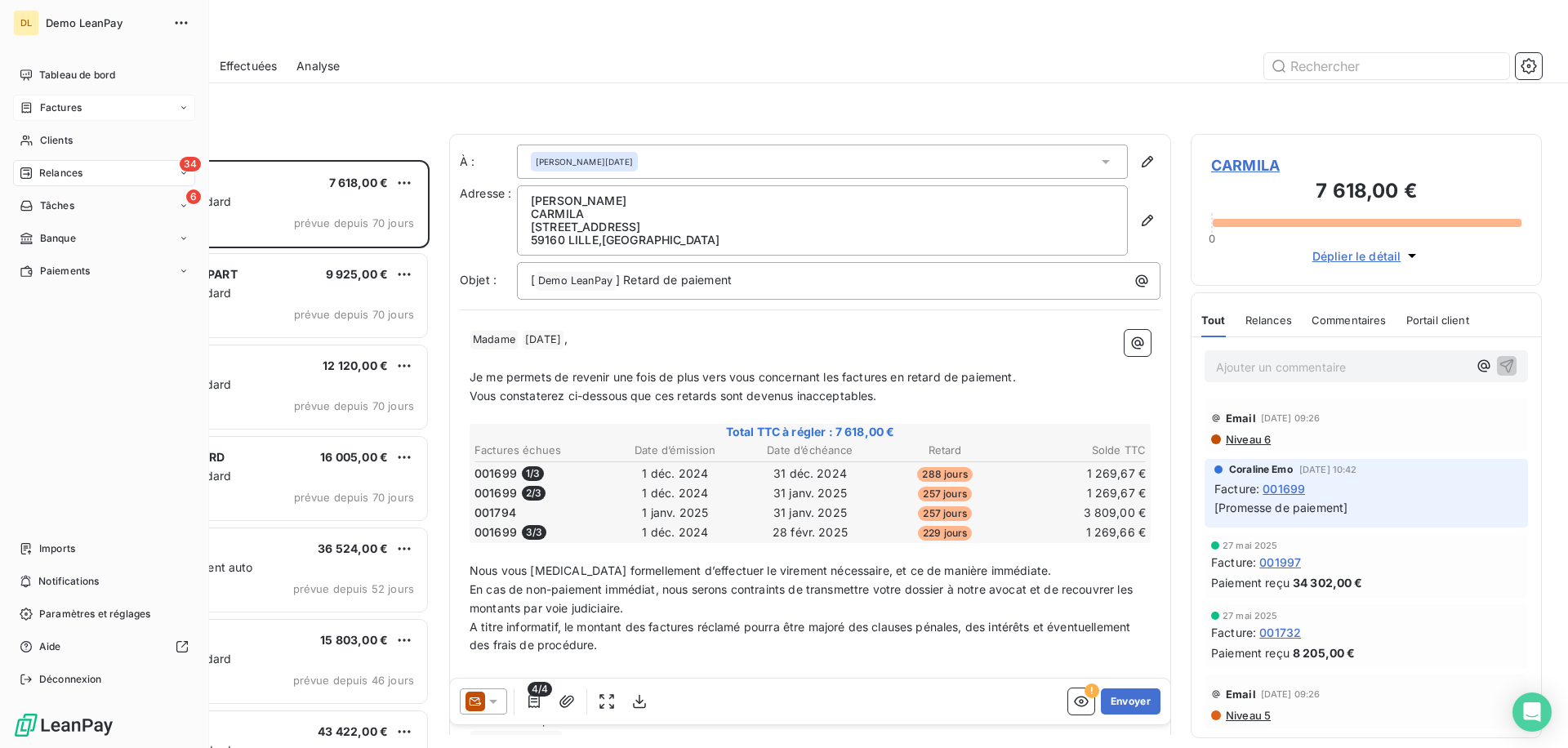
click at [56, 114] on span "Factures" at bounding box center [61, 108] width 42 height 15
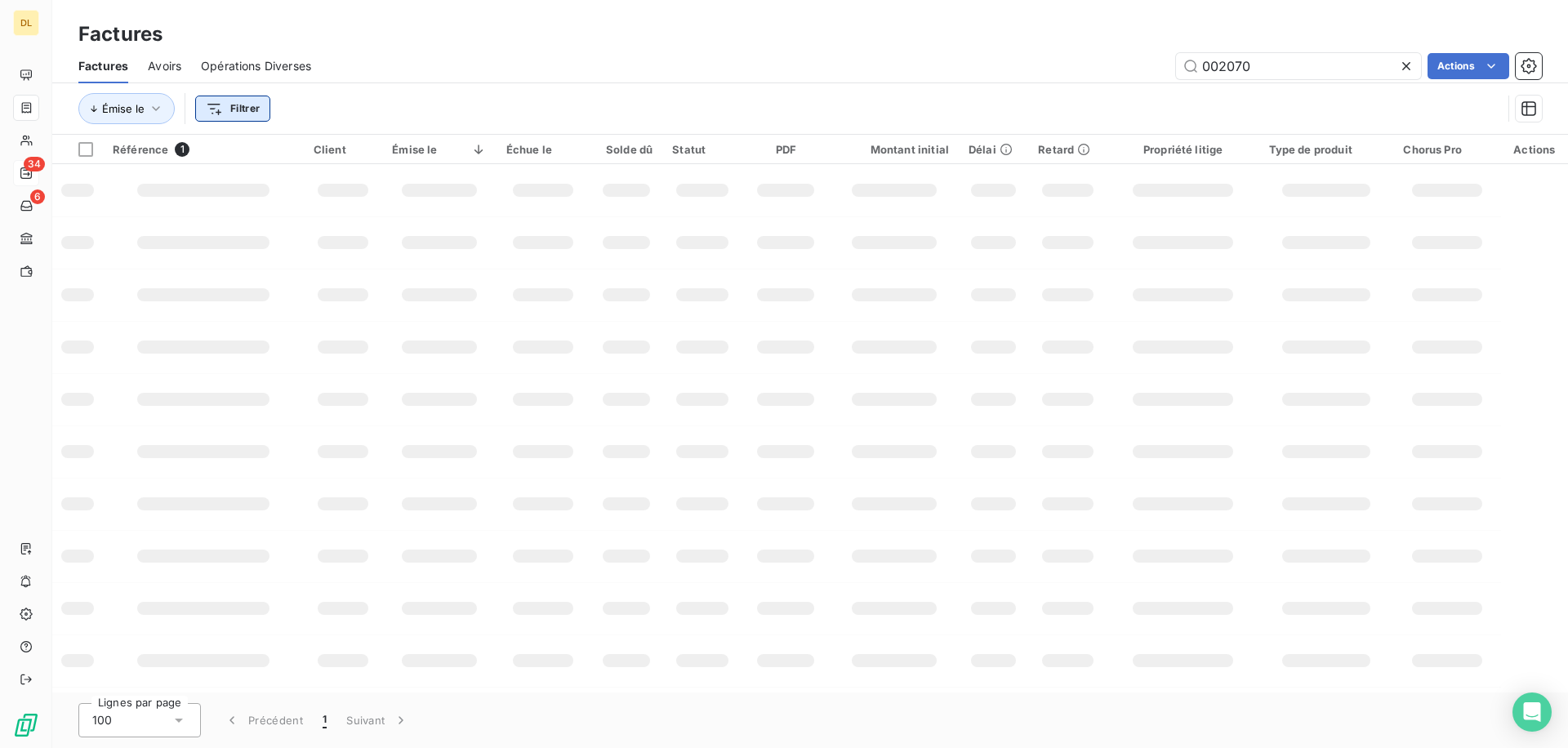
click at [251, 118] on html "DL 34 6 Factures Factures Avoirs Opérations Diverses 002070 Actions Émise le Fi…" at bounding box center [784, 374] width 1568 height 748
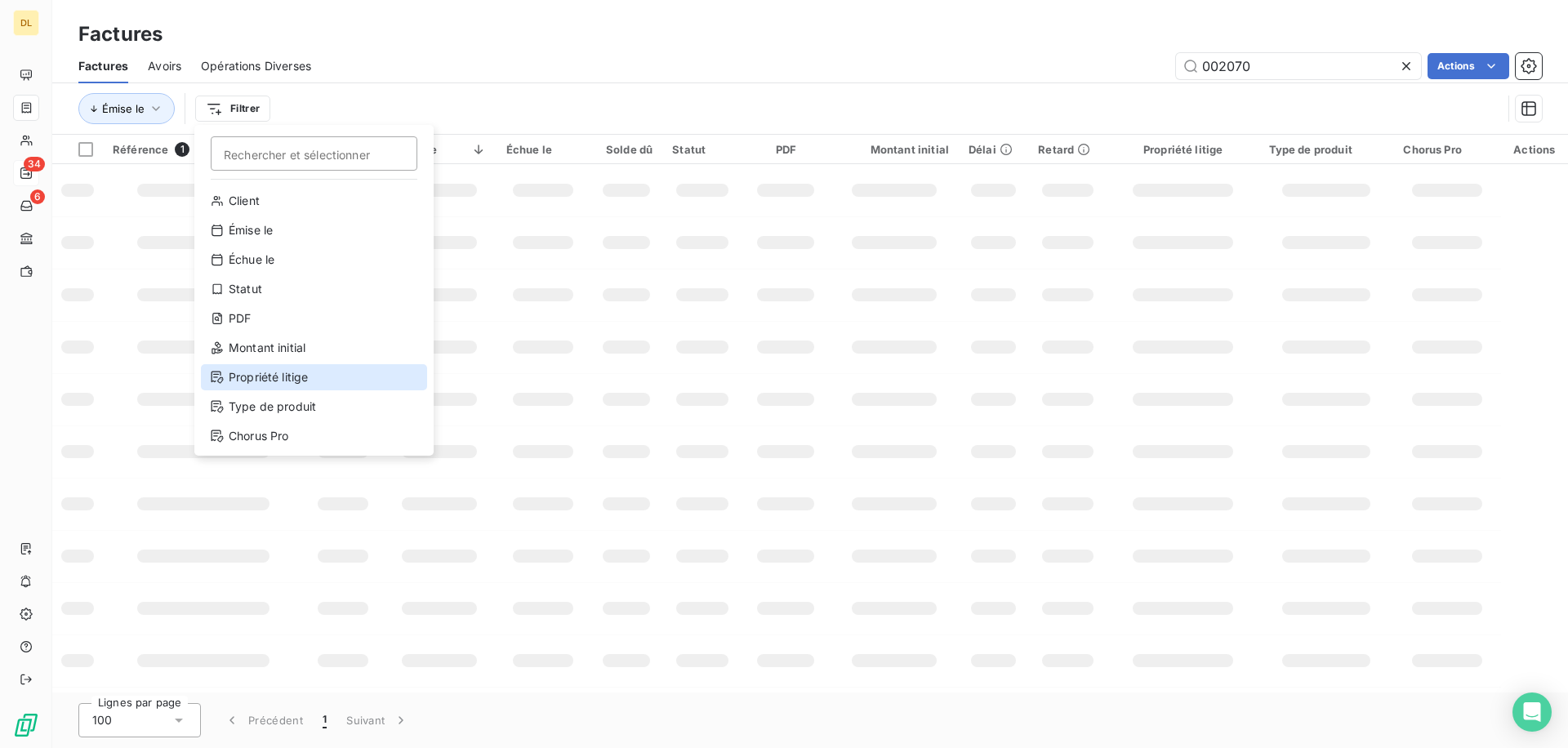
click at [346, 379] on div "Propriété litige" at bounding box center [314, 377] width 226 height 26
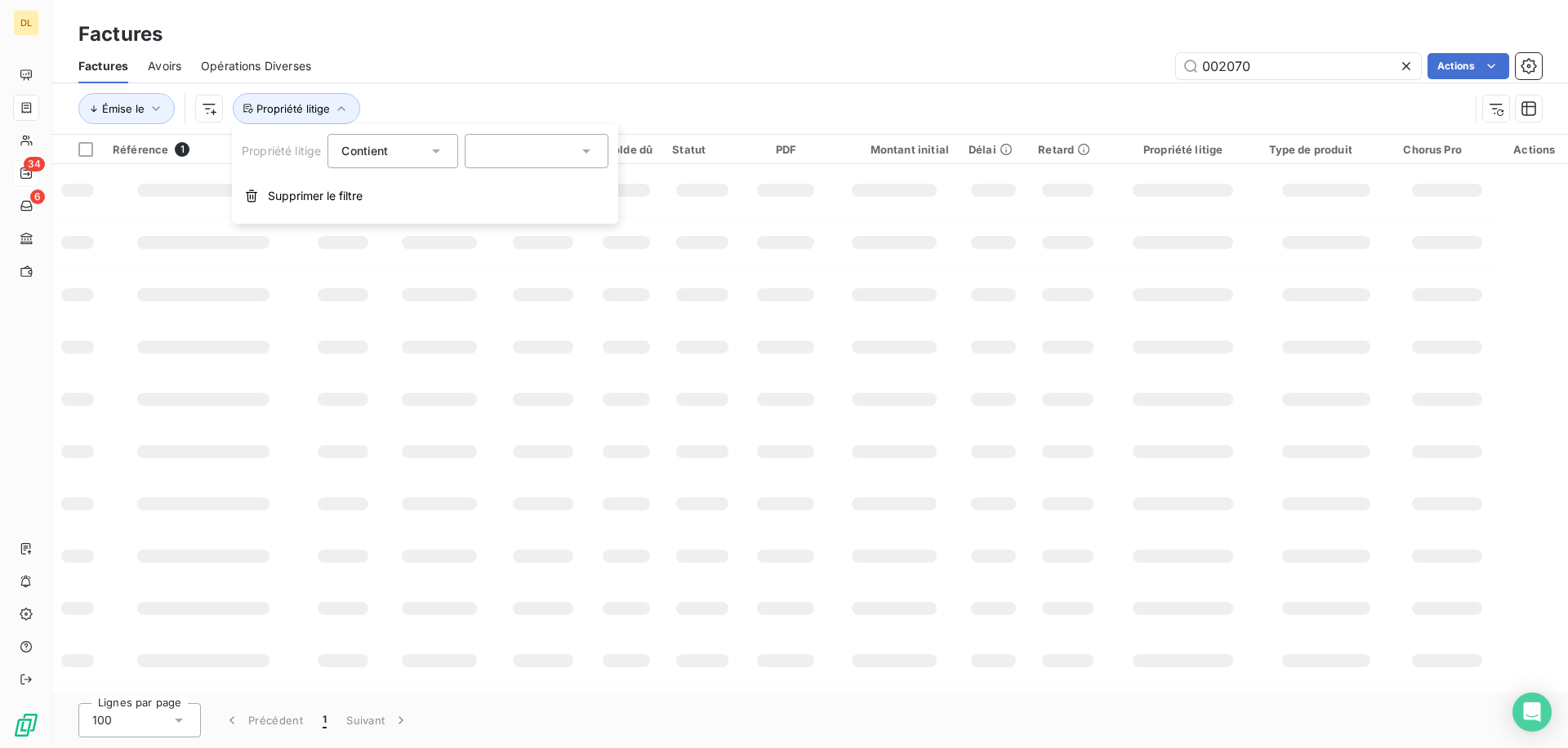
click at [540, 150] on div at bounding box center [536, 151] width 144 height 34
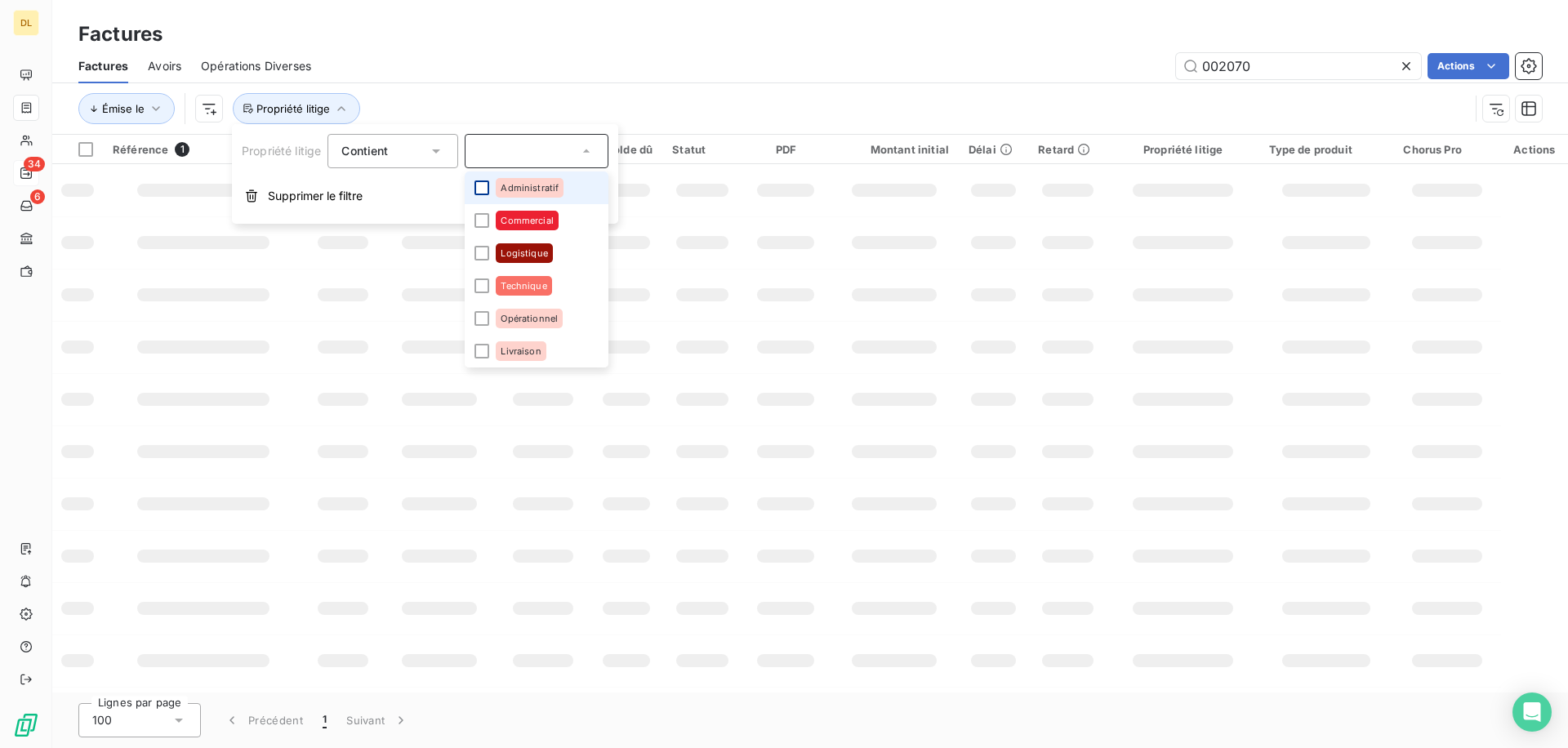
click at [482, 191] on div at bounding box center [481, 188] width 15 height 15
click at [482, 226] on div at bounding box center [481, 220] width 15 height 15
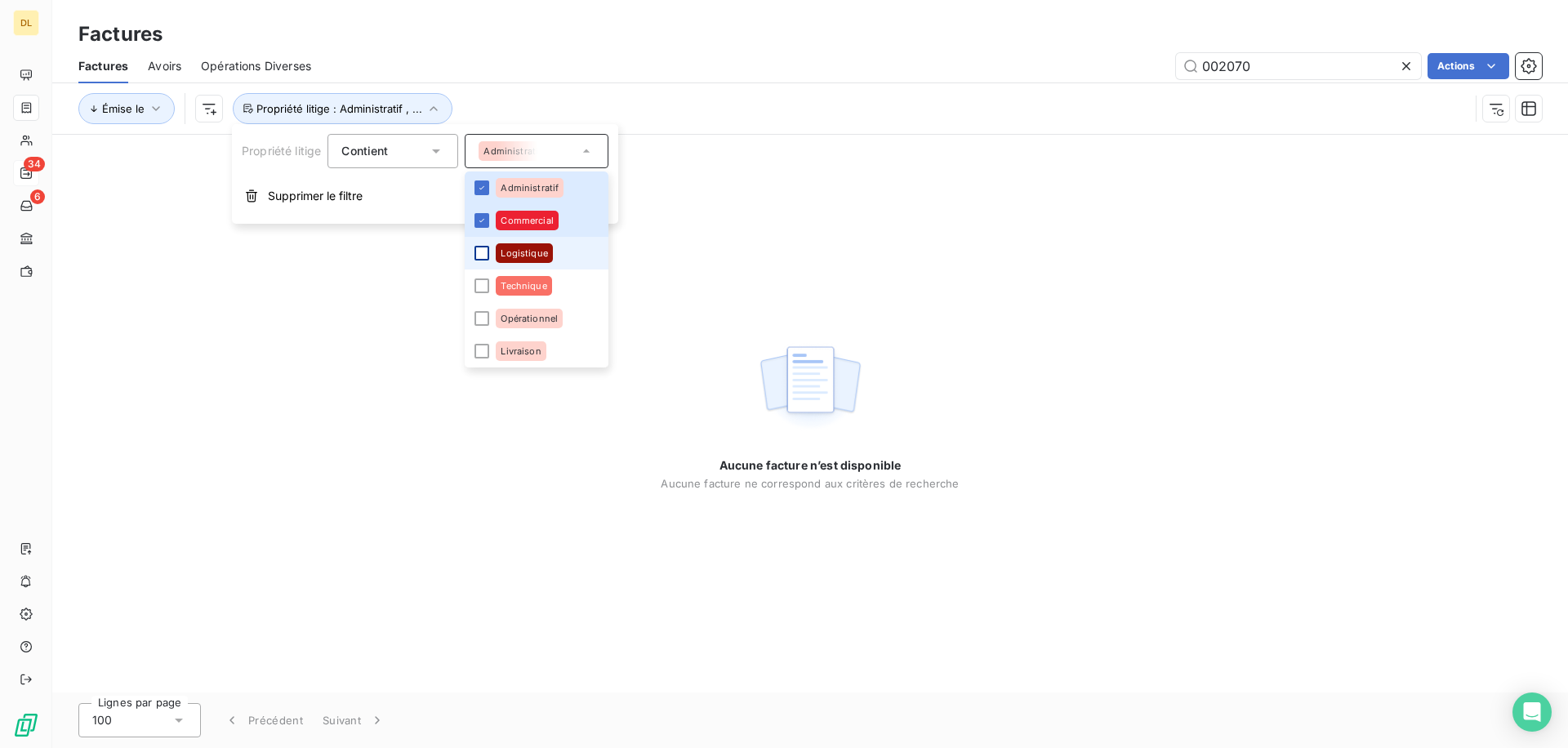
click at [480, 251] on div at bounding box center [481, 253] width 15 height 15
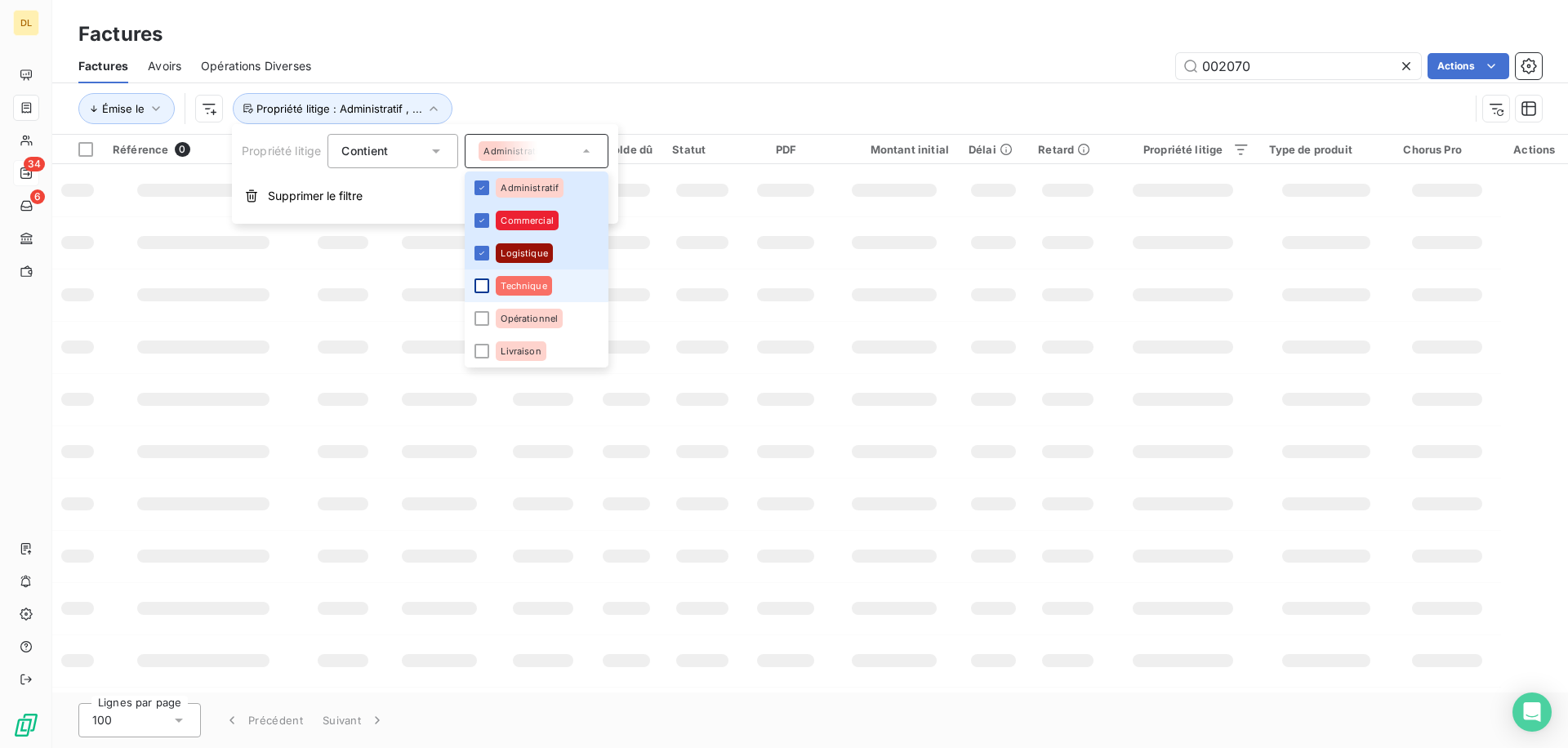
click at [480, 282] on div at bounding box center [481, 286] width 15 height 15
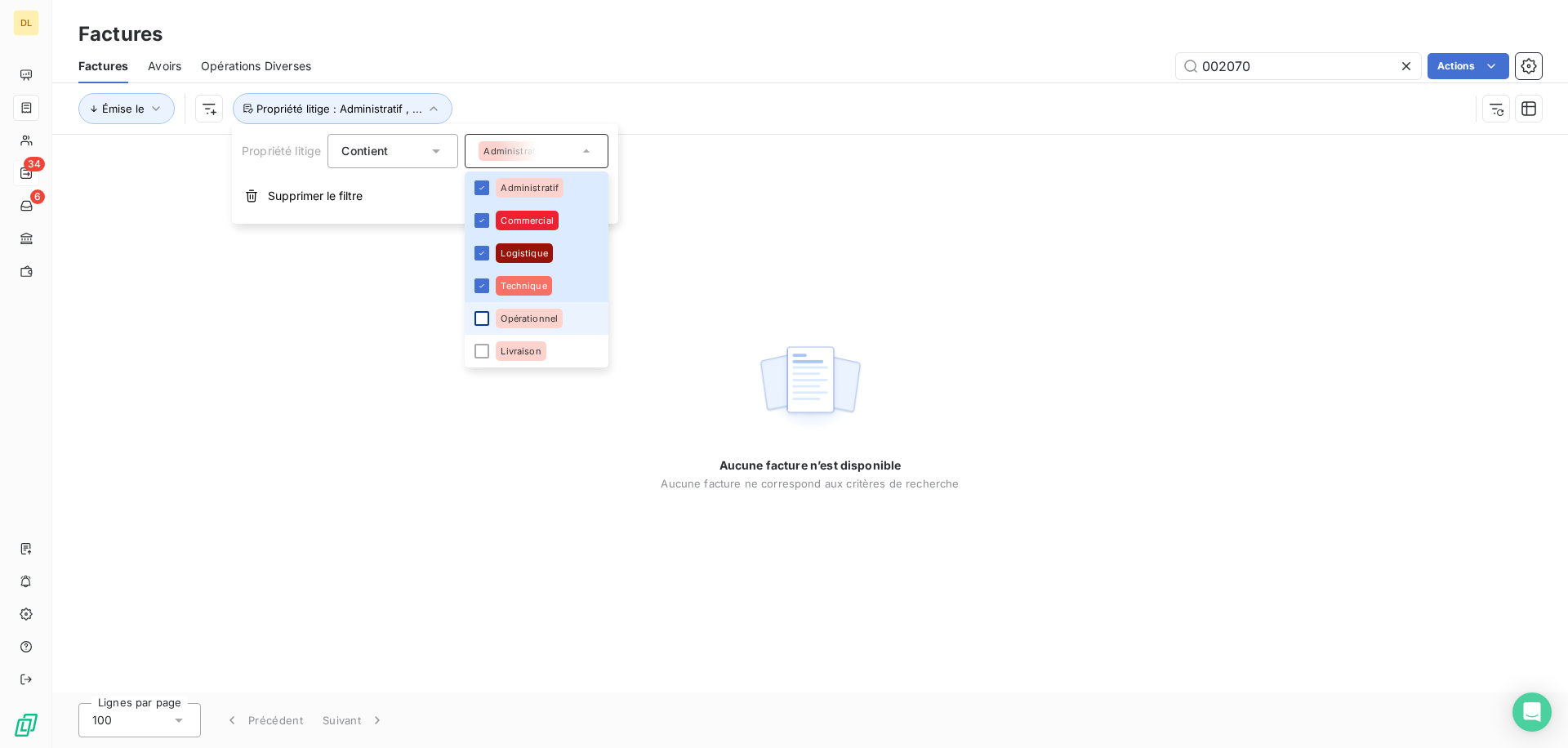
click at [480, 317] on div at bounding box center [481, 319] width 15 height 15
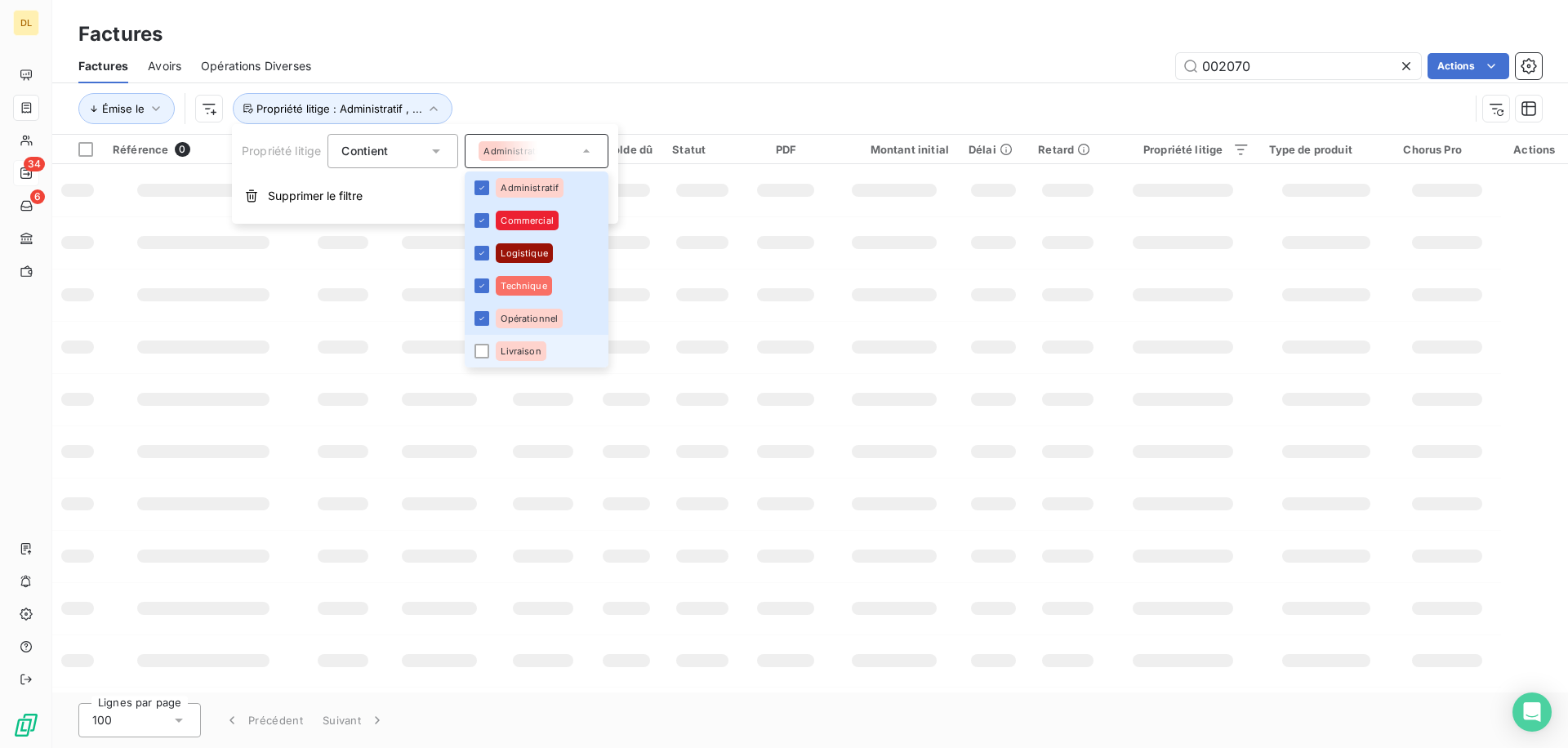
click at [481, 361] on li "Livraison" at bounding box center [536, 351] width 144 height 33
click at [521, 123] on div "Émise le Propriété litige : Administratif , ..." at bounding box center [773, 108] width 1390 height 31
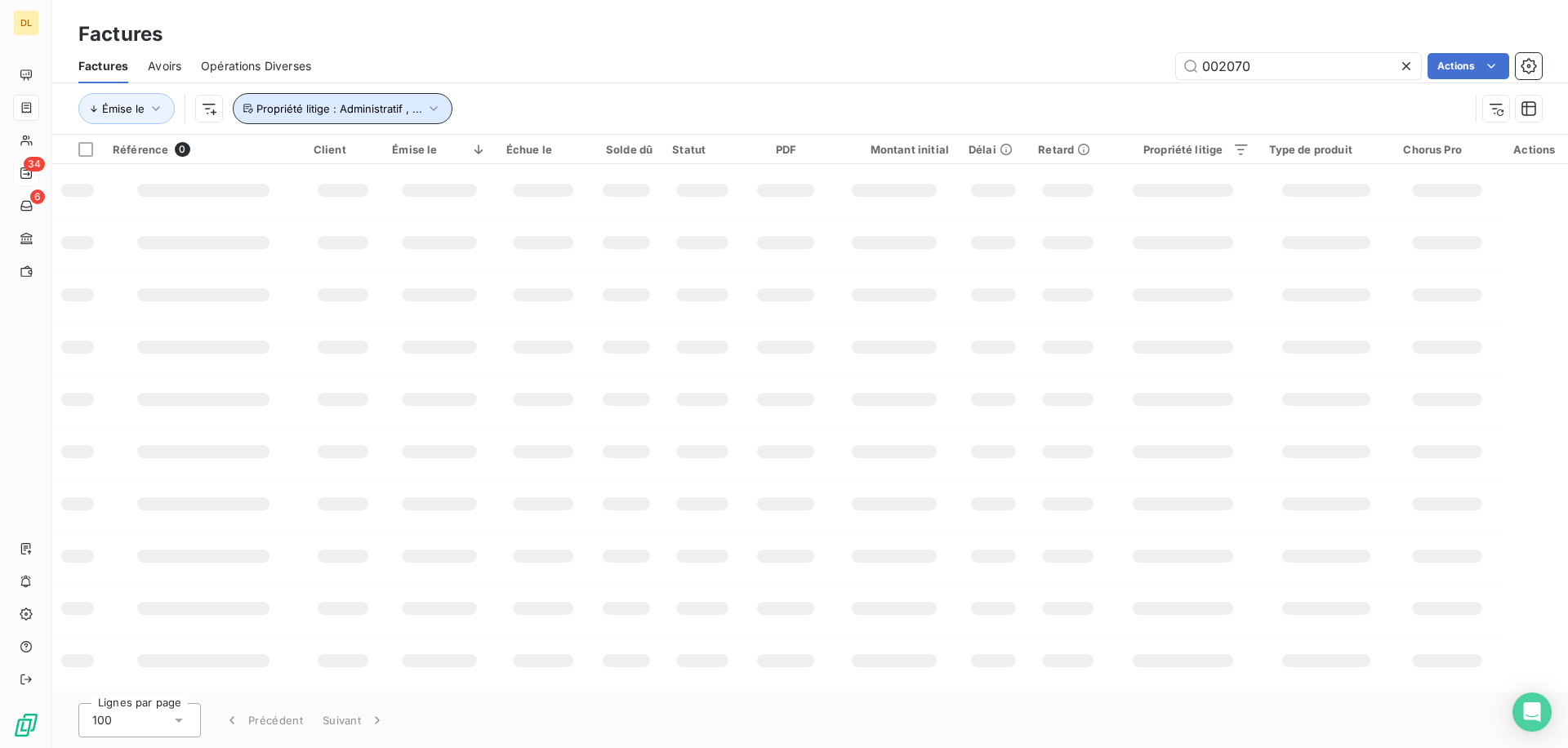
click at [372, 102] on span "Propriété litige : Administratif , ..." at bounding box center [340, 108] width 166 height 13
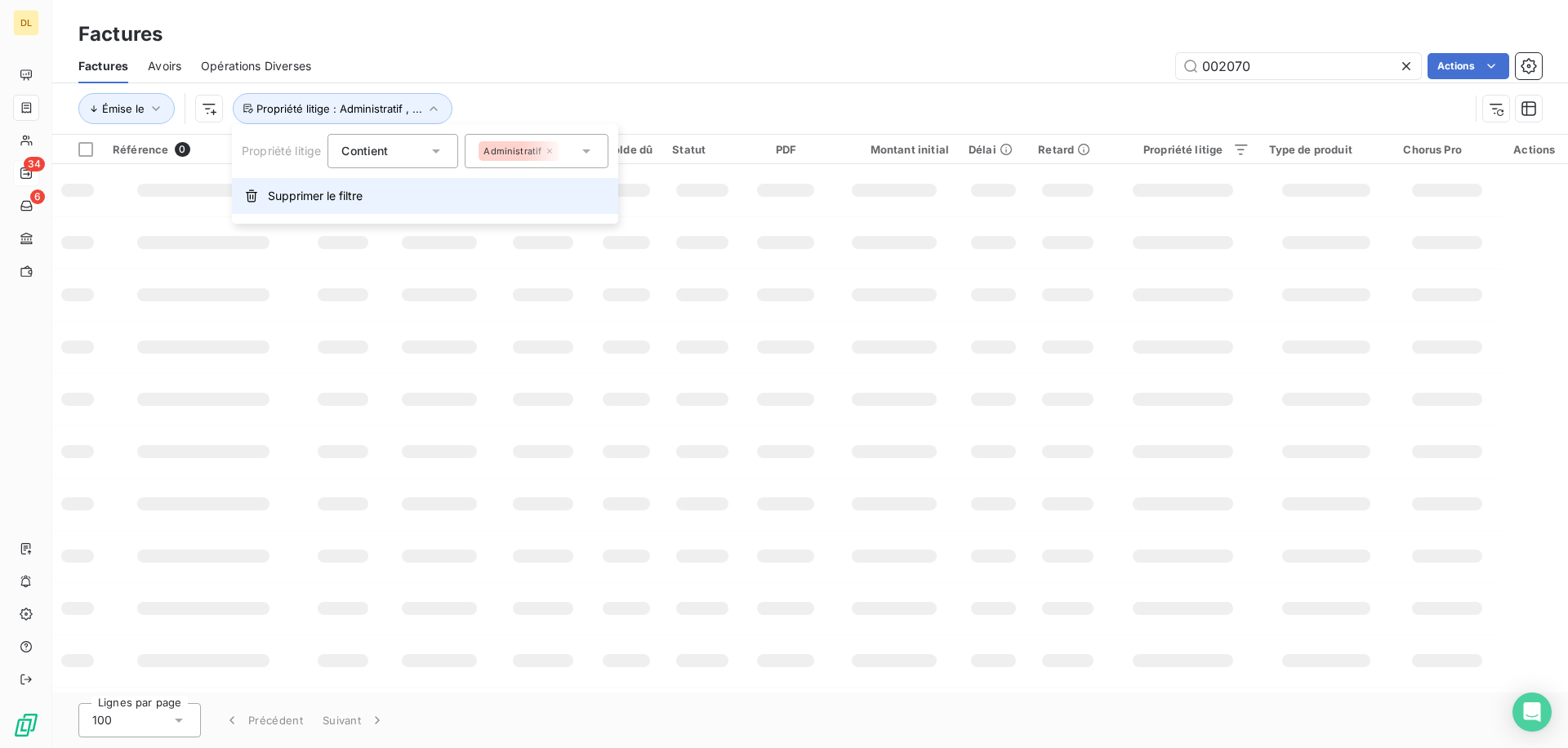
click at [342, 204] on span "Supprimer le filtre" at bounding box center [315, 196] width 95 height 16
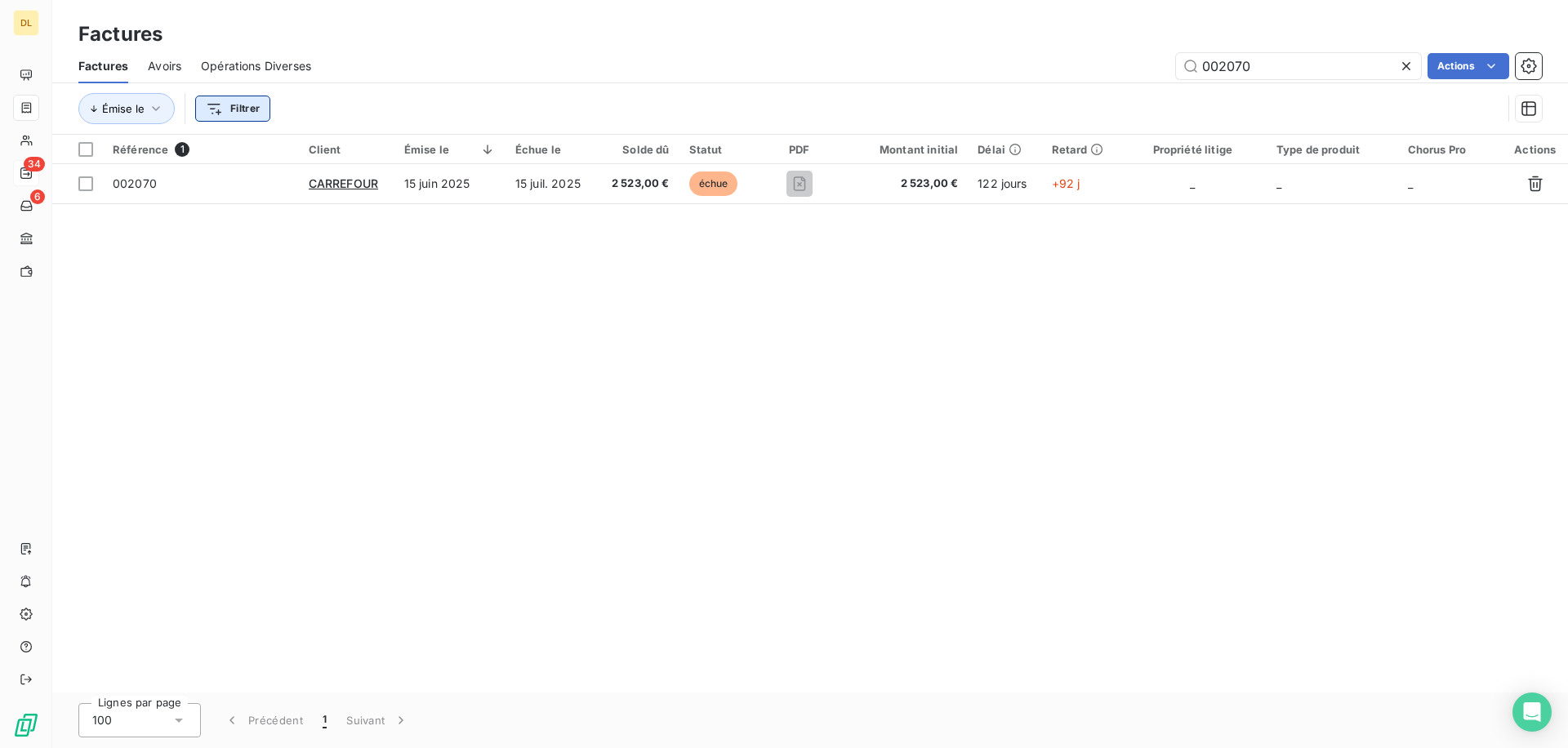
click at [246, 110] on html "DL 34 6 Factures Factures Avoirs Opérations Diverses 002070 Actions Émise le Fi…" at bounding box center [784, 374] width 1568 height 748
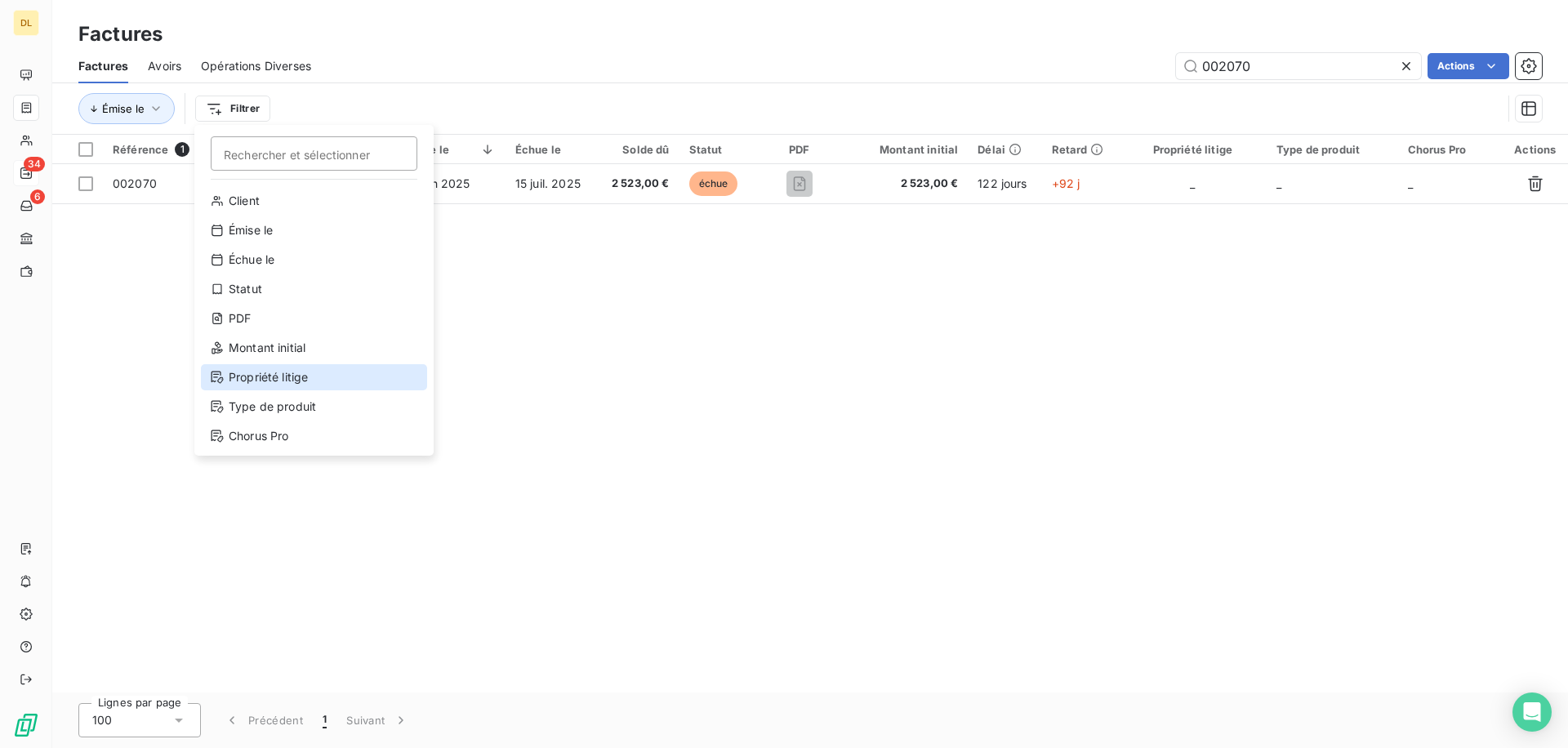
click at [322, 374] on div "Propriété litige" at bounding box center [314, 377] width 226 height 26
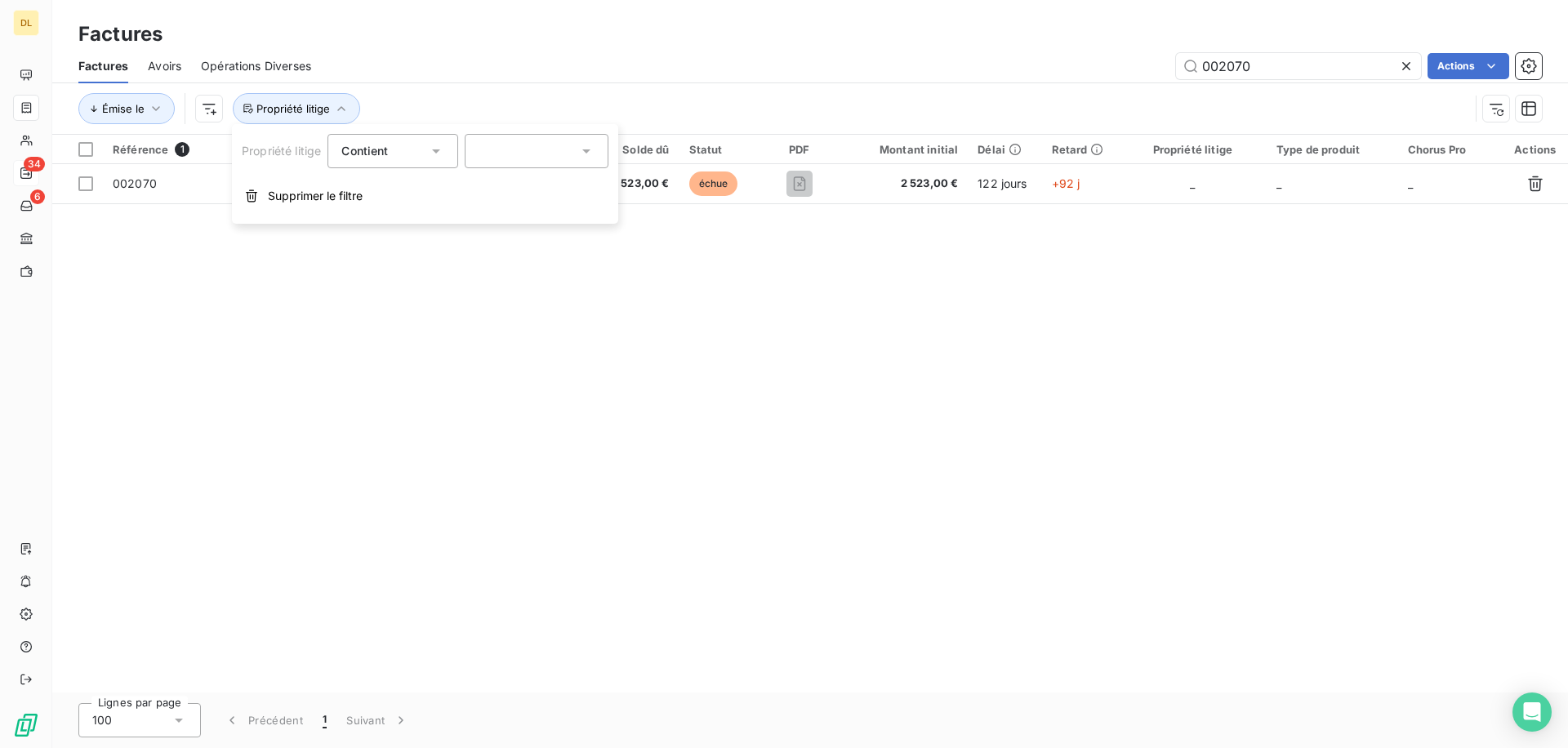
click at [520, 164] on div at bounding box center [536, 151] width 144 height 34
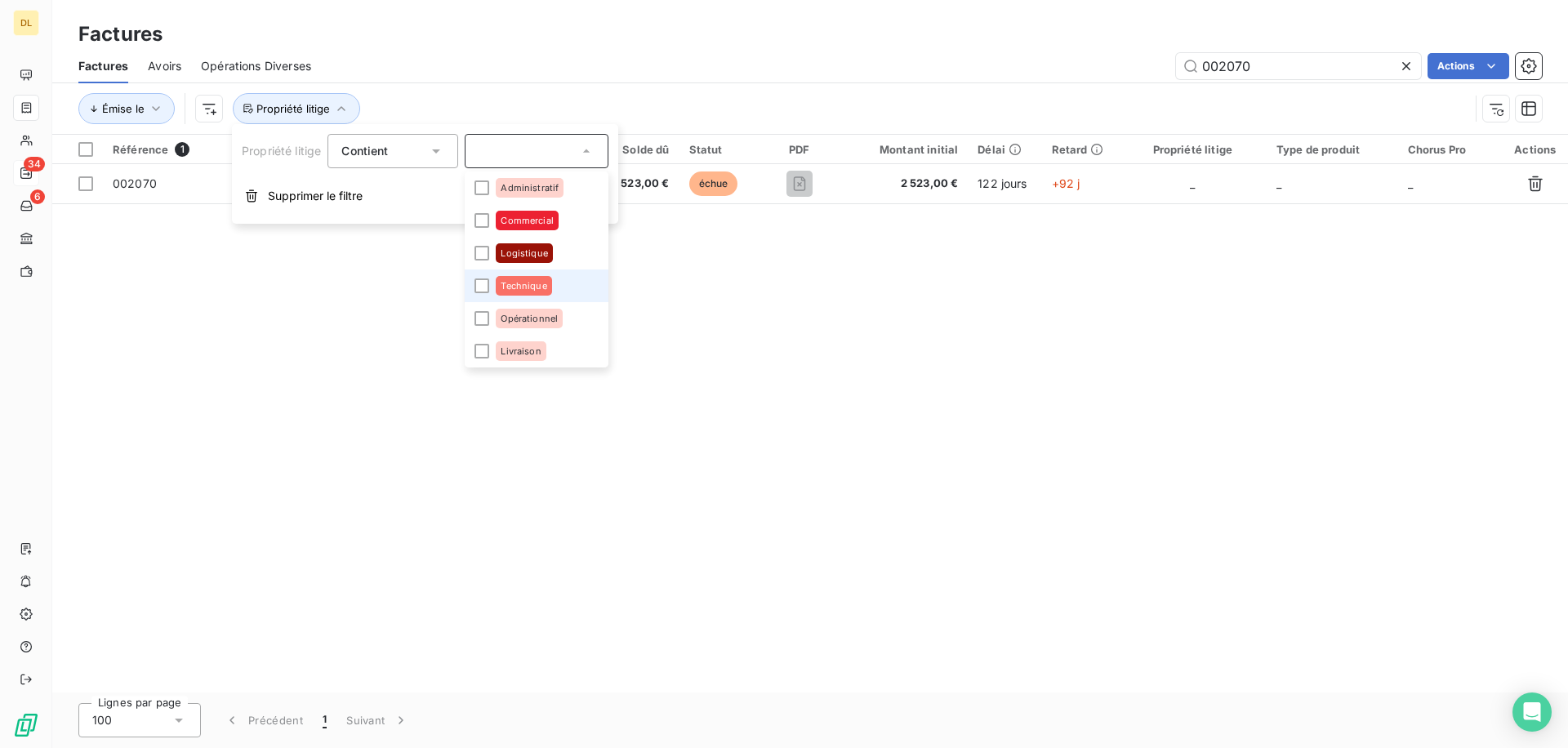
scroll to position [98, 0]
click at [534, 24] on div "Factures" at bounding box center [810, 34] width 1516 height 29
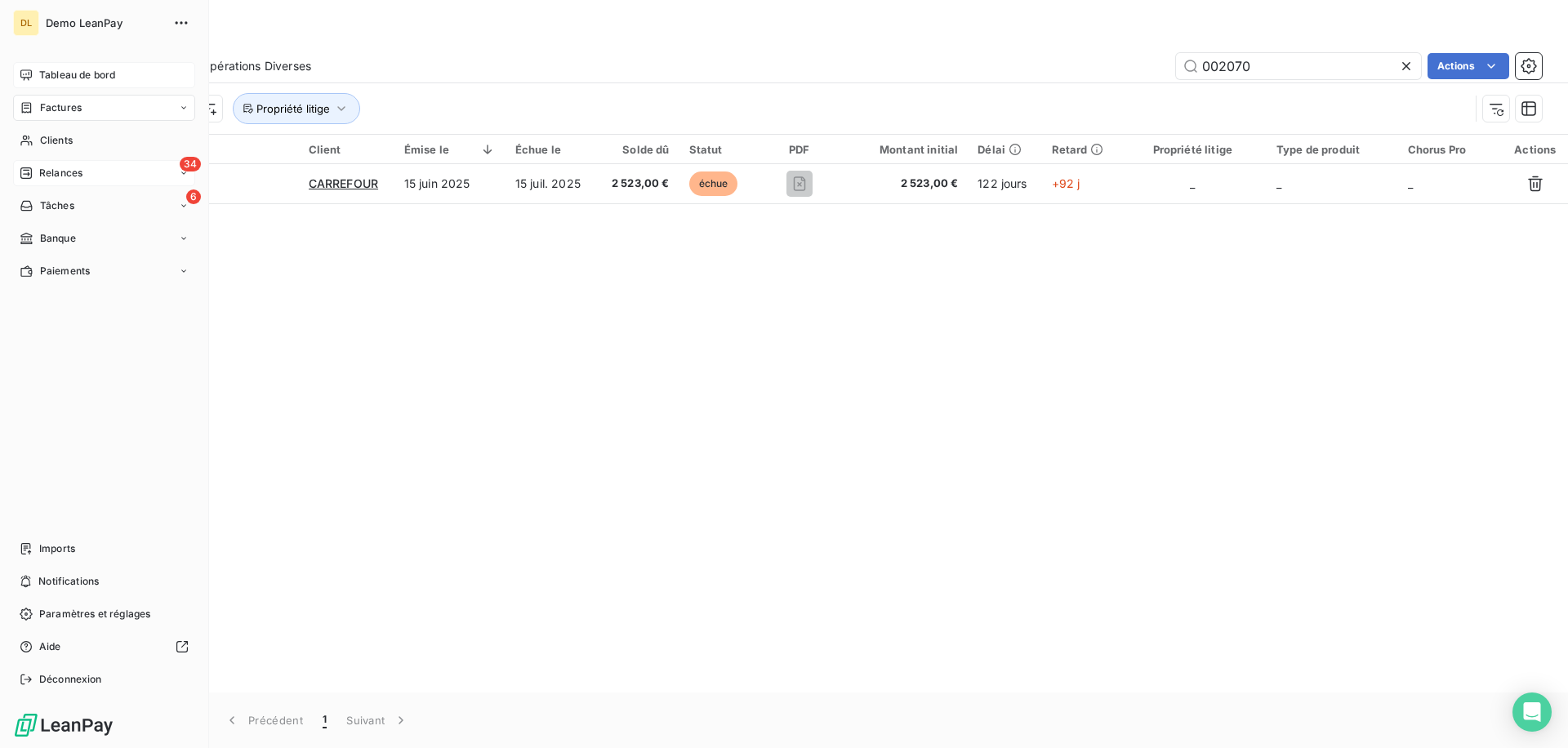
click at [20, 81] on icon at bounding box center [26, 75] width 13 height 13
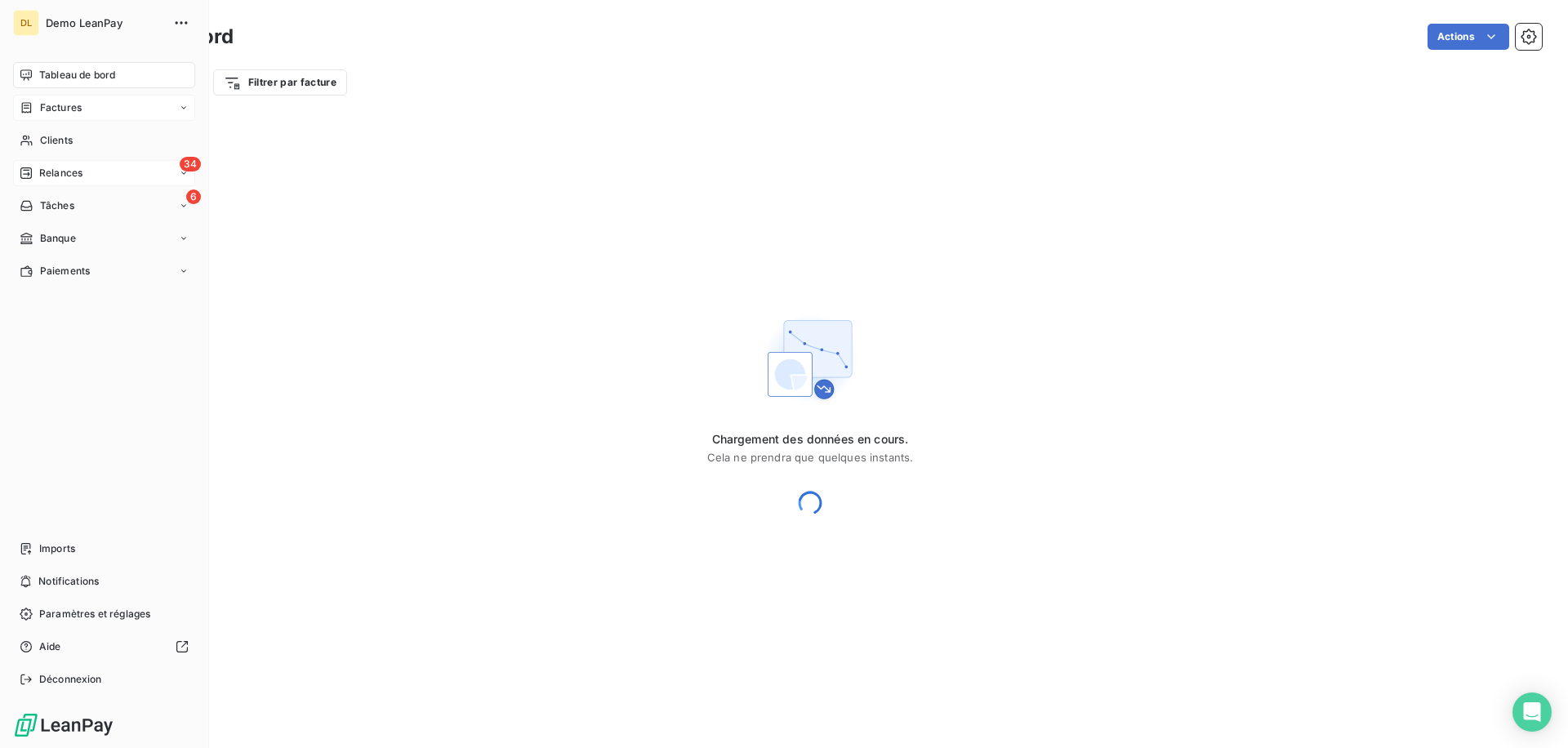
click at [55, 103] on span "Factures" at bounding box center [61, 108] width 42 height 15
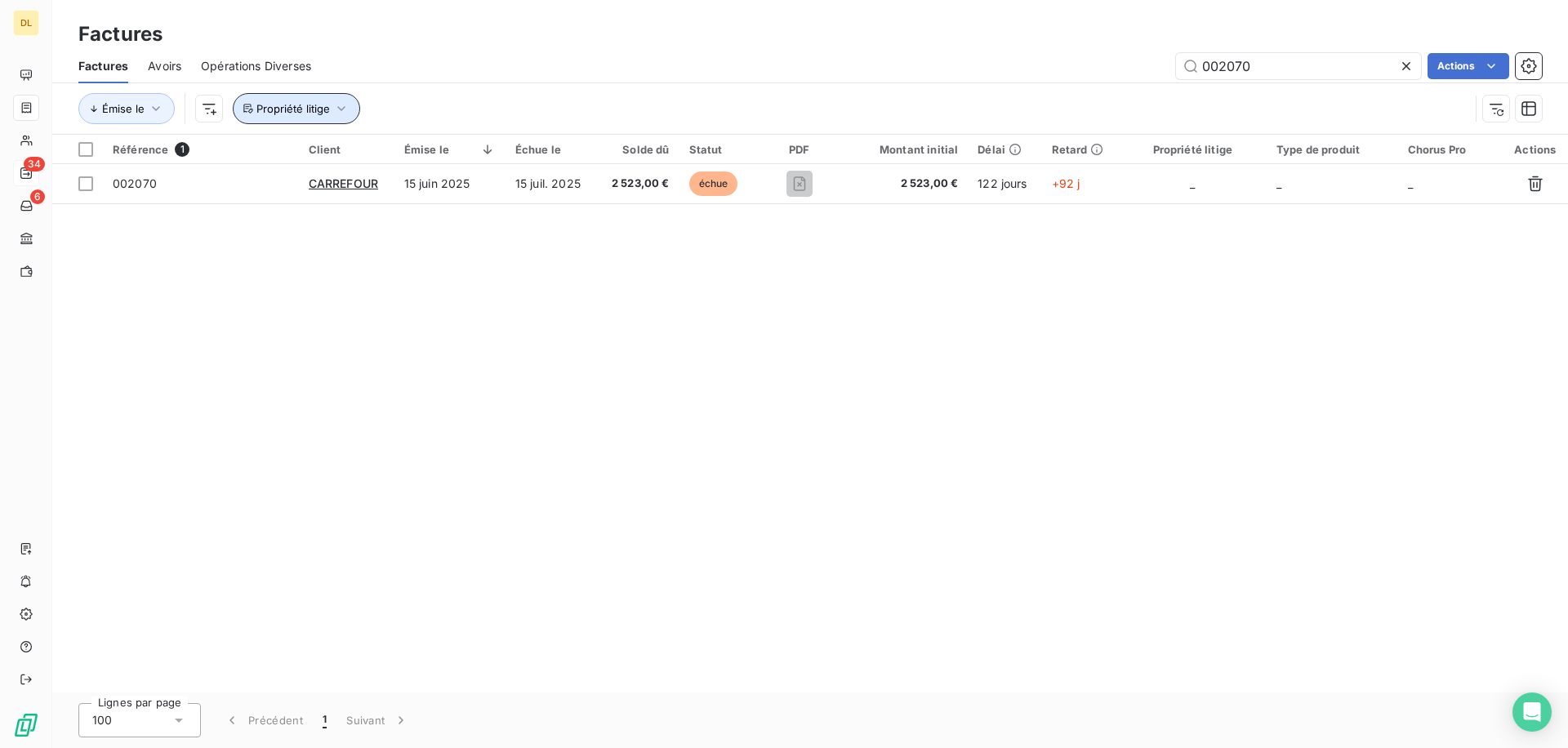
click at [321, 111] on span "Propriété litige" at bounding box center [294, 108] width 74 height 13
click at [394, 159] on div "Contient is" at bounding box center [385, 151] width 87 height 23
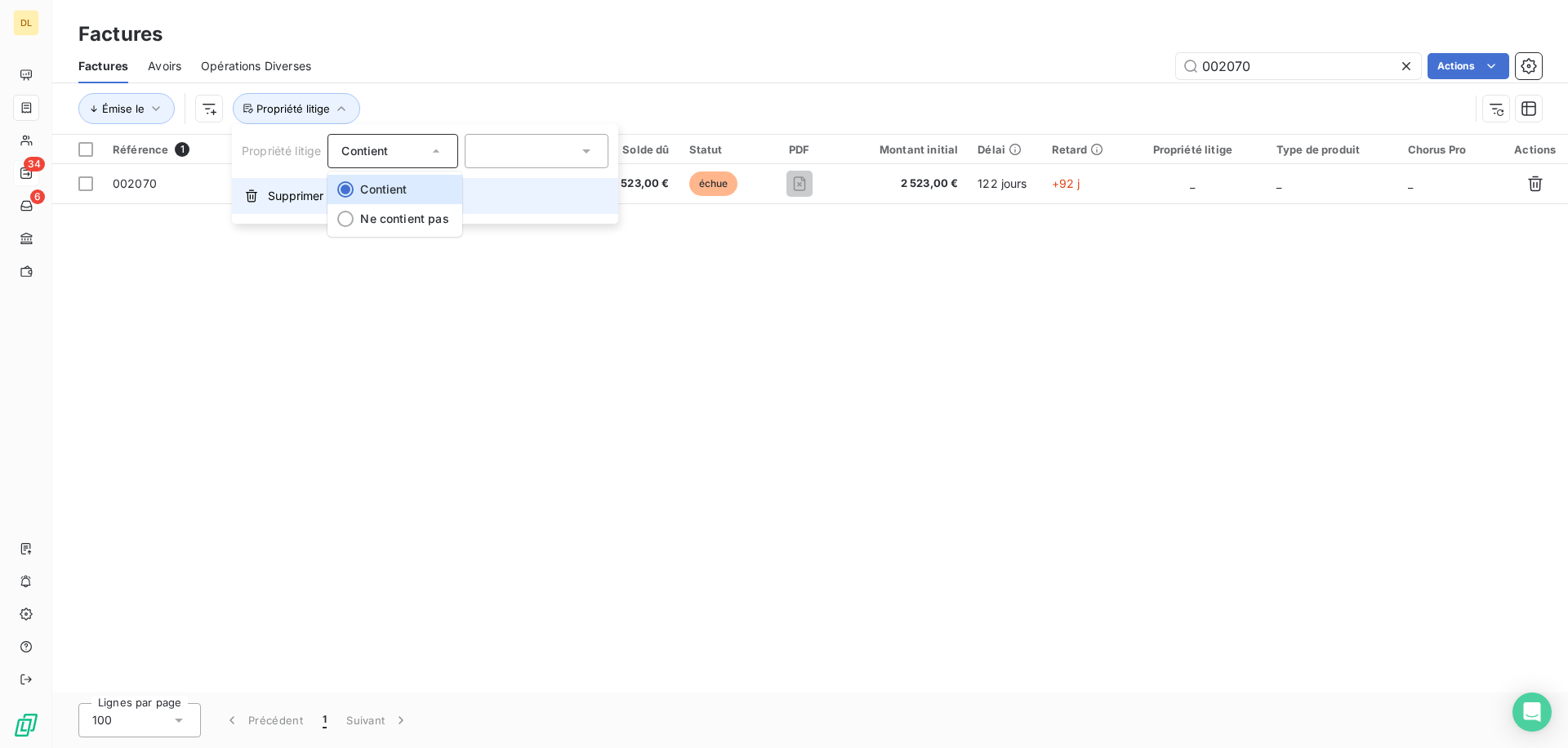
click at [262, 183] on button "Supprimer le filtre" at bounding box center [424, 196] width 387 height 36
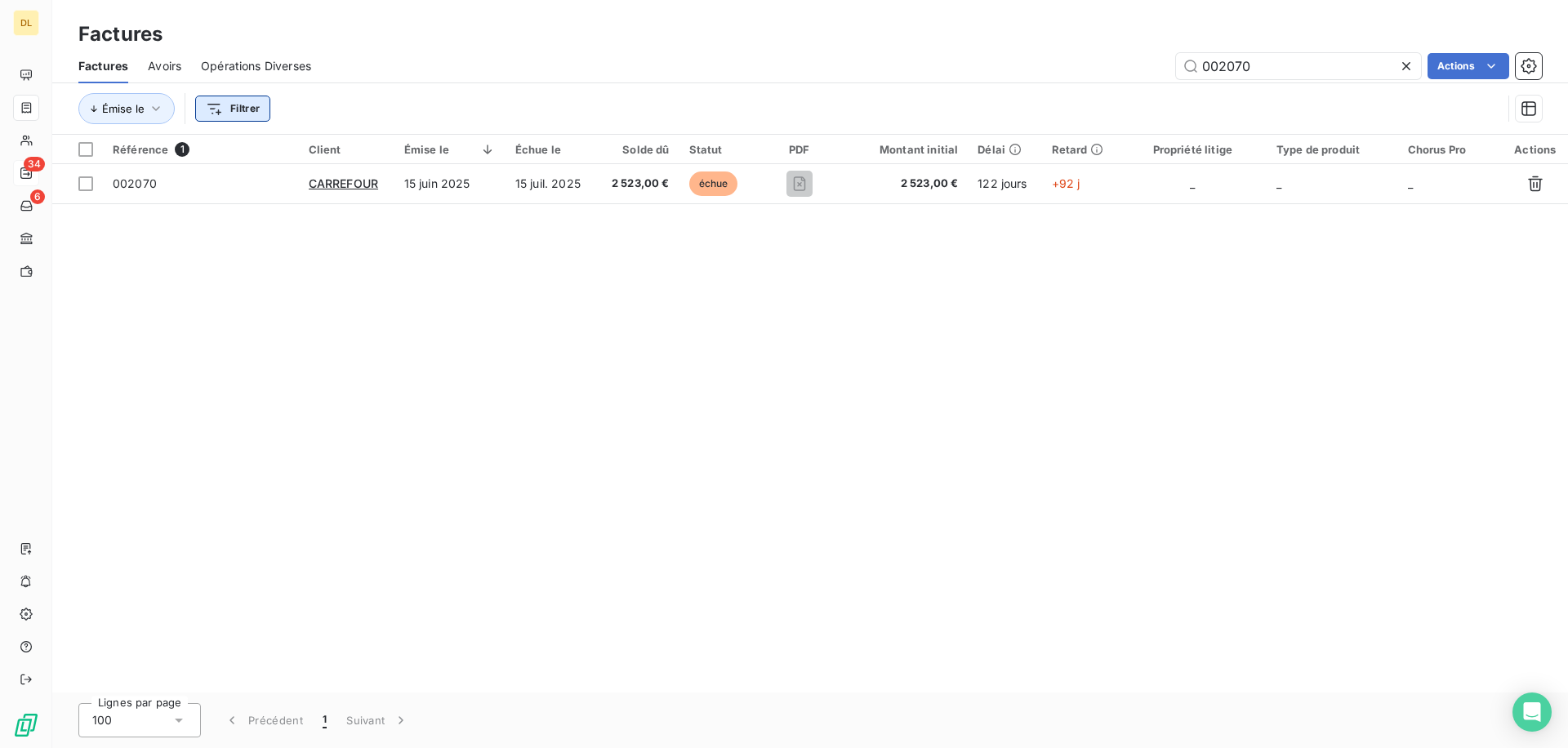
click at [226, 110] on html "DL 34 6 Factures Factures Avoirs Opérations Diverses 002070 Actions Émise le Fi…" at bounding box center [784, 374] width 1568 height 748
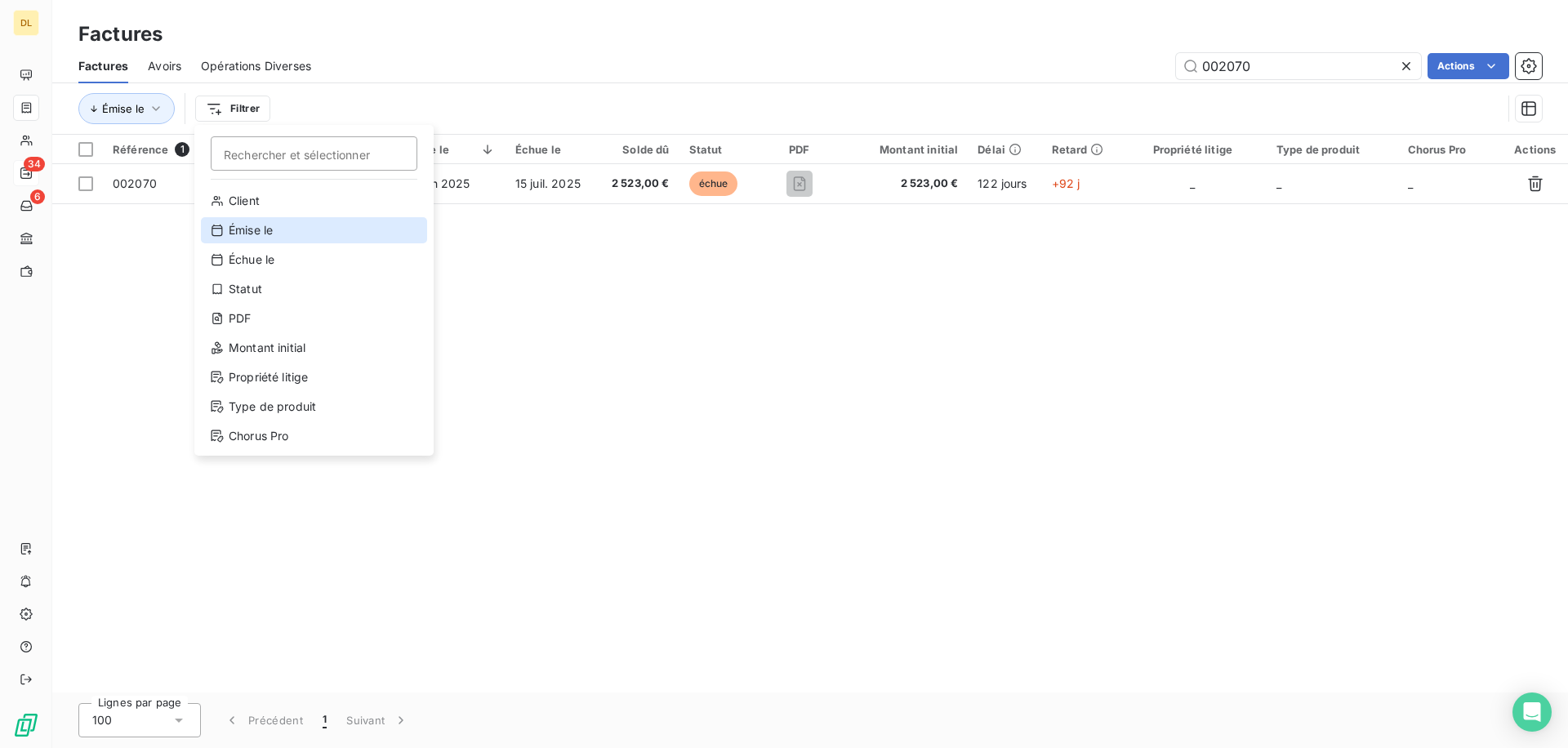
click at [330, 221] on div "Émise le" at bounding box center [314, 230] width 226 height 26
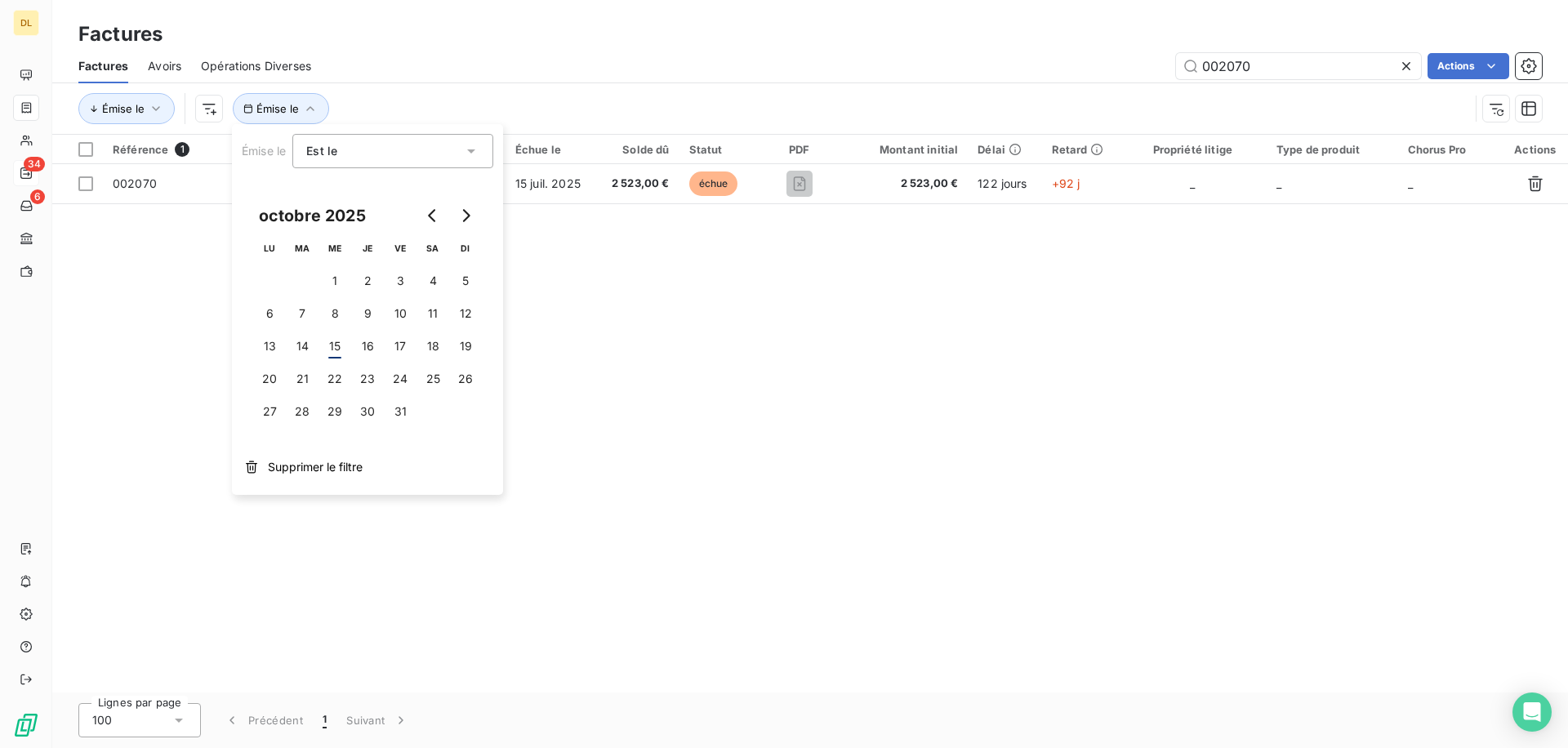
click at [436, 153] on div "Est le" at bounding box center [385, 151] width 157 height 23
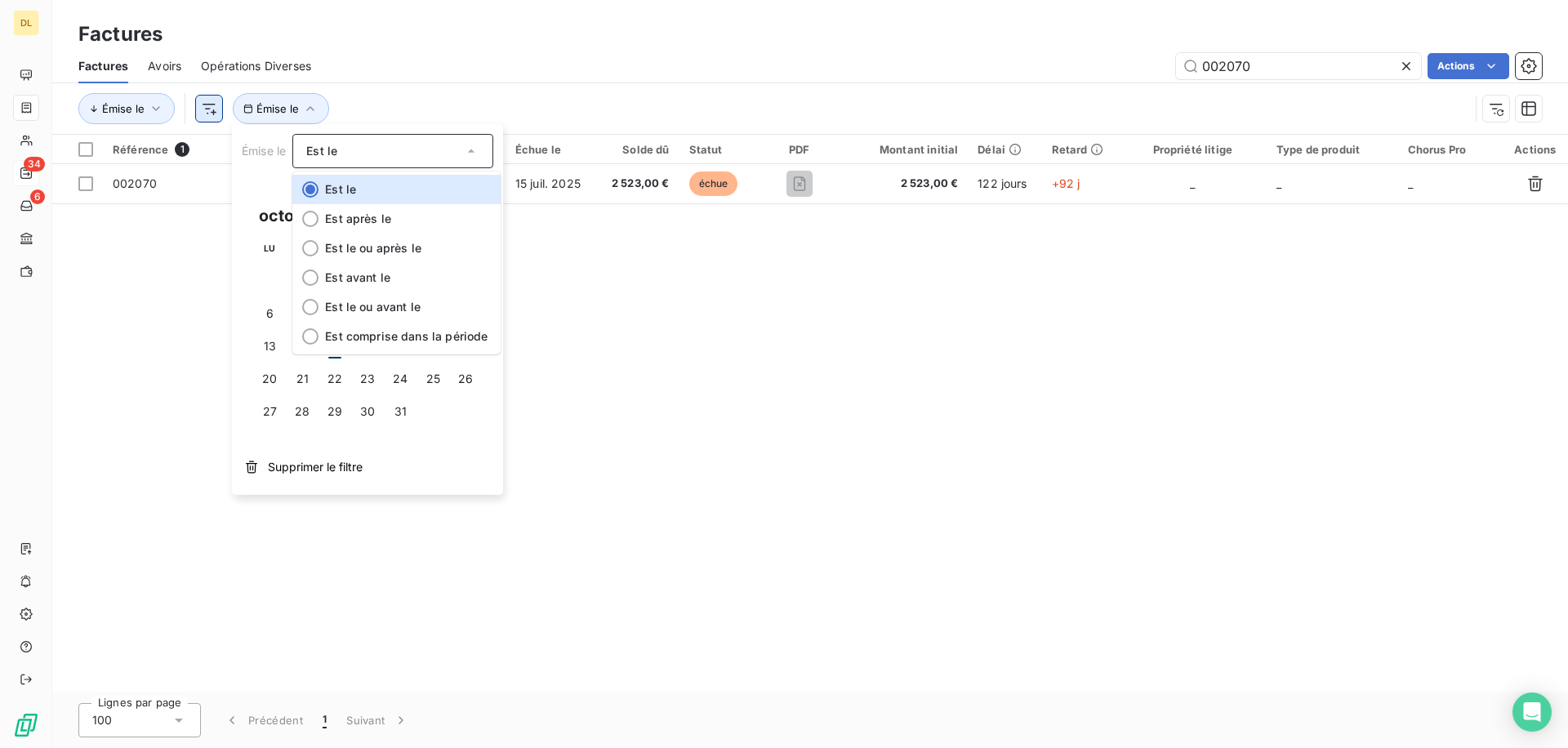
click at [209, 106] on html "DL 34 6 Factures Factures Avoirs Opérations Diverses 002070 Actions Émise le Ém…" at bounding box center [784, 374] width 1568 height 748
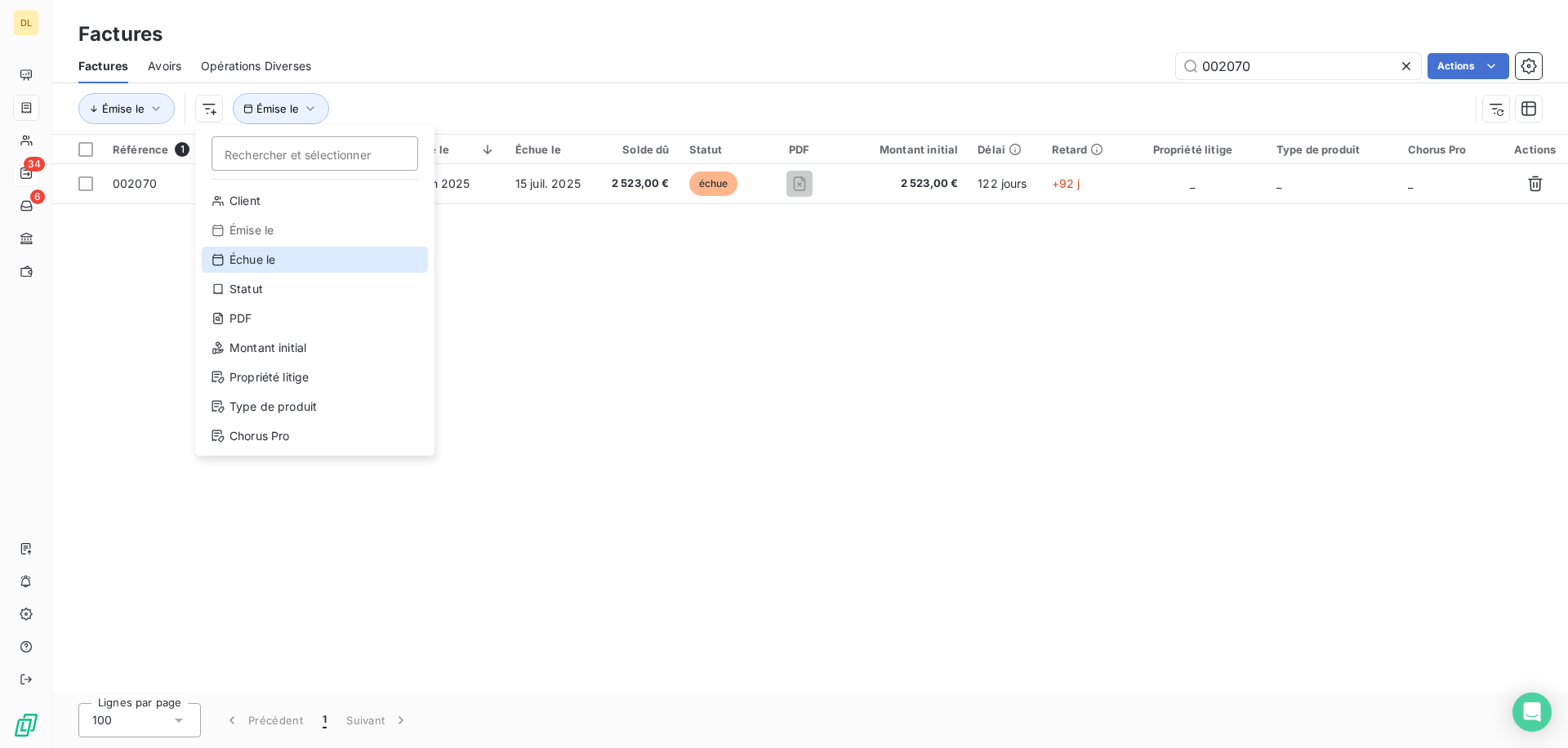
click at [282, 271] on div "Échue le" at bounding box center [315, 260] width 226 height 26
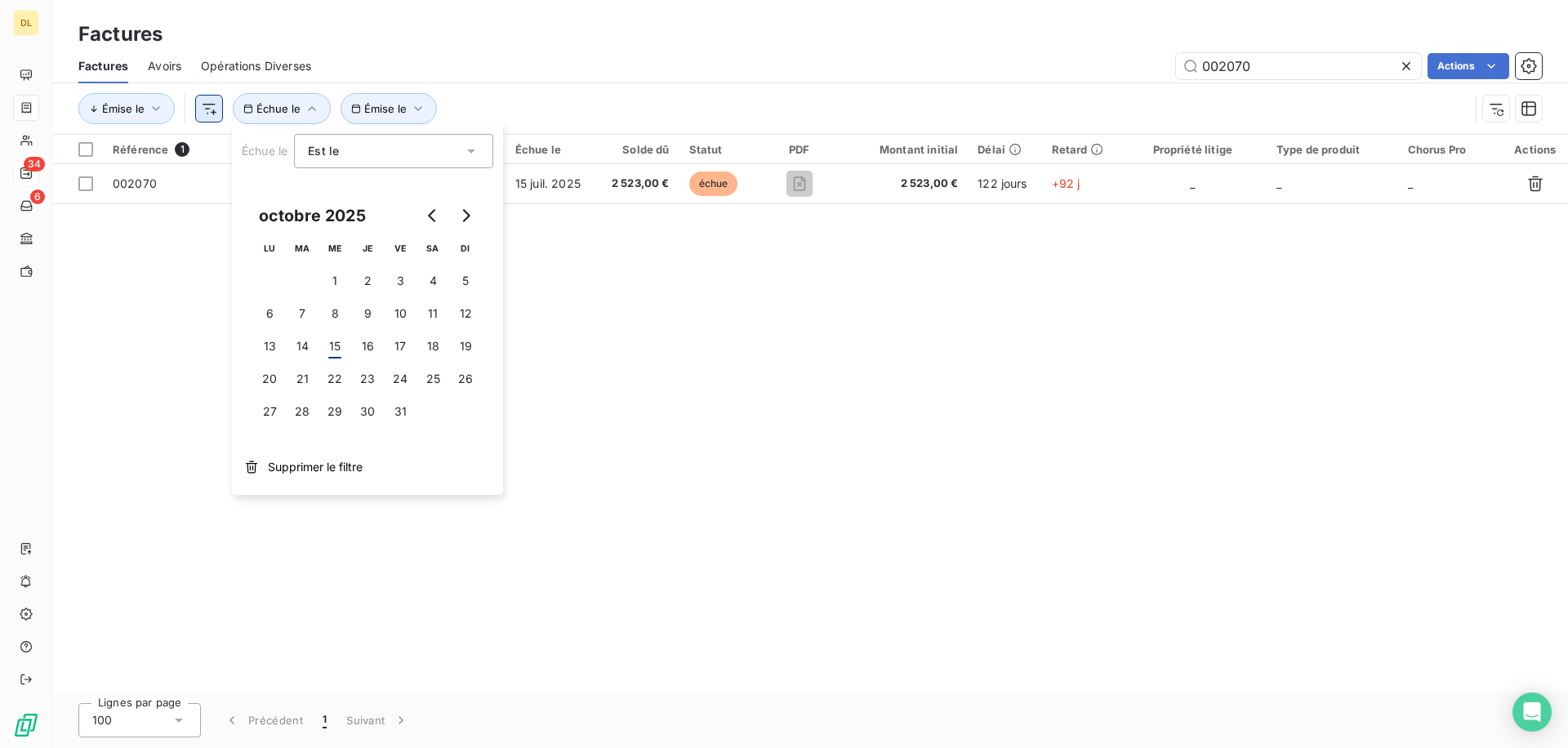
click at [219, 108] on html "DL 34 6 Factures Factures Avoirs Opérations Diverses 002070 Actions Émise le Ém…" at bounding box center [784, 374] width 1568 height 748
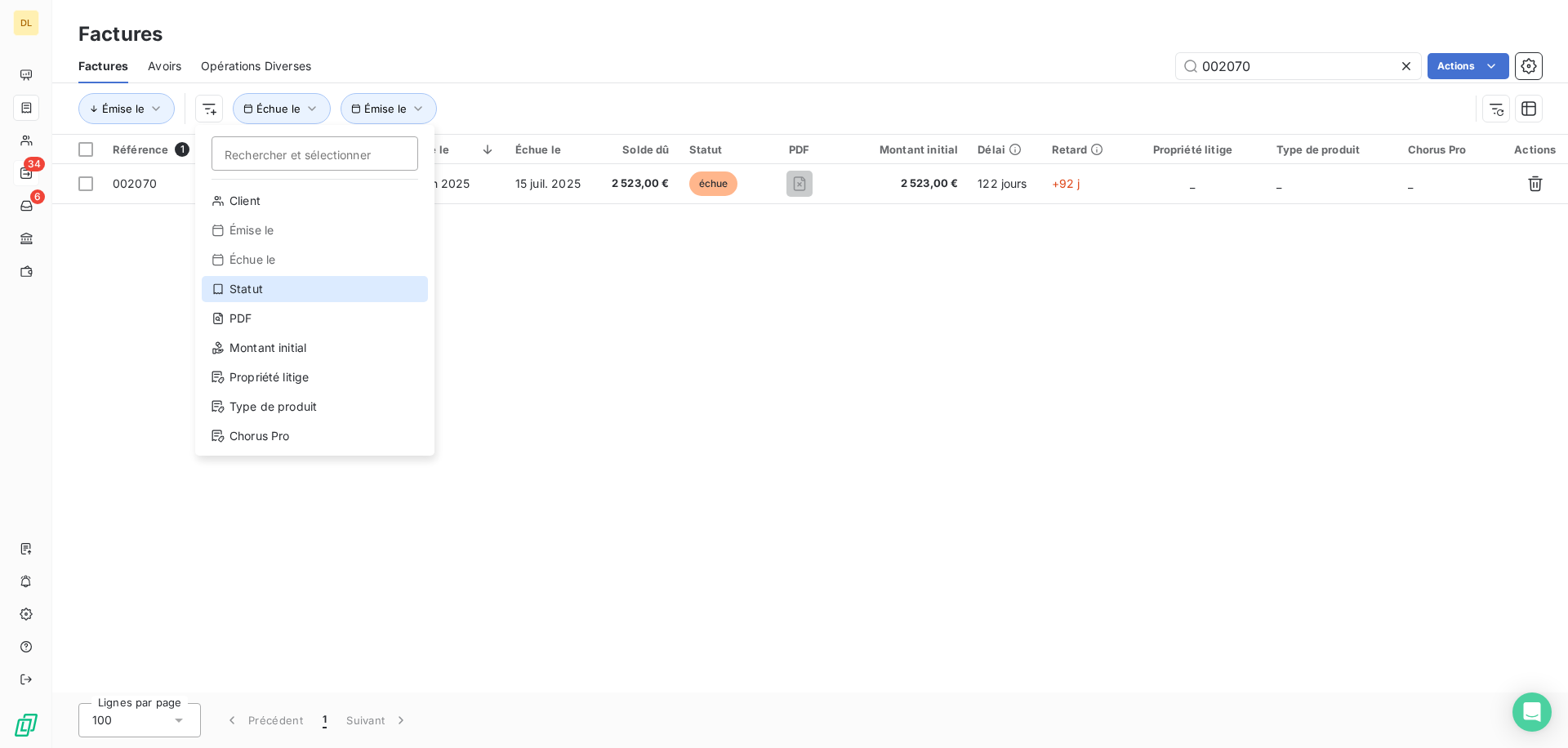
click at [256, 280] on div "Statut" at bounding box center [315, 289] width 226 height 26
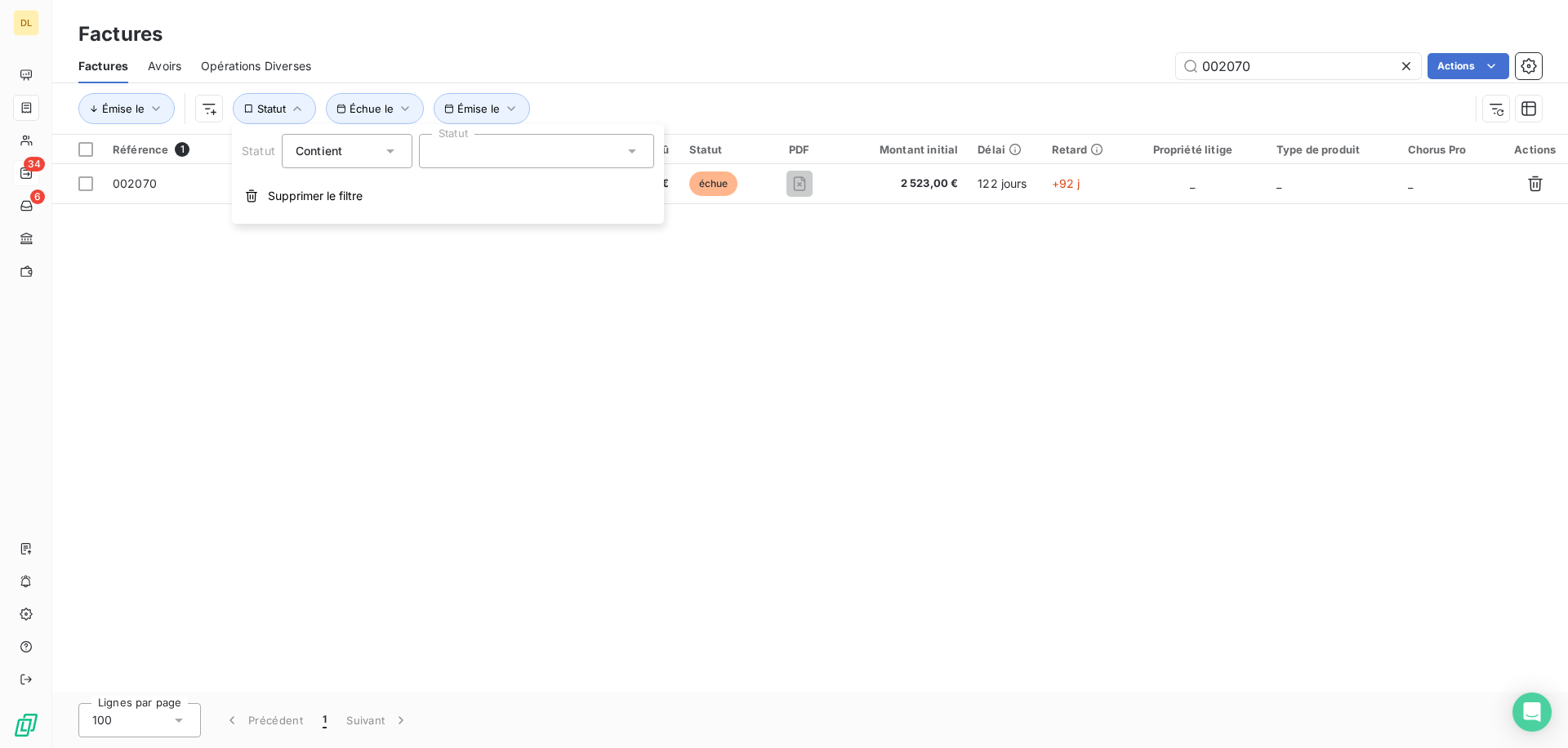
click at [364, 152] on div "Contient" at bounding box center [339, 151] width 87 height 23
click at [210, 114] on html "DL 34 6 Factures Factures Avoirs Opérations Diverses 002070 Actions Émise le Ém…" at bounding box center [784, 374] width 1568 height 748
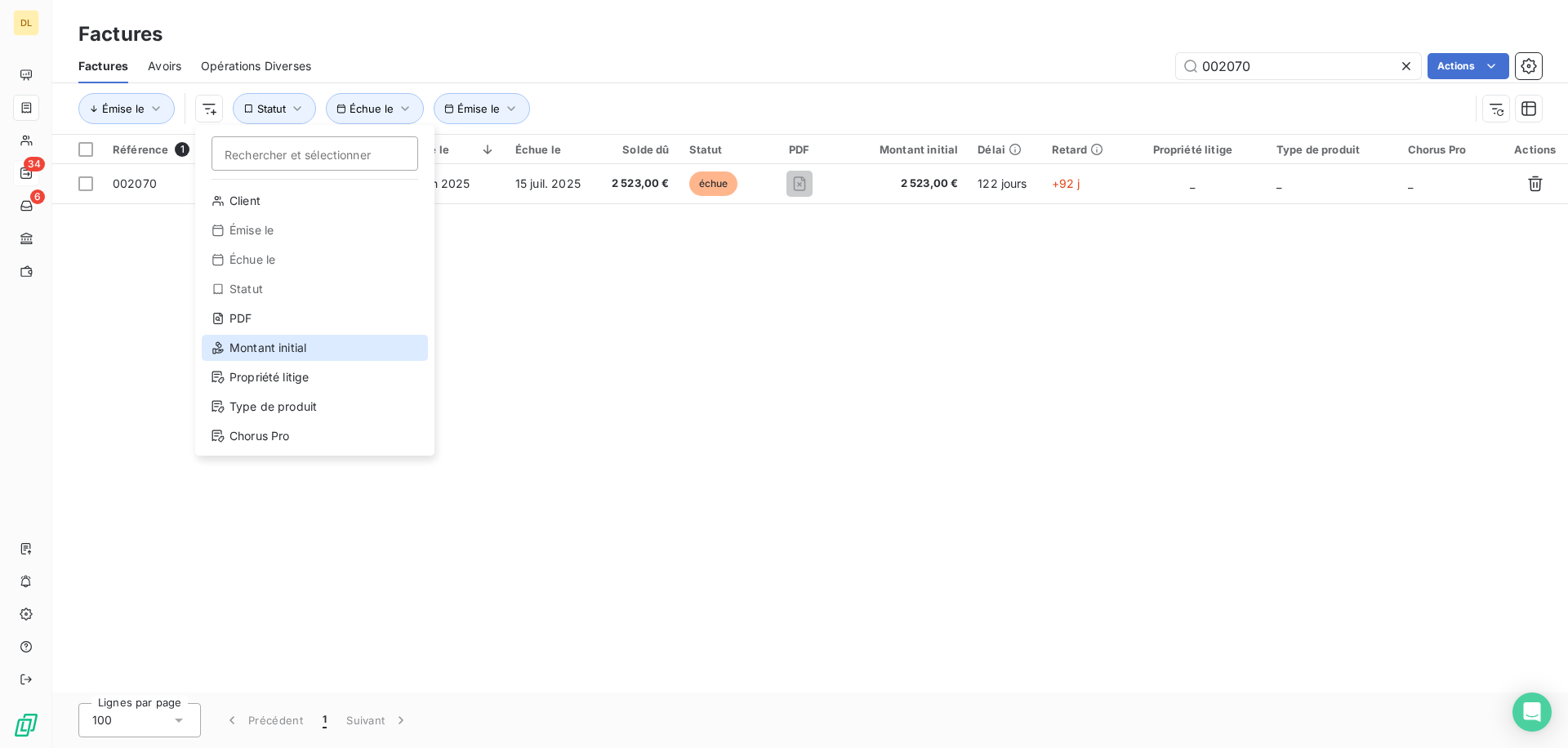
click at [316, 343] on div "Montant initial" at bounding box center [315, 348] width 226 height 26
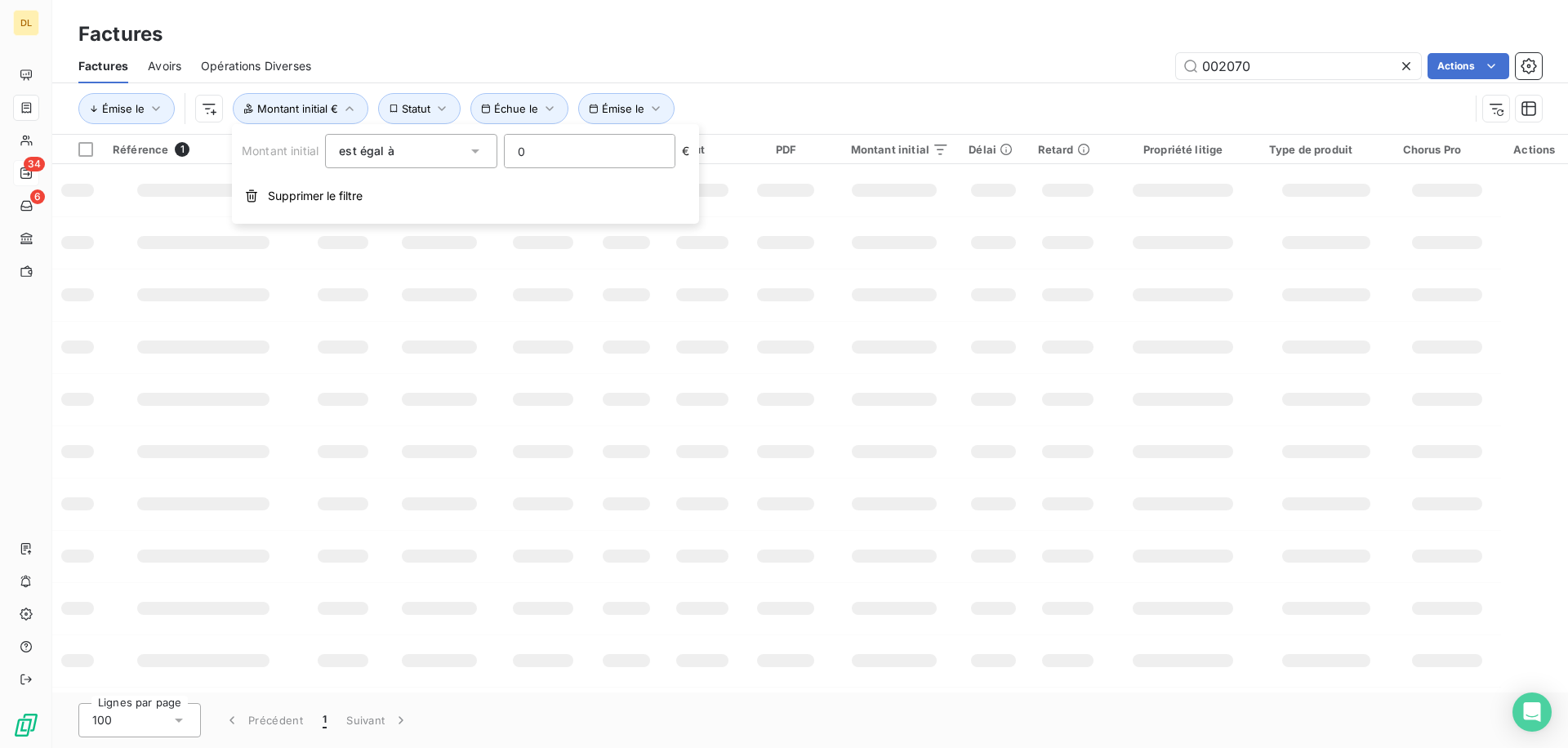
click at [399, 159] on div "est égal à" at bounding box center [402, 151] width 128 height 23
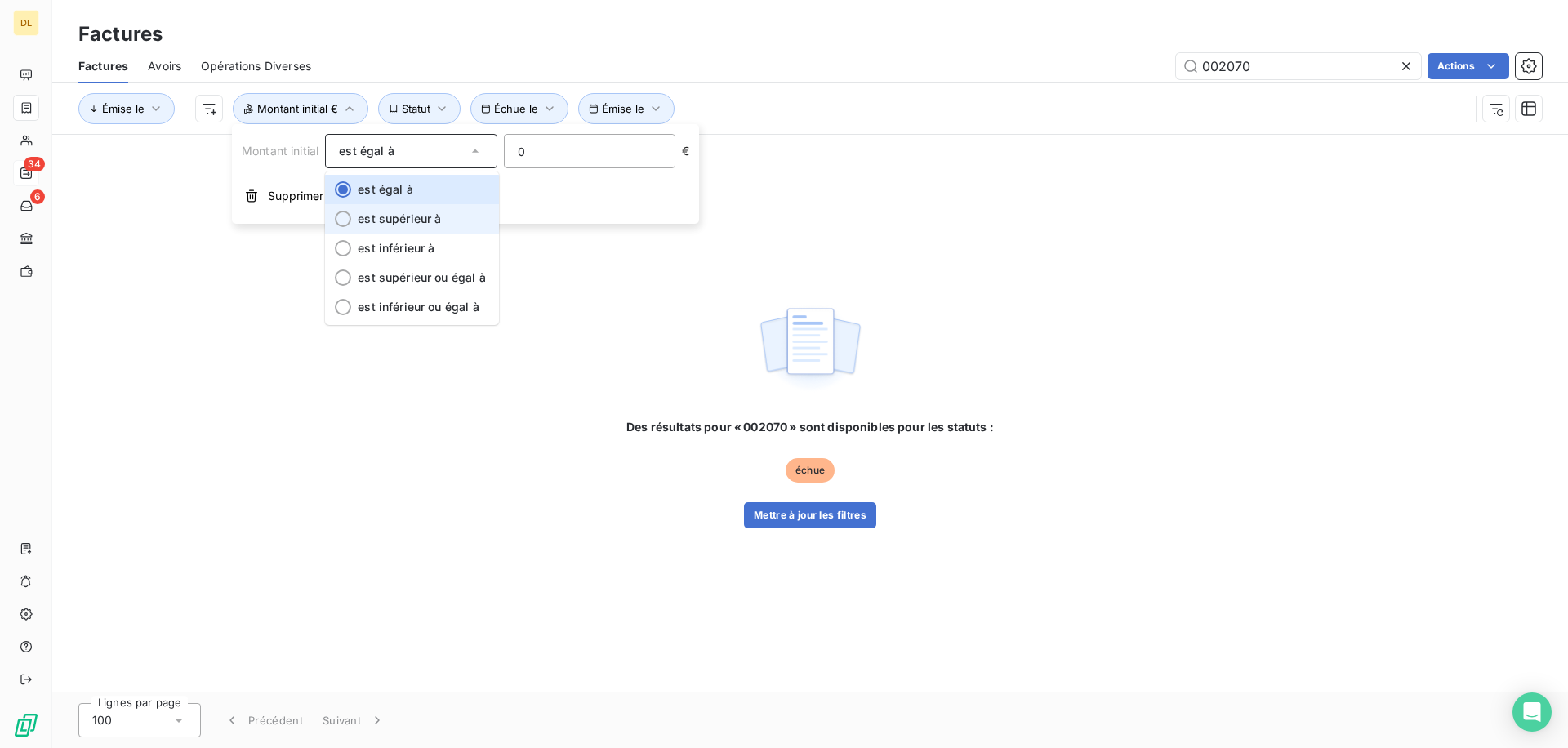
click at [327, 205] on span at bounding box center [338, 218] width 26 height 29
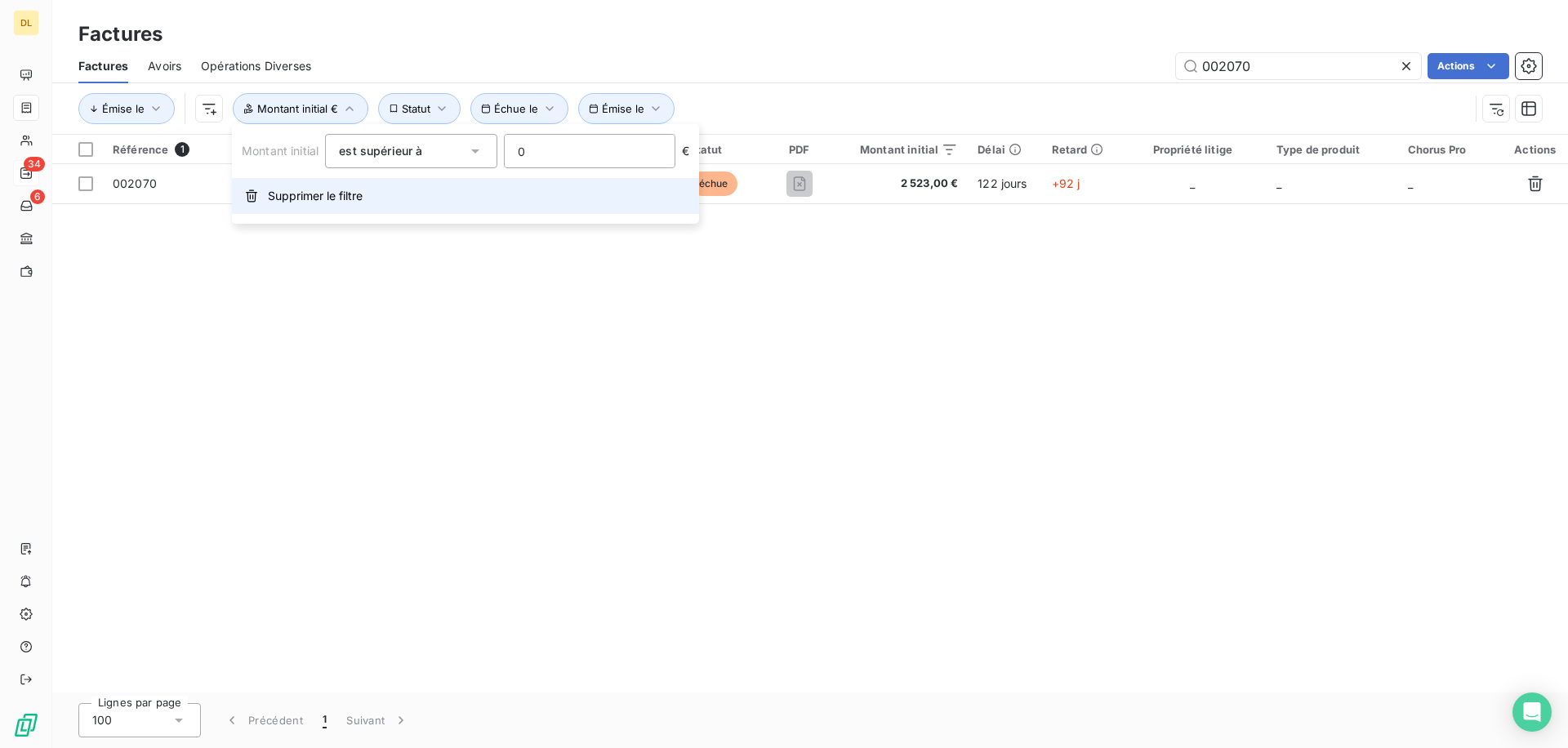
click at [294, 202] on span "Supprimer le filtre" at bounding box center [315, 196] width 95 height 16
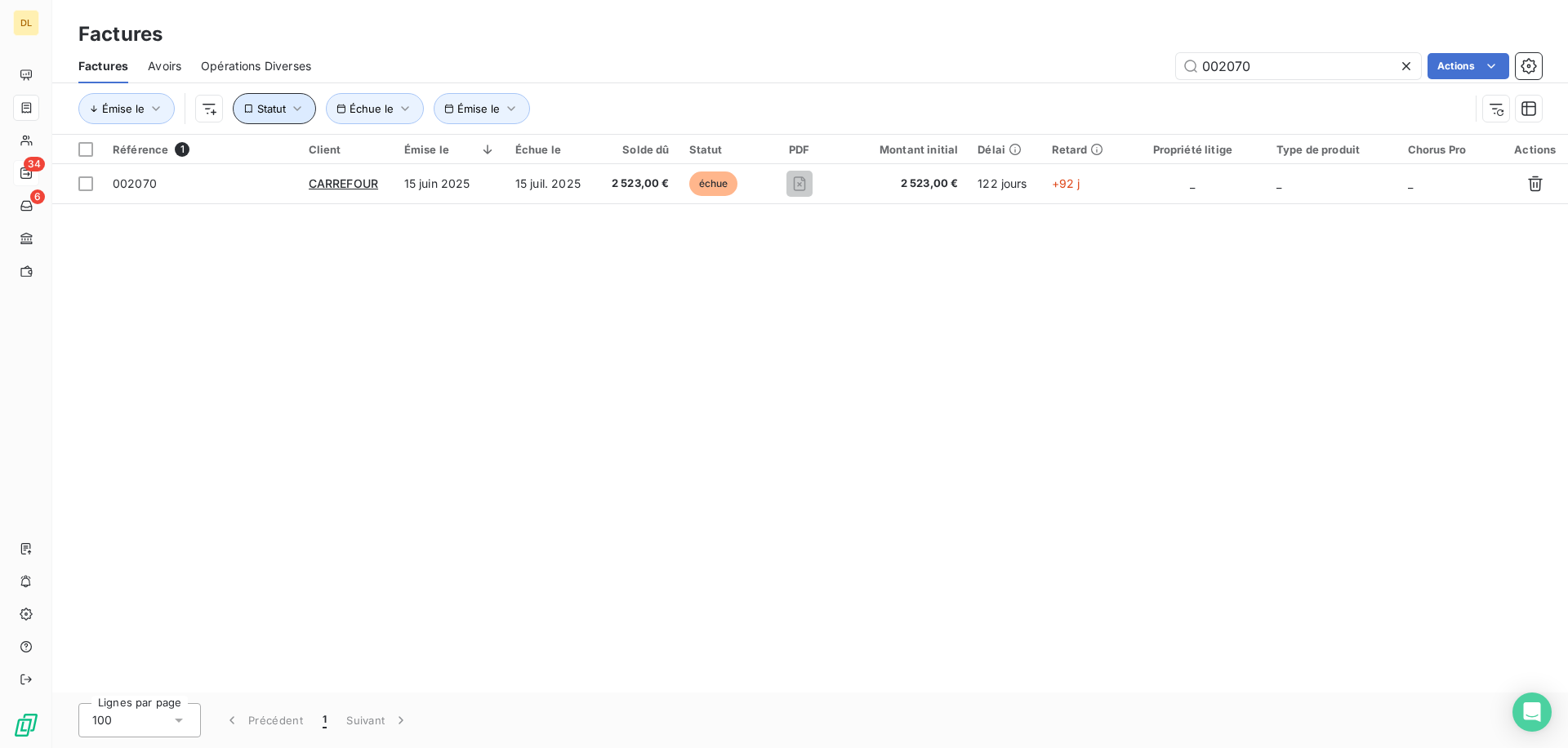
click at [265, 115] on button "Statut" at bounding box center [274, 108] width 83 height 31
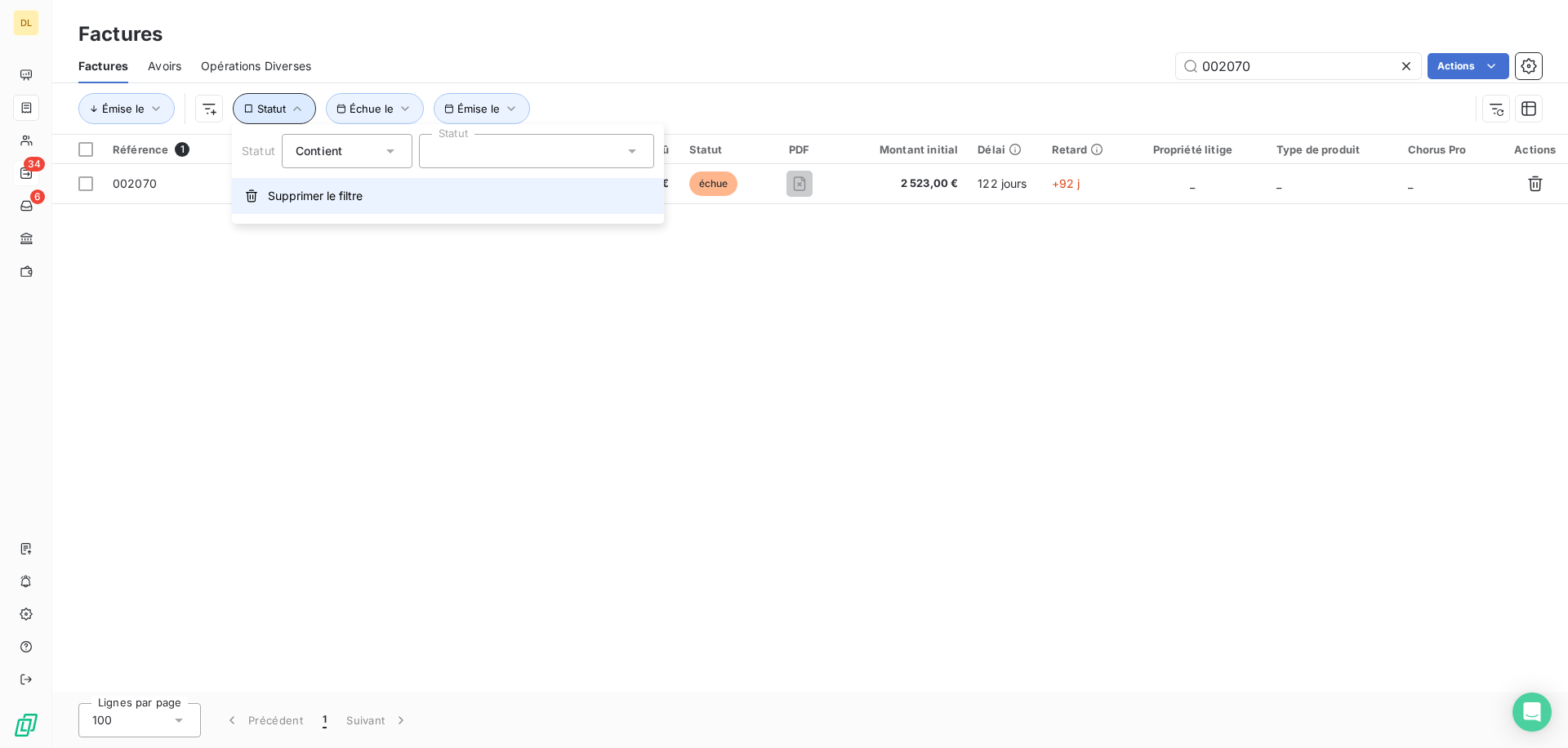
click at [318, 191] on span "Supprimer le filtre" at bounding box center [315, 196] width 95 height 16
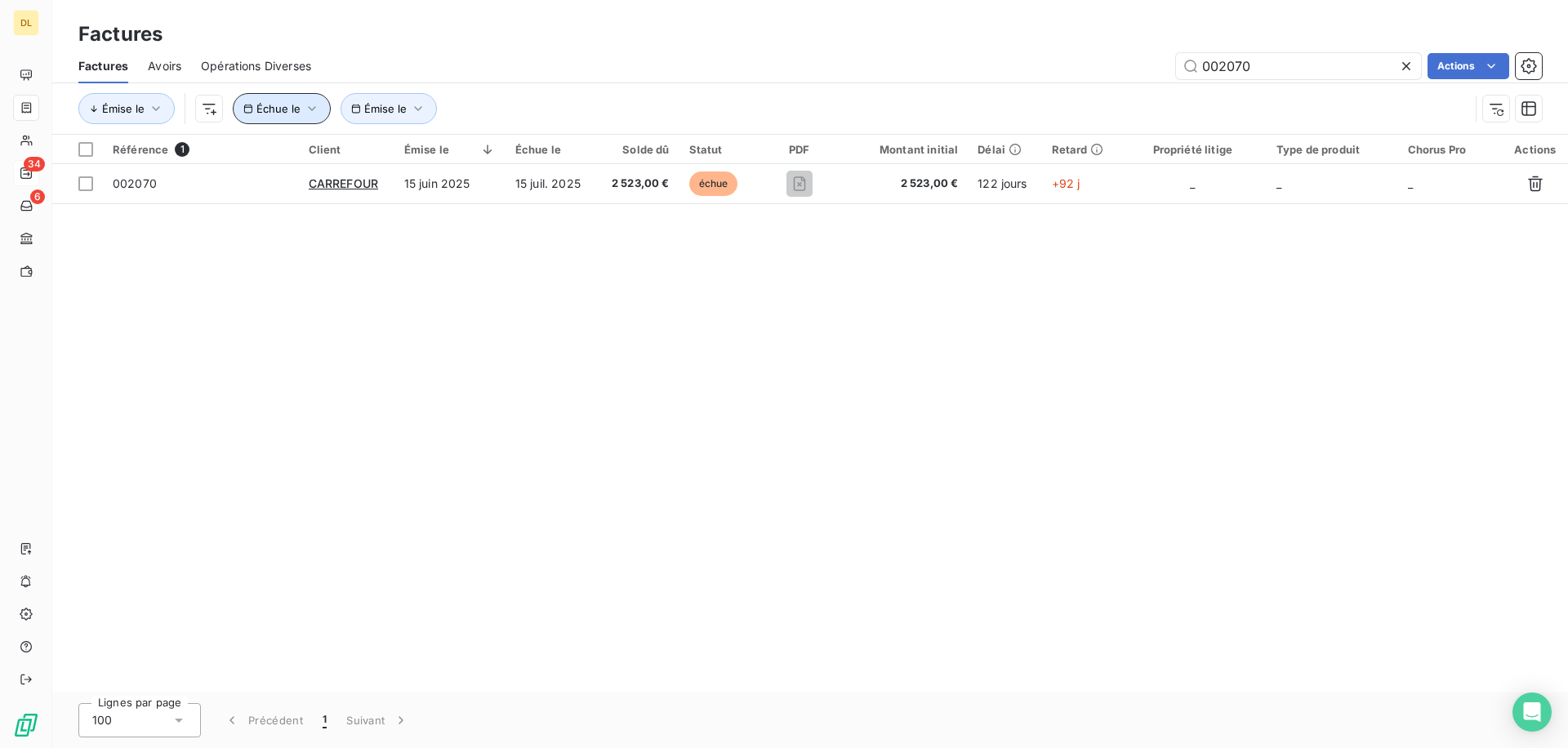
click at [288, 113] on span "Échue le" at bounding box center [279, 108] width 44 height 13
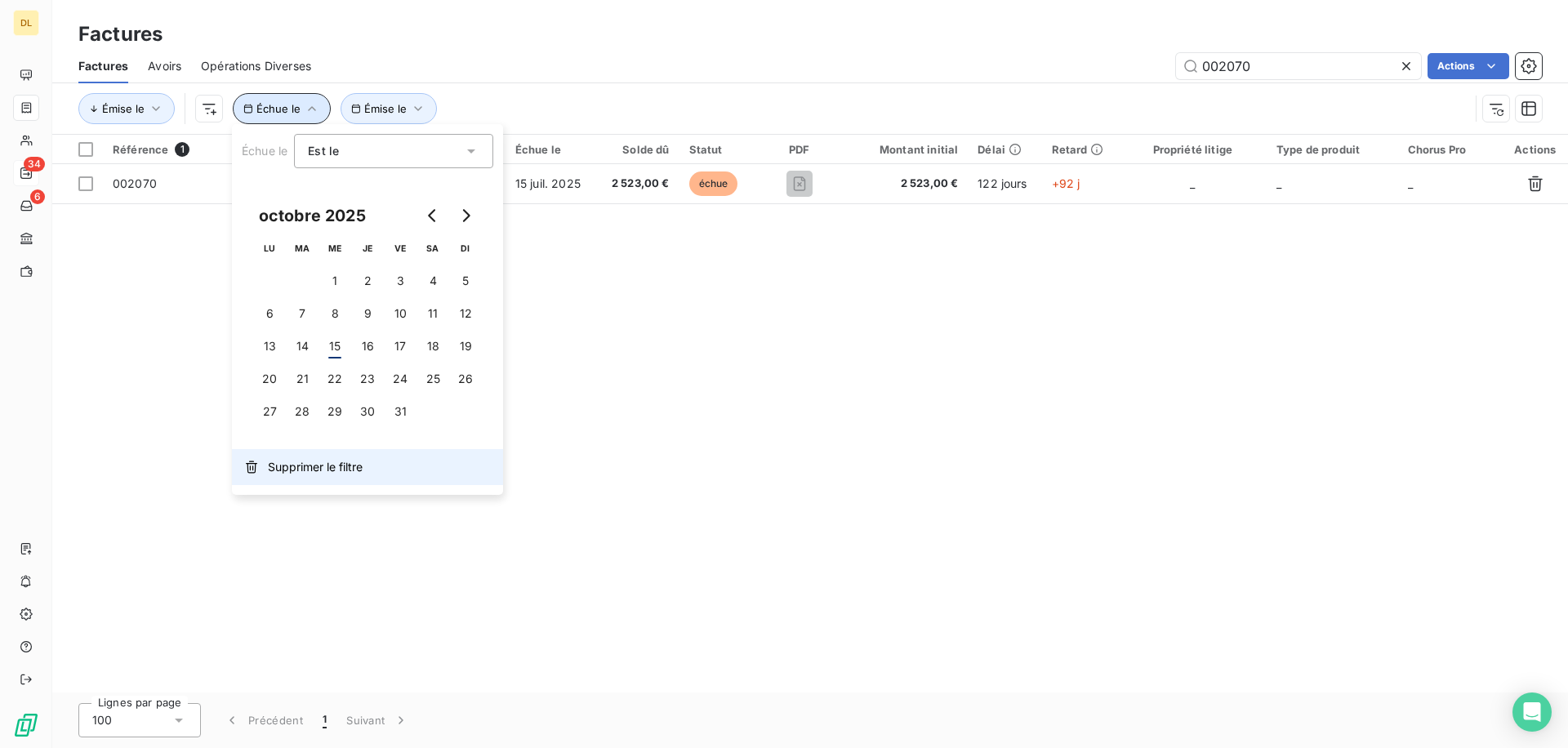
click at [274, 451] on button "Supprimer le filtre" at bounding box center [367, 467] width 271 height 36
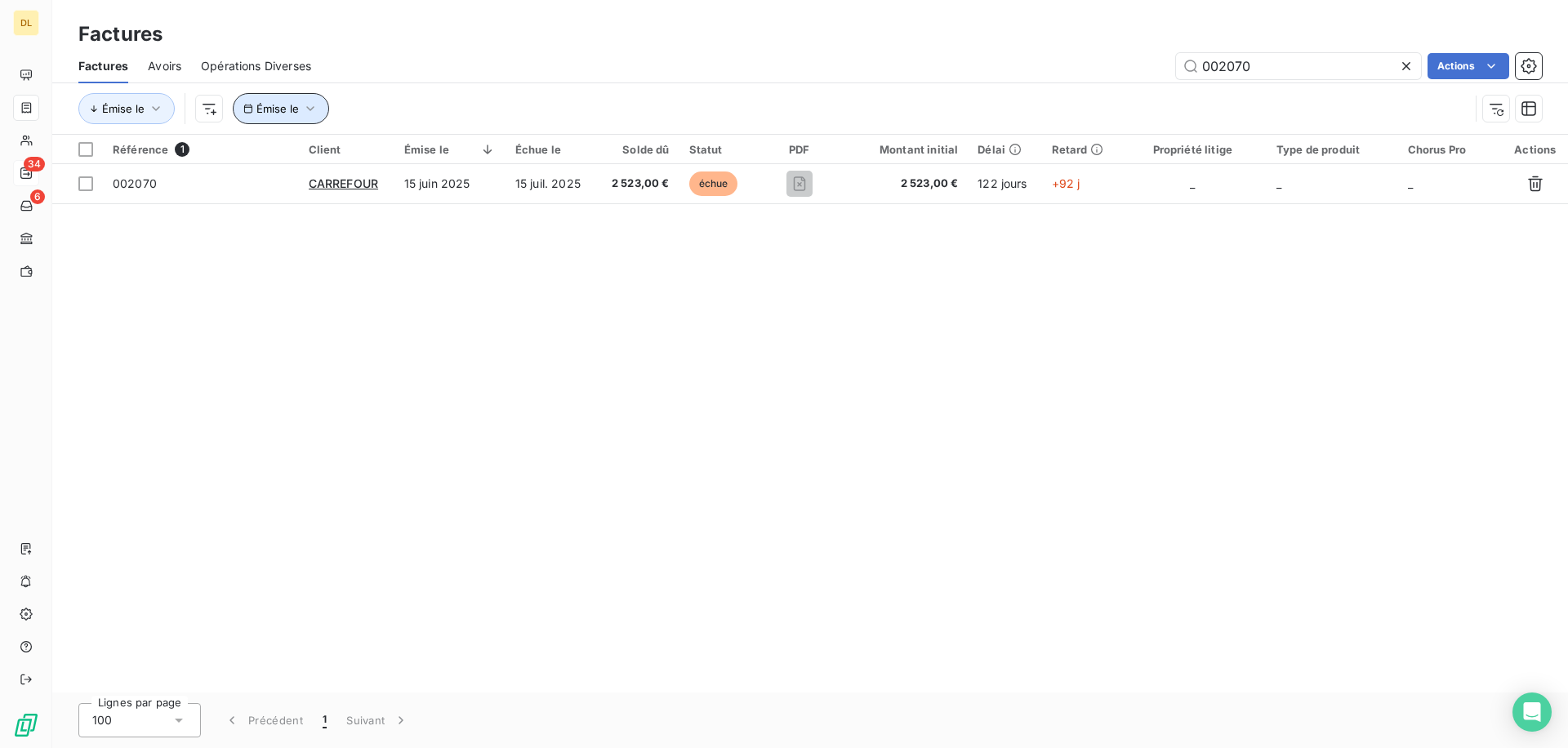
click at [290, 114] on span "Émise le" at bounding box center [278, 108] width 43 height 13
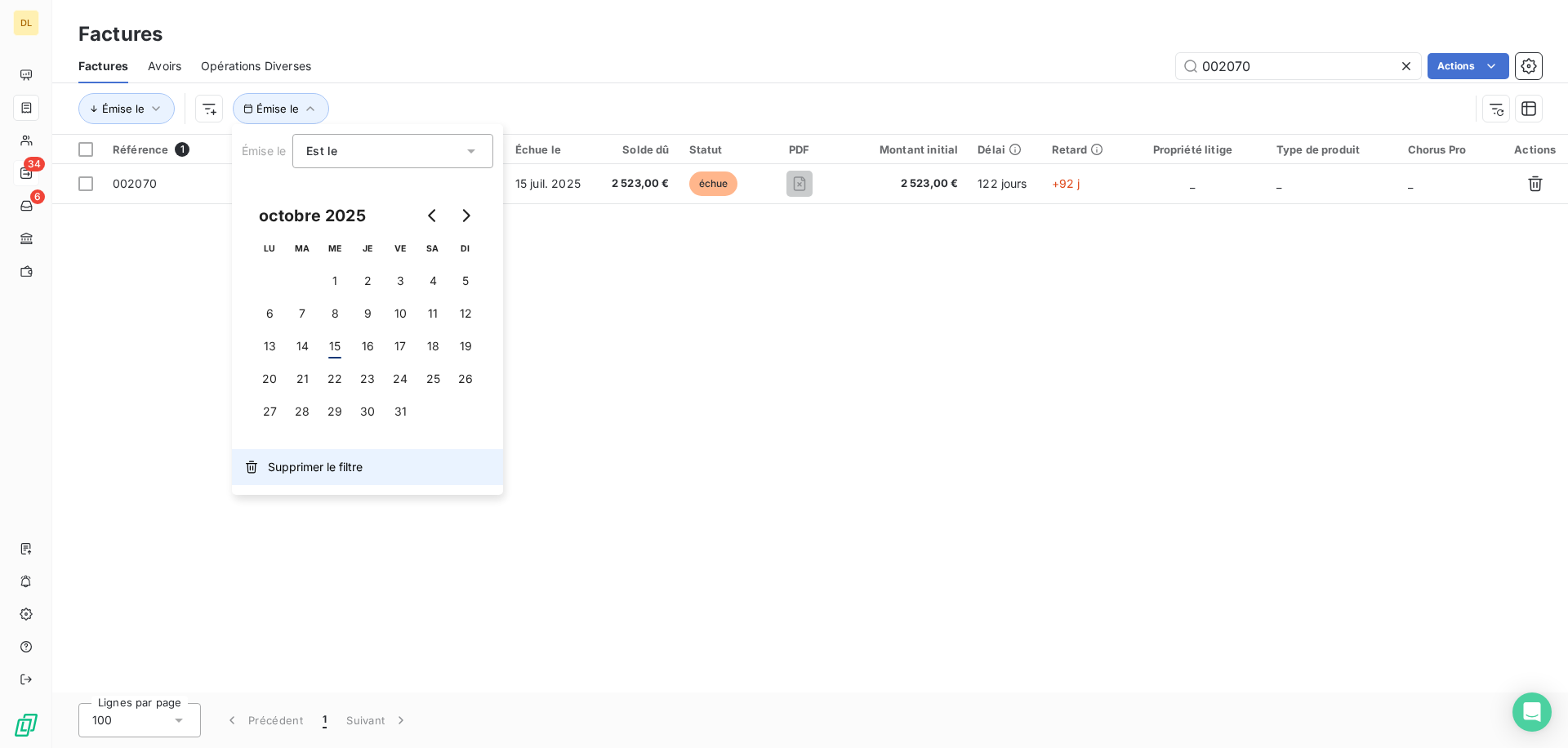
click at [289, 480] on button "Supprimer le filtre" at bounding box center [367, 467] width 271 height 36
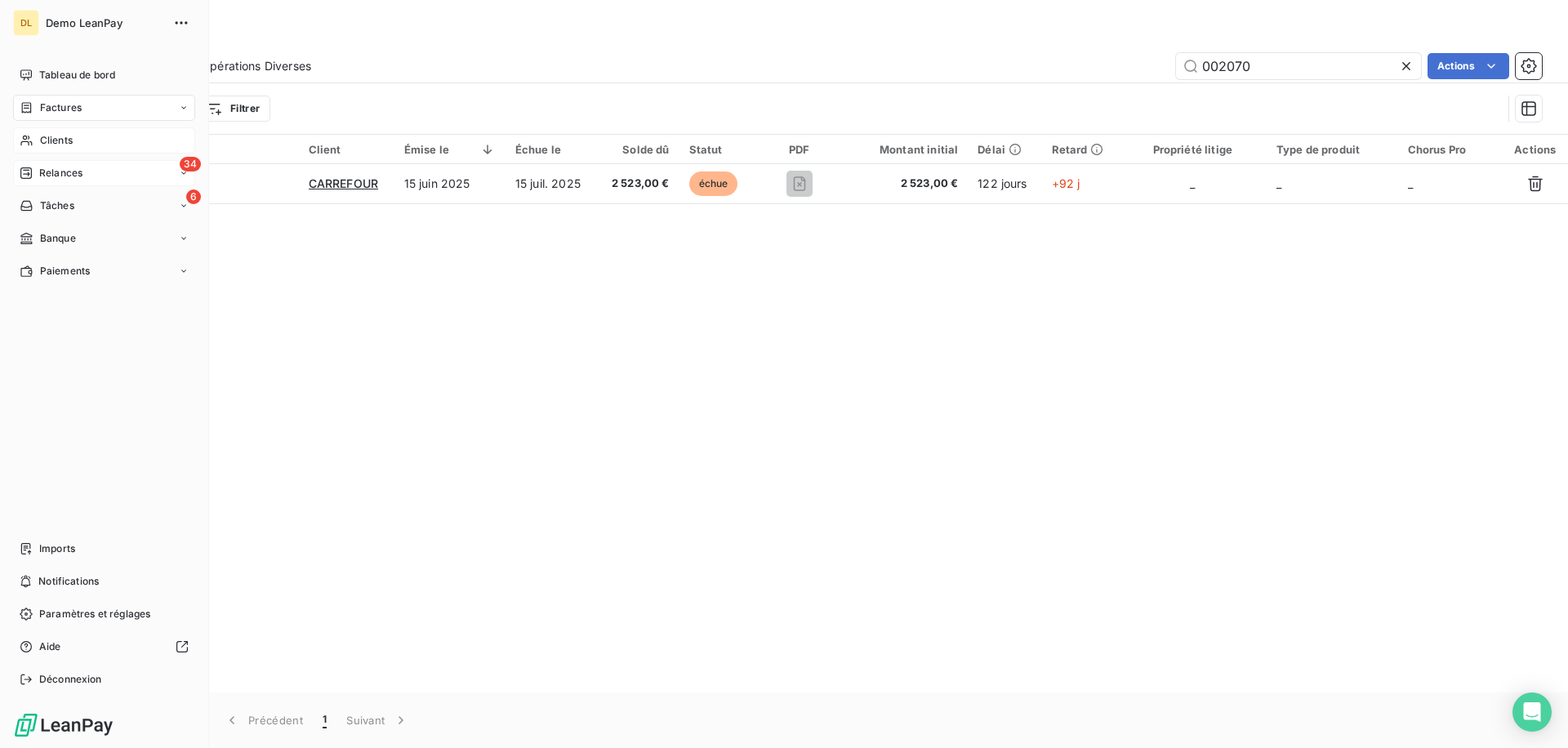
click at [59, 141] on span "Clients" at bounding box center [56, 140] width 33 height 15
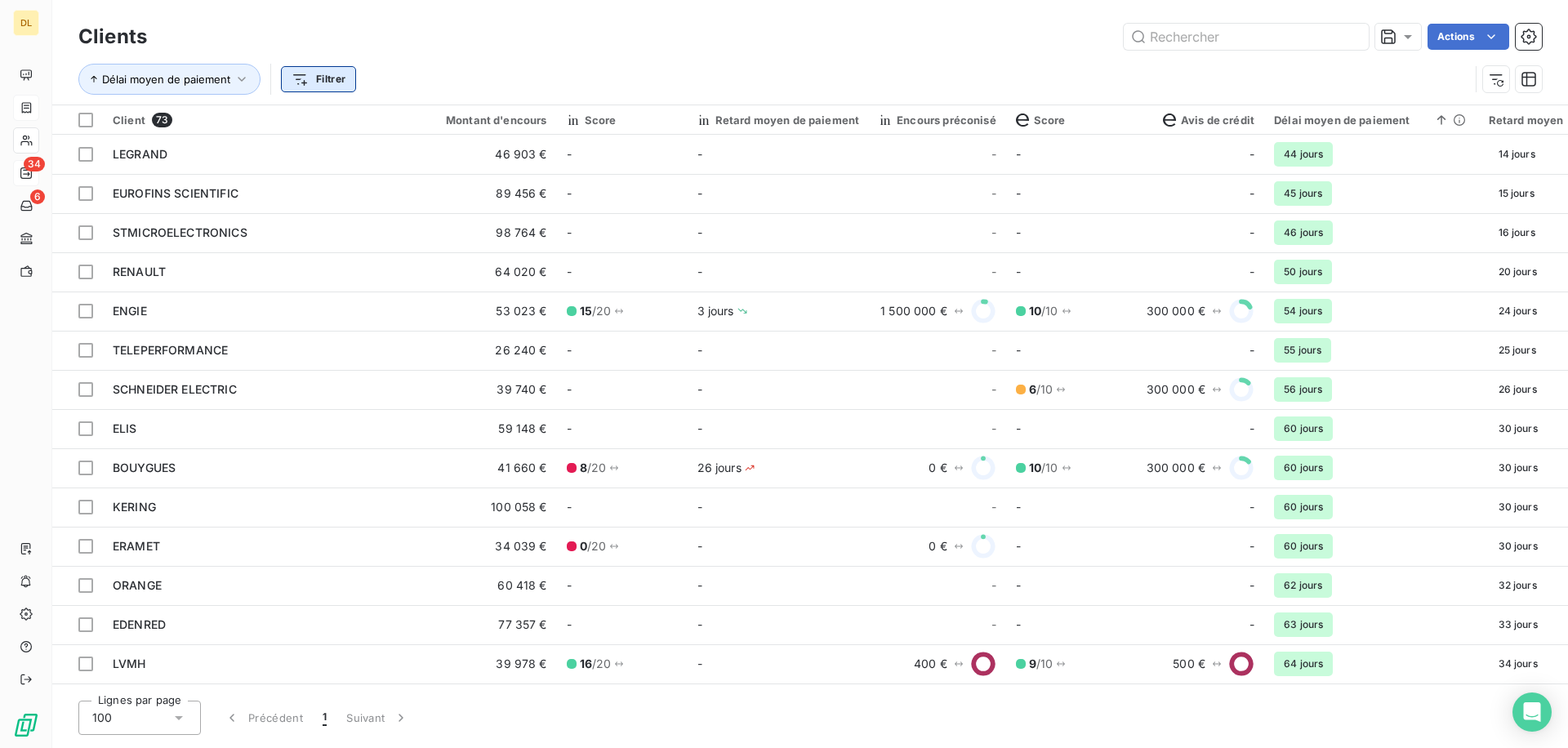
click at [333, 82] on html "DL 34 6 Clients Actions Délai moyen de paiement Filtrer Client 73 Montant d'enc…" at bounding box center [784, 374] width 1568 height 748
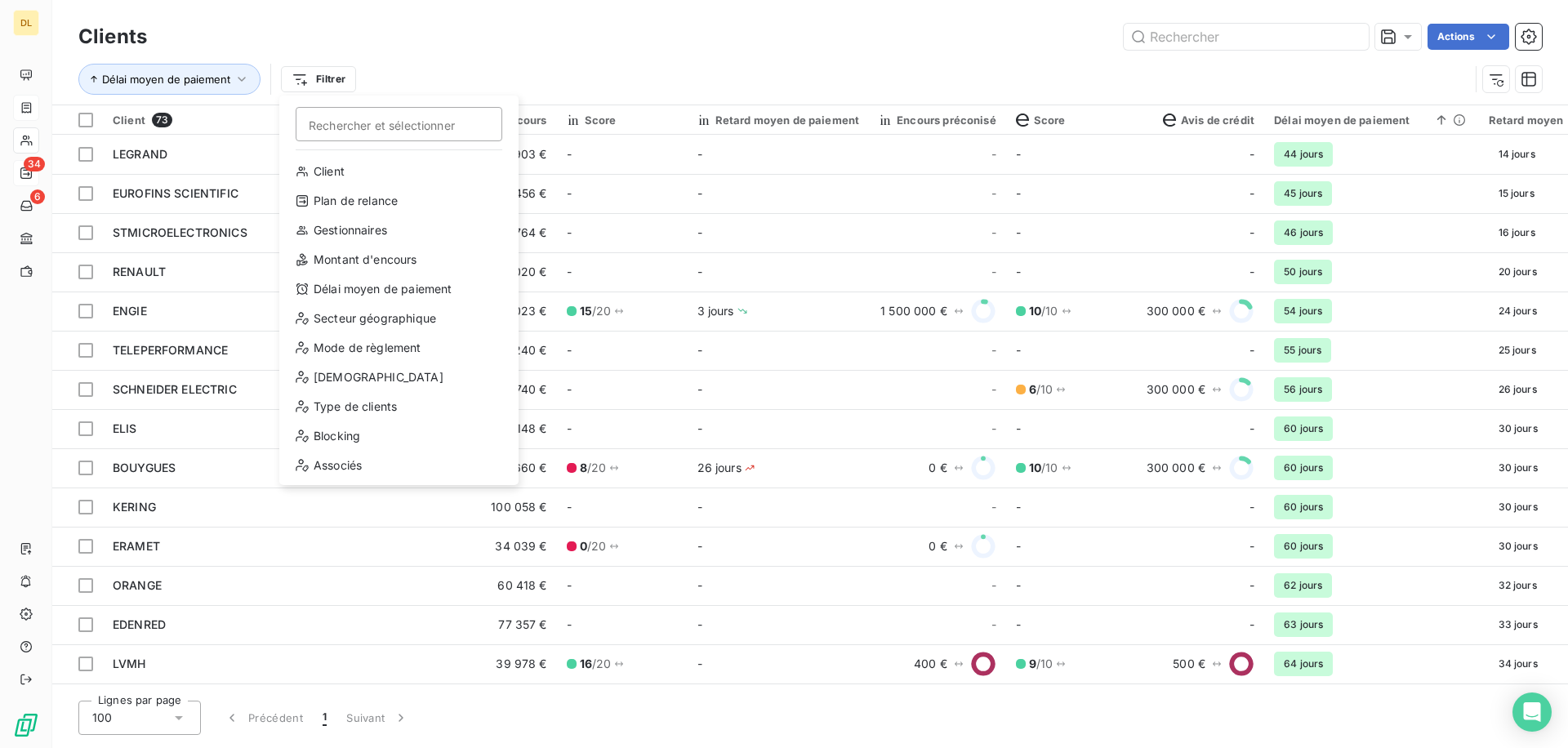
click at [39, 119] on html "DL 34 6 Clients Actions Délai moyen de paiement Filtrer Rechercher et sélection…" at bounding box center [784, 374] width 1568 height 748
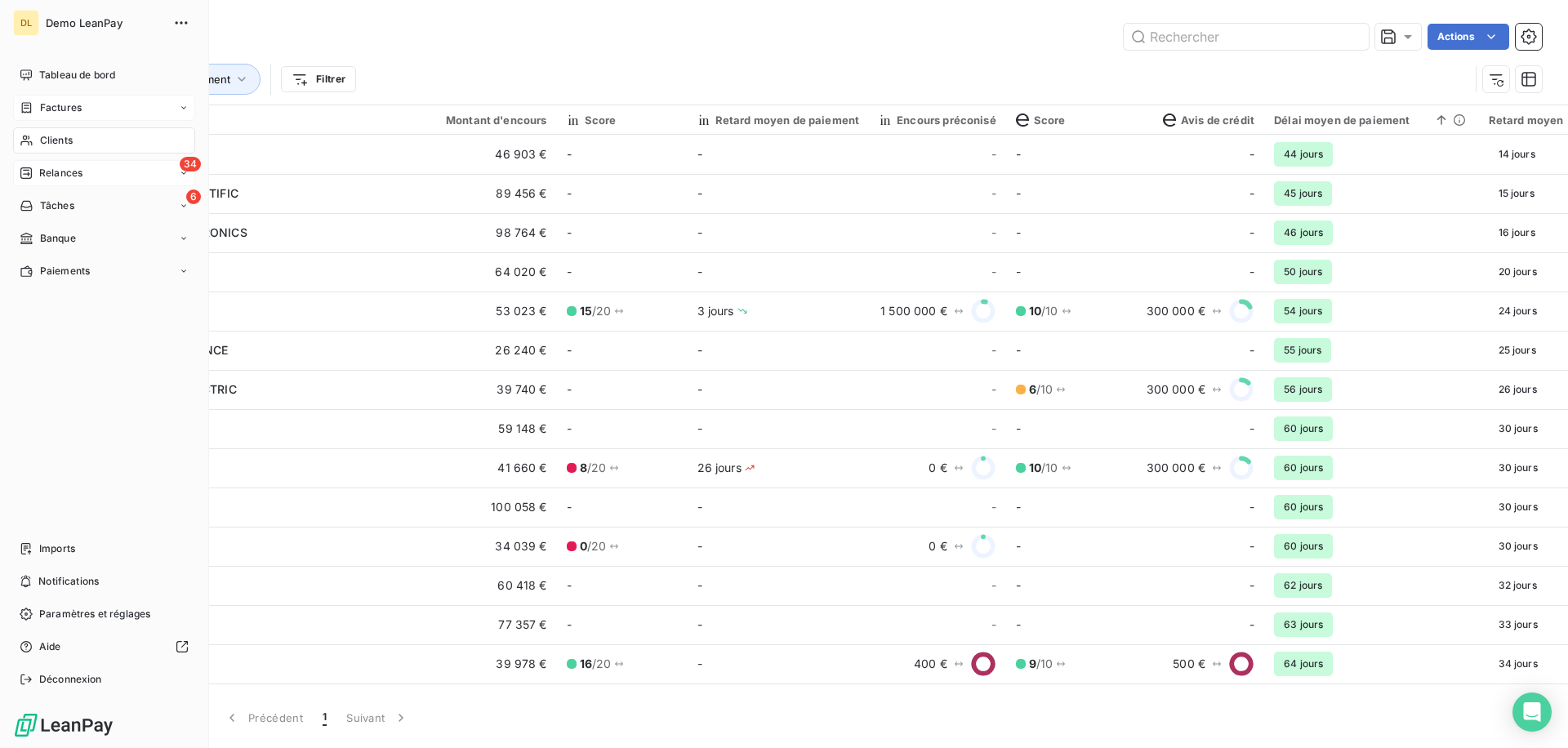
click at [39, 119] on div "Factures" at bounding box center [104, 108] width 182 height 26
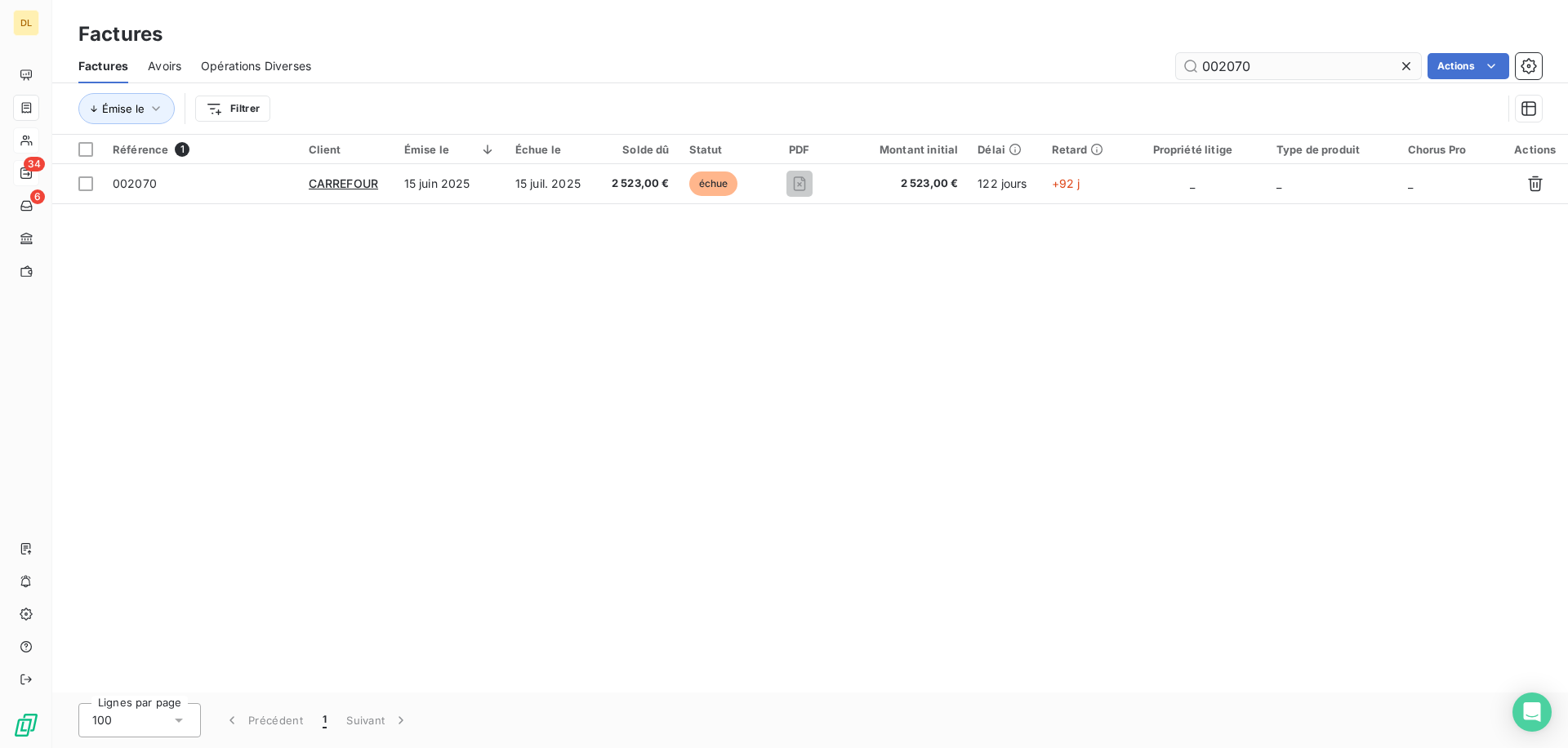
click at [1233, 78] on input "002070" at bounding box center [1297, 66] width 245 height 26
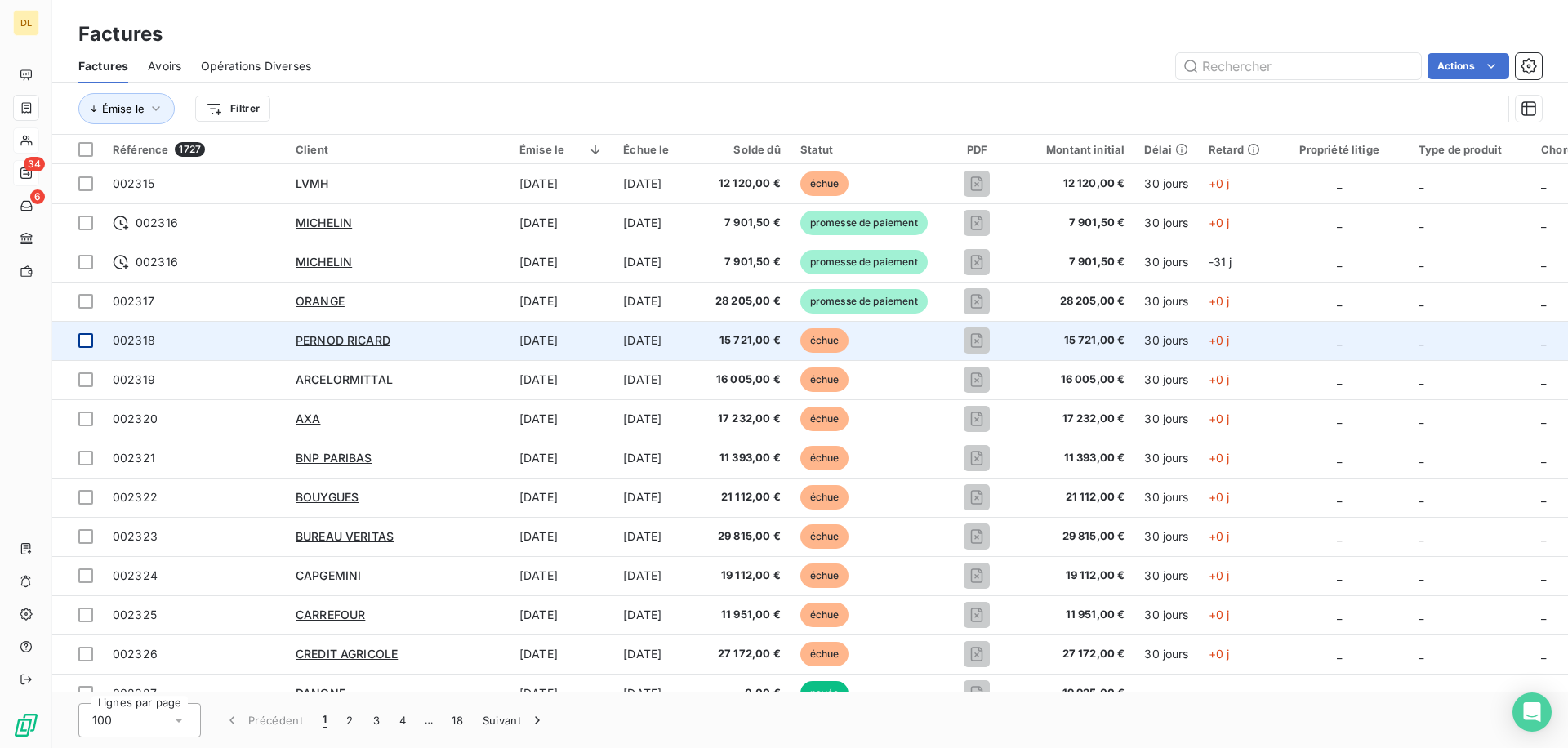
click at [79, 341] on div at bounding box center [85, 341] width 15 height 15
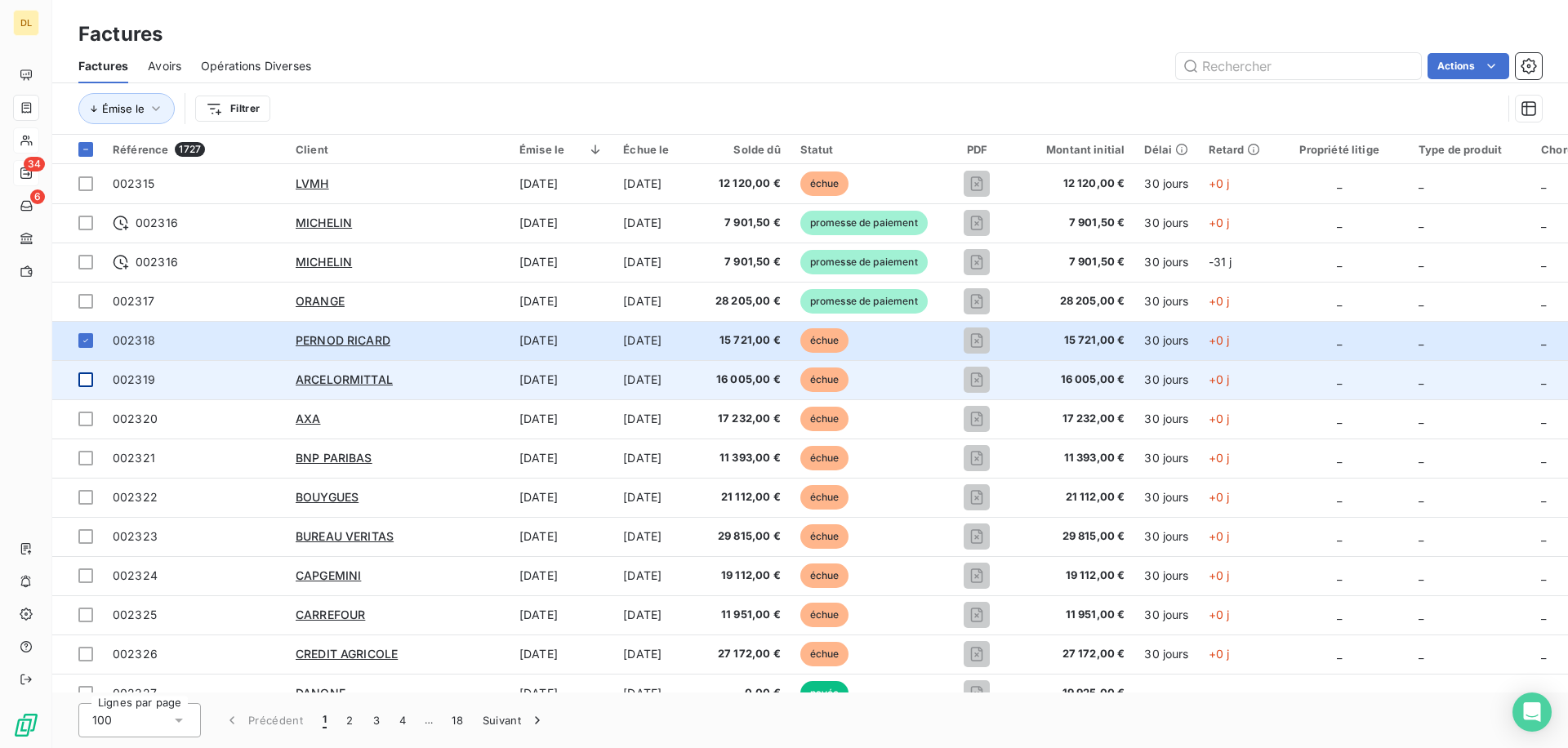
click at [79, 385] on div at bounding box center [85, 379] width 15 height 15
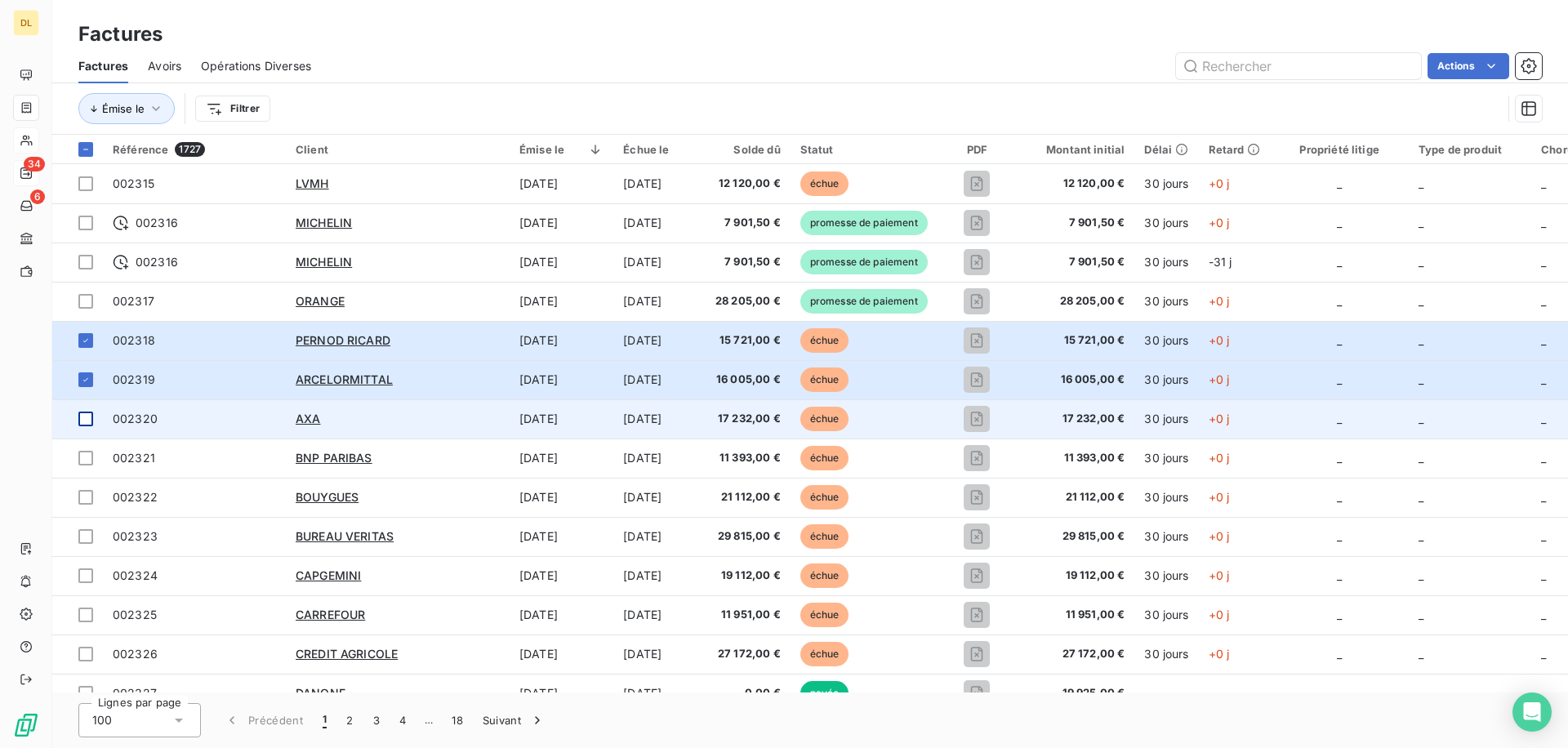
click at [92, 418] on div at bounding box center [85, 418] width 15 height 15
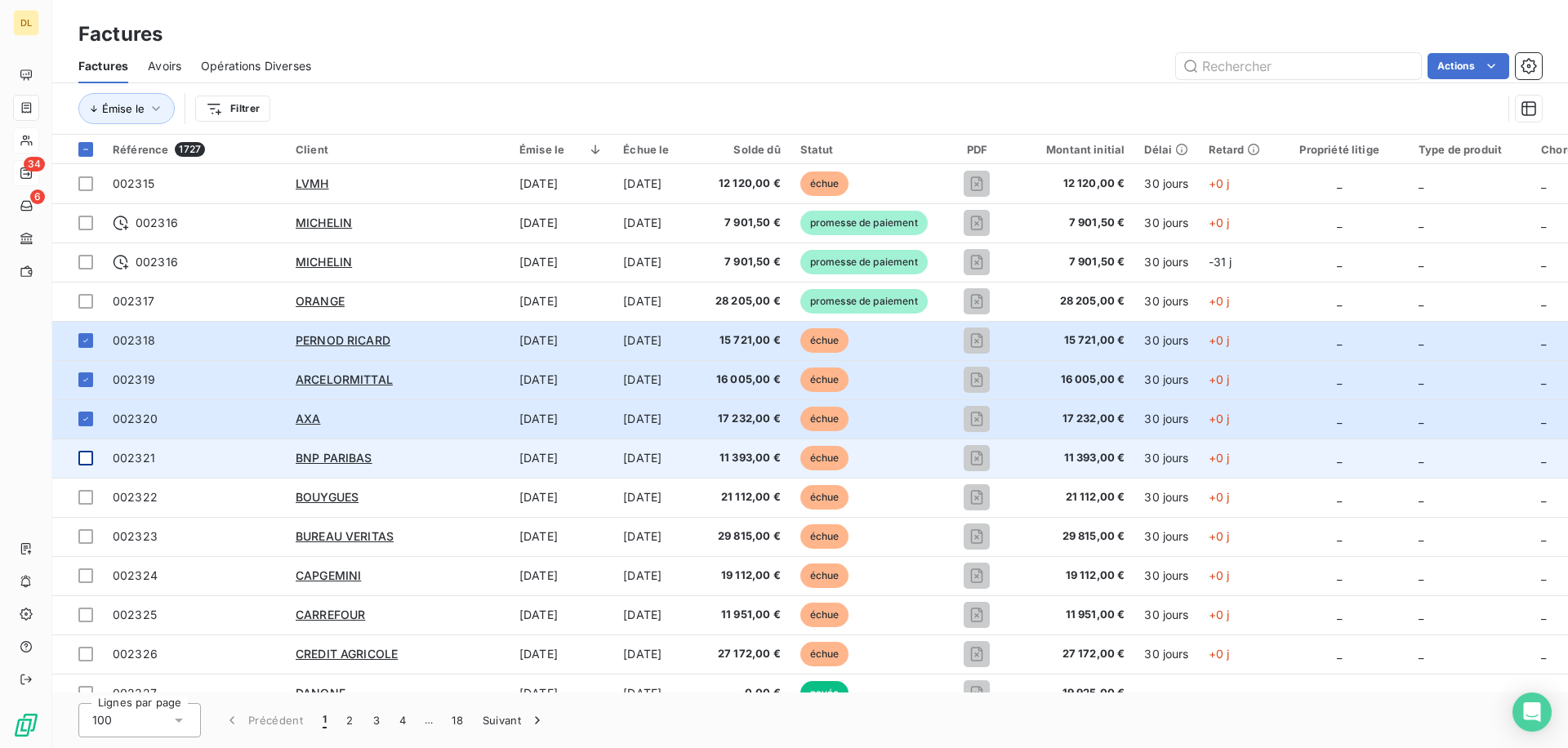
click at [86, 465] on td at bounding box center [77, 457] width 51 height 39
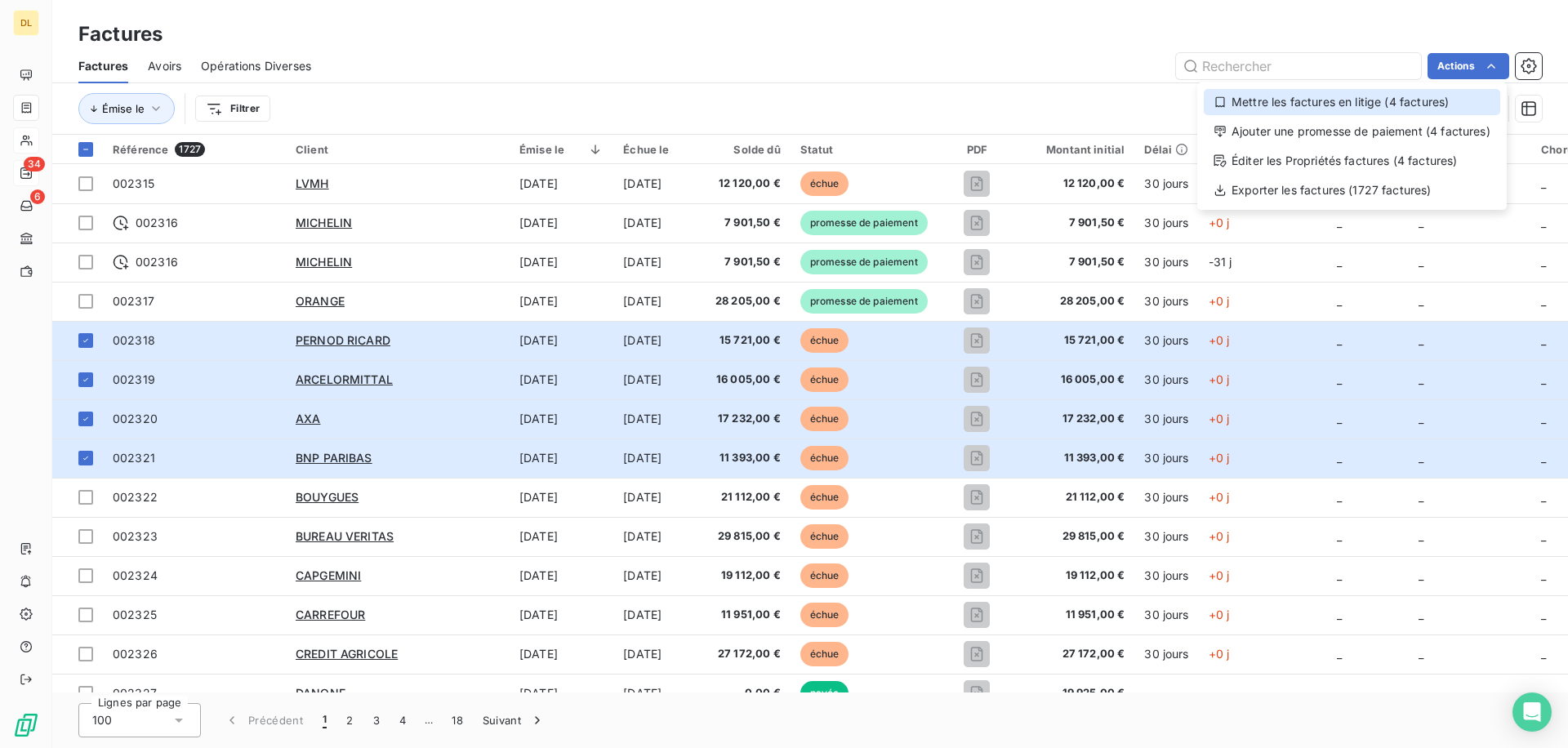
click at [1395, 107] on div "Mettre les factures en litige (4 factures)" at bounding box center [1351, 102] width 297 height 26
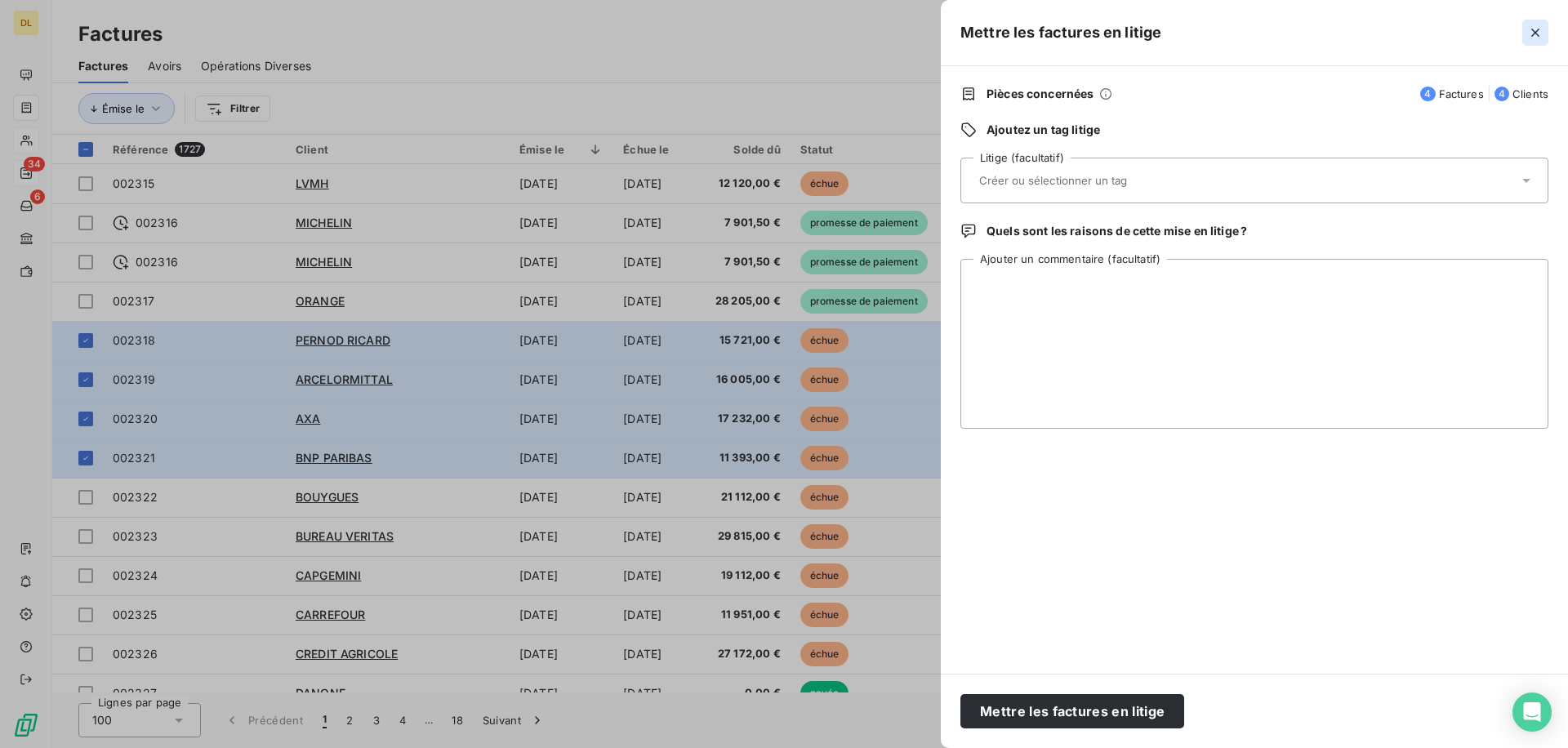
click at [1538, 26] on icon "button" at bounding box center [1535, 33] width 16 height 16
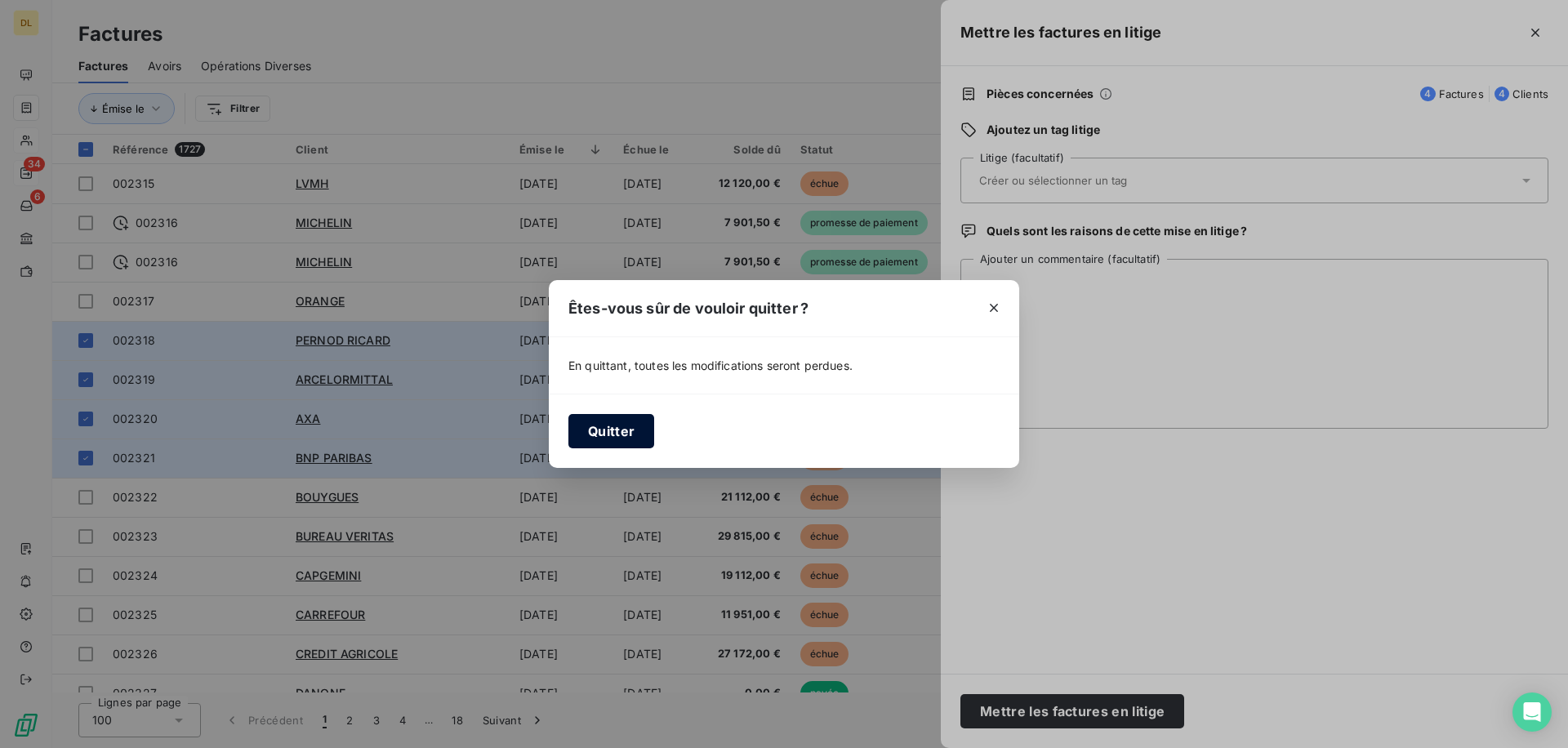
click at [593, 442] on button "Quitter" at bounding box center [611, 431] width 86 height 34
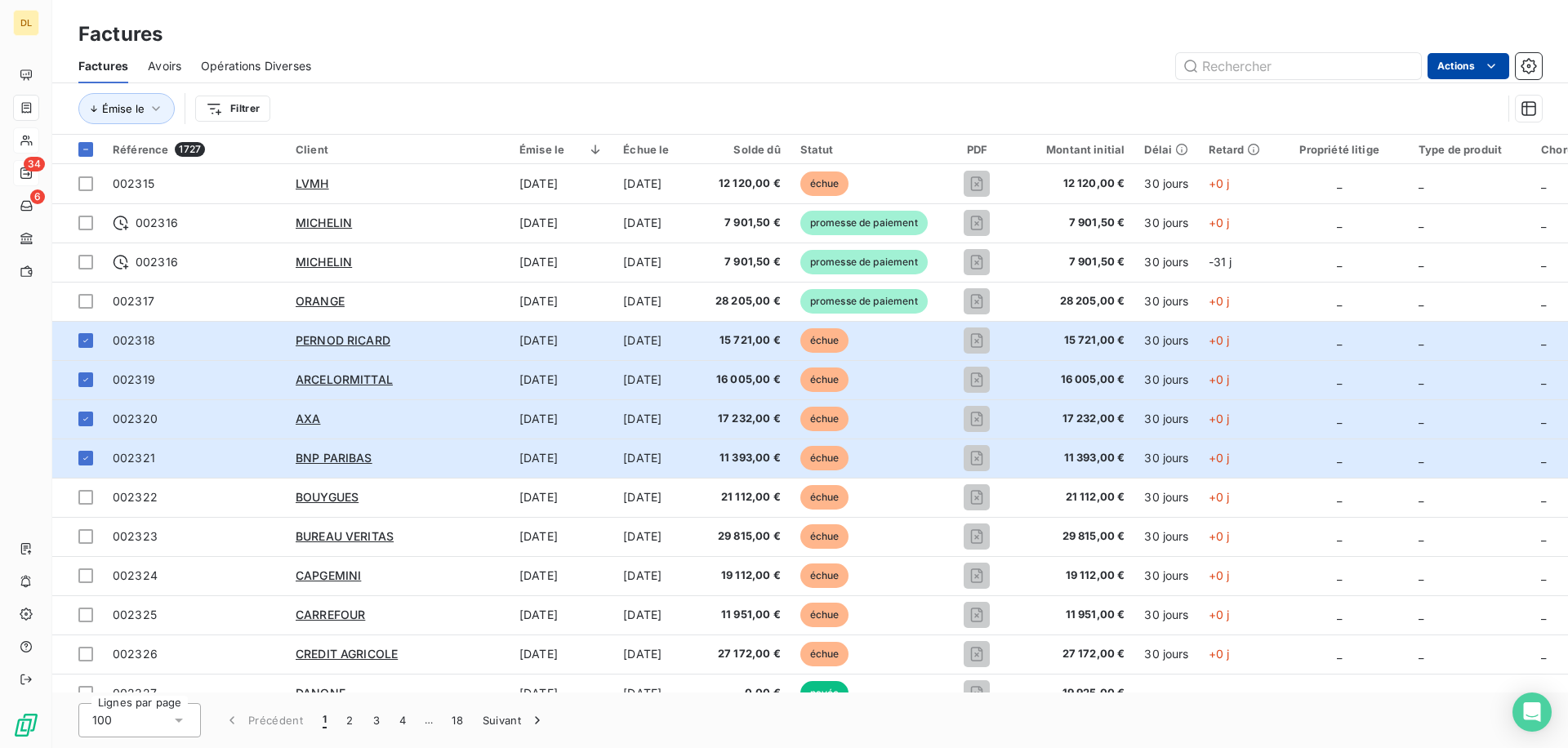
click at [1474, 69] on html "DL 34 6 Factures Factures Avoirs Opérations Diverses Actions Émise le Filtrer R…" at bounding box center [784, 374] width 1568 height 748
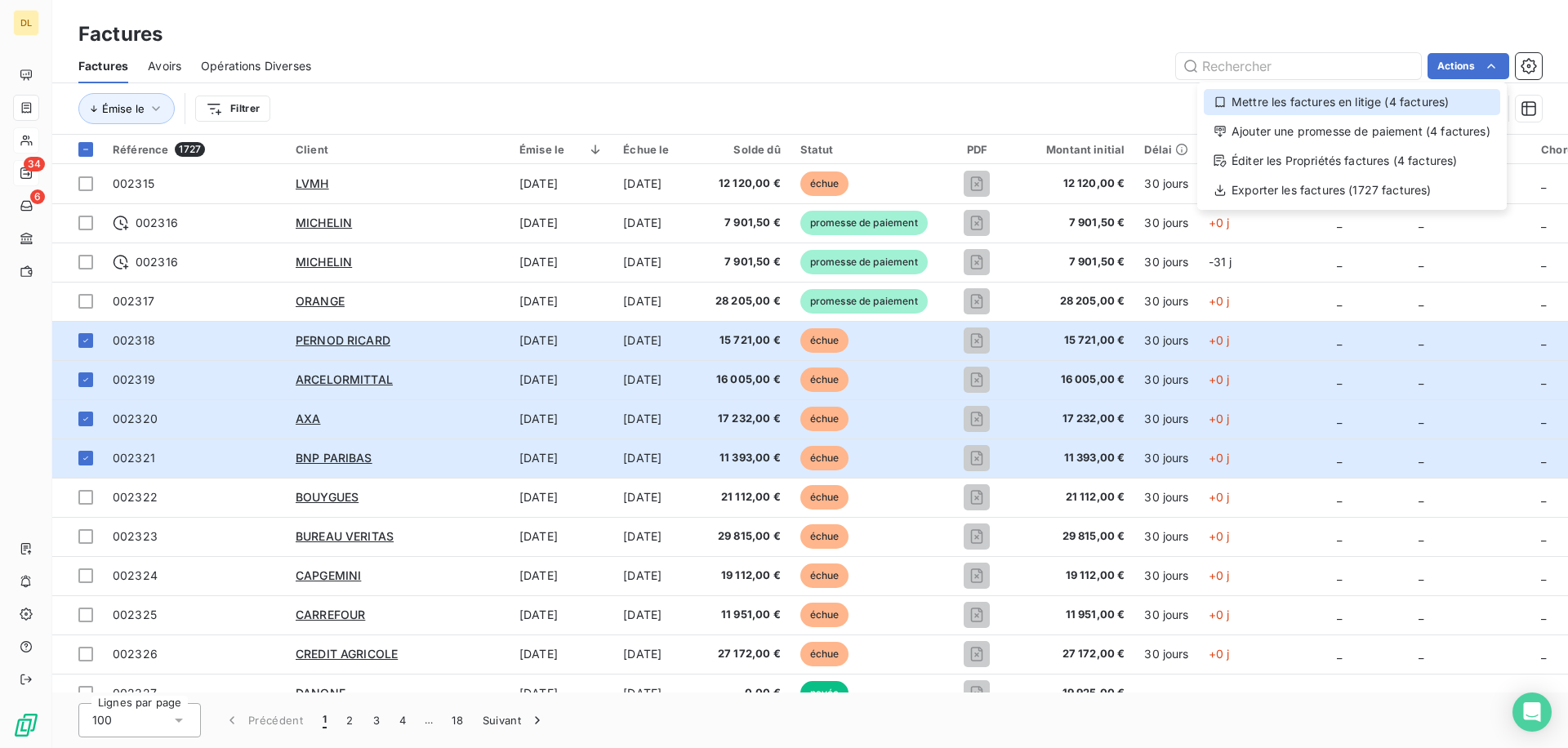
click at [1318, 103] on div "Mettre les factures en litige (4 factures)" at bounding box center [1351, 102] width 297 height 26
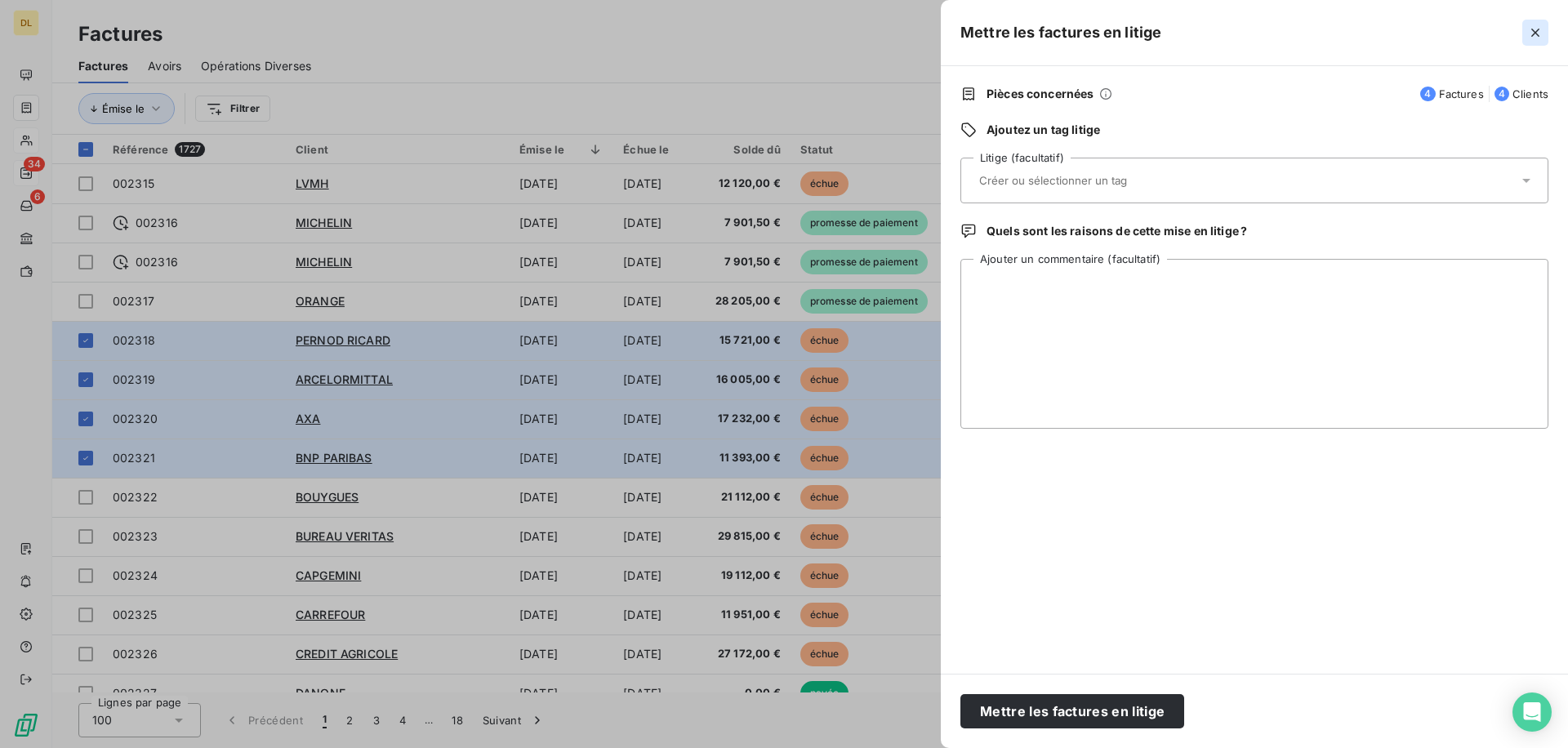
click at [1523, 32] on button "button" at bounding box center [1535, 33] width 26 height 26
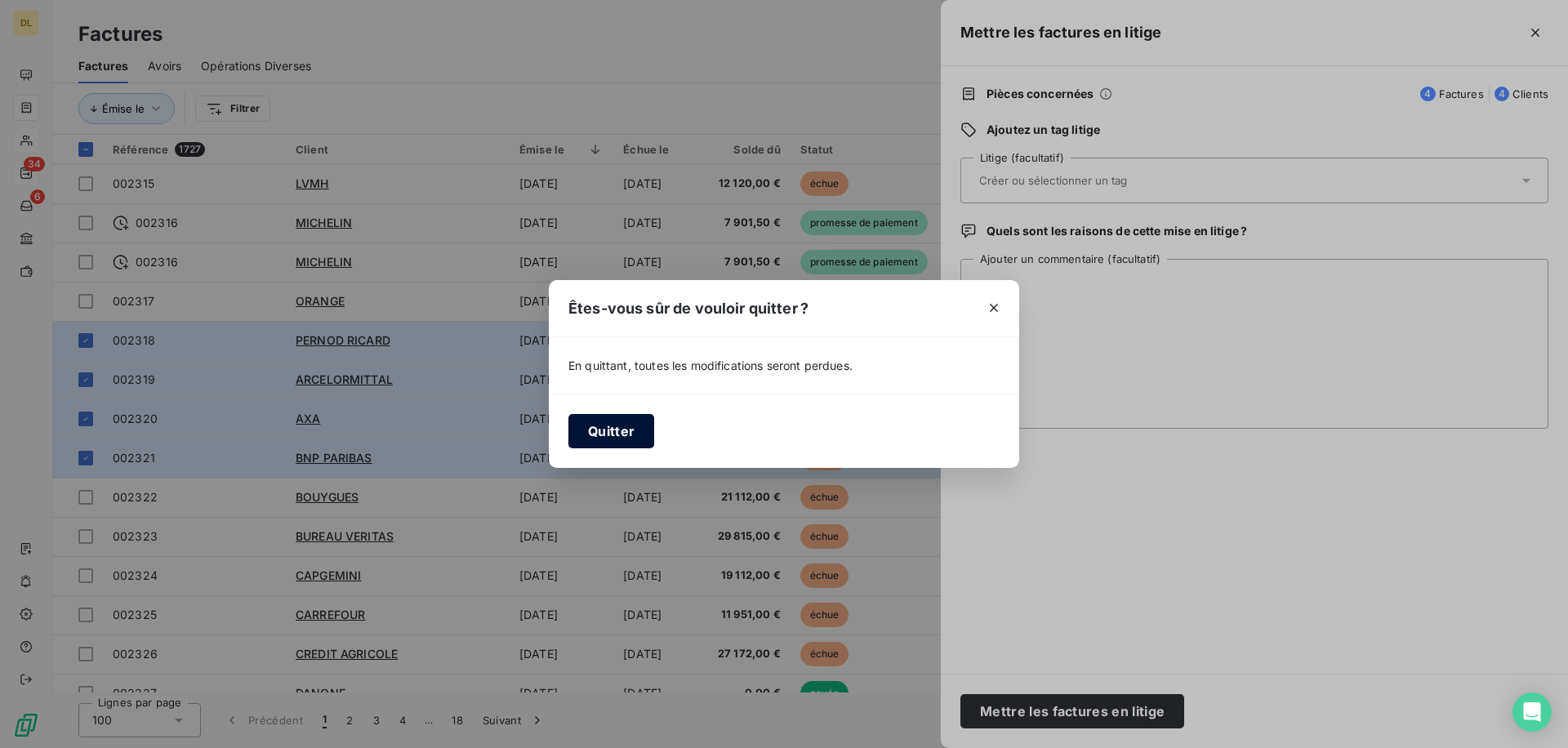
click at [623, 438] on button "Quitter" at bounding box center [611, 431] width 86 height 34
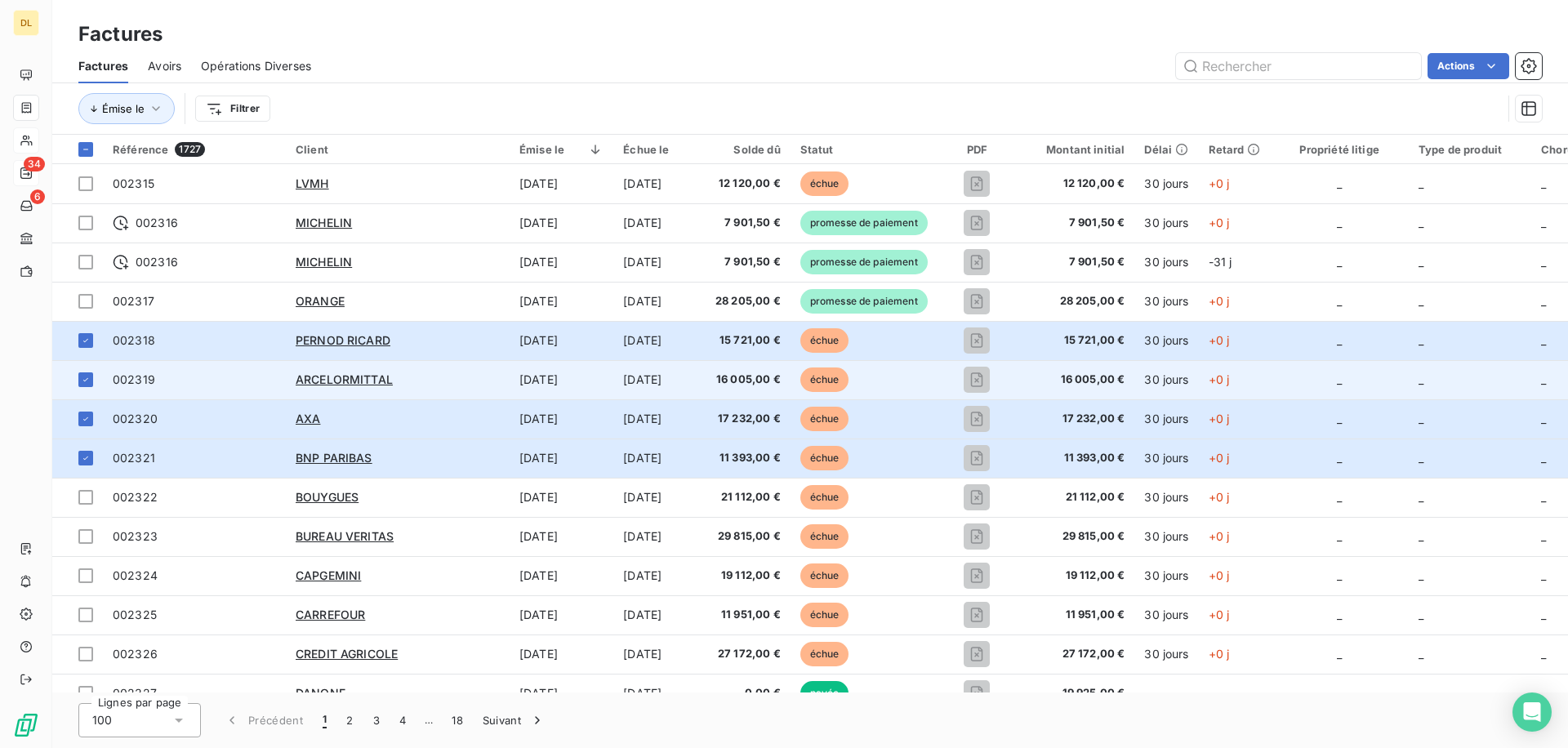
click at [424, 362] on td "ARCELORMITTAL" at bounding box center [397, 379] width 224 height 39
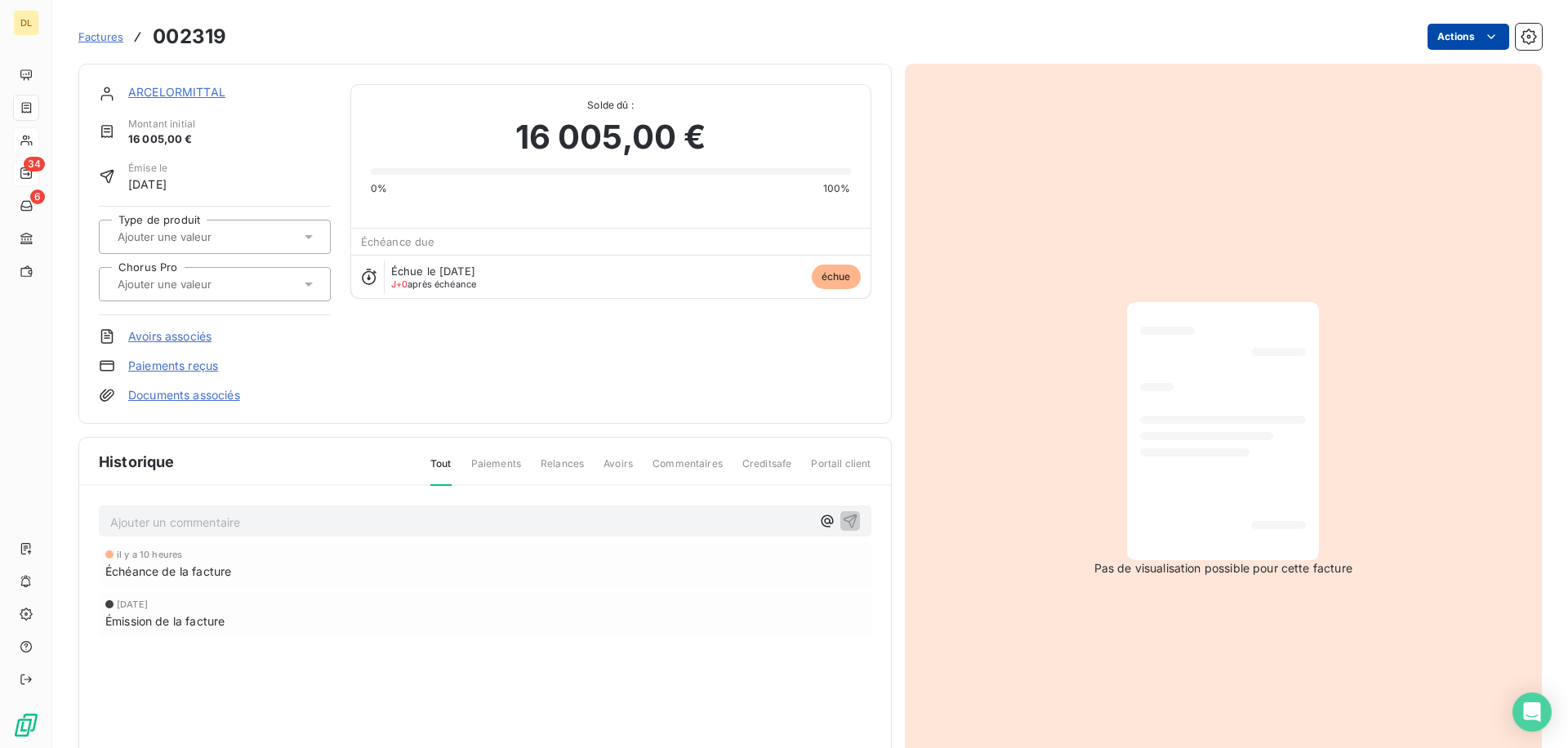
click at [1451, 43] on html "DL 34 6 Factures [DRIVERS_LICENSE_NUMBER] Actions ARCELORMITTAL Montant initial…" at bounding box center [784, 374] width 1568 height 748
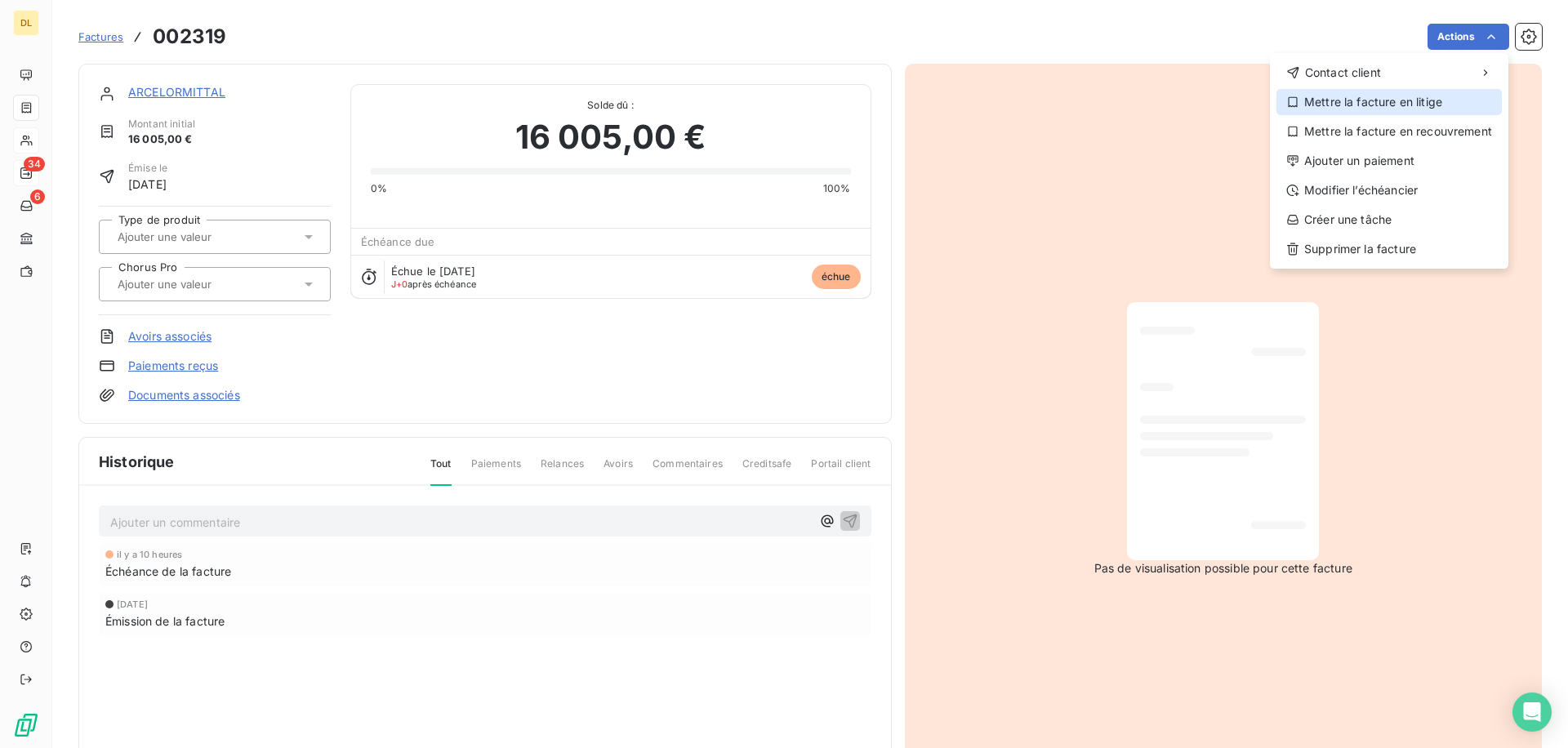
click at [1309, 105] on div "Mettre la facture en litige" at bounding box center [1389, 102] width 226 height 26
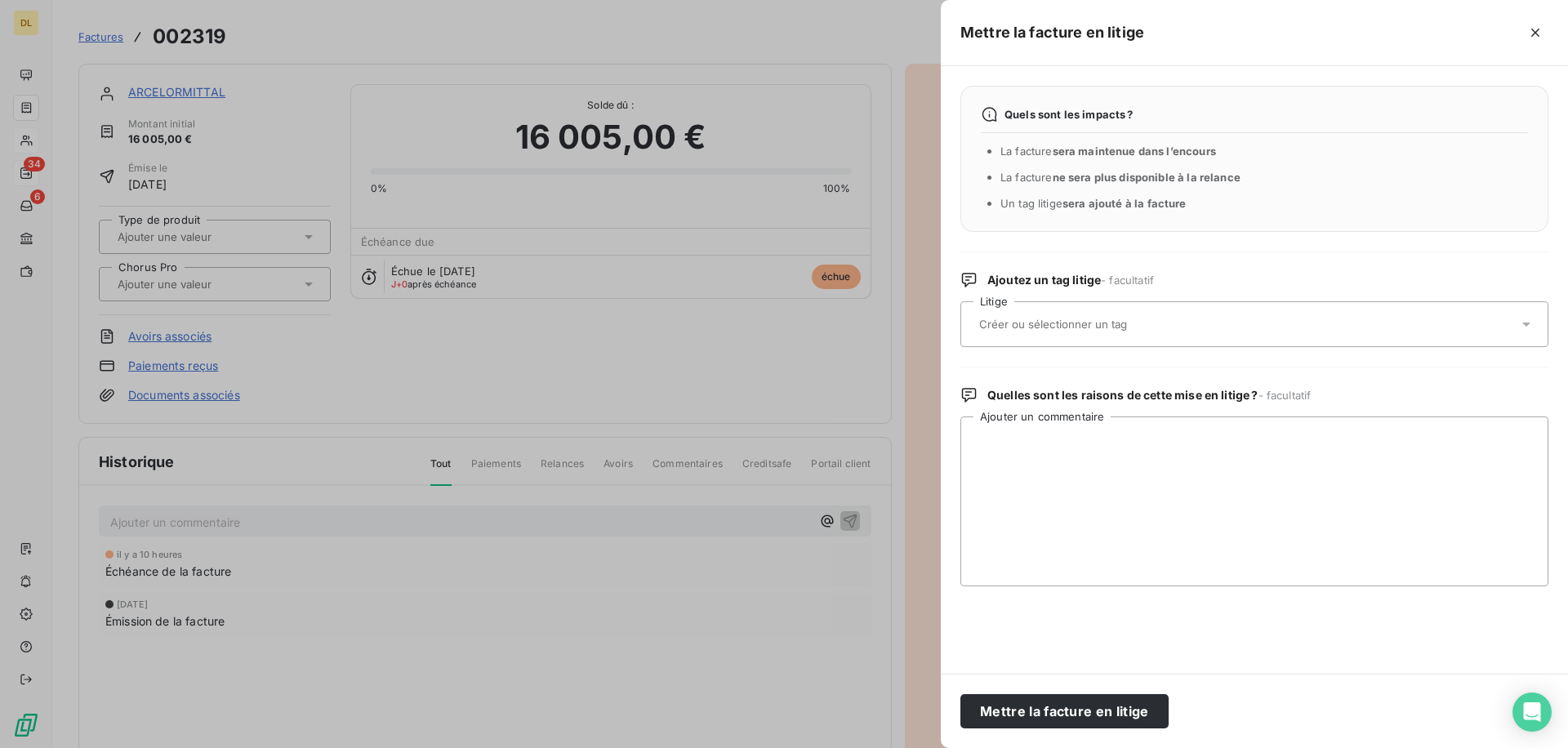
click at [1032, 330] on input "text" at bounding box center [1097, 324] width 238 height 15
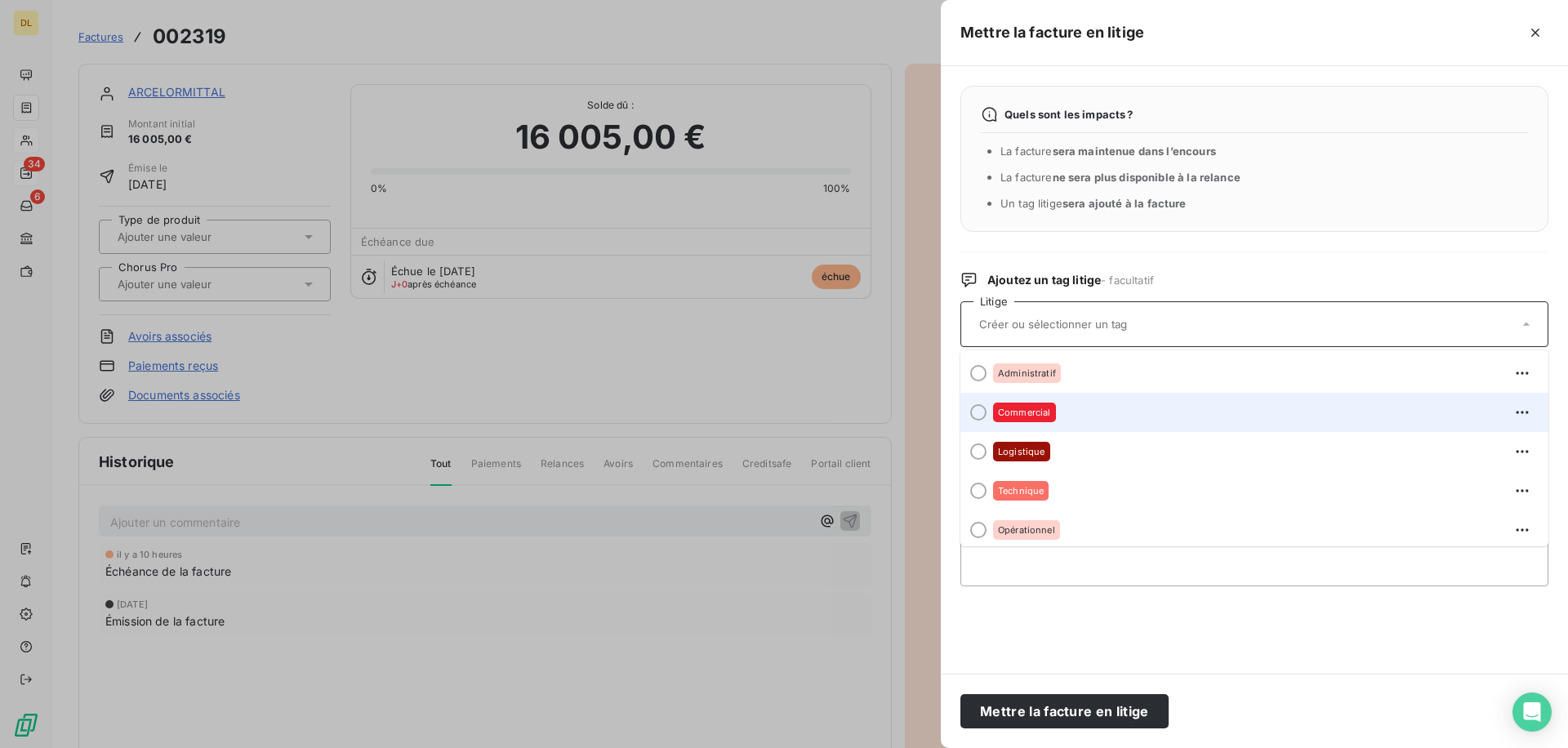
click at [1016, 402] on div "Commercial" at bounding box center [1024, 412] width 63 height 20
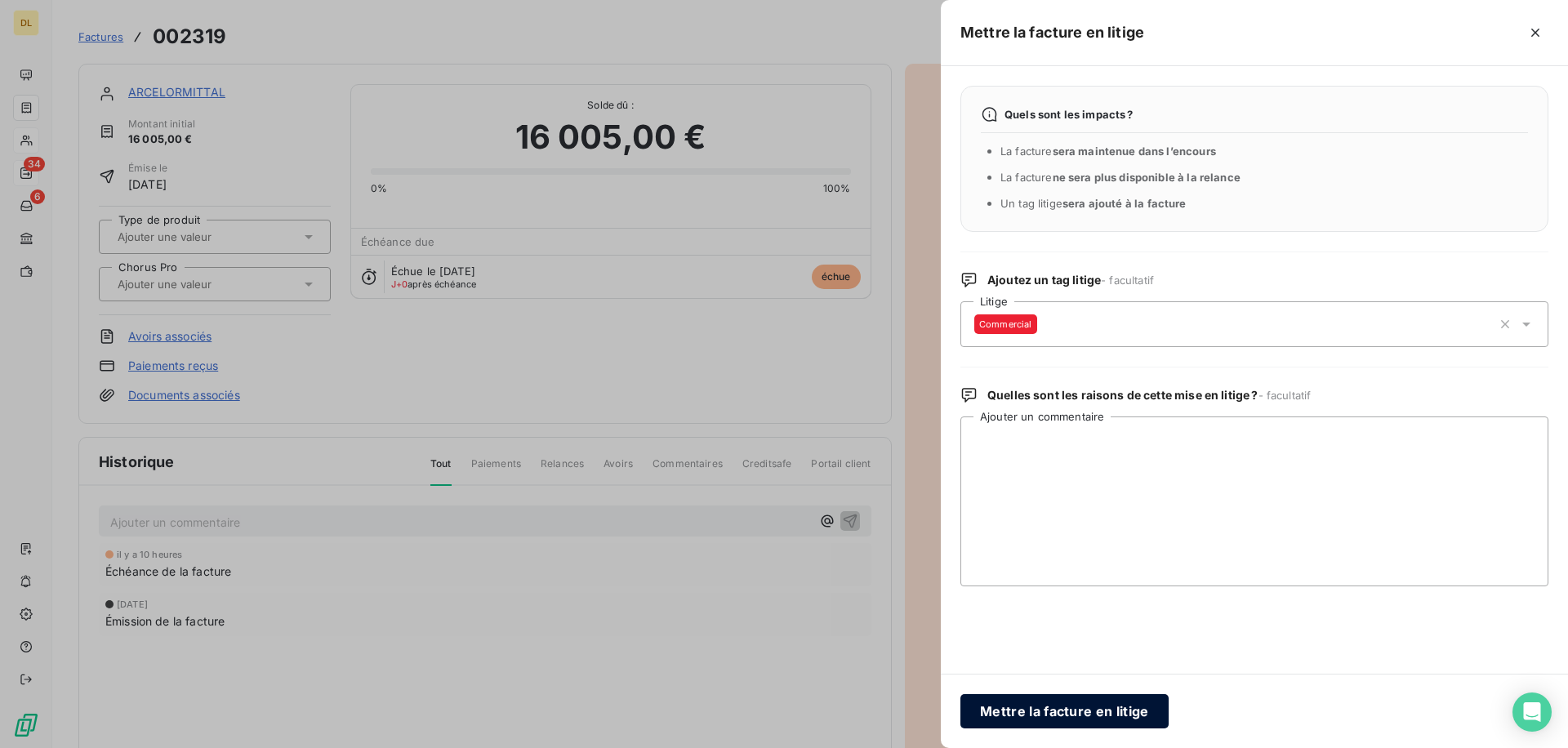
click at [1031, 720] on button "Mettre la facture en litige" at bounding box center [1065, 711] width 208 height 34
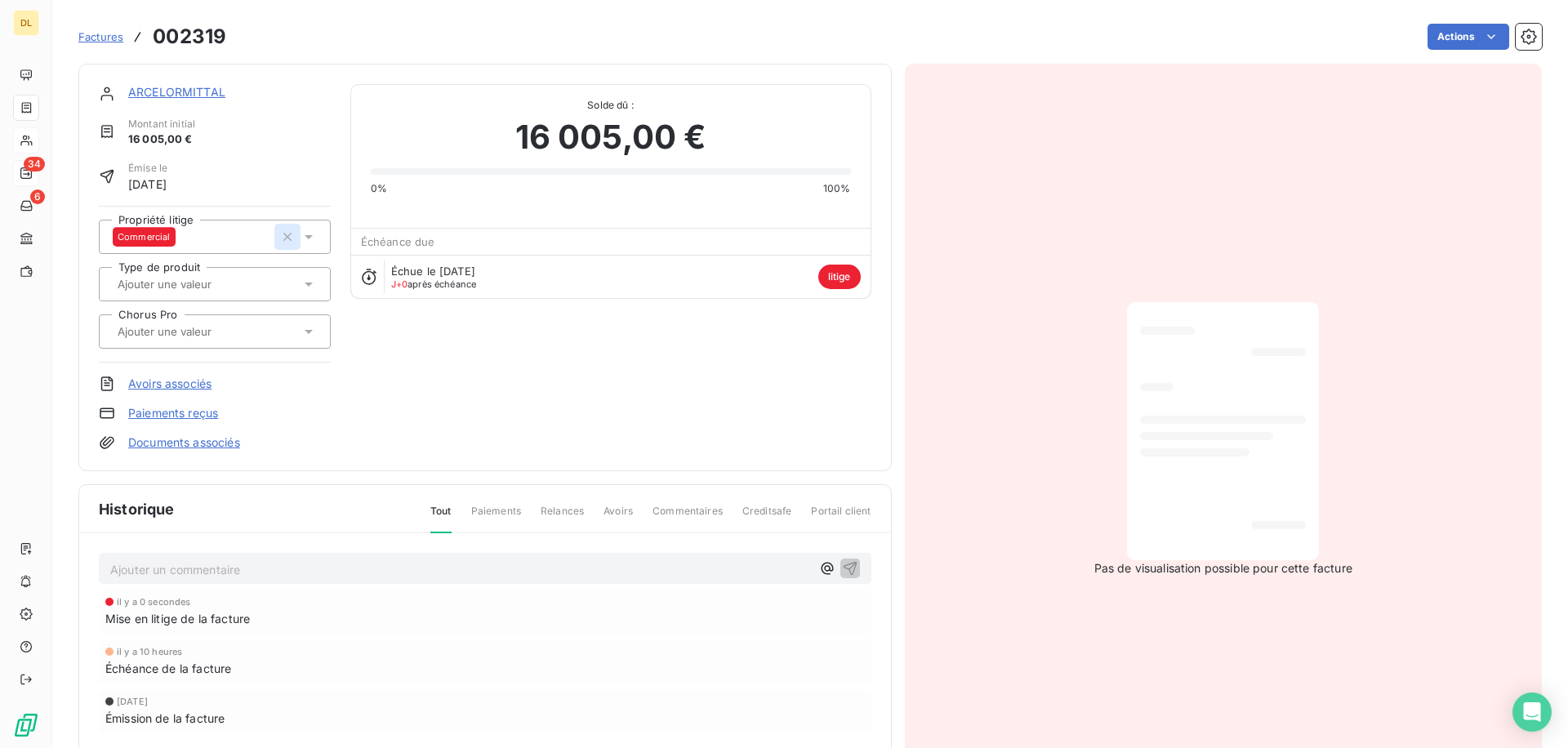
click at [283, 230] on icon "button" at bounding box center [288, 237] width 16 height 16
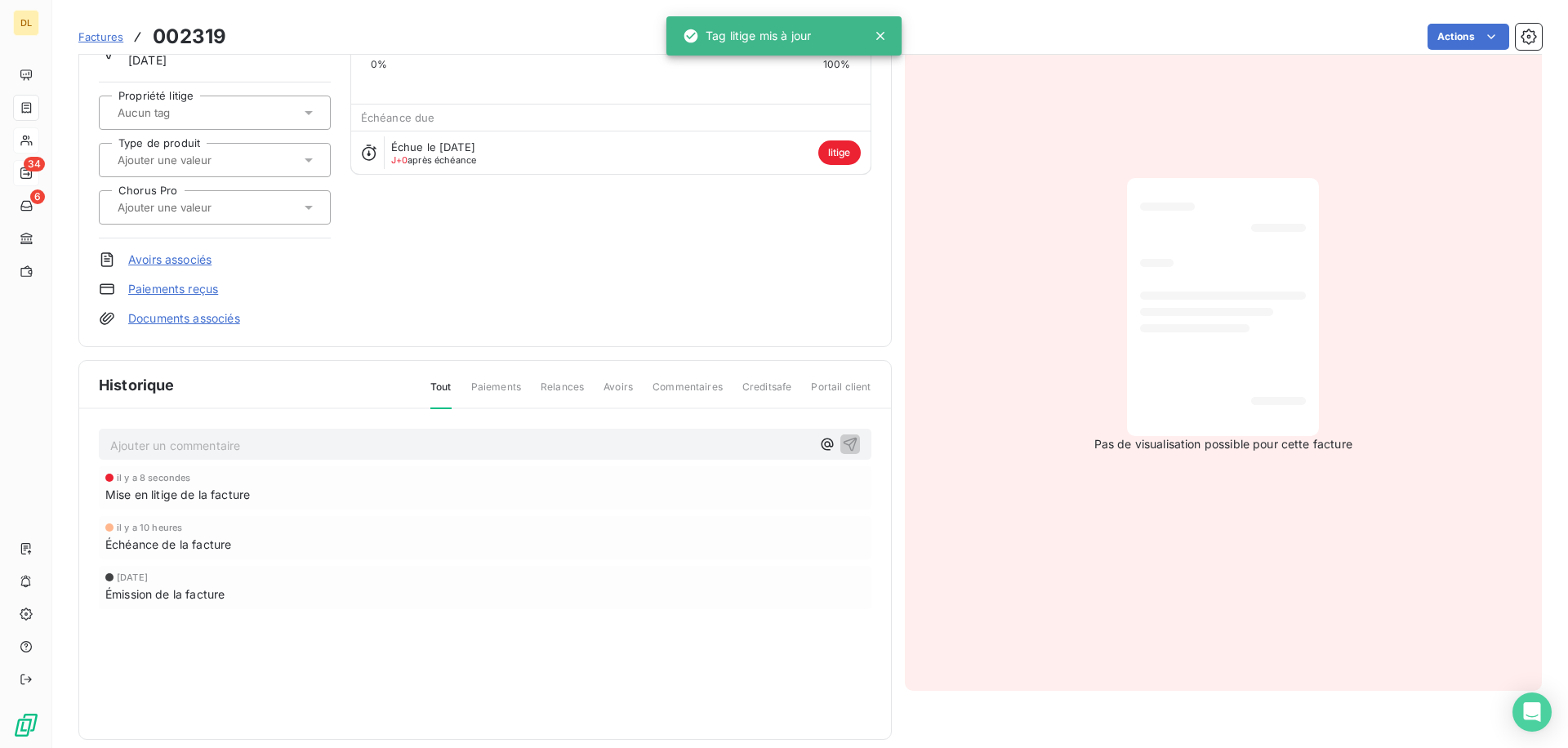
scroll to position [127, 0]
click at [157, 489] on span "Mise en litige de la facture" at bounding box center [177, 492] width 145 height 17
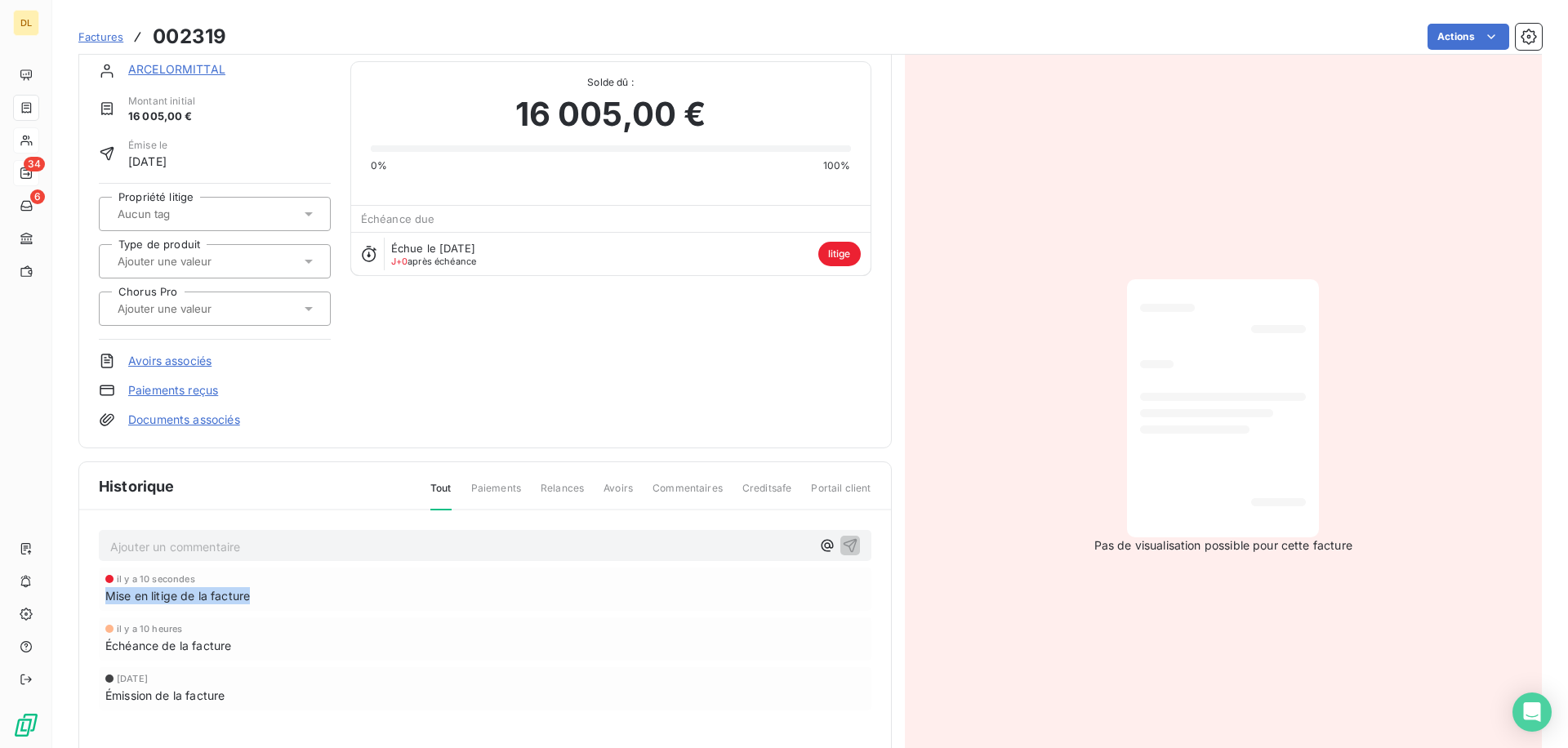
scroll to position [0, 0]
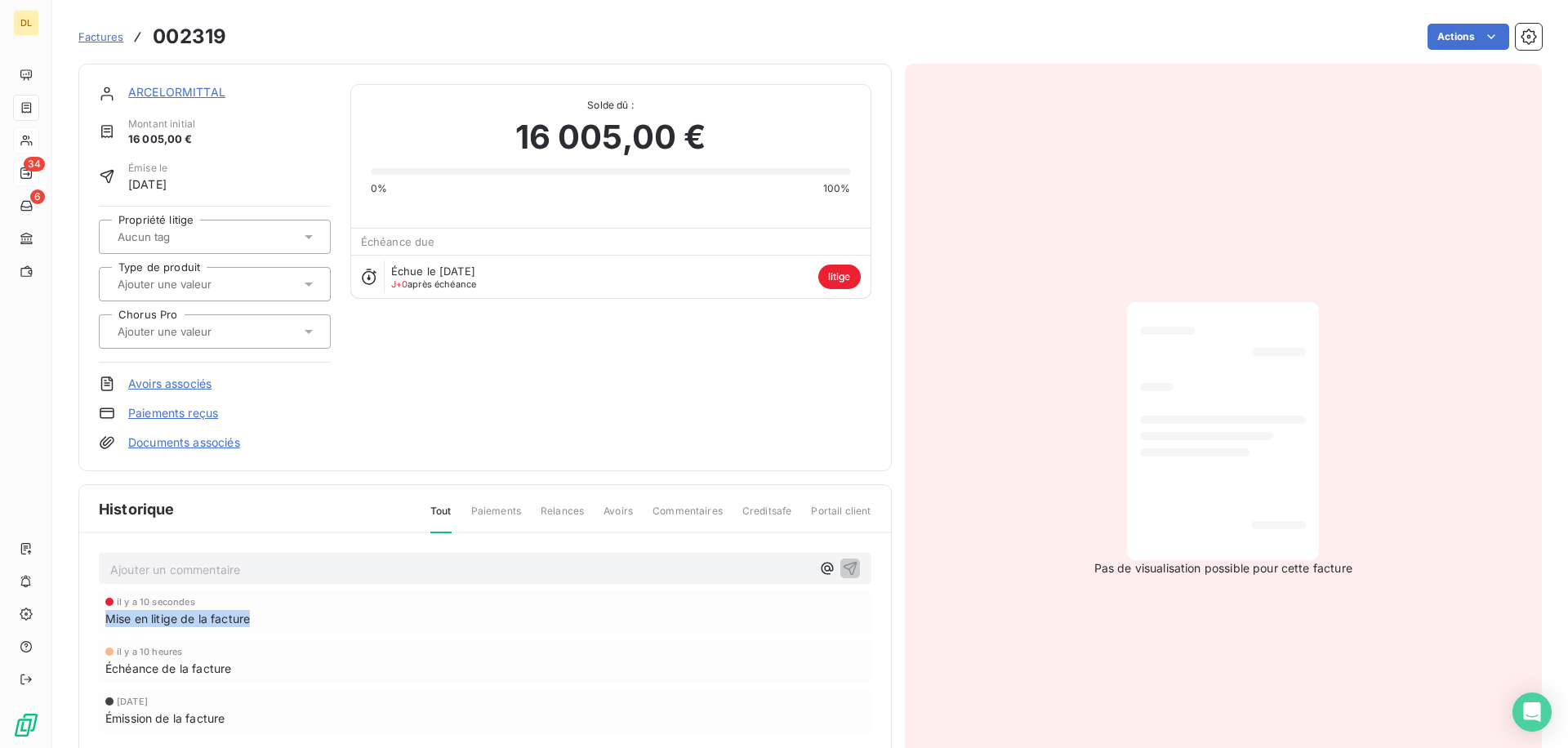
click at [308, 497] on div "Historique Tout Paiements Relances Avoirs Commentaires Creditsafe Portail client" at bounding box center [484, 509] width 812 height 48
click at [241, 232] on div at bounding box center [207, 236] width 188 height 21
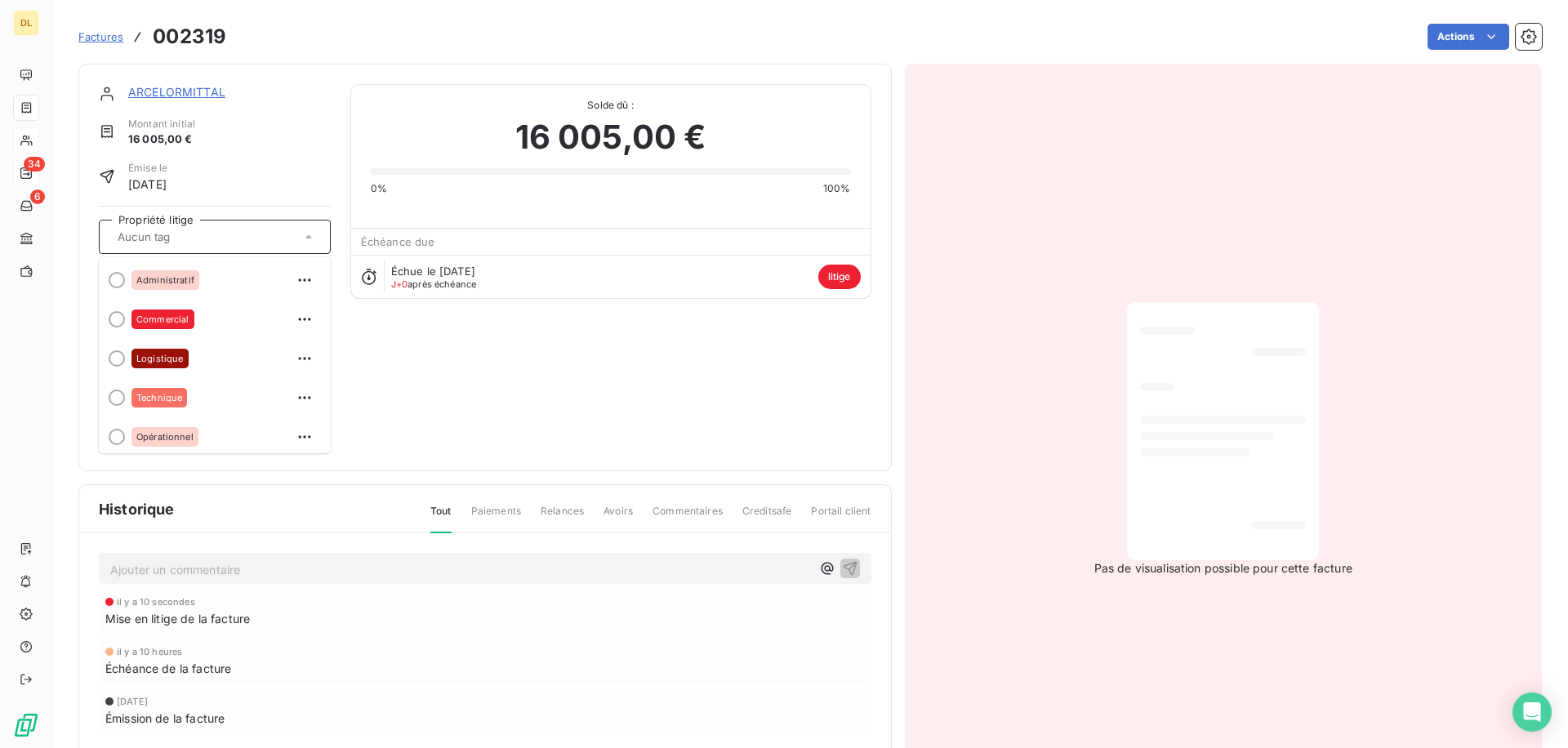
click at [453, 384] on div "ARCELORMITTAL Montant initial 16 005,00 € Émise le [DATE] Propriété litige Admi…" at bounding box center [484, 267] width 772 height 367
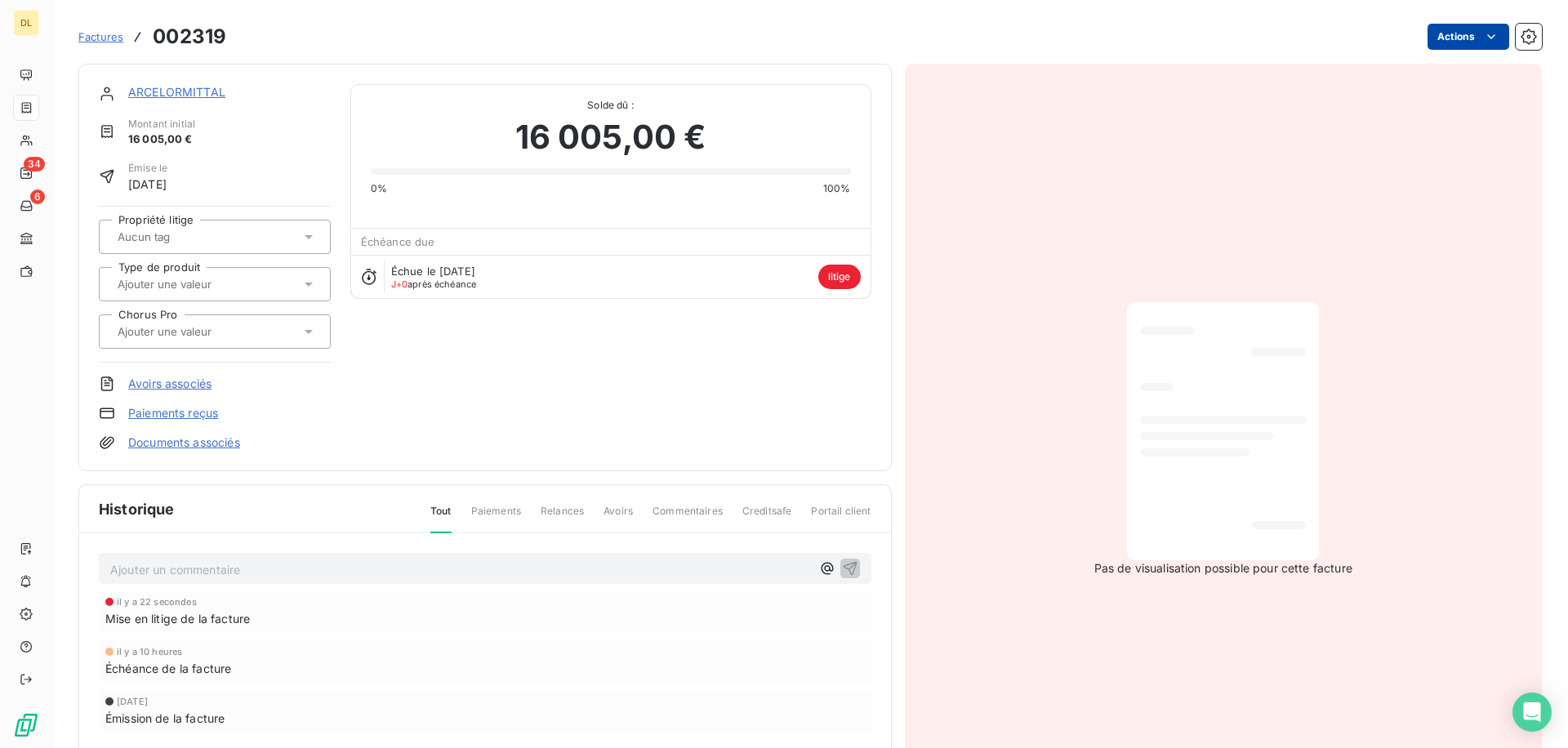
click at [1465, 38] on html "DL 34 6 Factures [DRIVERS_LICENSE_NUMBER] Actions ARCELORMITTAL Montant initial…" at bounding box center [784, 374] width 1568 height 748
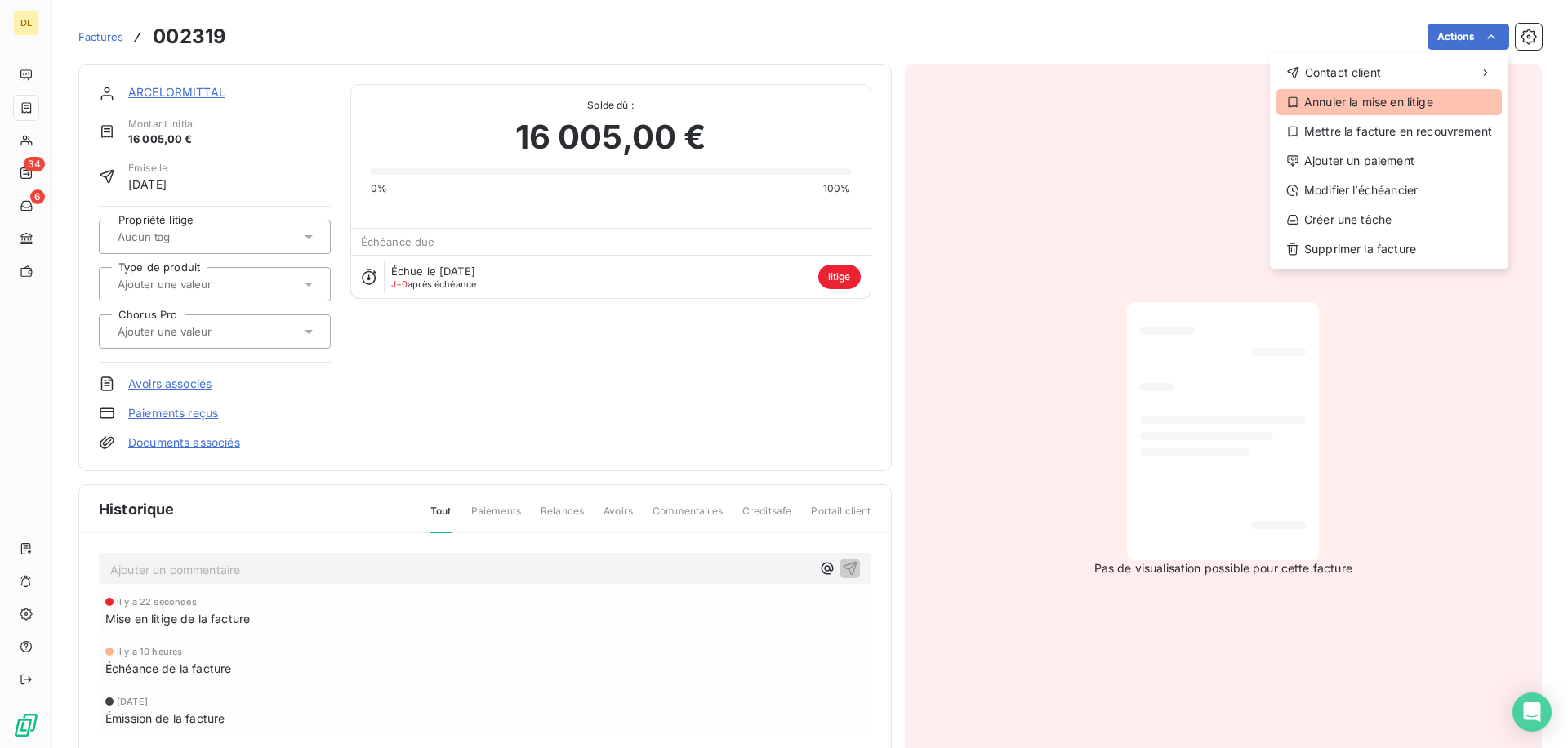
click at [1389, 100] on div "Annuler la mise en litige" at bounding box center [1389, 102] width 226 height 26
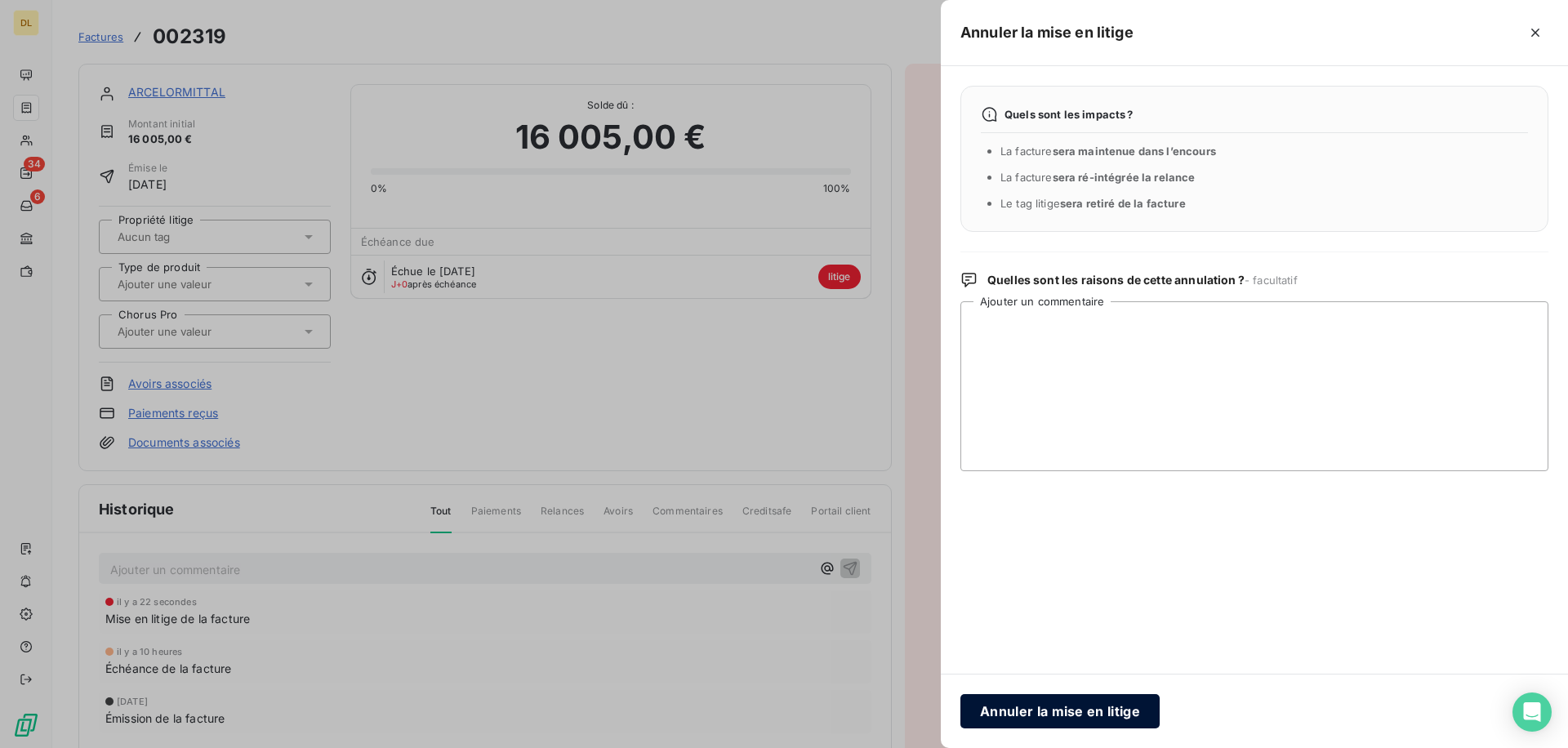
click at [1030, 721] on button "Annuler la mise en litige" at bounding box center [1061, 711] width 200 height 34
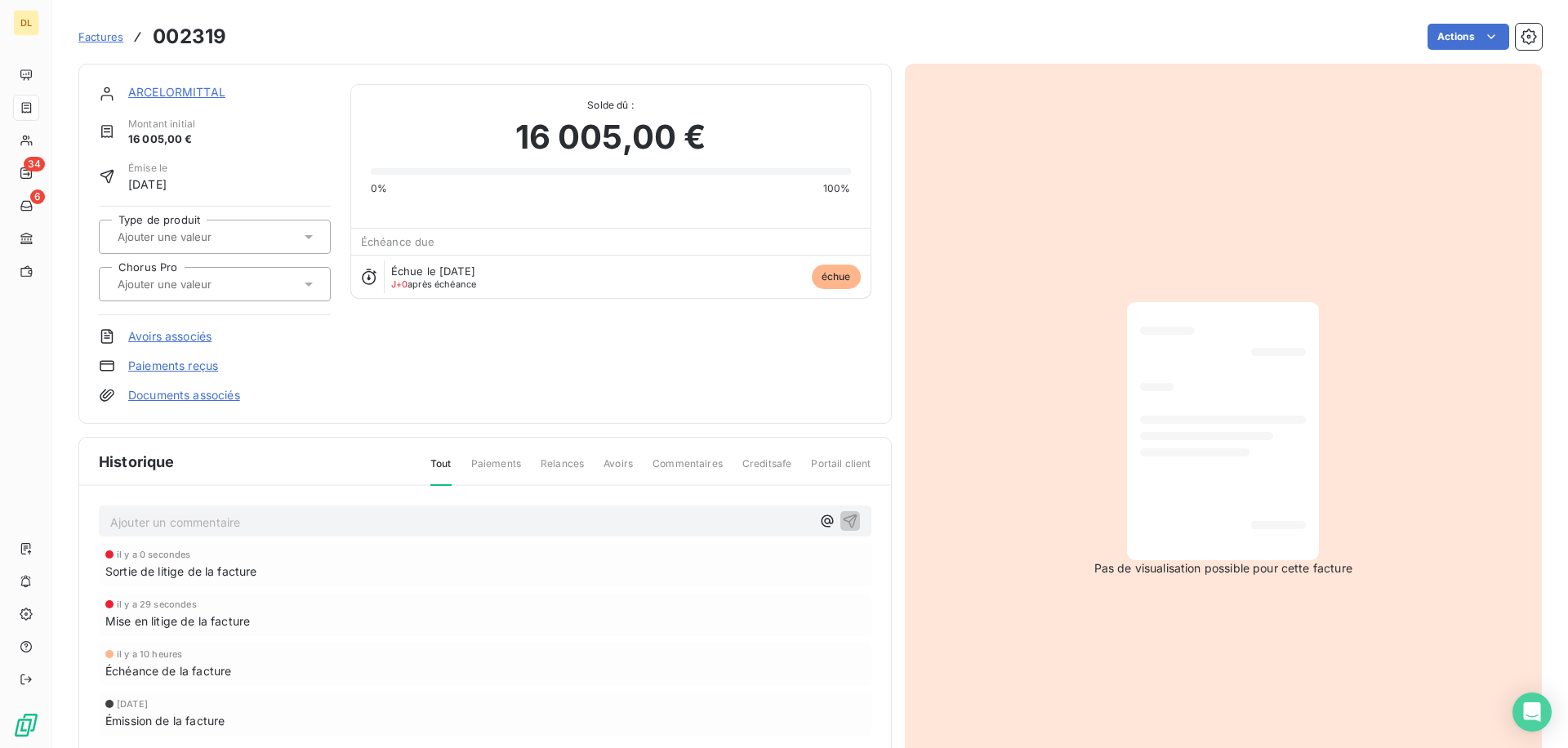
click at [194, 566] on span "Sortie de litige de la facture" at bounding box center [181, 570] width 152 height 17
click at [1462, 17] on div "Factures 002319 Actions" at bounding box center [809, 27] width 1463 height 54
click at [1447, 36] on html "DL 34 6 Factures 002319 Actions ARCELORMITTAL Montant initial 16 005,00 € Émise…" at bounding box center [784, 374] width 1568 height 748
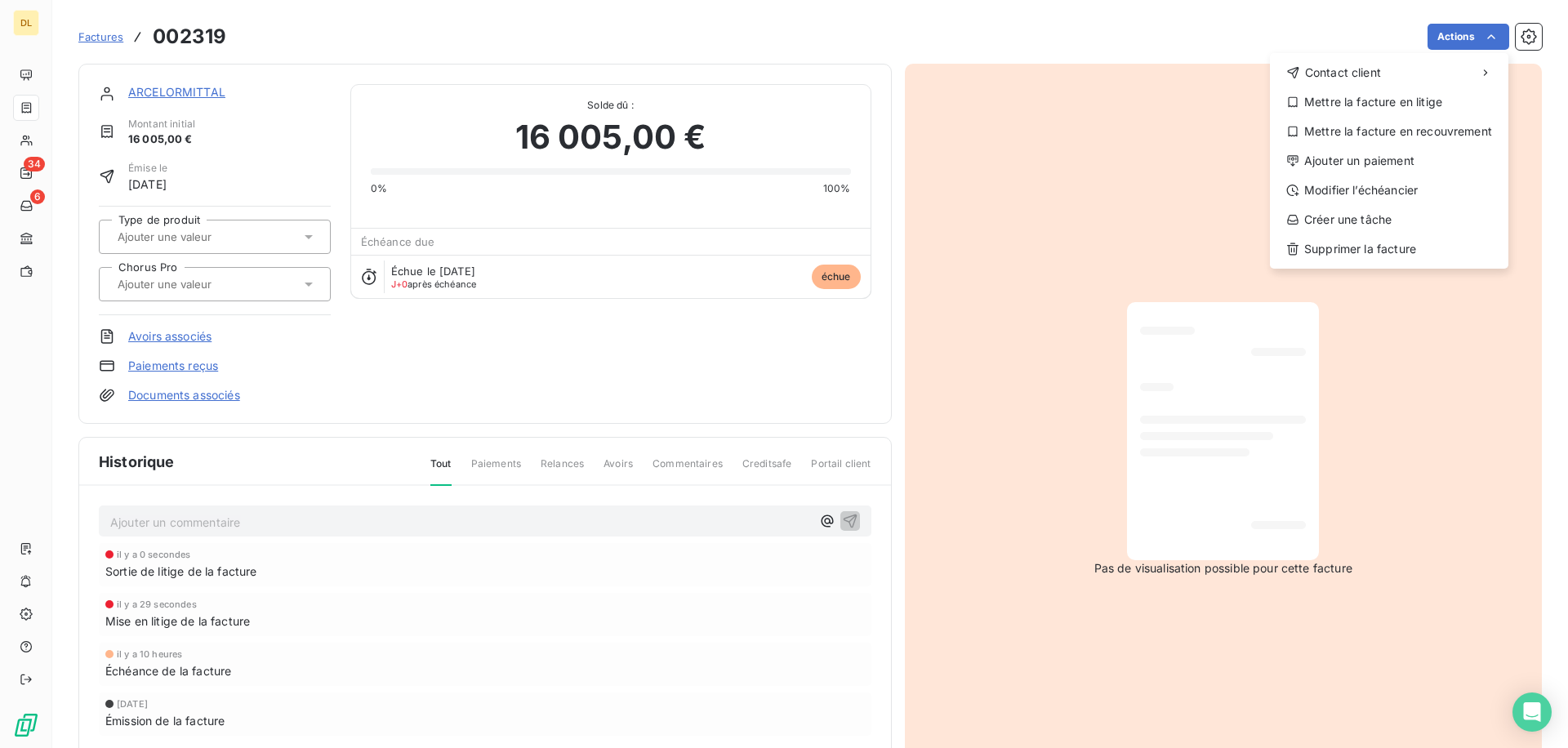
click at [42, 72] on html "DL 34 6 Factures 002319 Actions Contact client Mettre la facture en litige Mett…" at bounding box center [784, 374] width 1568 height 748
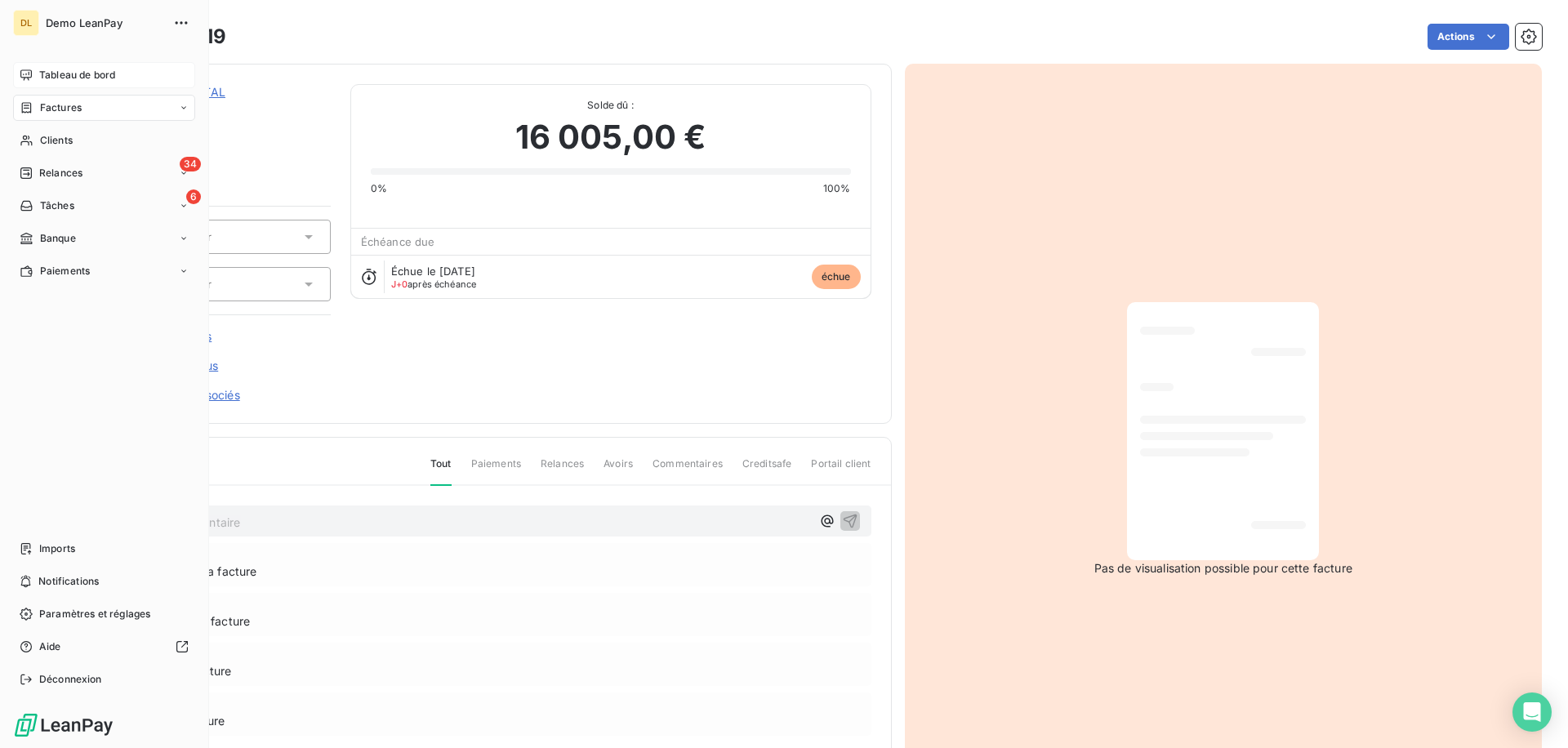
click at [15, 71] on div "Tableau de bord" at bounding box center [104, 75] width 182 height 26
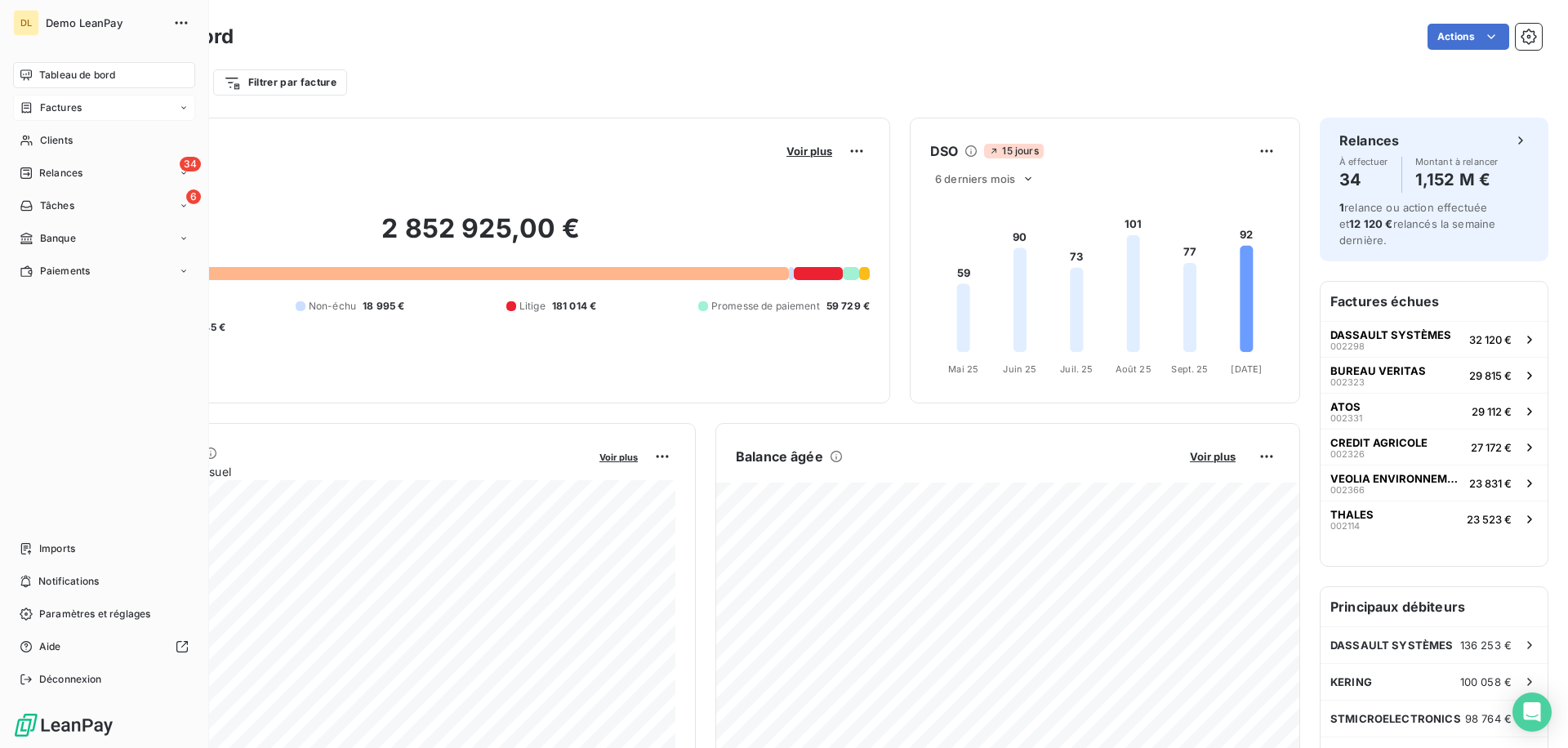
click at [47, 116] on div "Factures" at bounding box center [104, 108] width 182 height 26
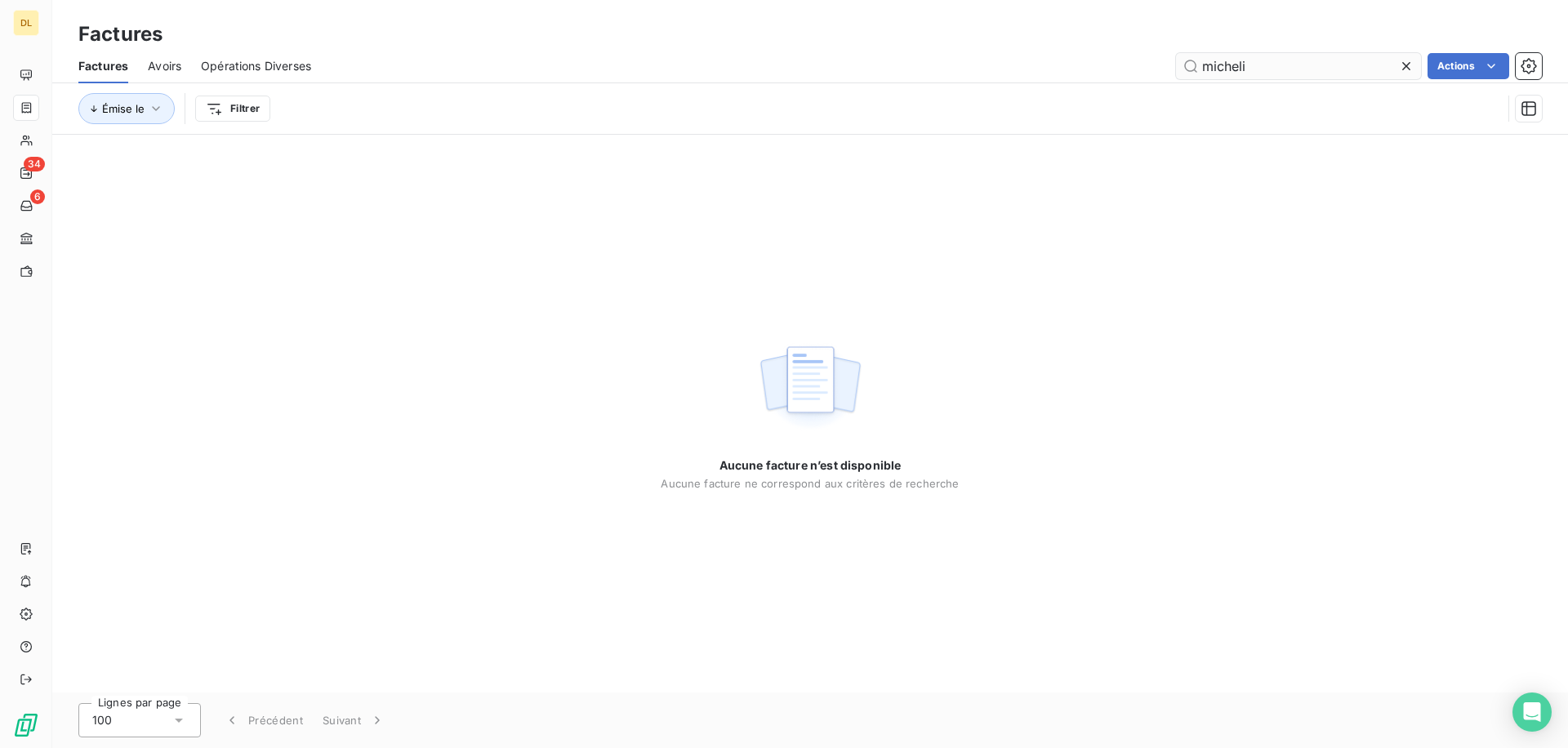
type input "michelin"
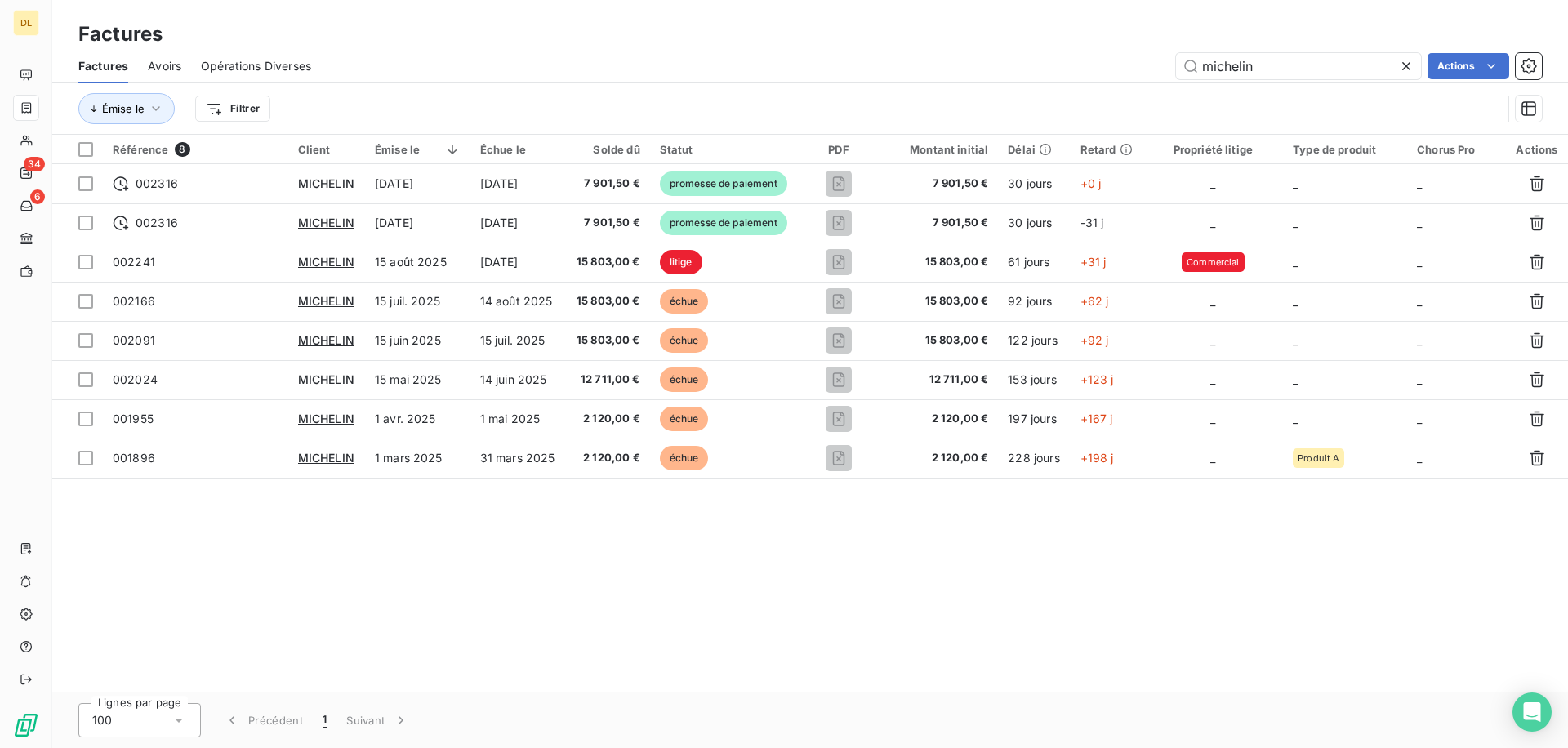
click at [172, 73] on span "Avoirs" at bounding box center [165, 66] width 34 height 16
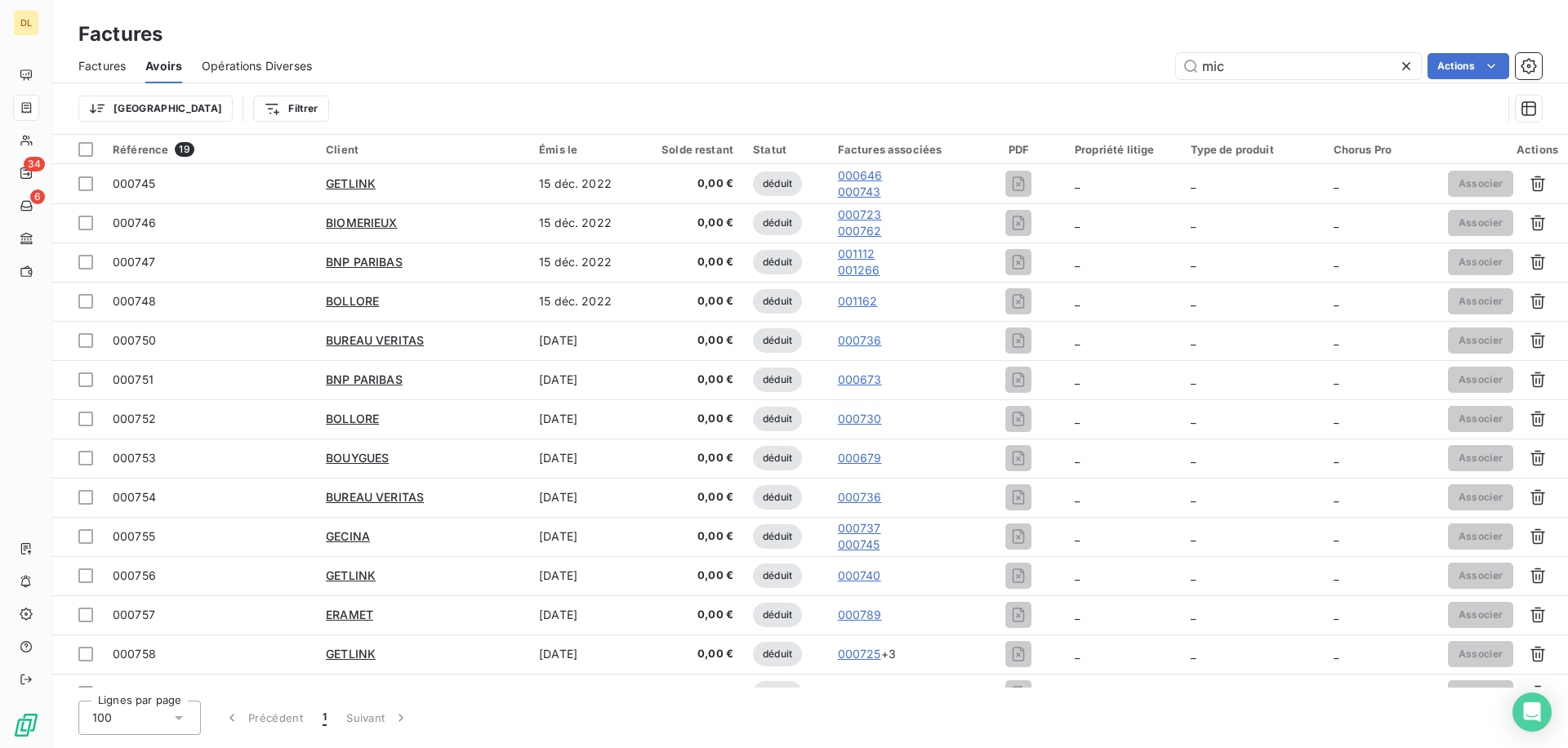
type input "mich"
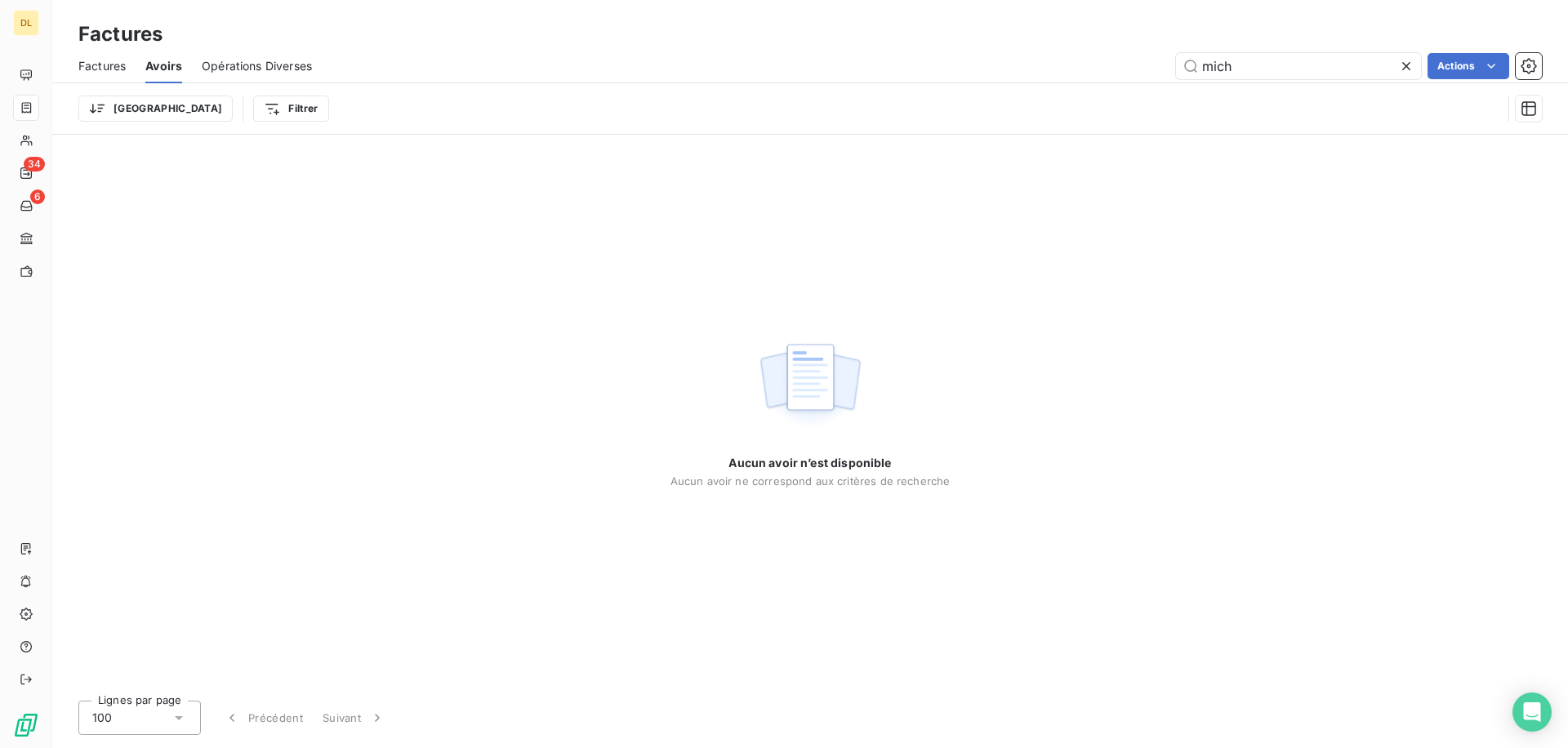
click at [249, 73] on span "Opérations Diverses" at bounding box center [257, 66] width 110 height 16
click at [95, 63] on span "Factures" at bounding box center [101, 66] width 47 height 16
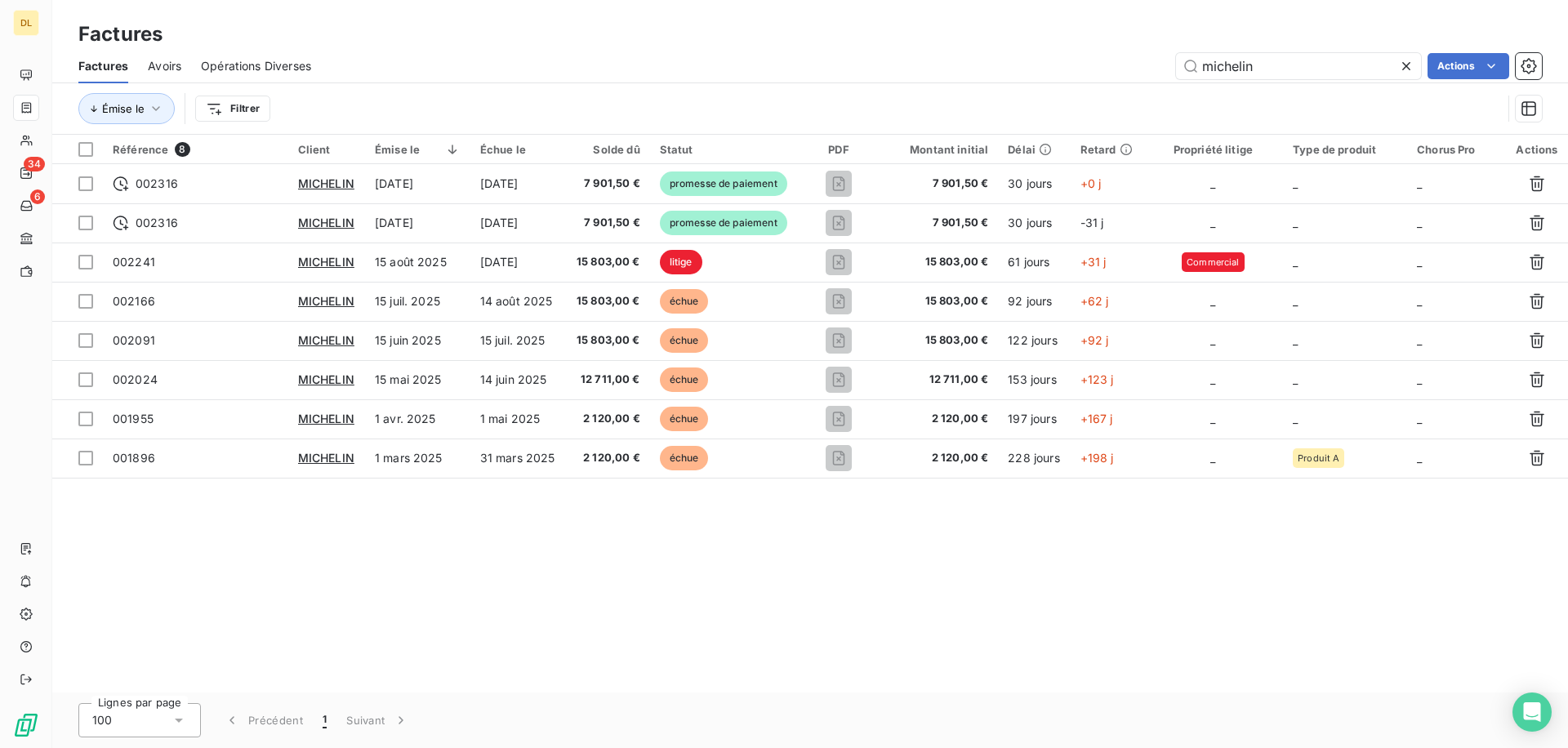
click at [174, 58] on span "Avoirs" at bounding box center [165, 66] width 34 height 16
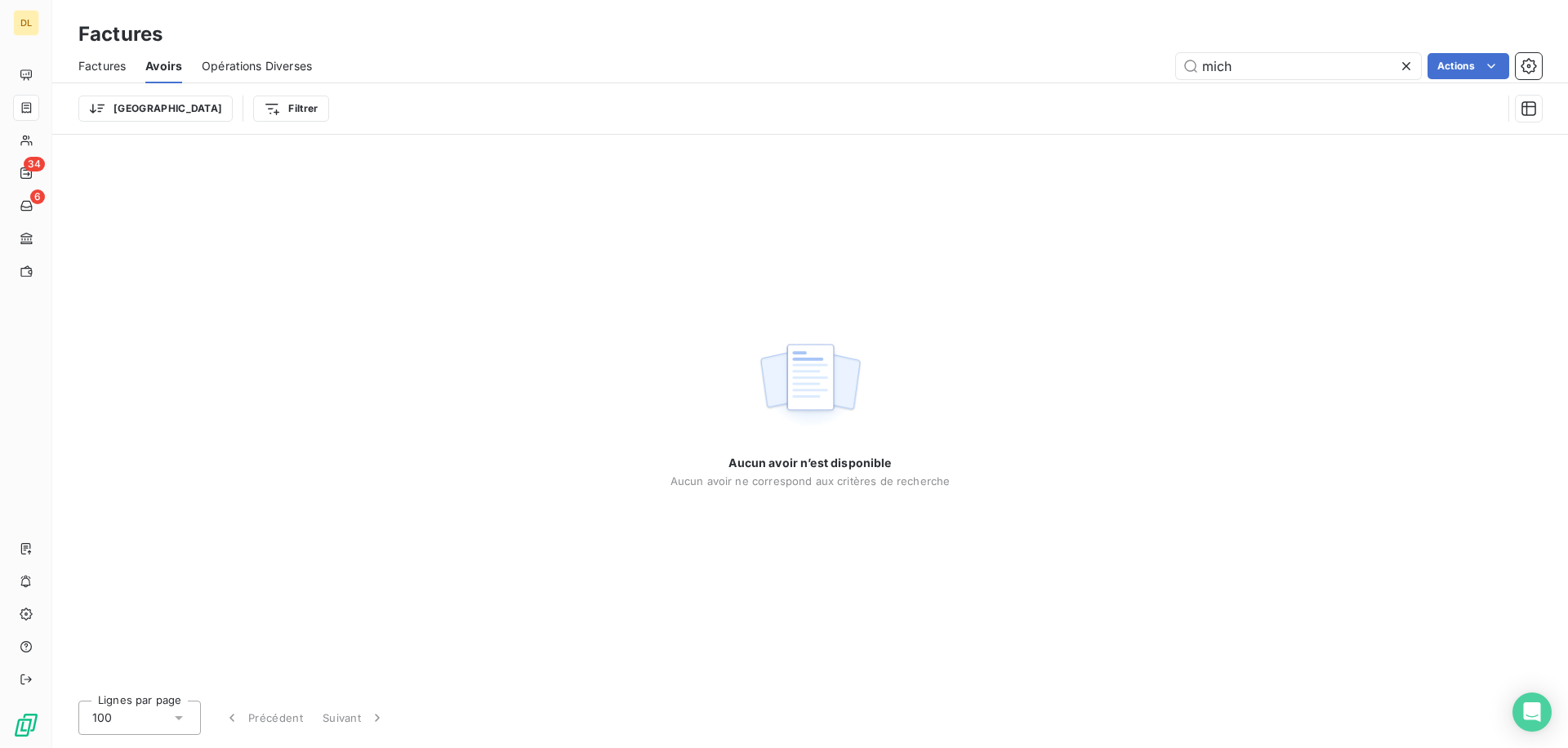
click at [105, 70] on span "Factures" at bounding box center [101, 66] width 47 height 16
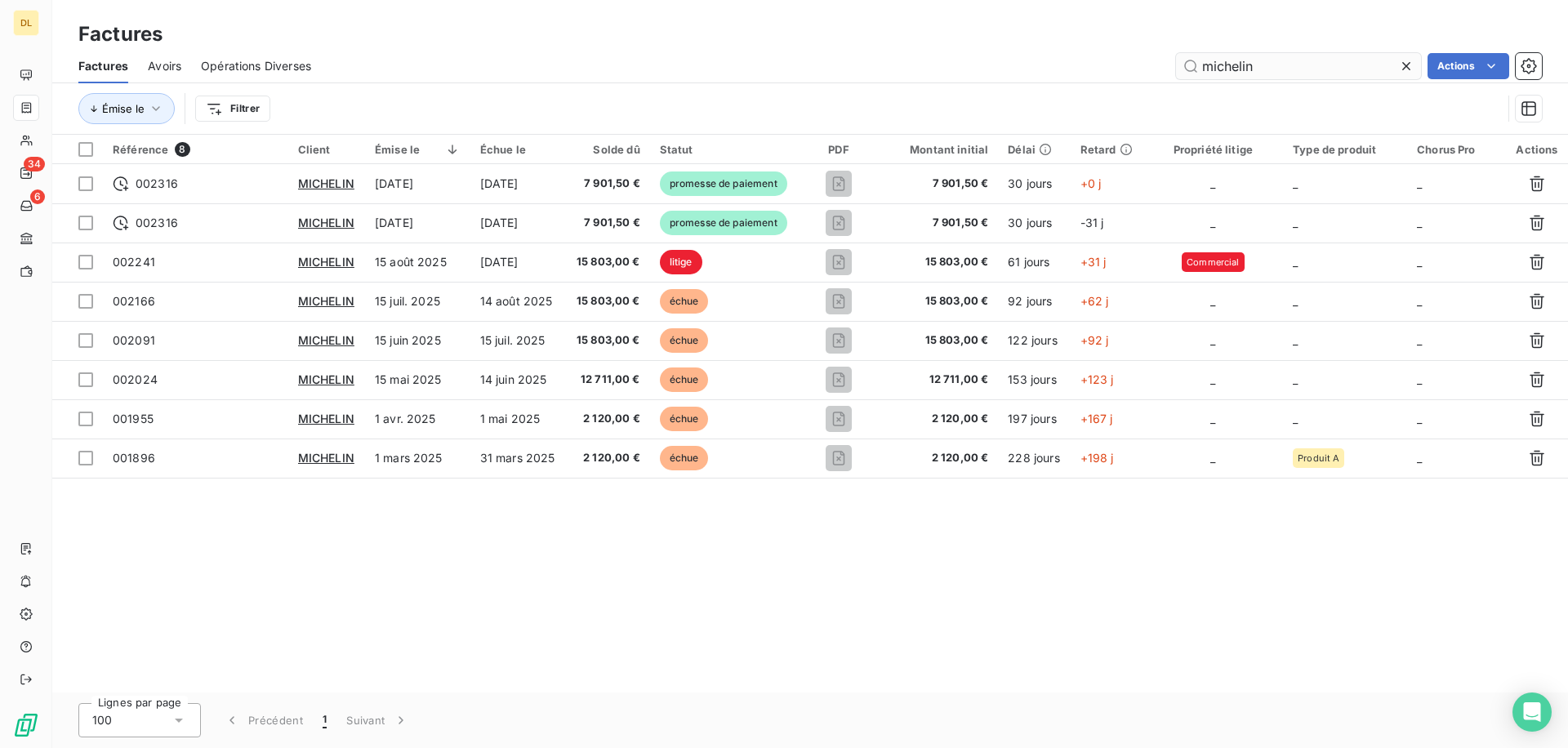
click at [1247, 65] on input "michelin" at bounding box center [1297, 66] width 245 height 26
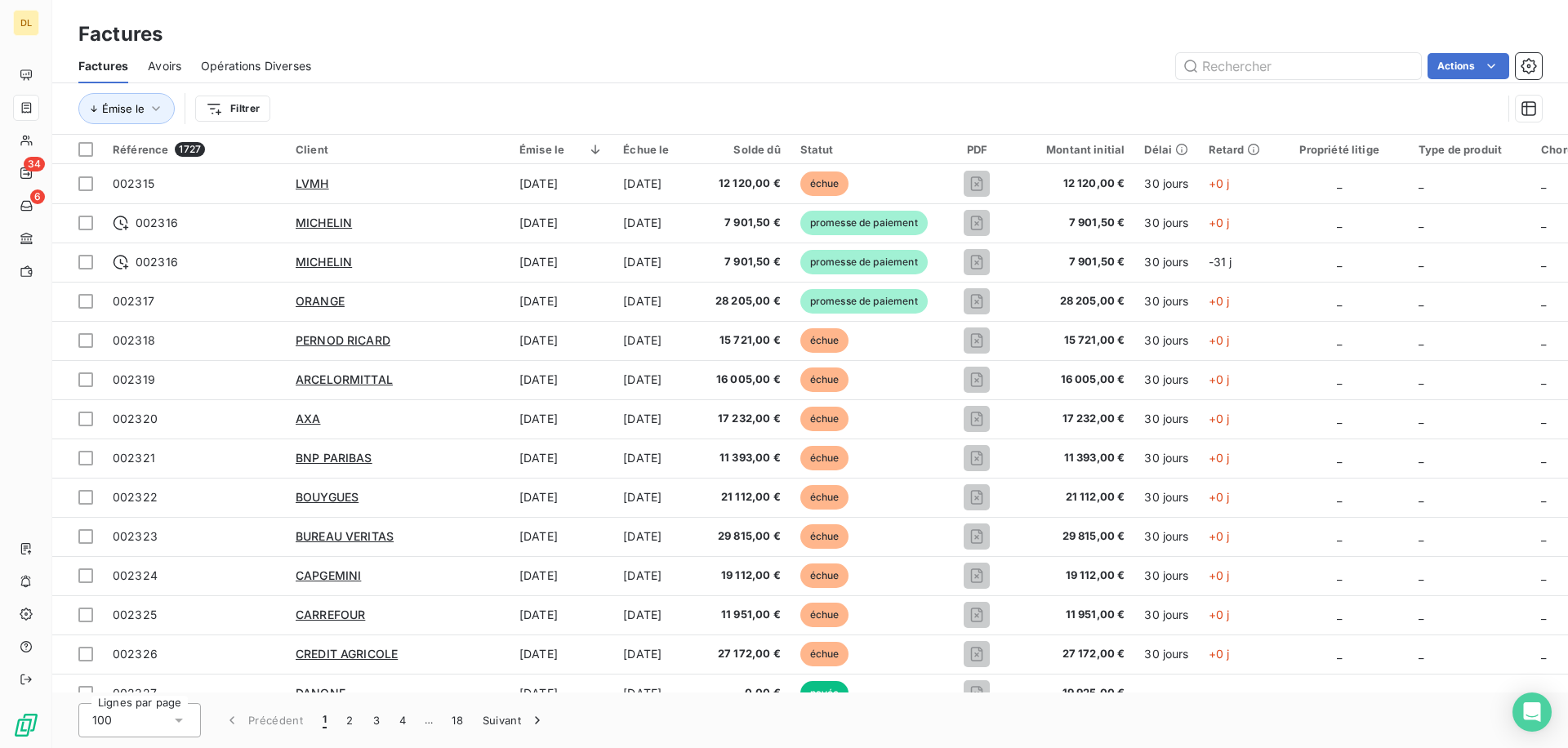
click at [155, 63] on span "Avoirs" at bounding box center [165, 66] width 34 height 16
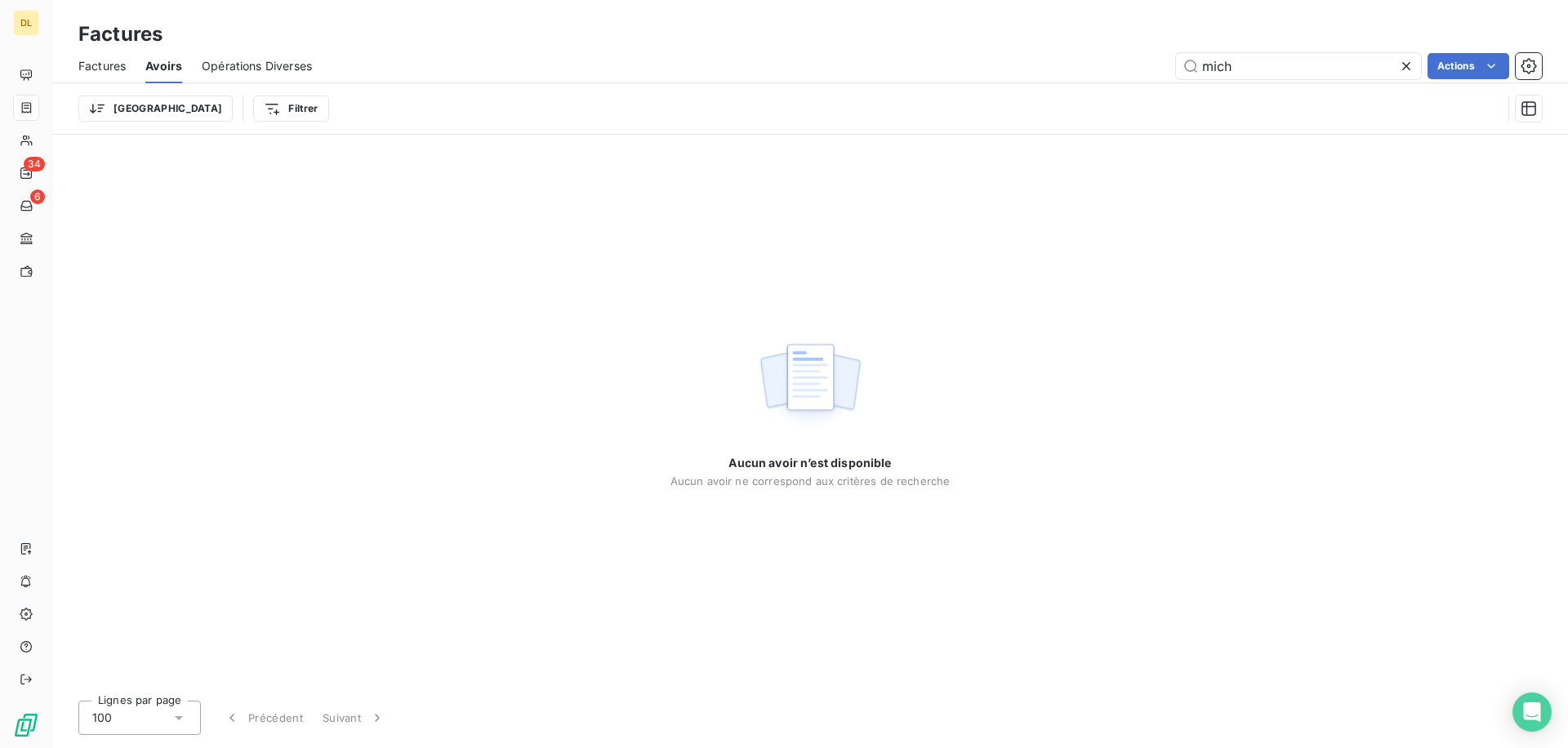
click at [109, 64] on span "Factures" at bounding box center [101, 66] width 47 height 16
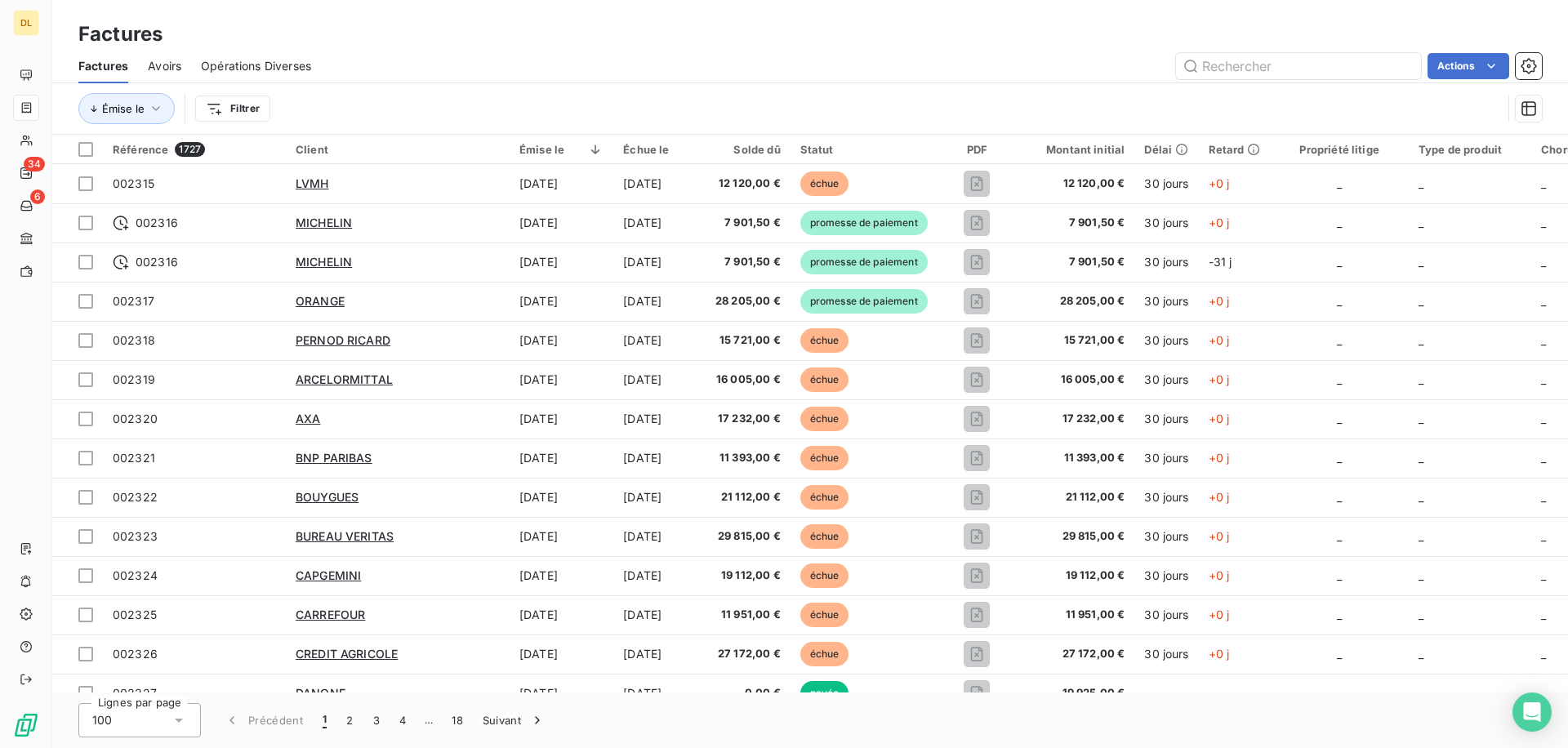
click at [160, 66] on span "Avoirs" at bounding box center [165, 66] width 34 height 16
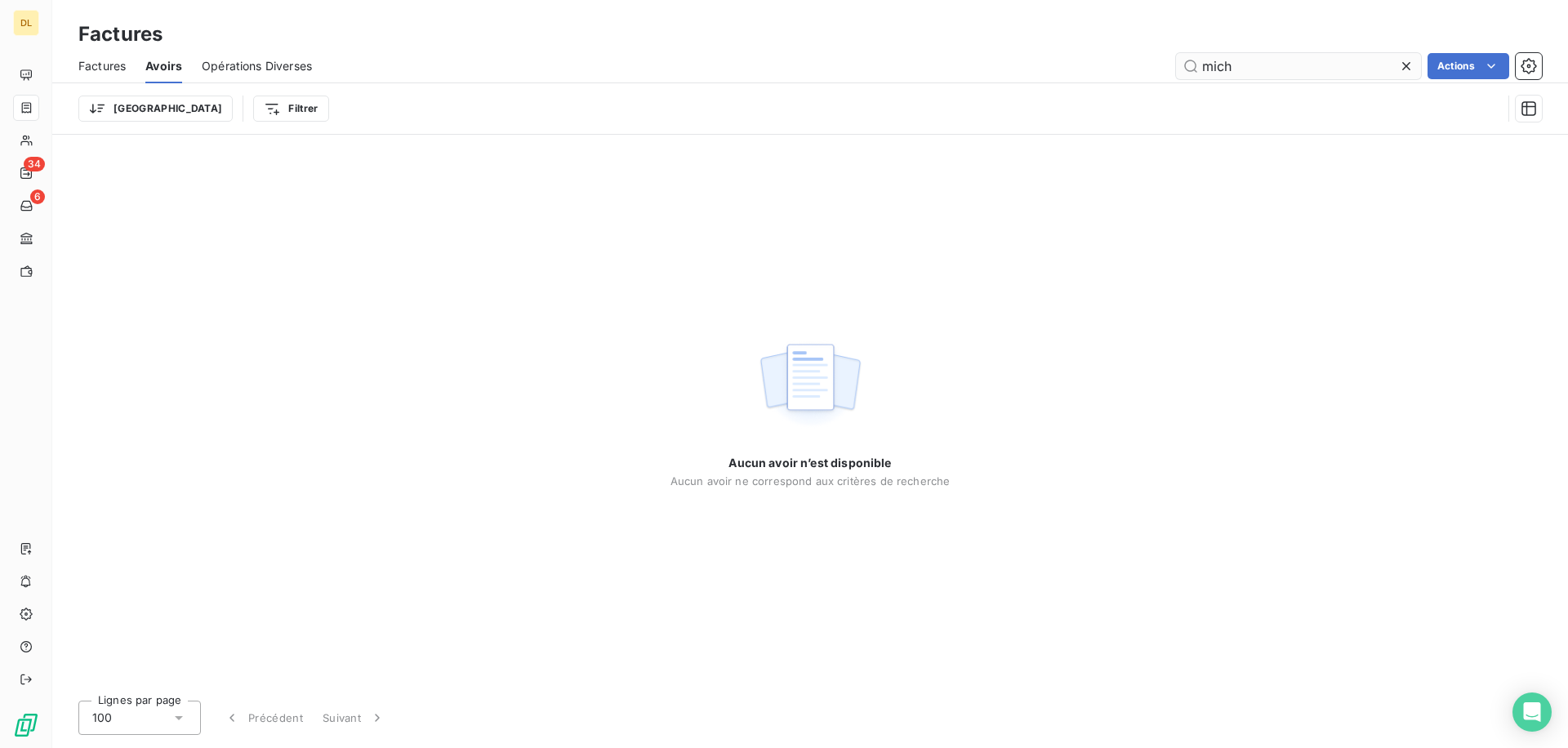
click at [1208, 58] on input "mich" at bounding box center [1297, 66] width 245 height 26
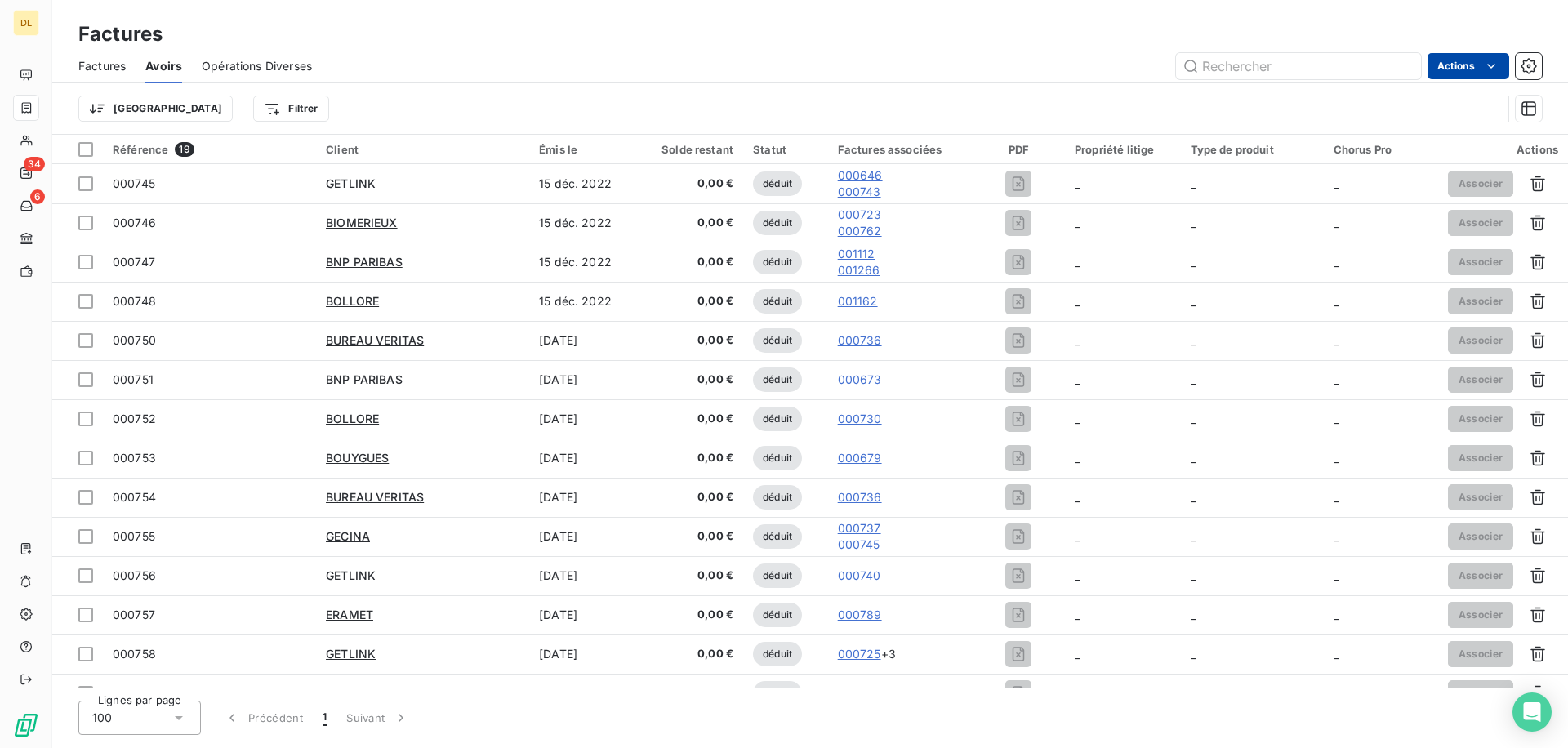
click at [1458, 71] on html "DL 34 6 Factures Factures Avoirs Opérations Diverses Actions Trier Filtrer Réfé…" at bounding box center [784, 374] width 1568 height 748
click at [997, 118] on html "DL 34 6 Factures Factures Avoirs Opérations Diverses Actions Éditer les Proprié…" at bounding box center [784, 374] width 1568 height 748
click at [101, 66] on span "Factures" at bounding box center [101, 66] width 47 height 16
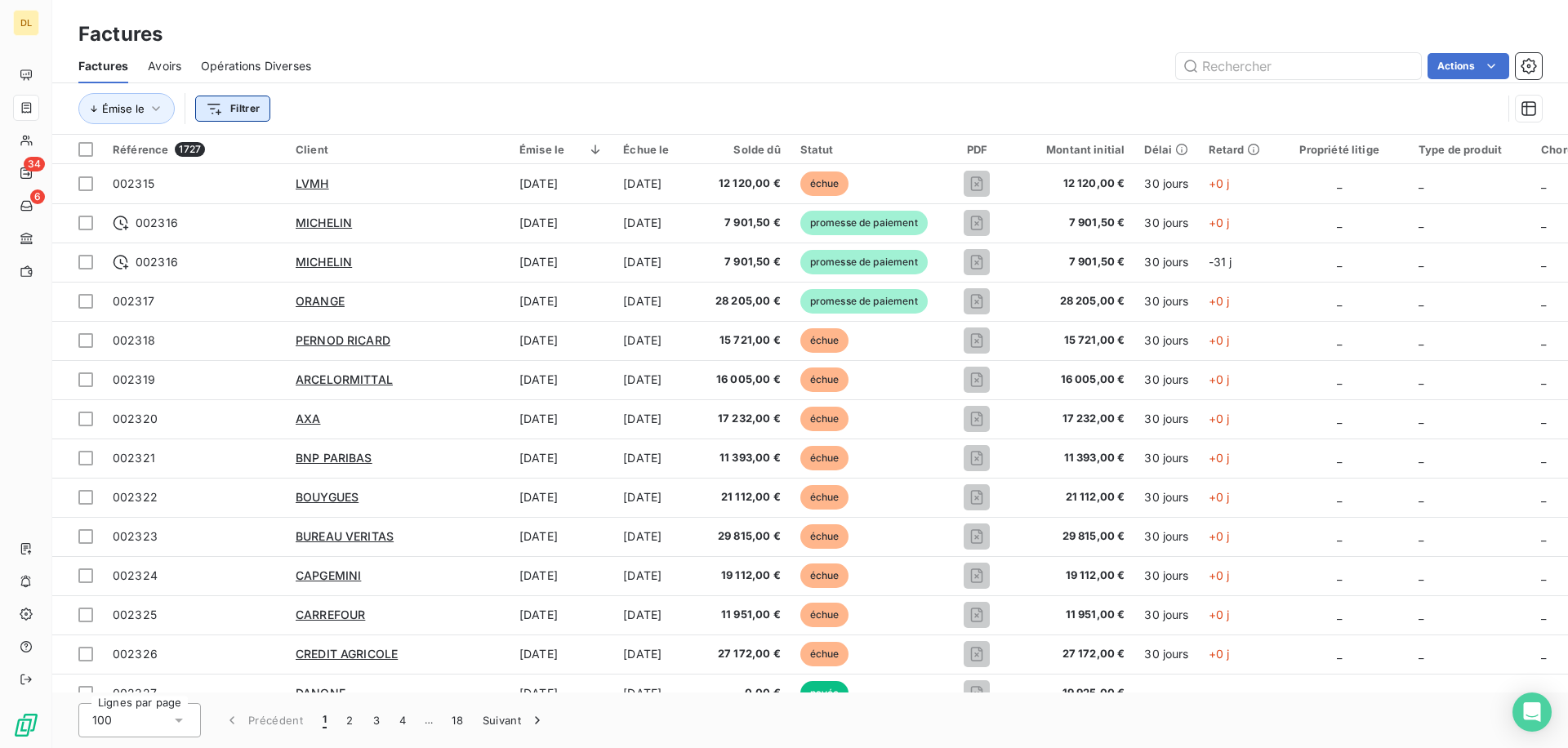
click at [237, 110] on html "DL 34 6 Factures Factures Avoirs Opérations Diverses Actions Émise le Filtrer R…" at bounding box center [784, 374] width 1568 height 748
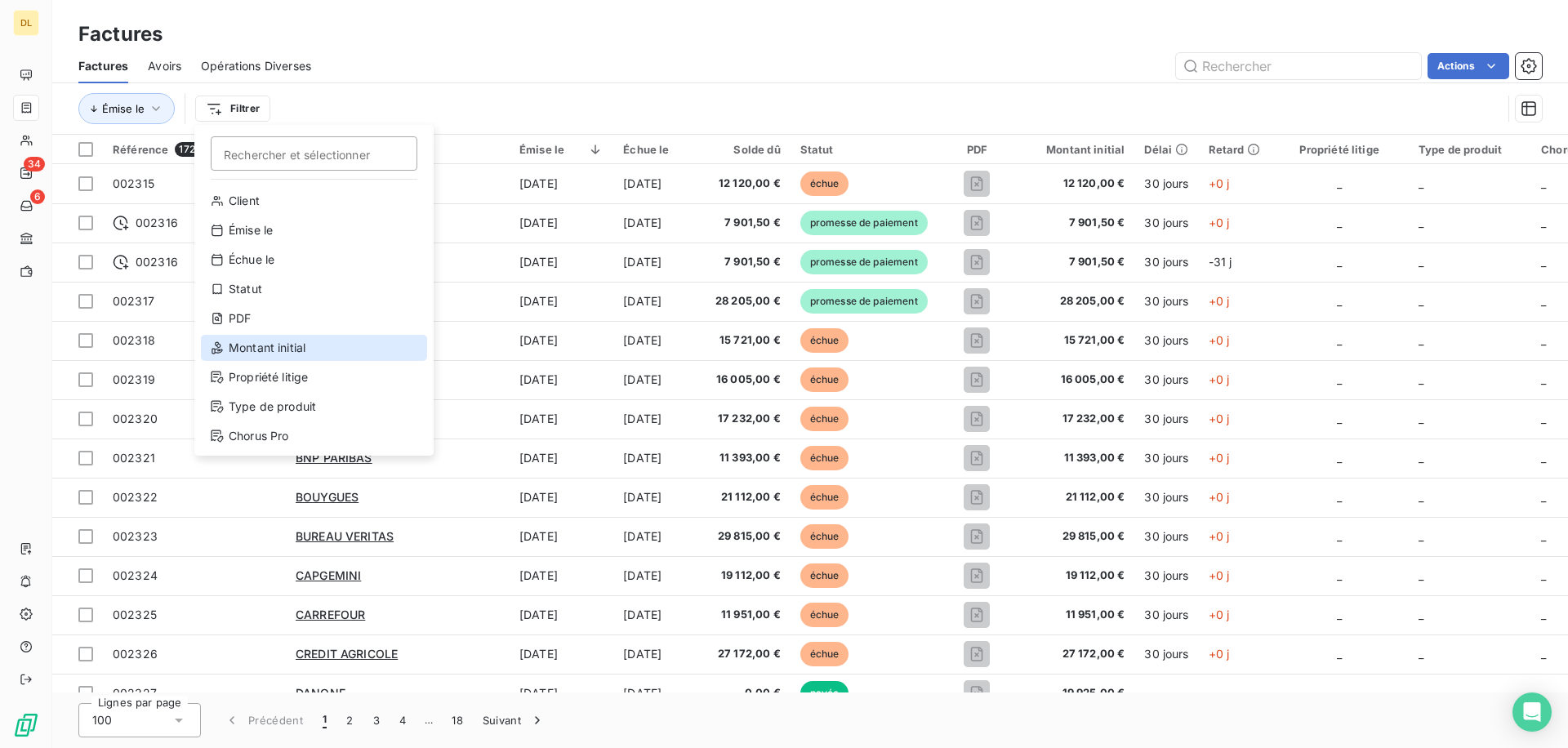
click at [301, 343] on div "Montant initial" at bounding box center [314, 348] width 226 height 26
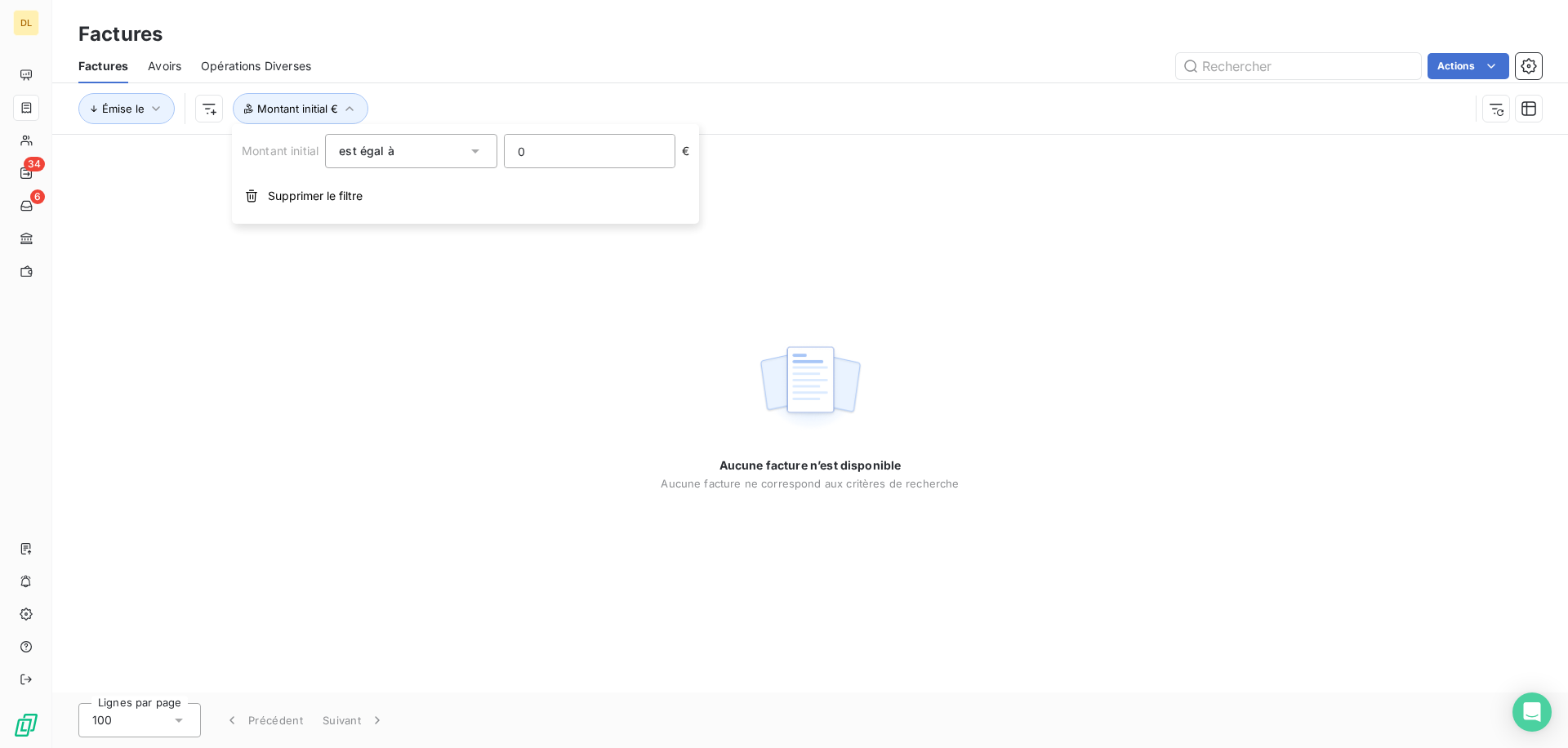
click at [394, 142] on div "est égal à" at bounding box center [402, 151] width 128 height 23
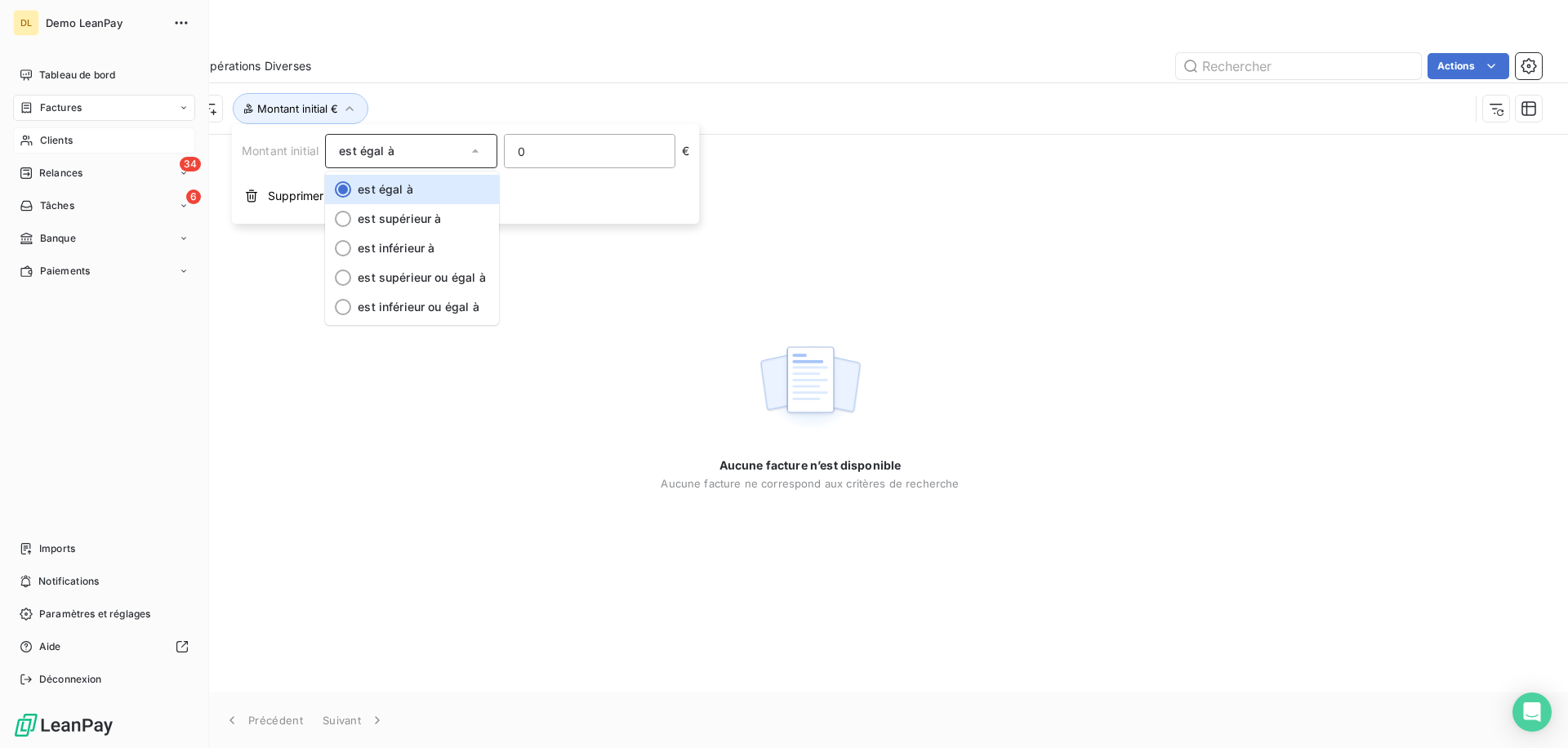
click at [78, 141] on div "Clients" at bounding box center [104, 141] width 182 height 26
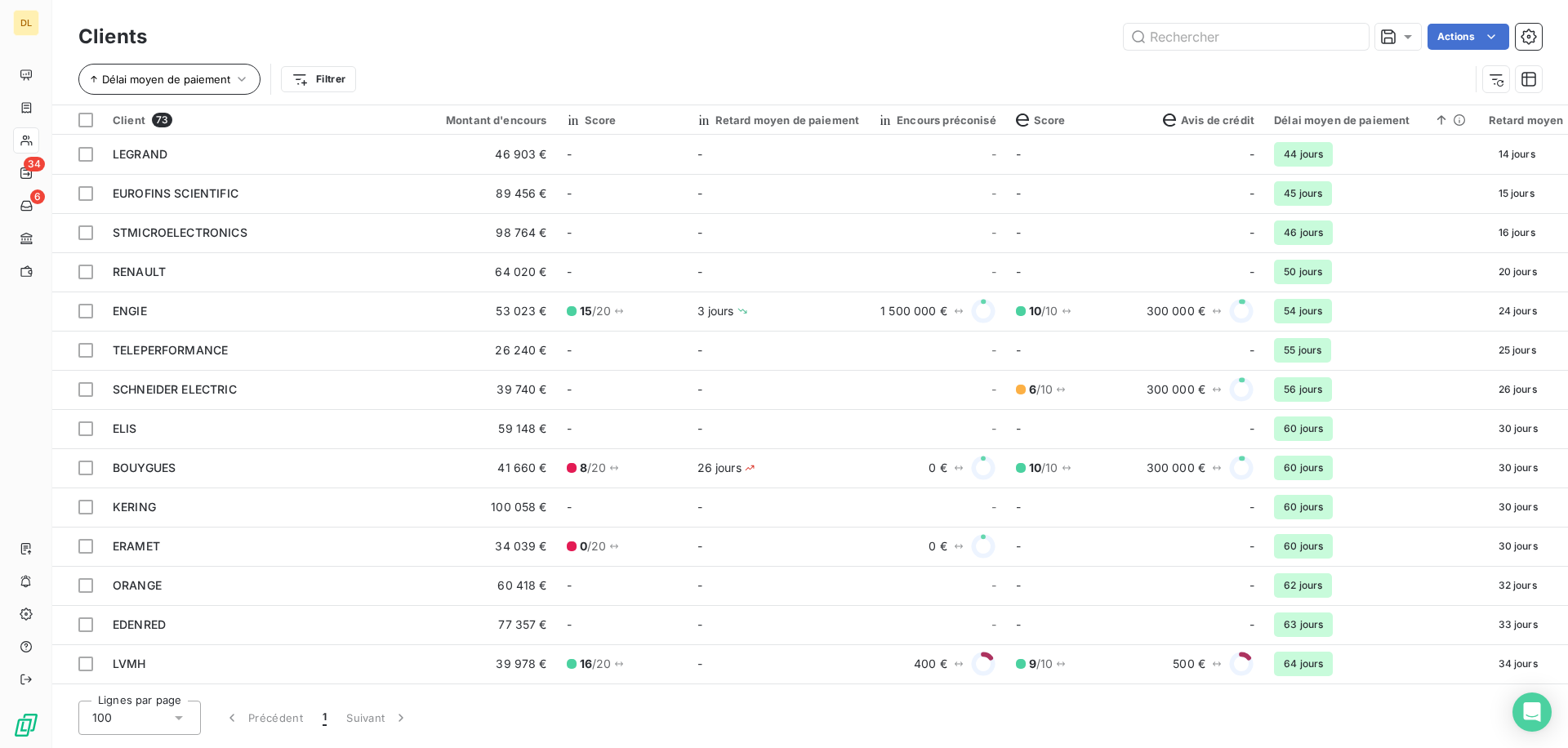
click at [208, 78] on span "Délai moyen de paiement" at bounding box center [166, 79] width 128 height 13
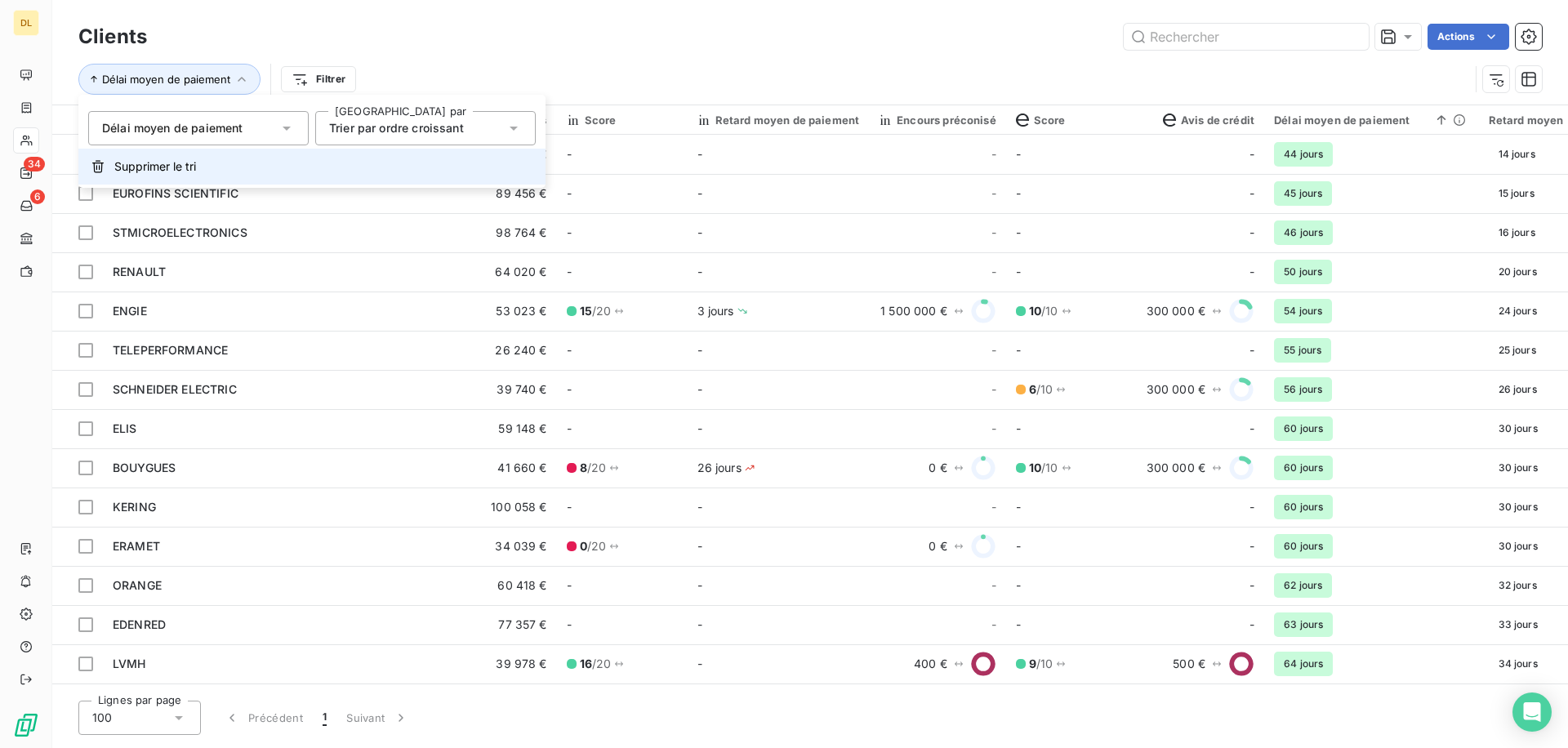
click at [241, 159] on button "Supprimer le tri" at bounding box center [312, 167] width 467 height 36
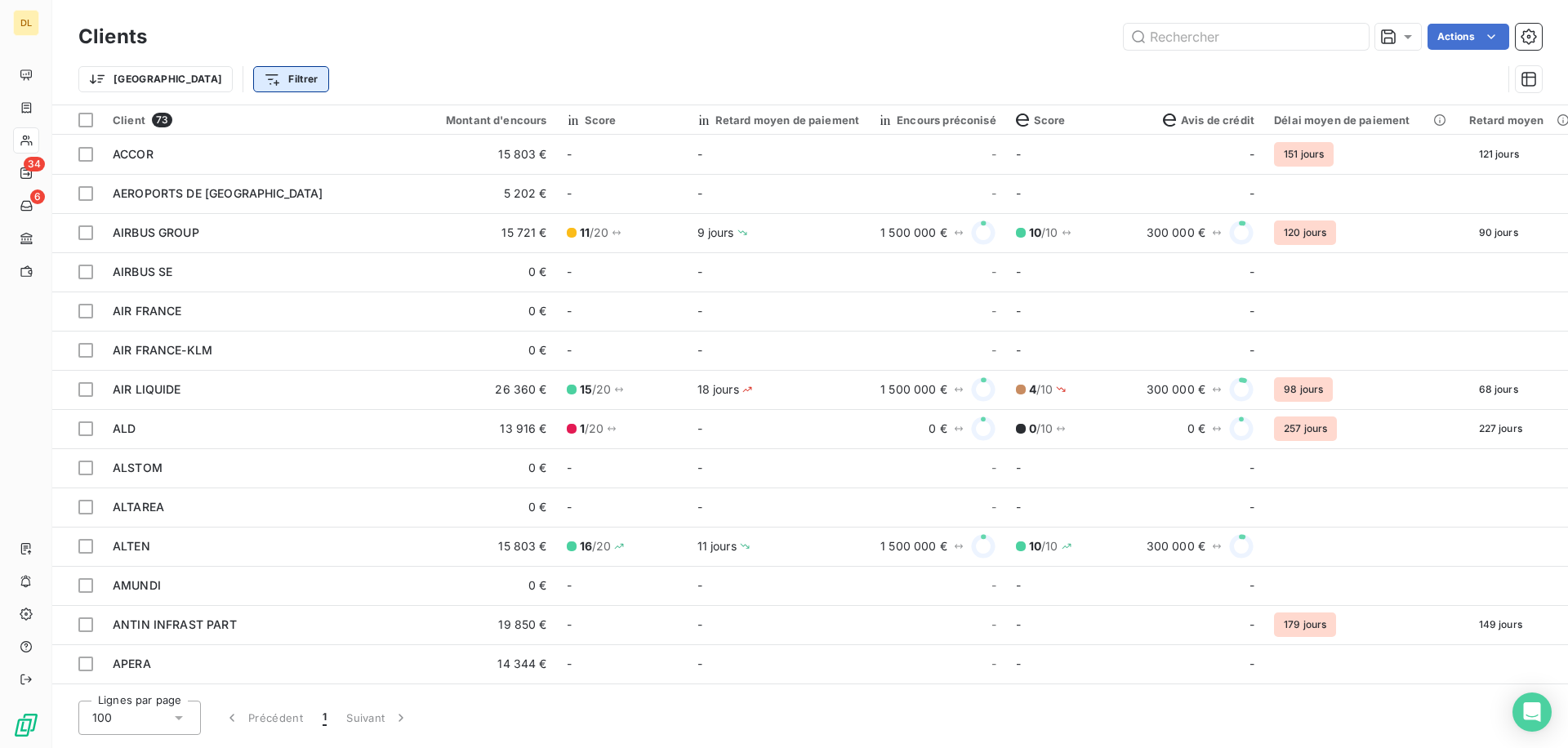
click at [205, 81] on html "DL 34 6 Clients Actions Trier Filtrer Client 73 Montant d'encours Score Retard …" at bounding box center [784, 374] width 1568 height 748
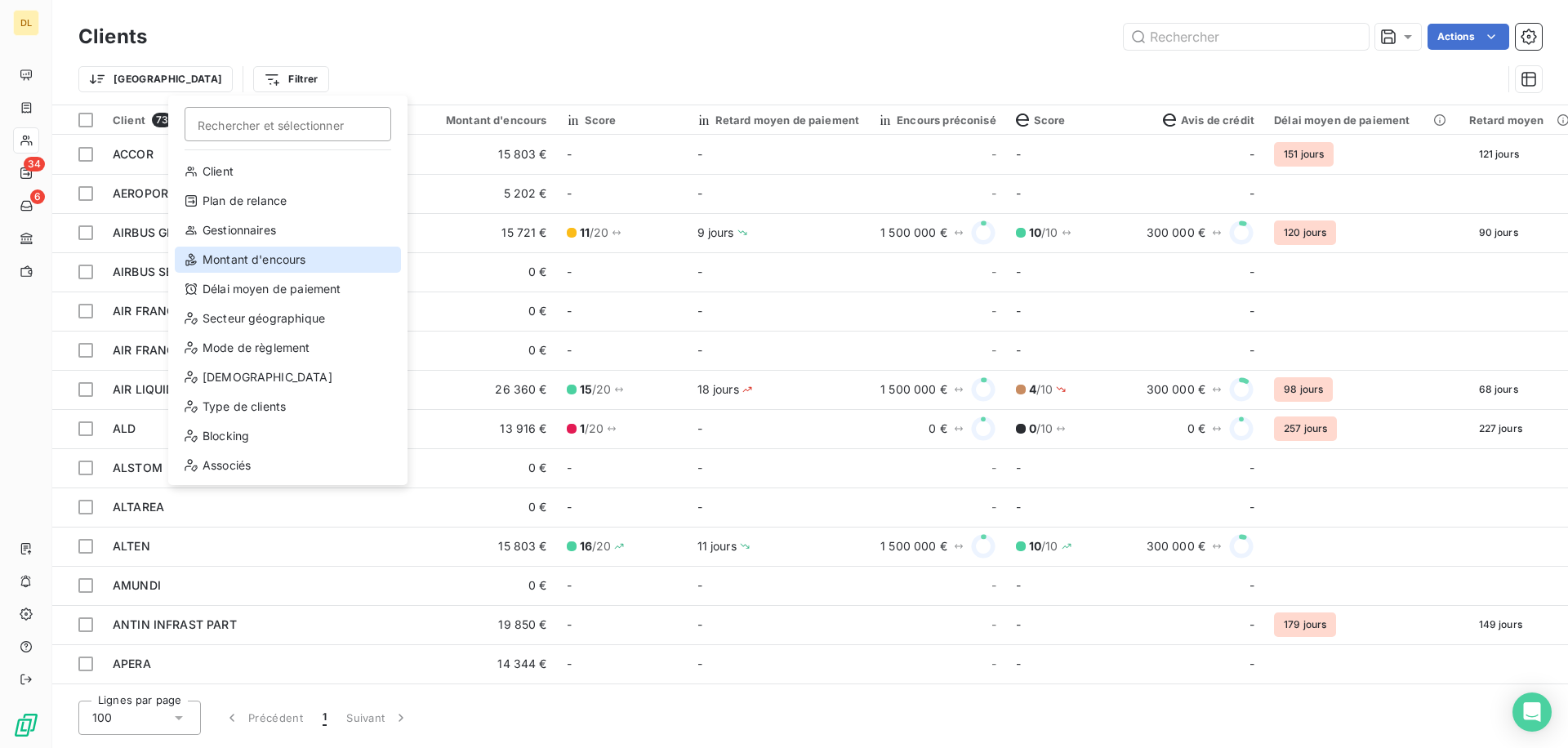
click at [249, 262] on div "Montant d'encours" at bounding box center [288, 260] width 226 height 26
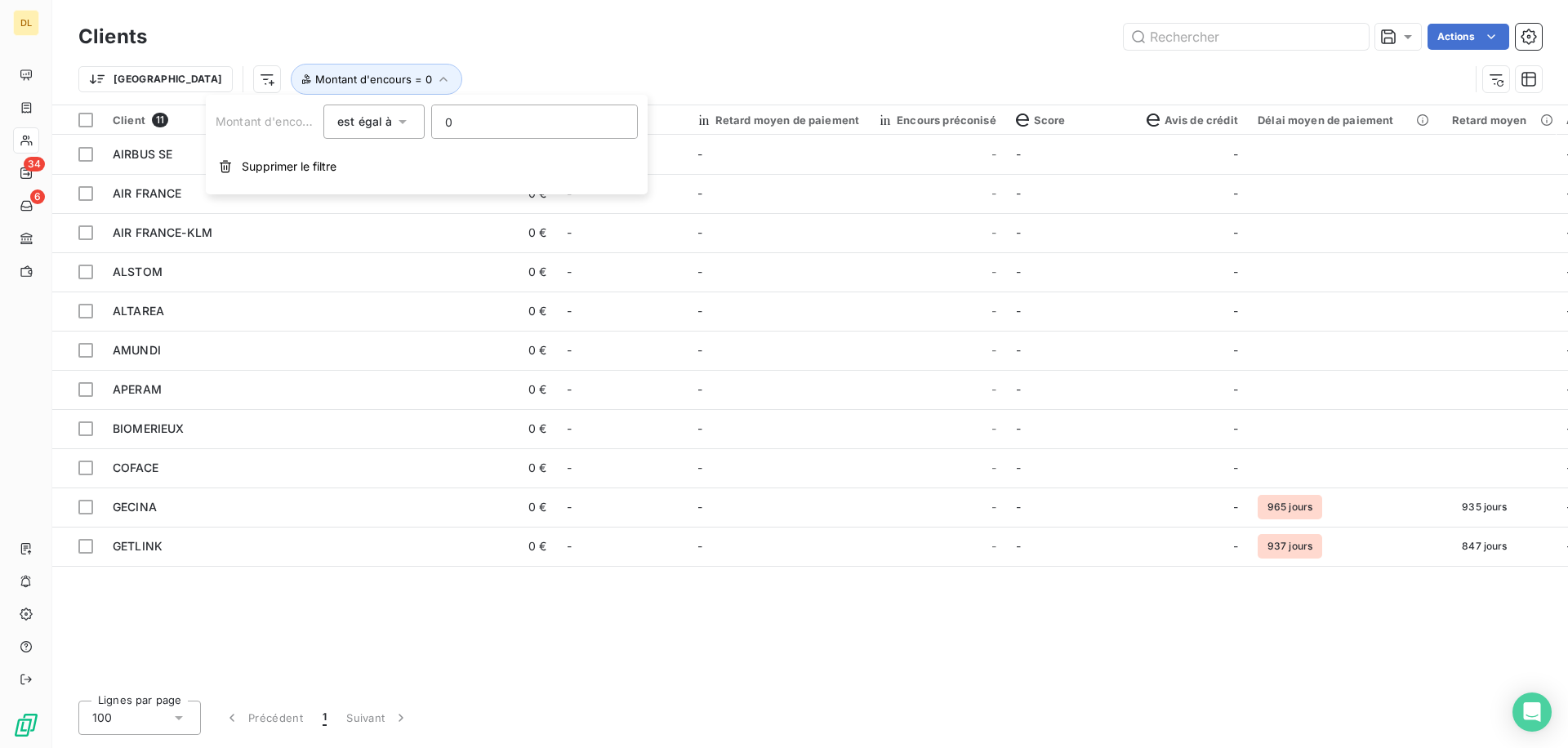
click at [423, 123] on div "est égal à" at bounding box center [374, 122] width 101 height 34
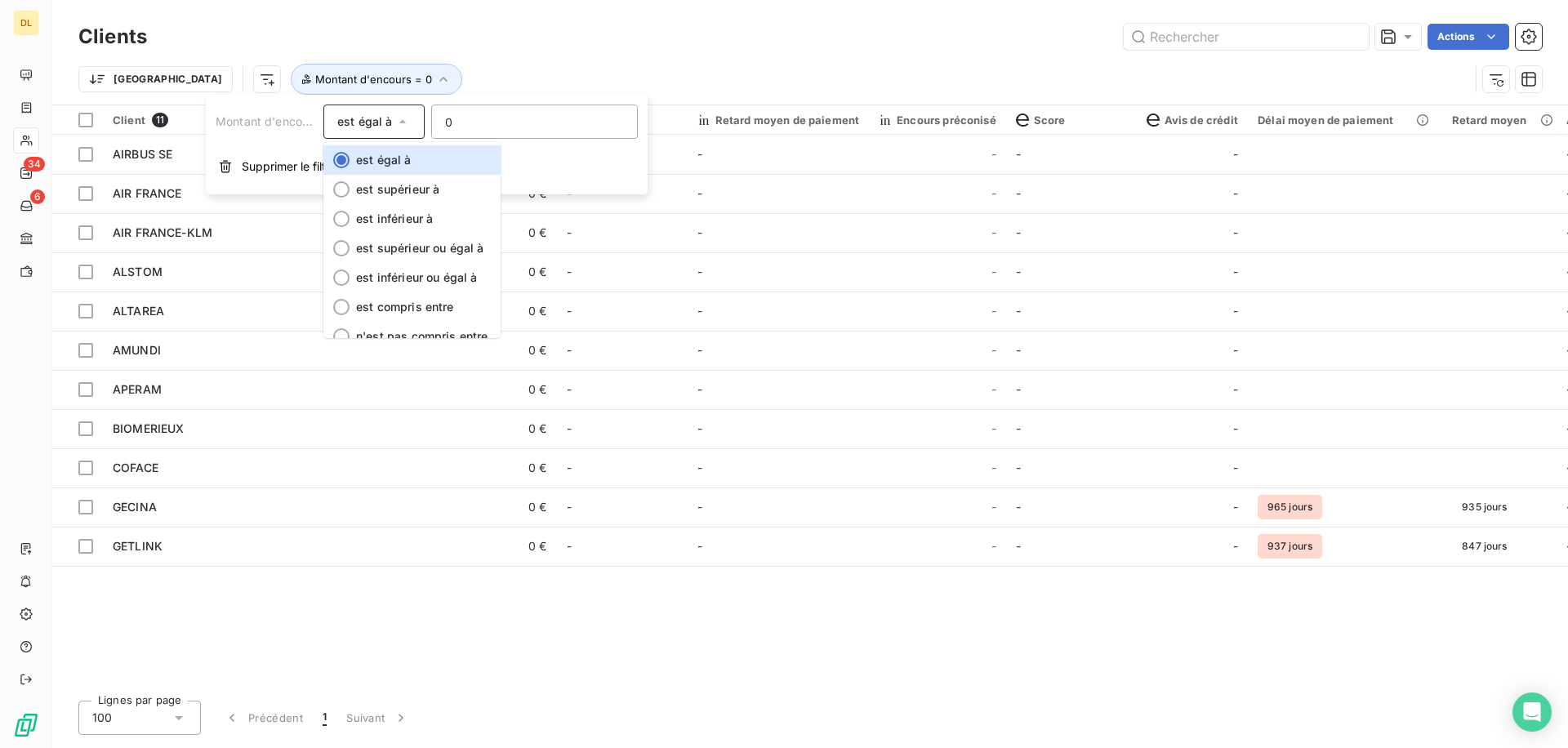
click at [484, 119] on input "0" at bounding box center [534, 121] width 205 height 33
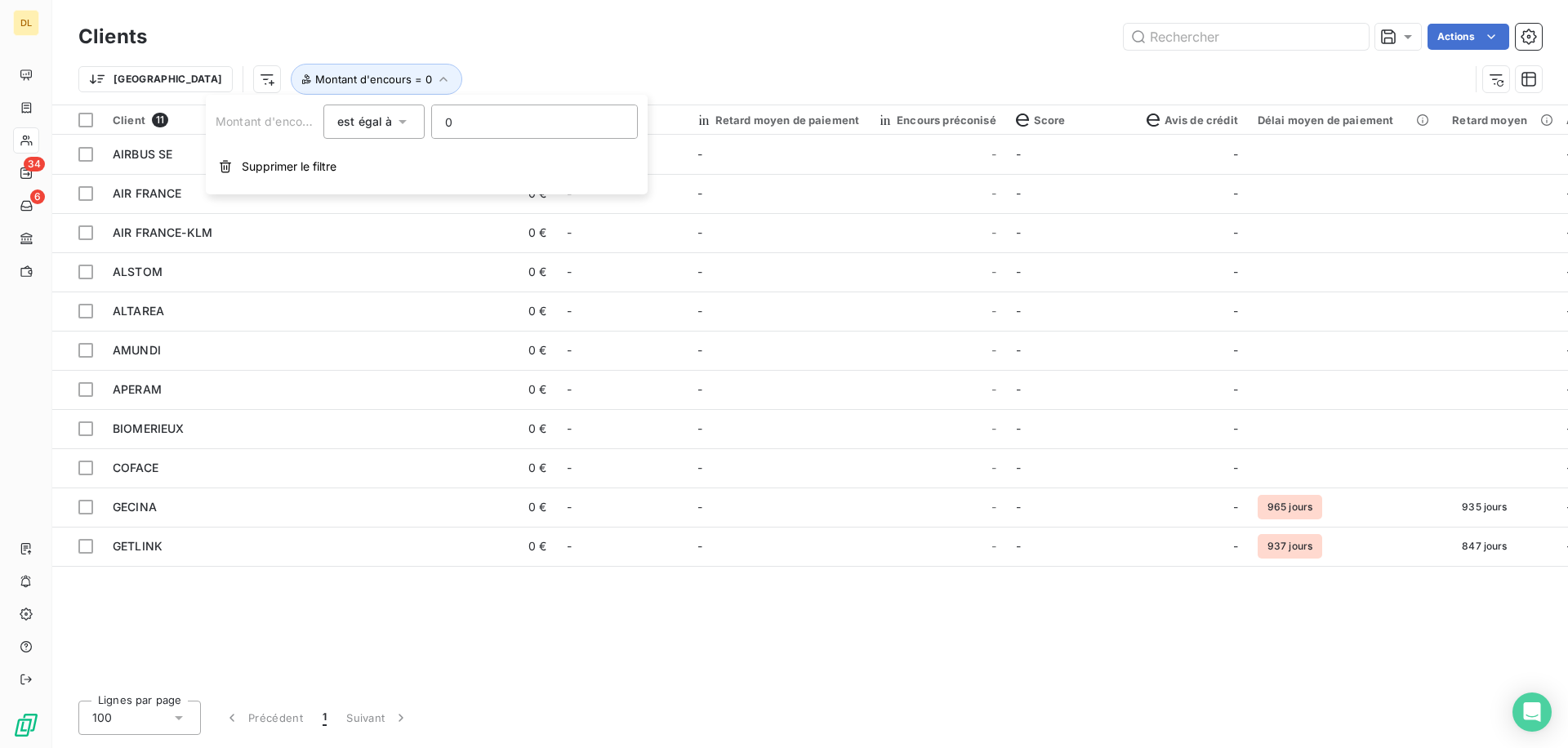
click at [363, 119] on span "est égal à" at bounding box center [366, 121] width 56 height 14
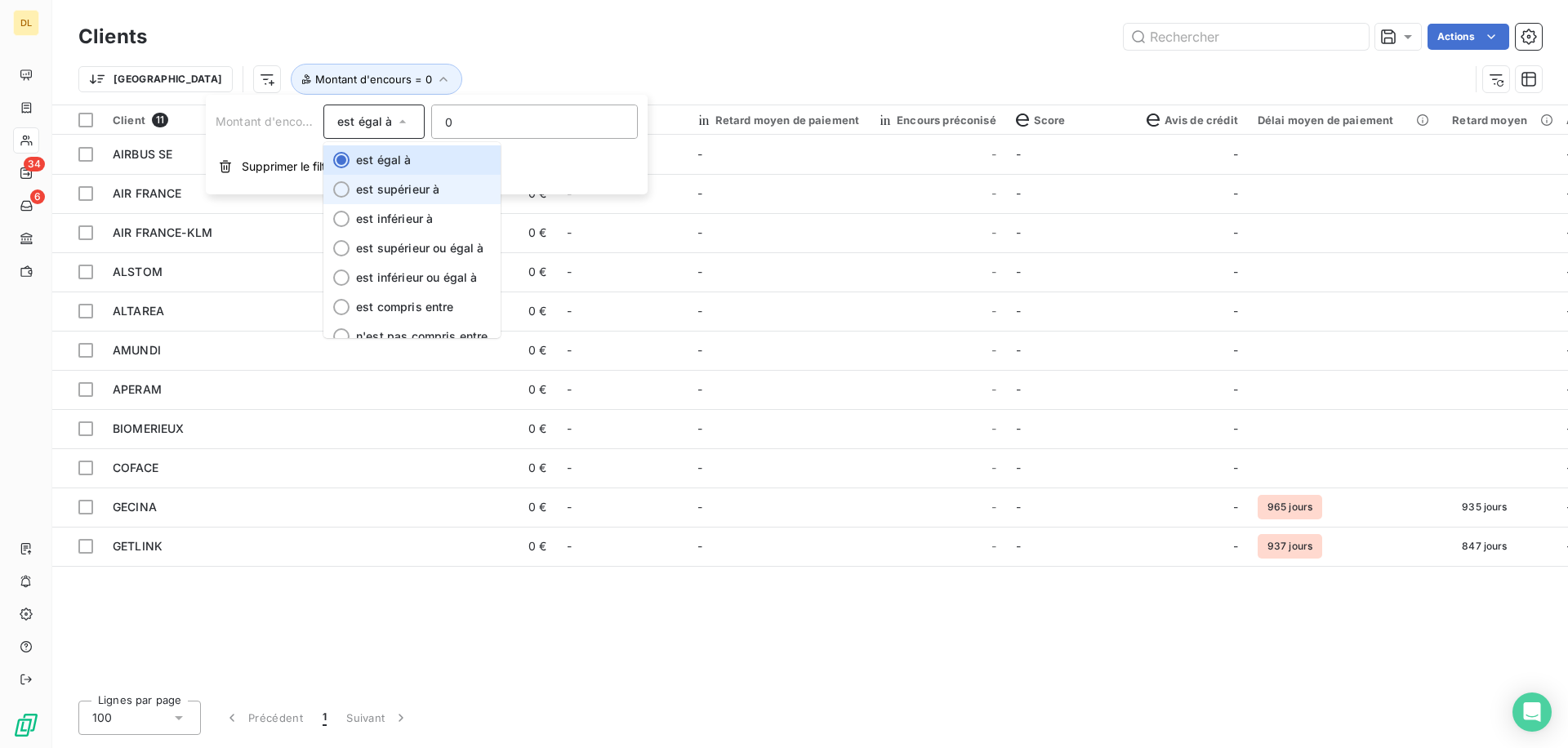
click at [376, 196] on li "est supérieur à" at bounding box center [411, 189] width 177 height 29
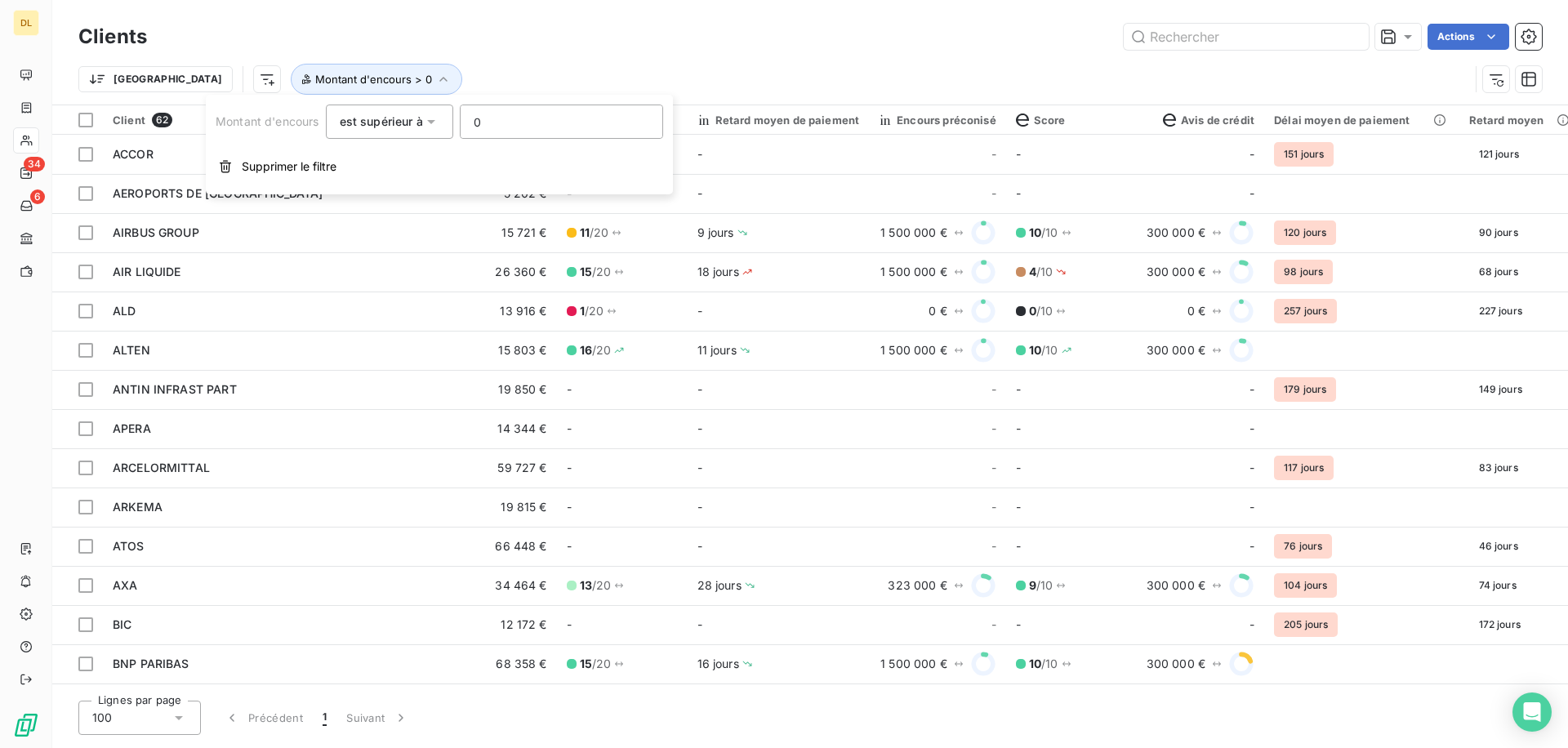
click at [698, 74] on div "Trier Montant d'encours > 0" at bounding box center [773, 79] width 1390 height 31
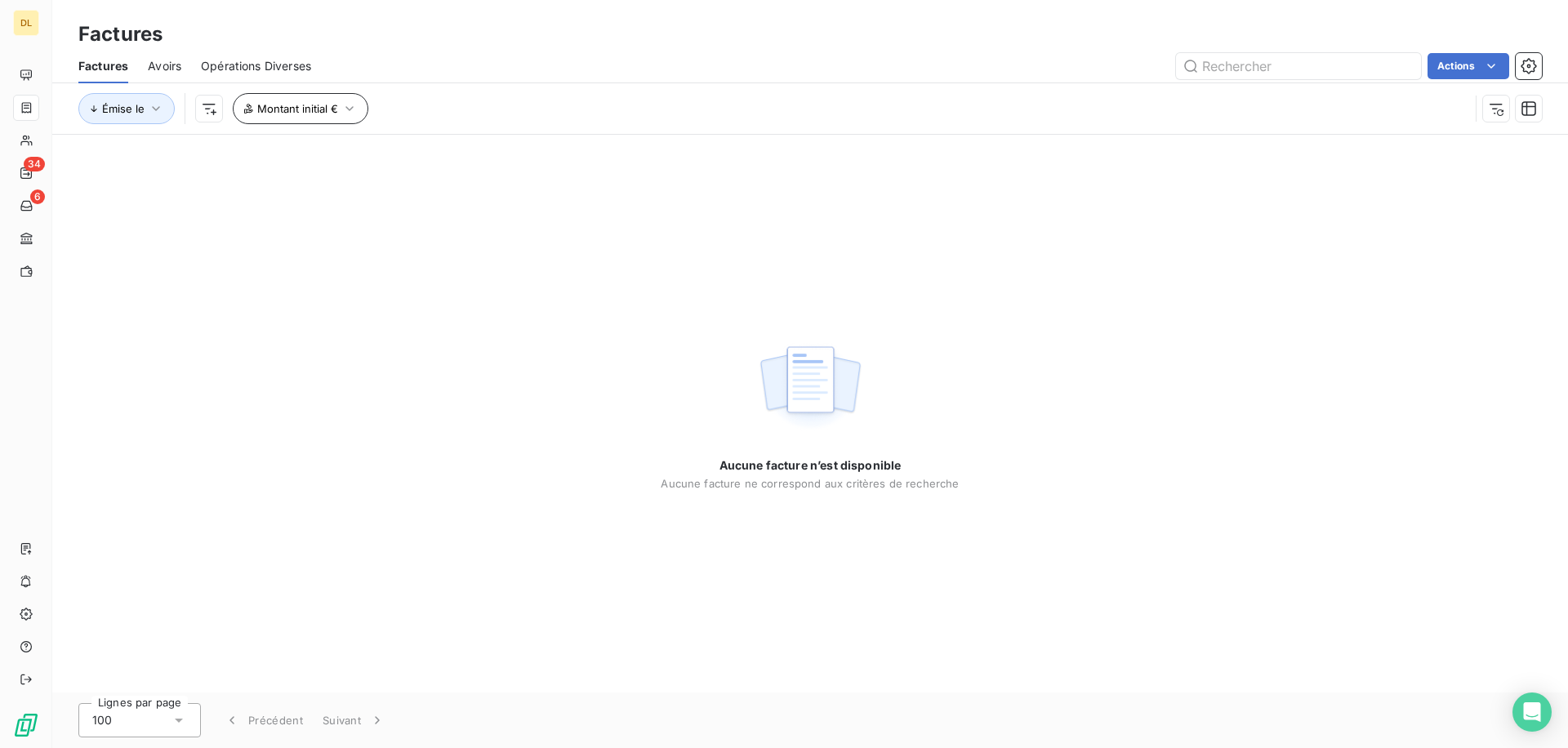
click at [264, 102] on span "Montant initial €" at bounding box center [298, 108] width 81 height 13
click at [259, 215] on div "Montant initial est égal à eq 0 € Supprimer le filtre" at bounding box center [465, 174] width 467 height 100
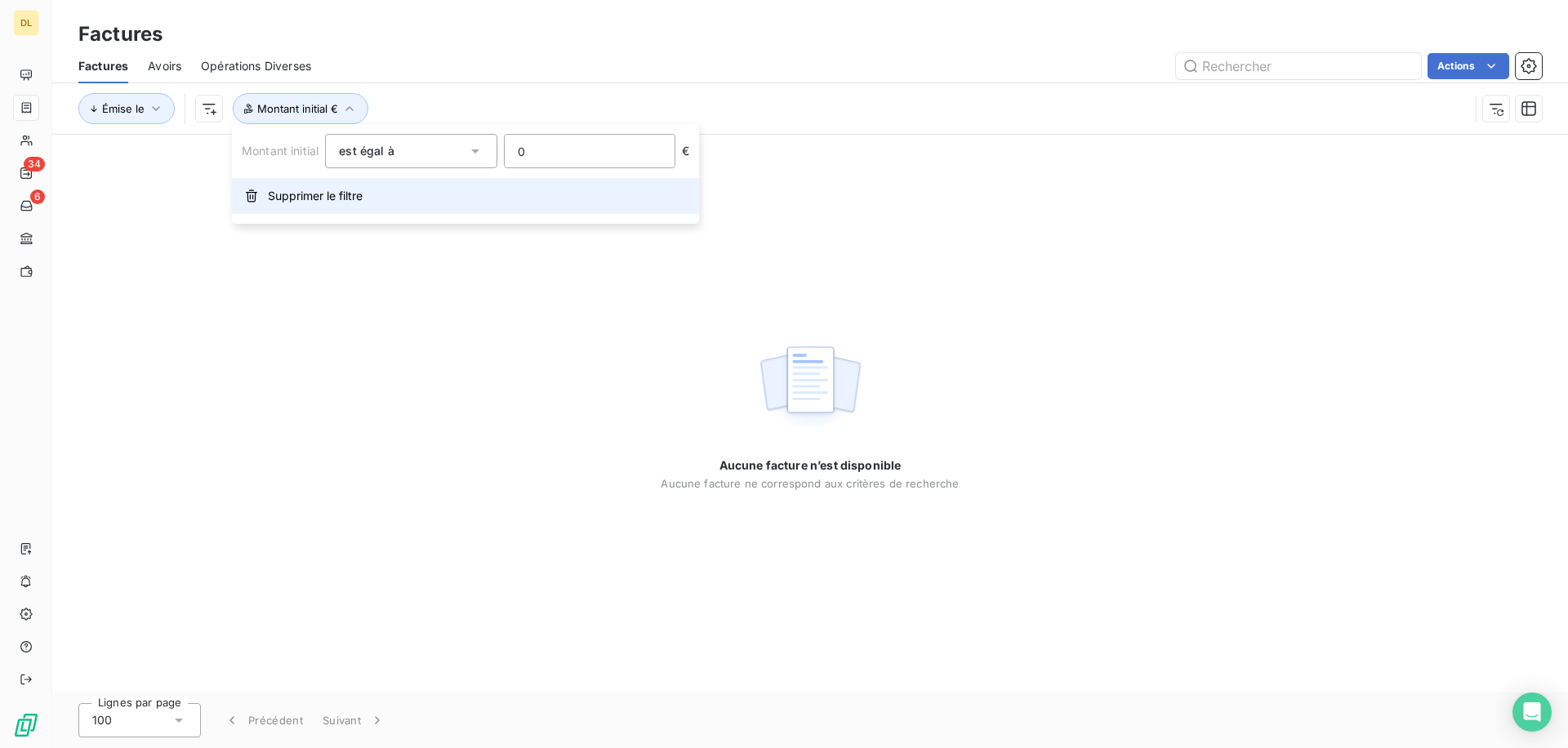
click at [284, 201] on span "Supprimer le filtre" at bounding box center [315, 196] width 95 height 16
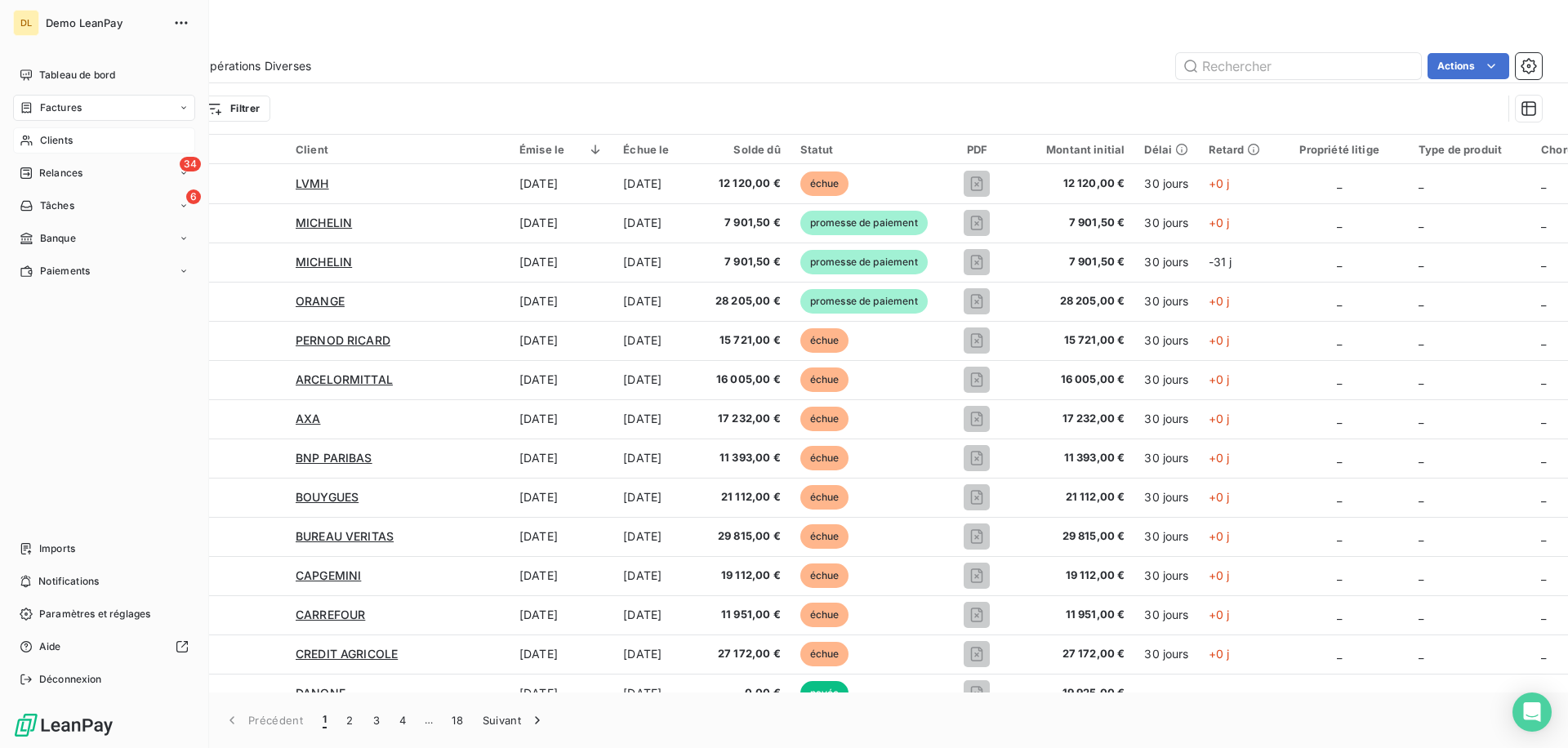
click at [121, 132] on div "Clients" at bounding box center [104, 141] width 182 height 26
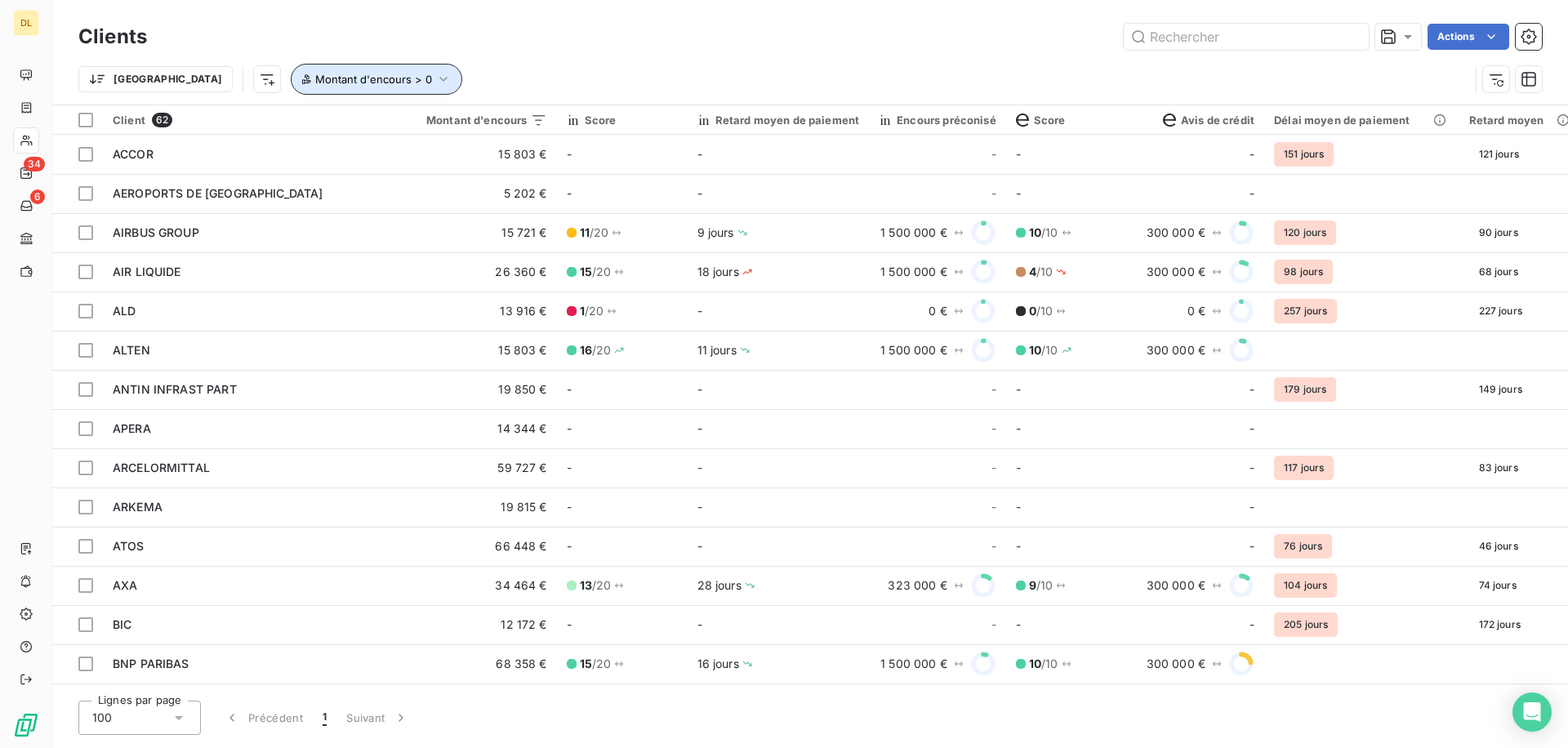
click at [316, 74] on span "Montant d'encours > 0" at bounding box center [374, 79] width 117 height 13
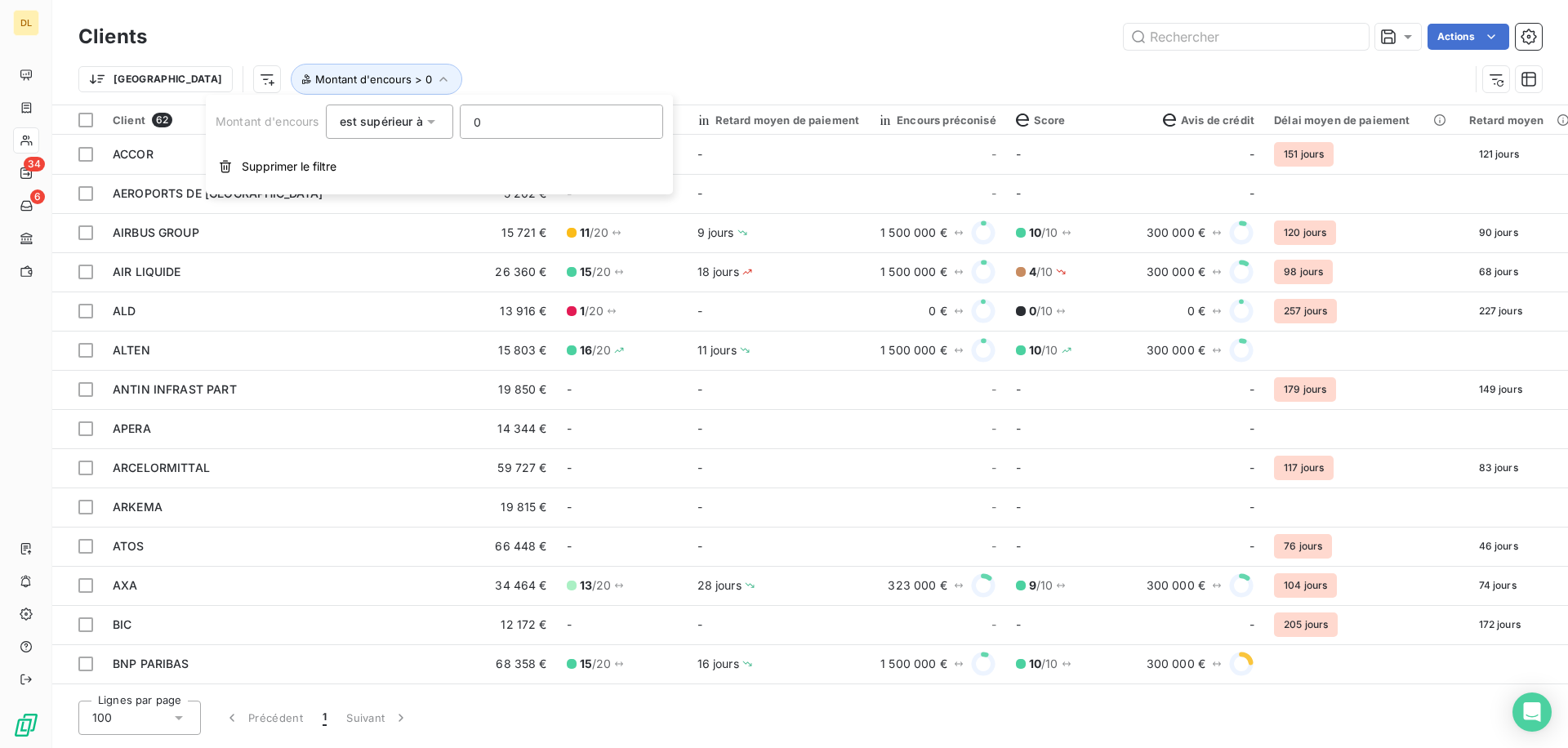
click at [392, 123] on span "est supérieur à" at bounding box center [381, 121] width 83 height 14
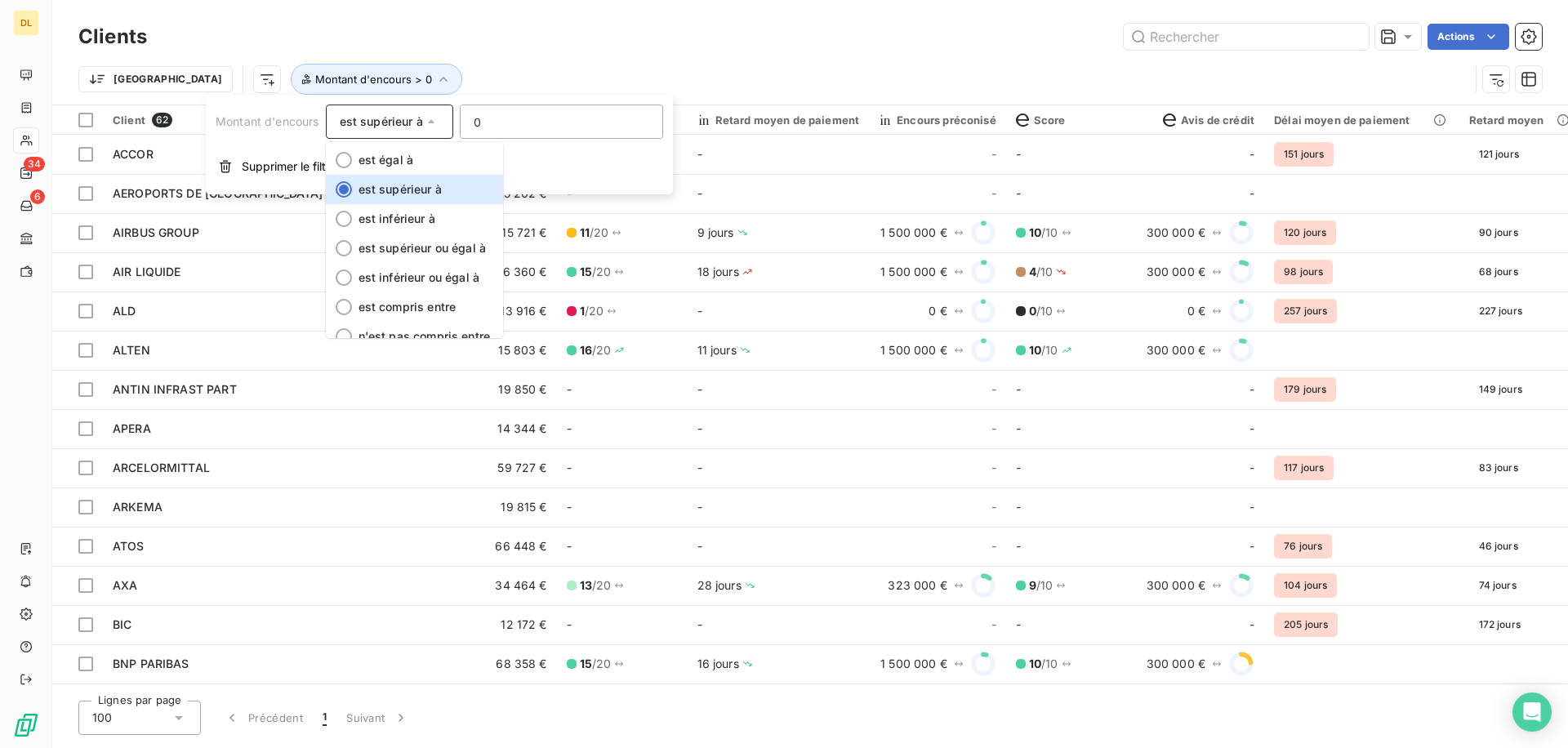
click at [454, 21] on div "Clients Actions" at bounding box center [809, 37] width 1463 height 34
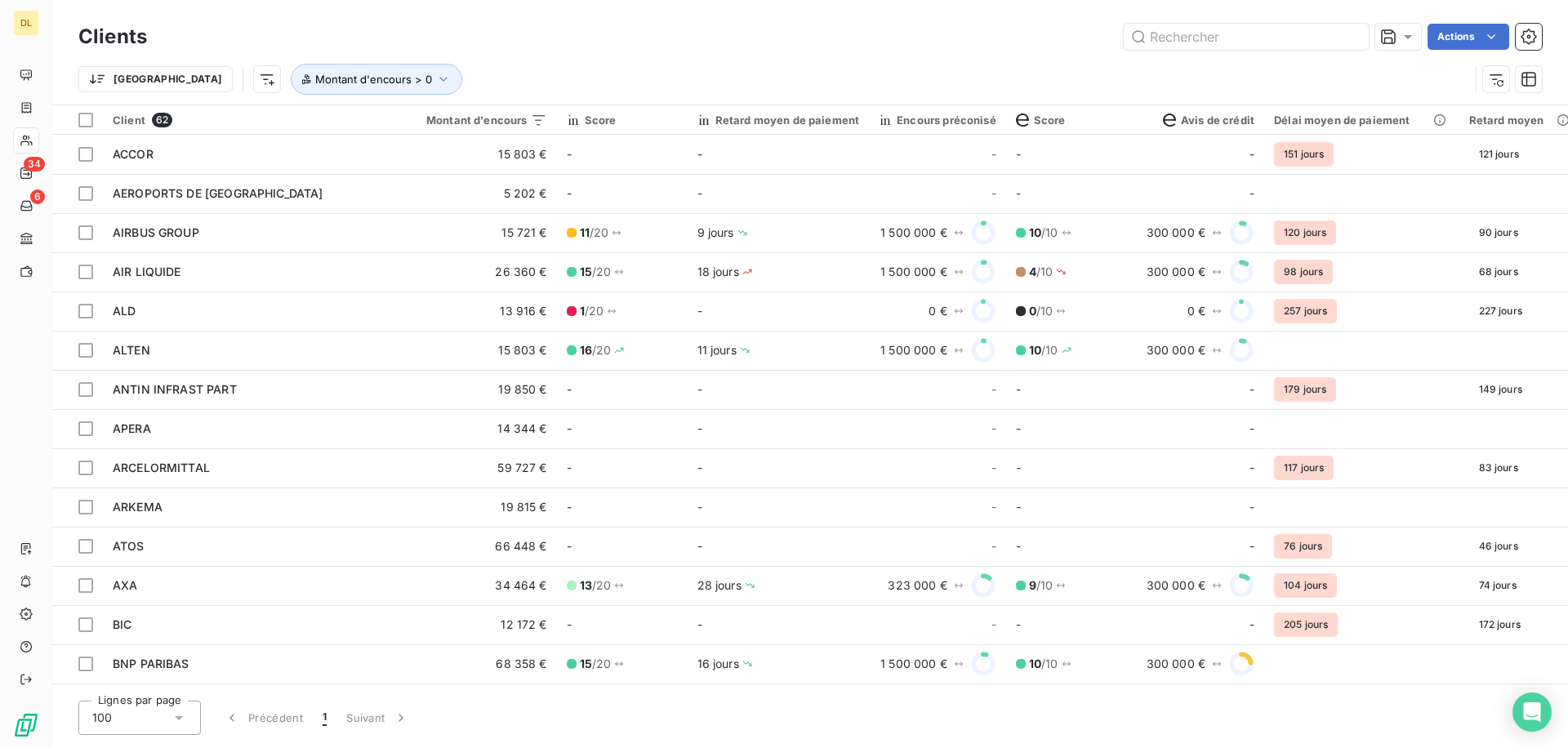
click at [447, 57] on div "Trier Montant d'encours > 0" at bounding box center [809, 79] width 1463 height 51
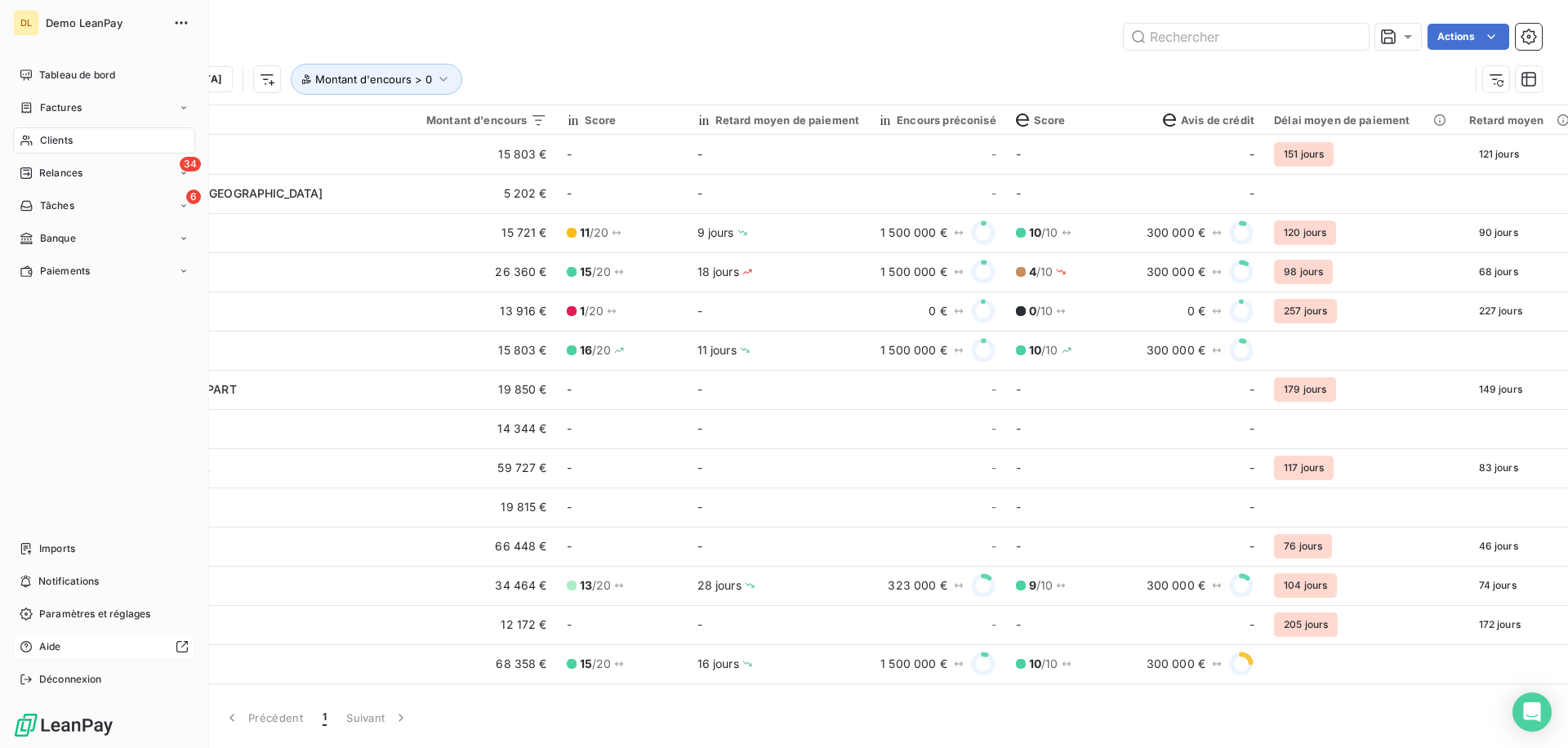
click at [74, 636] on div "Aide" at bounding box center [104, 646] width 182 height 26
click at [81, 75] on span "Tableau de bord" at bounding box center [77, 75] width 76 height 15
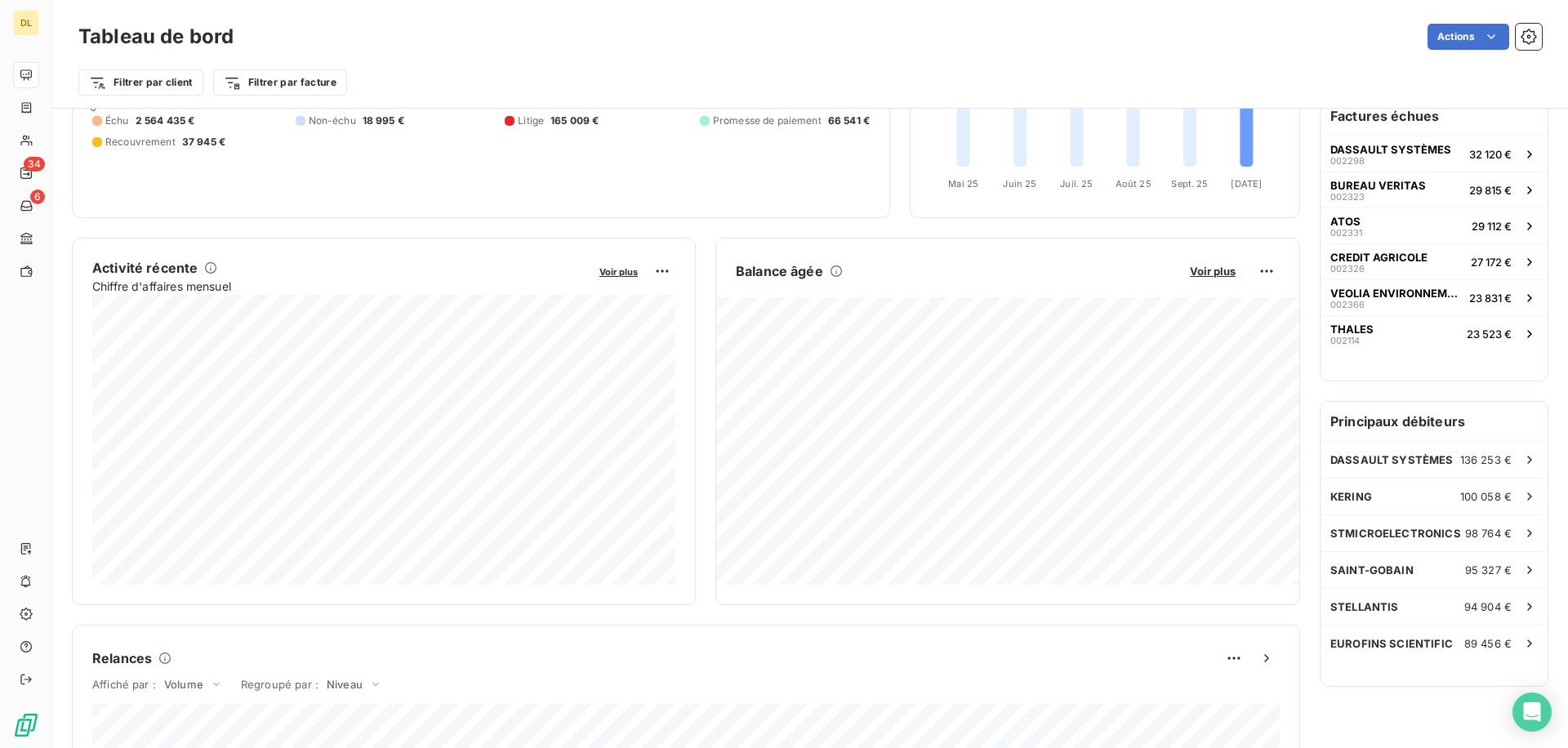
scroll to position [187, 0]
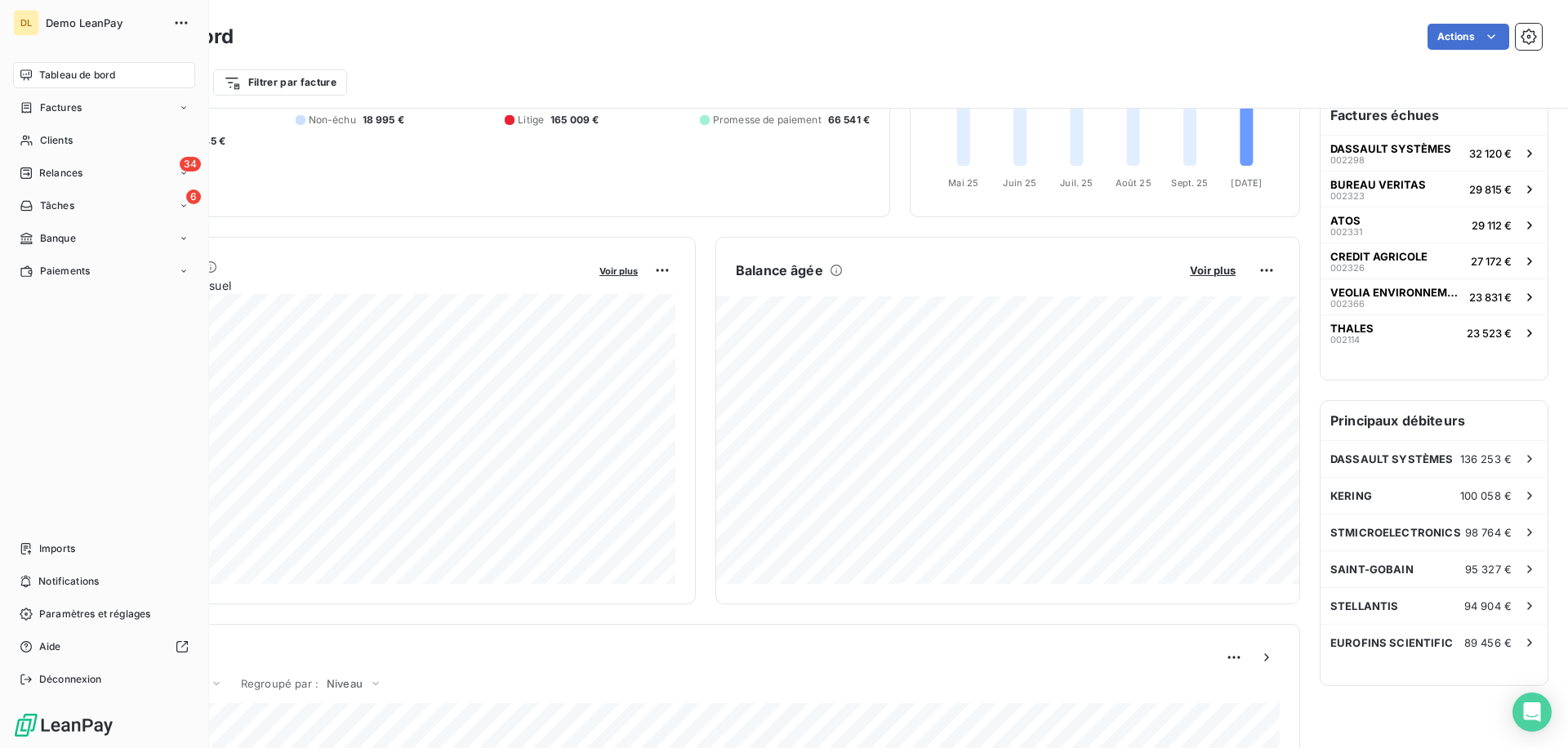
click at [62, 83] on div "Tableau de bord" at bounding box center [104, 75] width 182 height 26
click at [119, 674] on div "Déconnexion" at bounding box center [104, 679] width 182 height 26
